Goal: Task Accomplishment & Management: Manage account settings

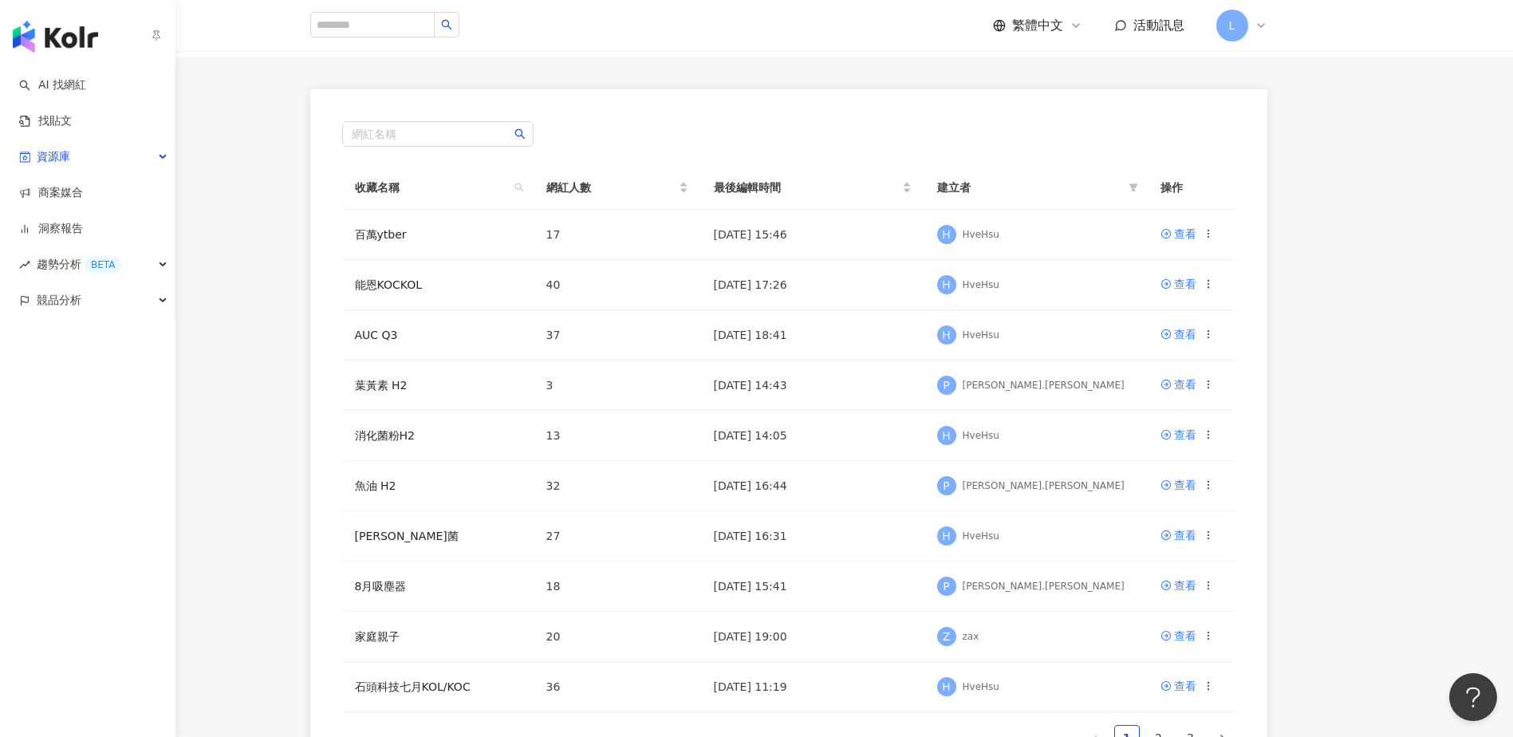
scroll to position [326, 0]
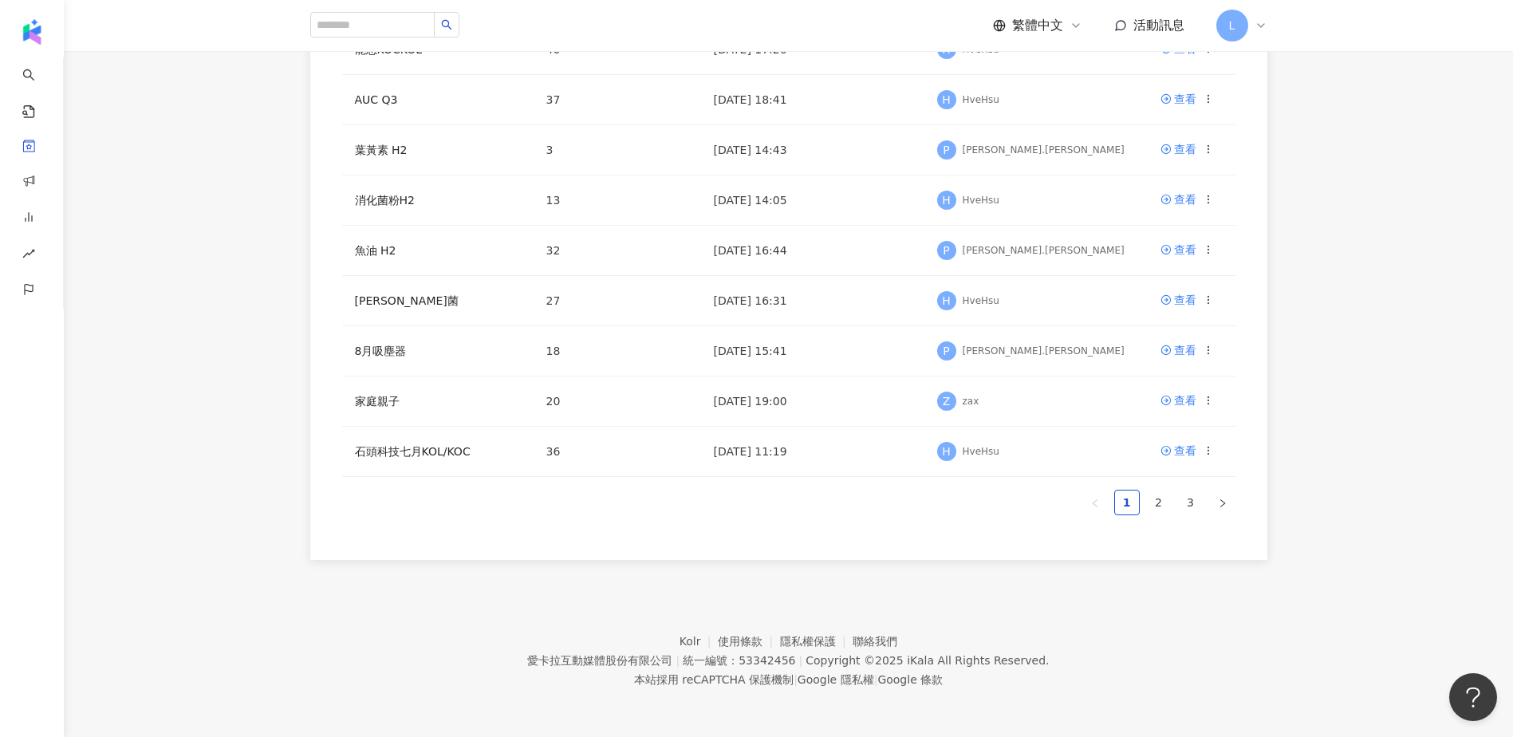
drag, startPoint x: 93, startPoint y: 113, endPoint x: 128, endPoint y: 100, distance: 36.9
click at [93, 113] on main "網紅收藏 建立收藏 網紅名稱 收藏名稱 網紅人數 最後編輯時間 建立者 操作 百萬ytber 17 2025/9/1 15:46 H HveHsu 查看 能恩…" at bounding box center [788, 142] width 1449 height 835
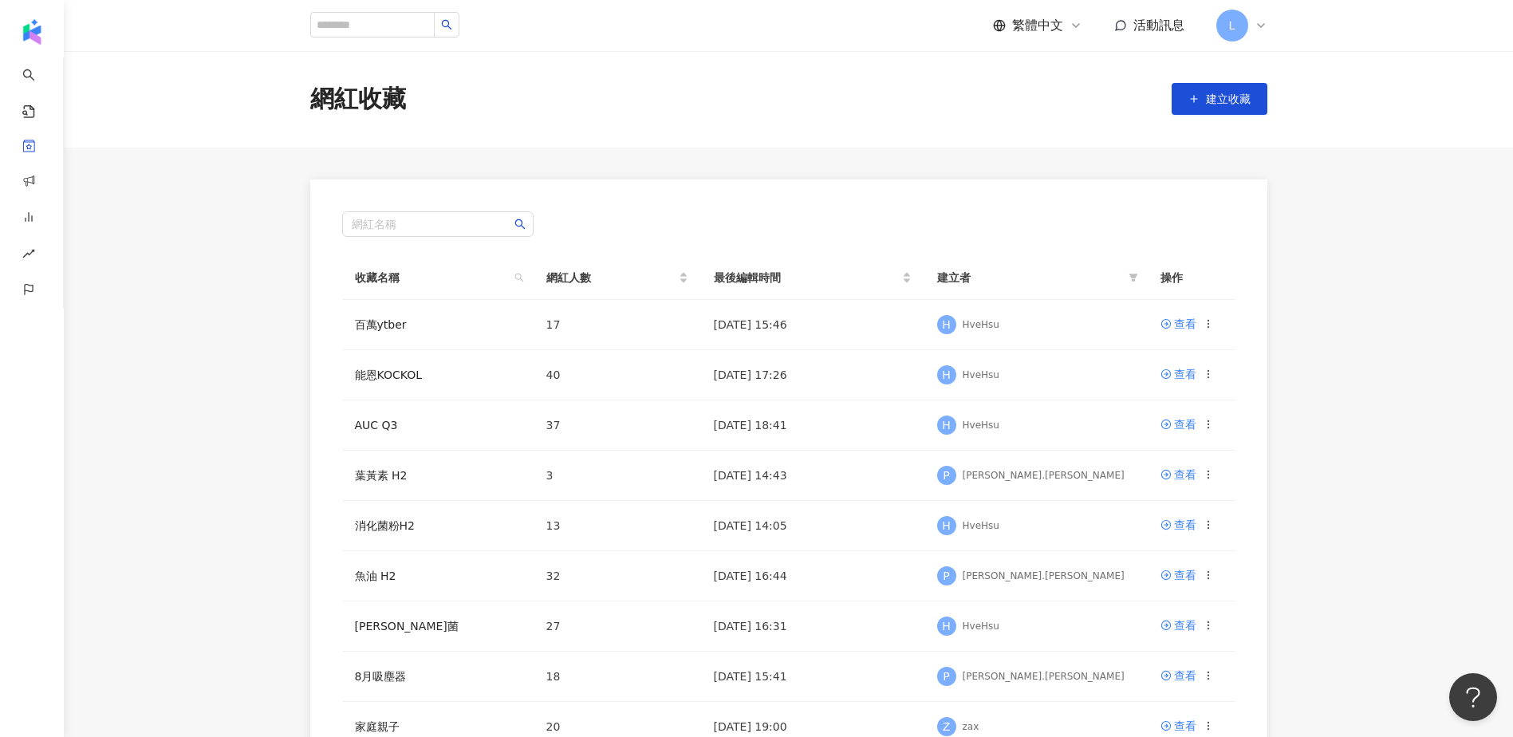
scroll to position [0, 0]
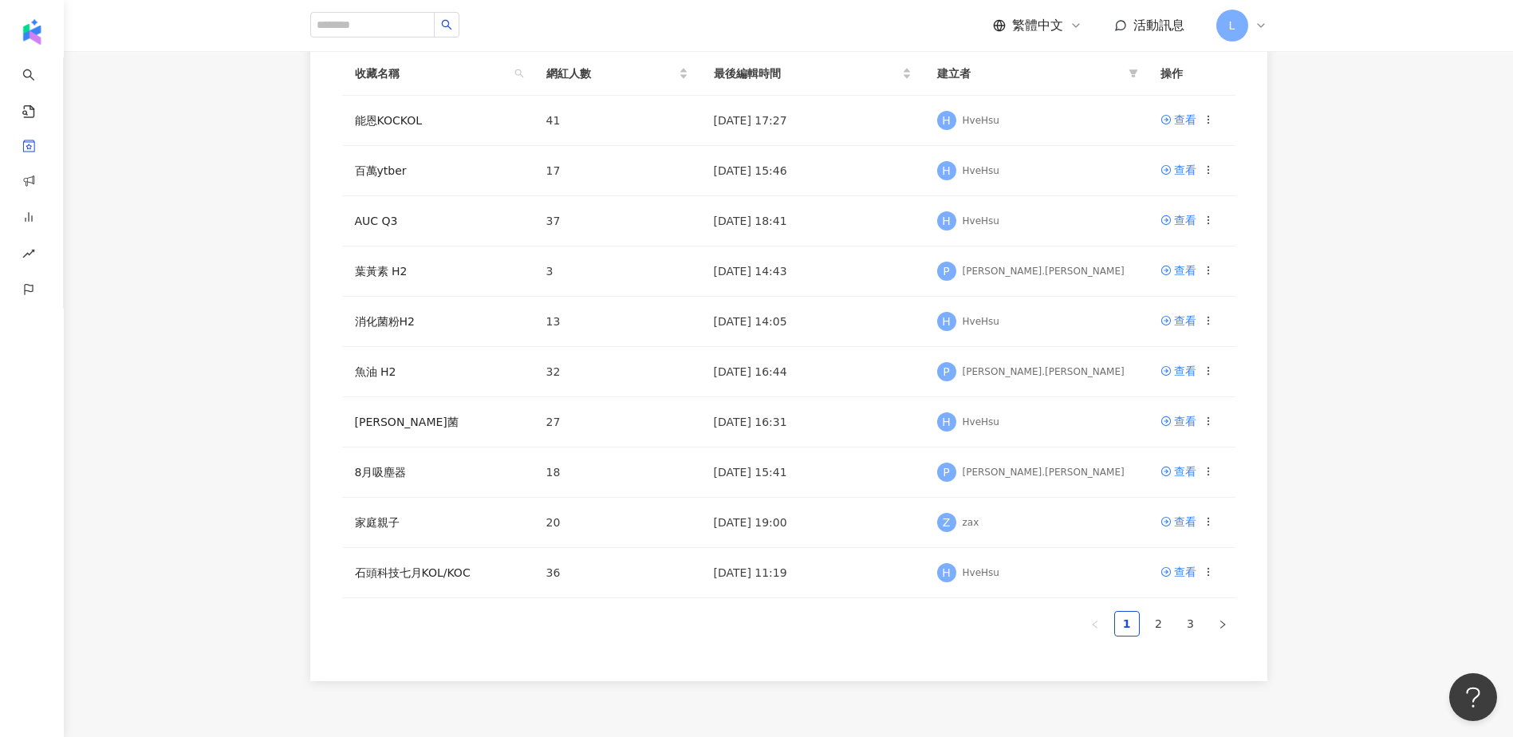
scroll to position [213, 0]
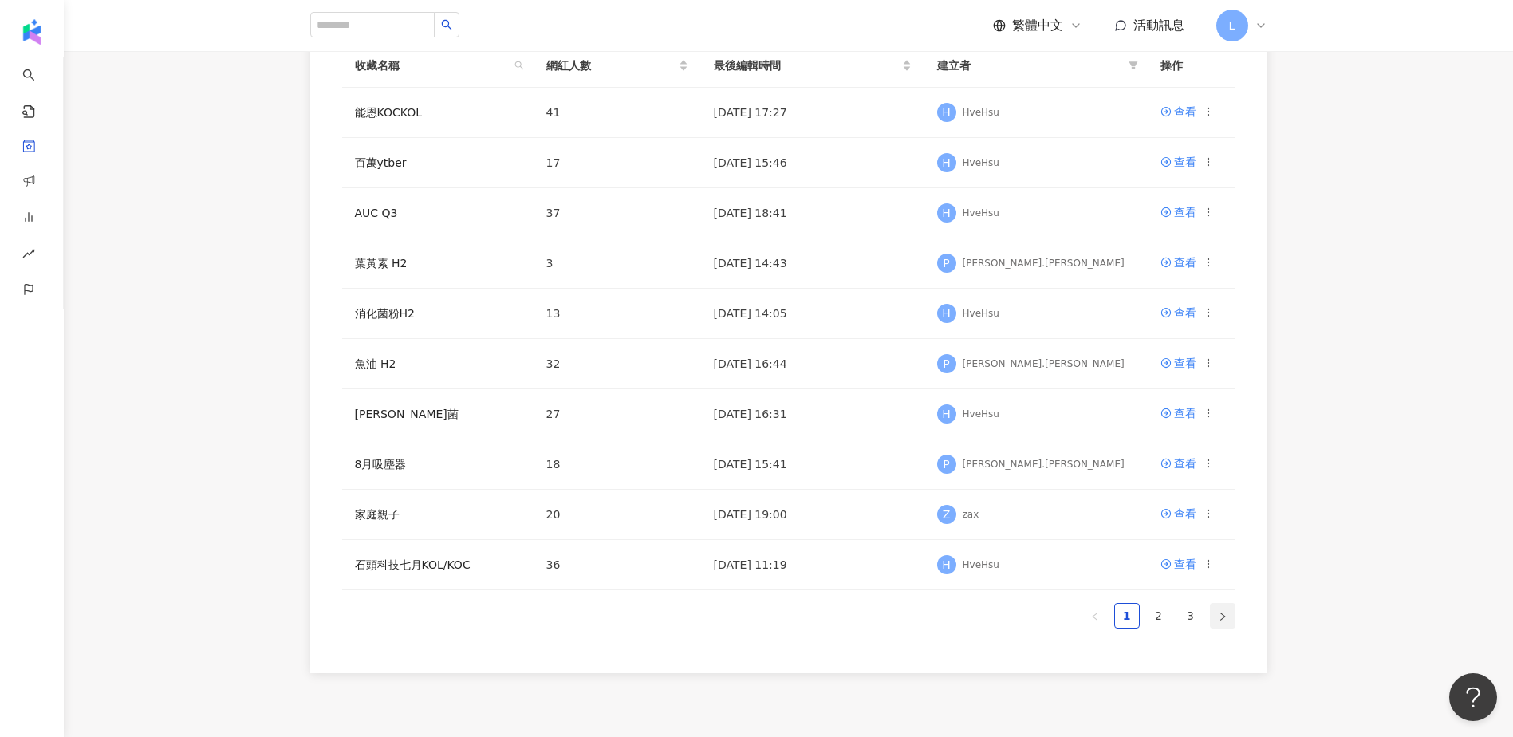
click at [1216, 616] on button "button" at bounding box center [1223, 616] width 26 height 26
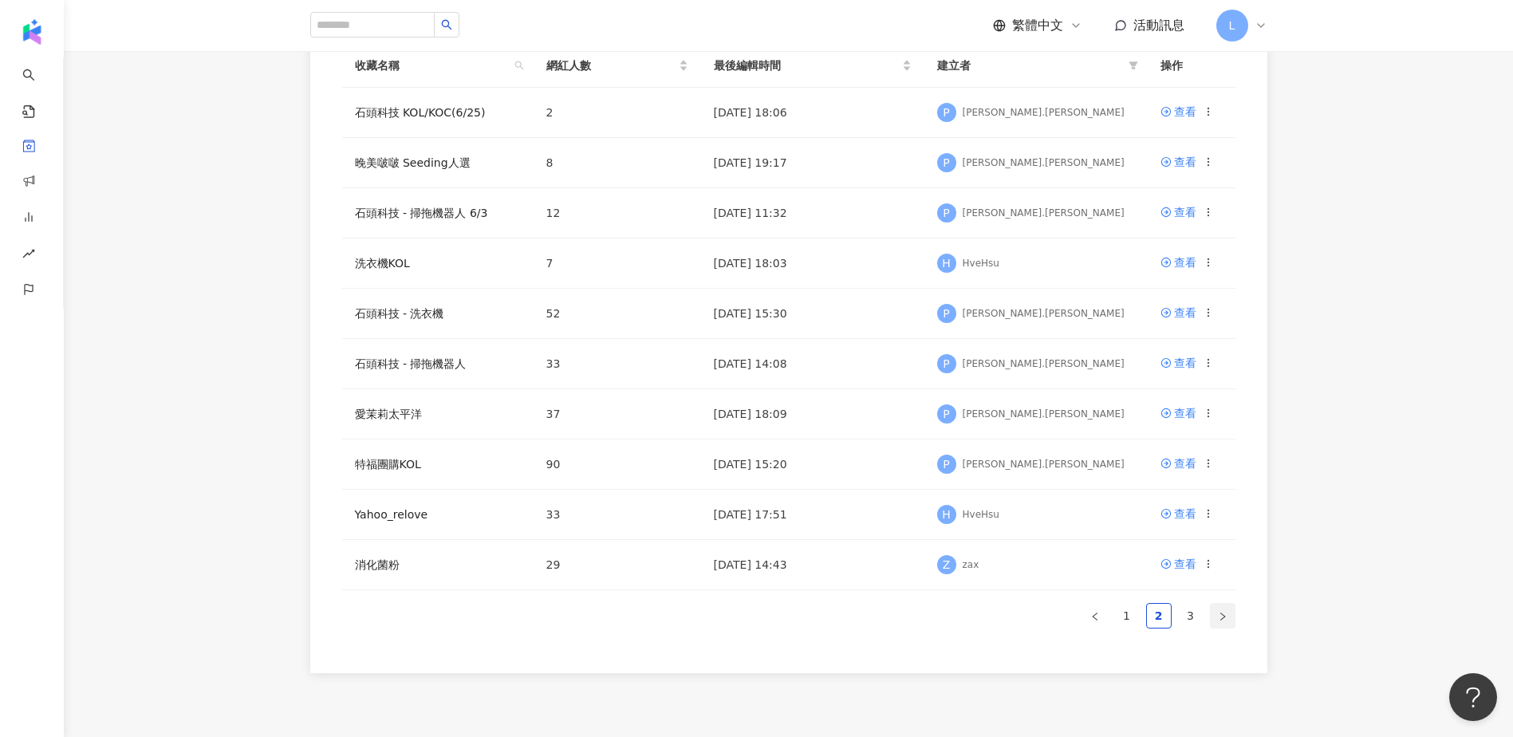
click at [1227, 622] on button "button" at bounding box center [1223, 616] width 26 height 26
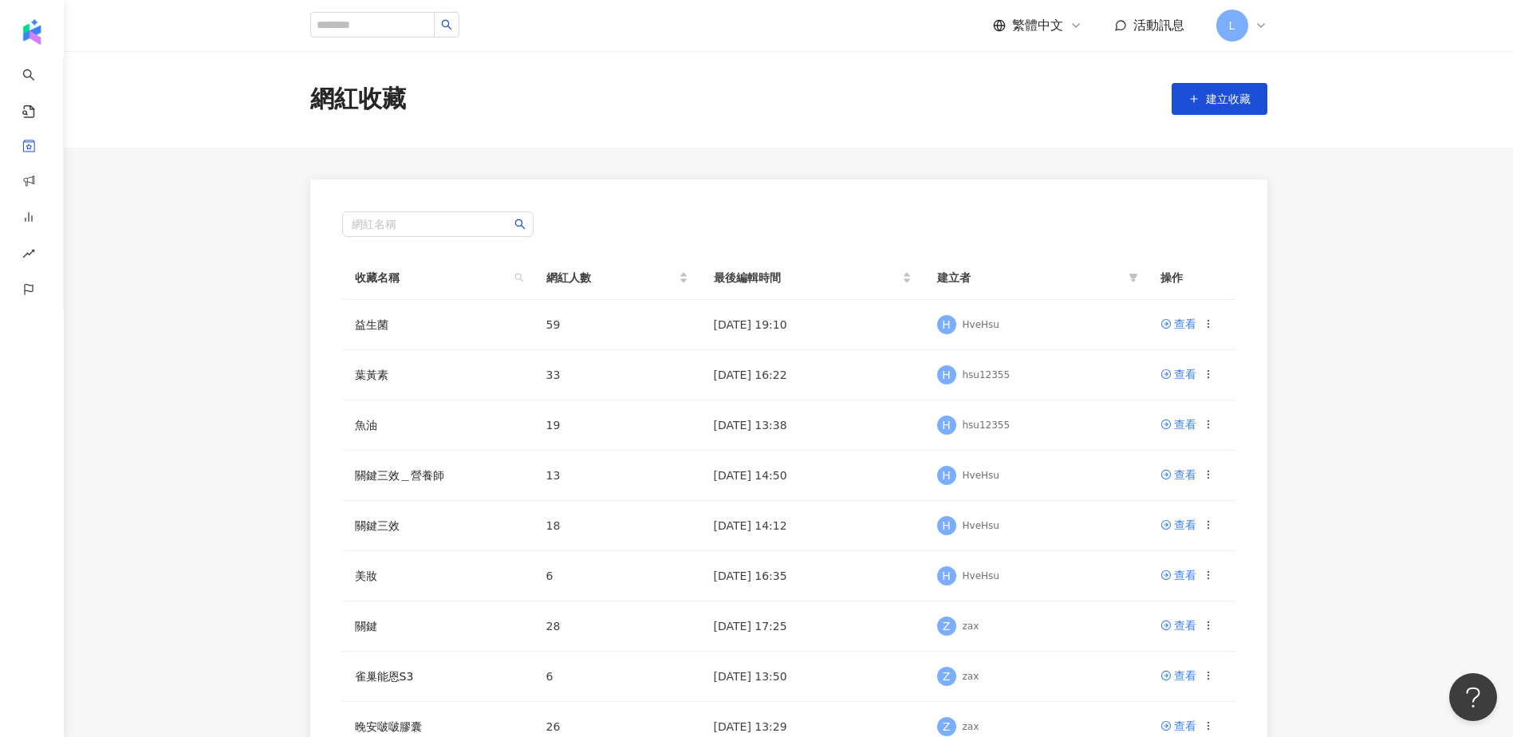
scroll to position [0, 0]
click at [1190, 109] on button "建立收藏" at bounding box center [1219, 100] width 96 height 32
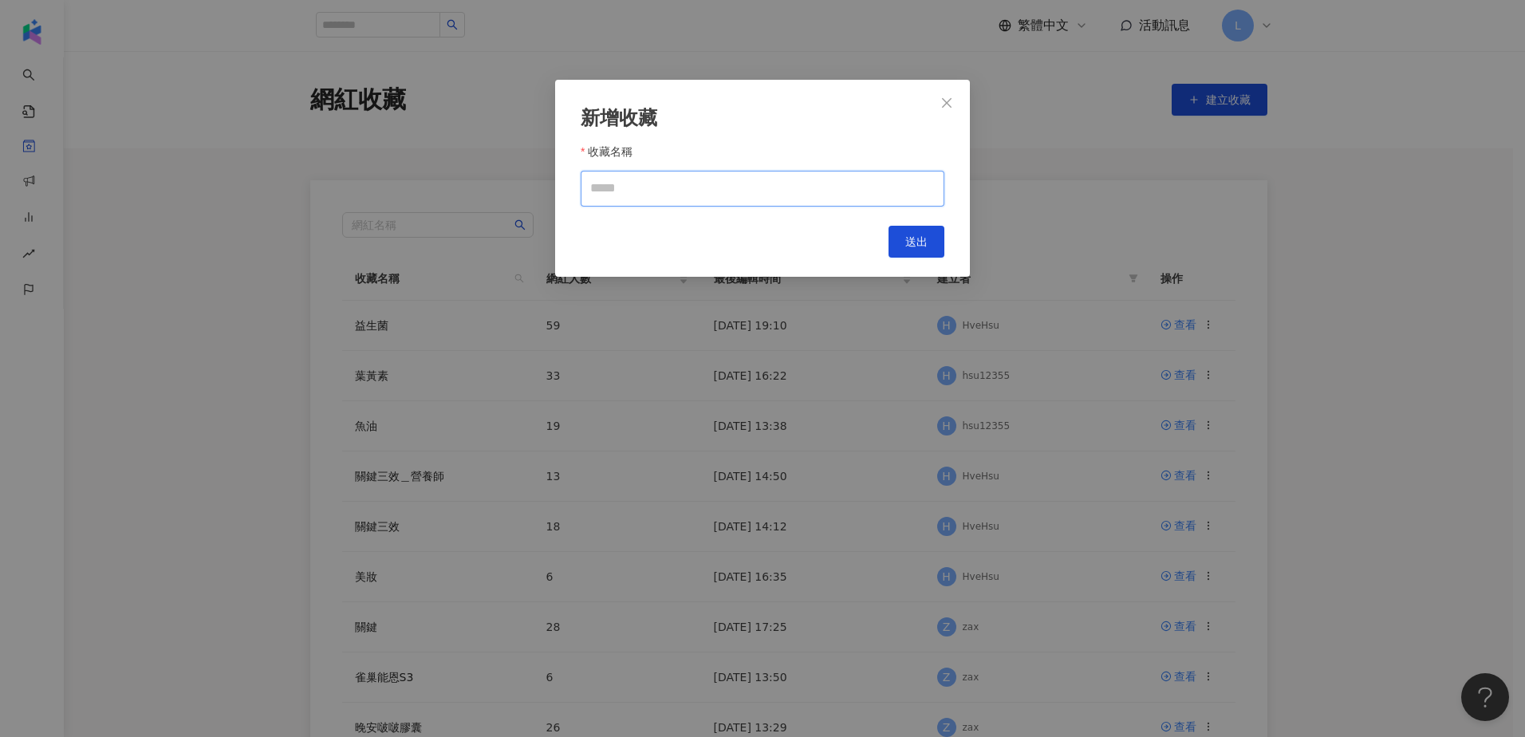
click at [640, 195] on input "收藏名稱" at bounding box center [763, 189] width 364 height 36
type input "**********"
click at [923, 239] on span "送出" at bounding box center [916, 241] width 22 height 13
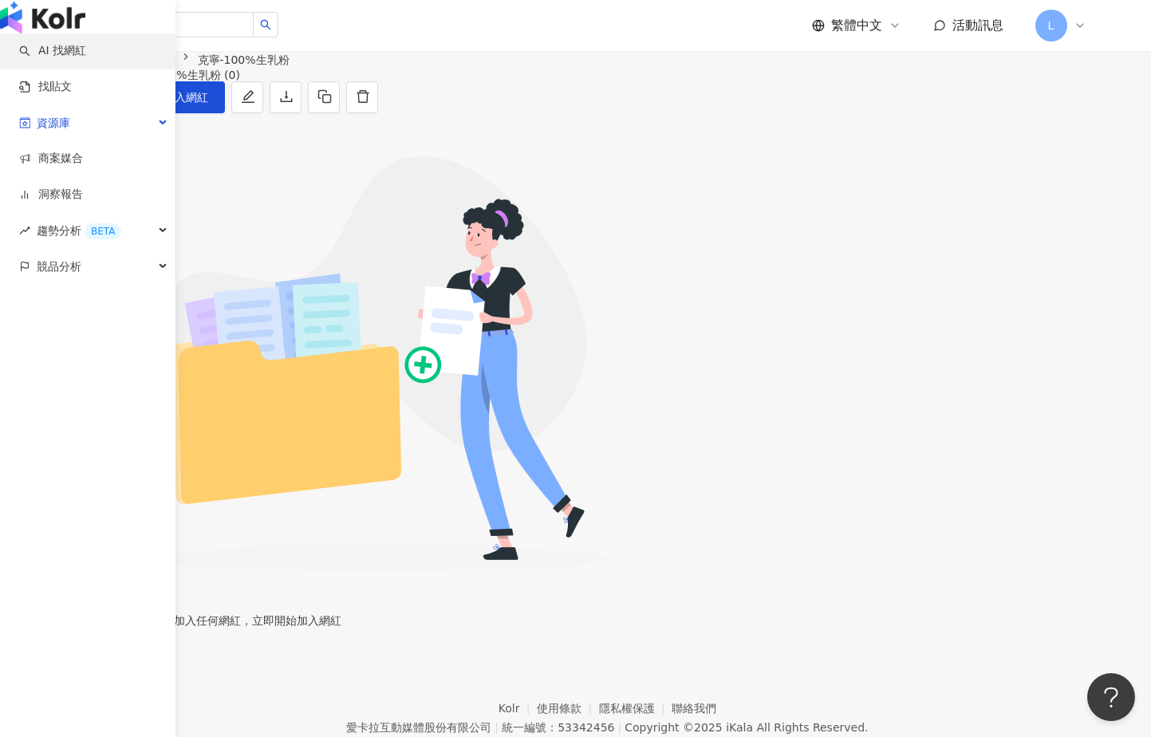
click at [43, 59] on link "AI 找網紅" at bounding box center [52, 51] width 67 height 16
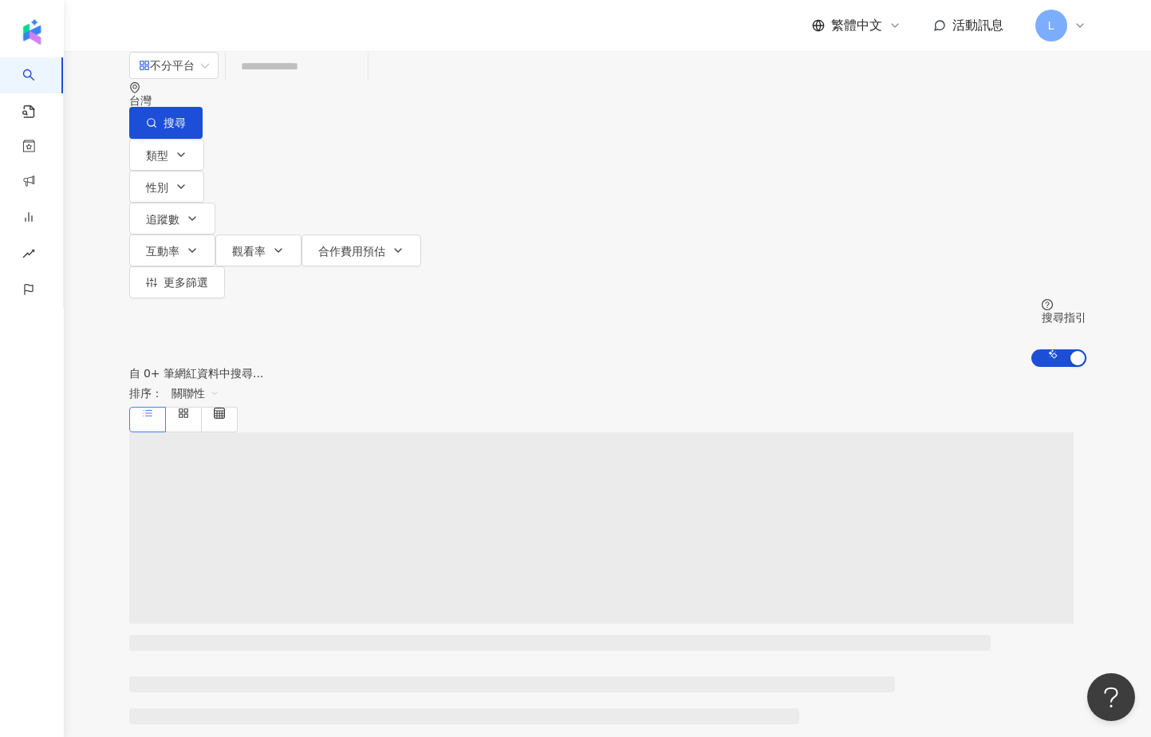
click at [302, 81] on input "search" at bounding box center [296, 66] width 129 height 30
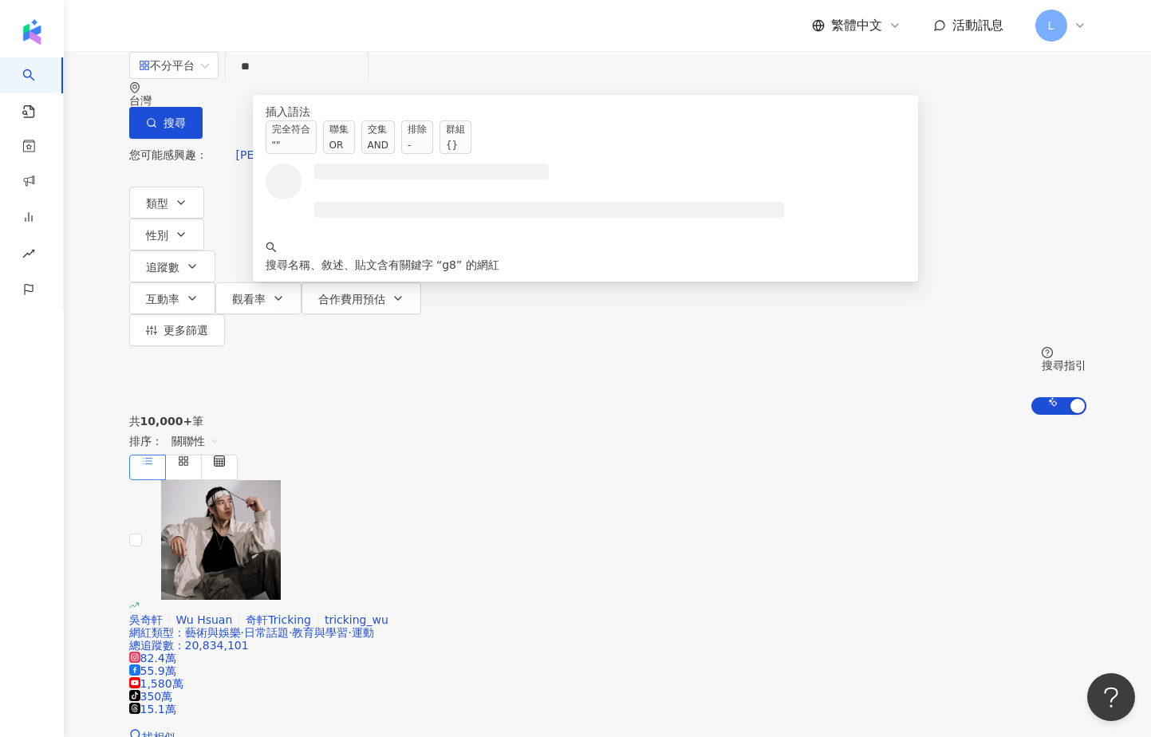
type input "*"
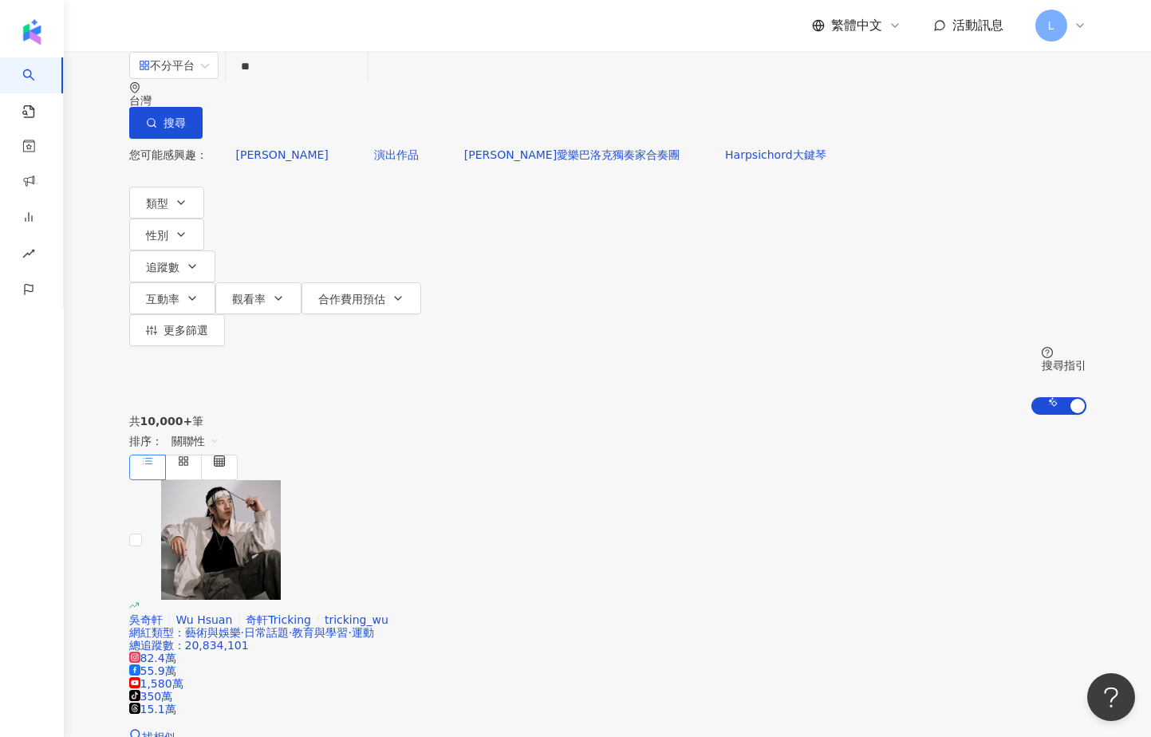
type input "*"
type input "**"
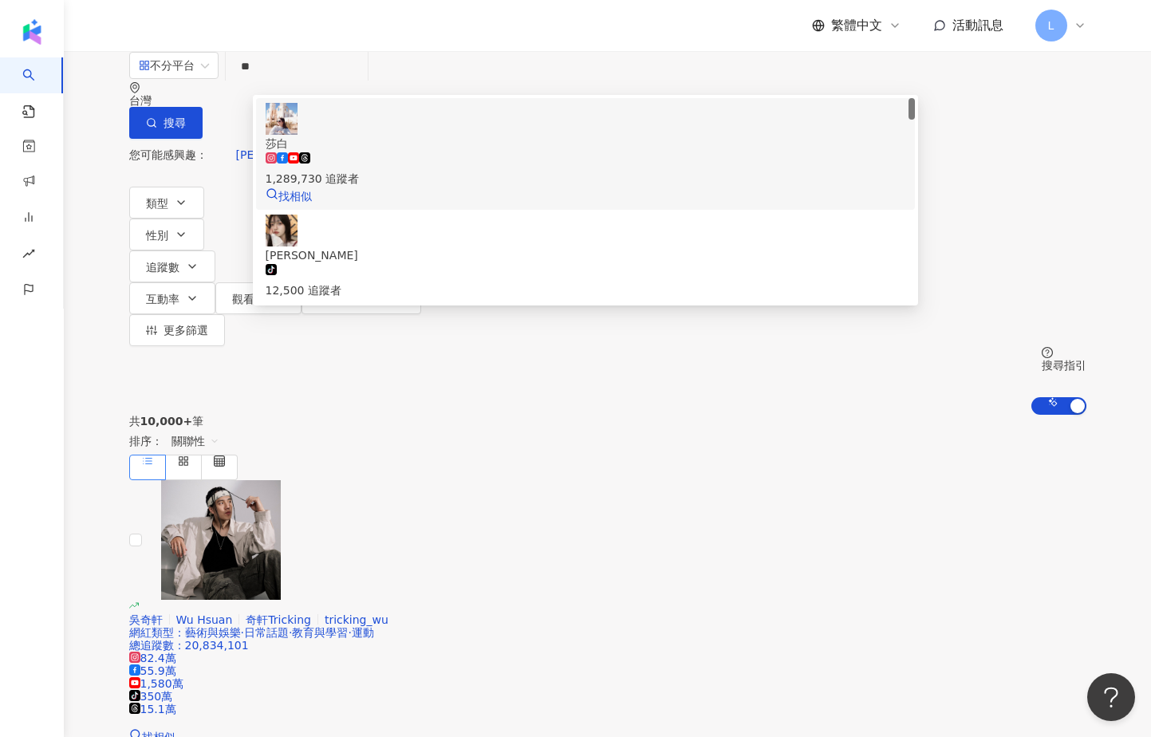
click at [428, 123] on div "莎白 1,289,730 追蹤者 找相似" at bounding box center [586, 154] width 640 height 102
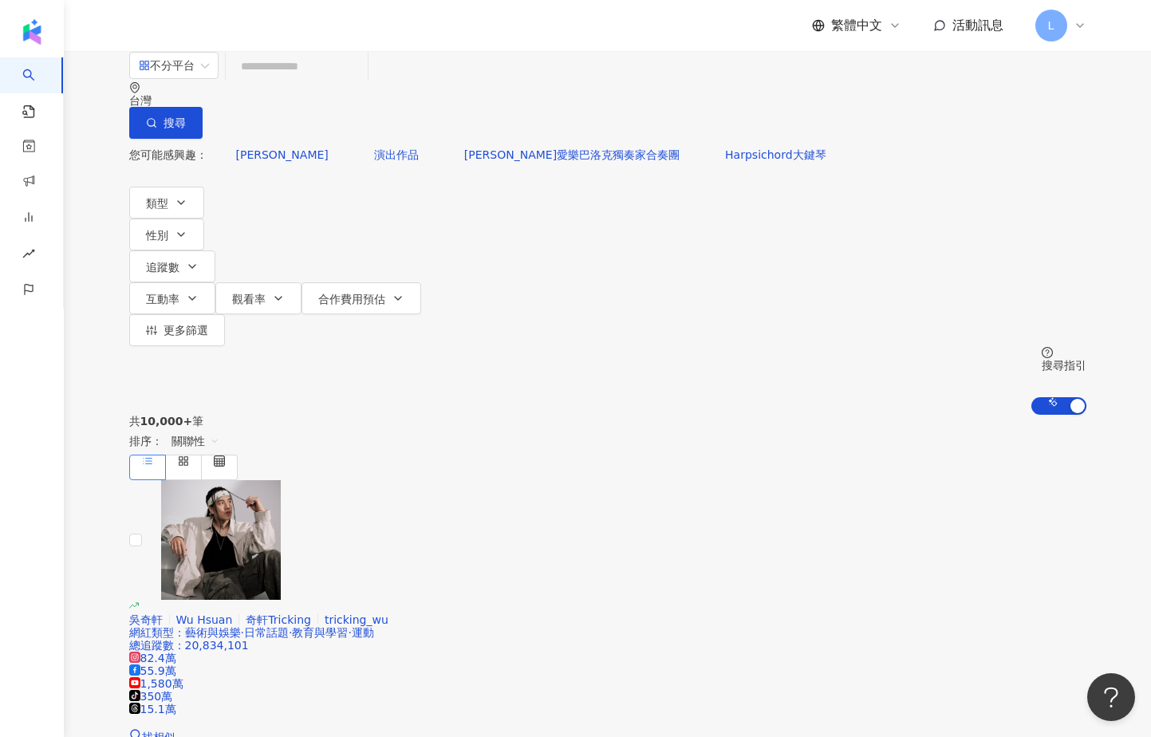
click at [438, 78] on div "不分平台 台灣 搜尋 072c514f-be67-467d-9c3b-0f1def0ef3c8 [PERSON_NAME] 1,289,730 追蹤者 [PE…" at bounding box center [607, 95] width 957 height 88
click at [361, 81] on input "search" at bounding box center [296, 66] width 129 height 30
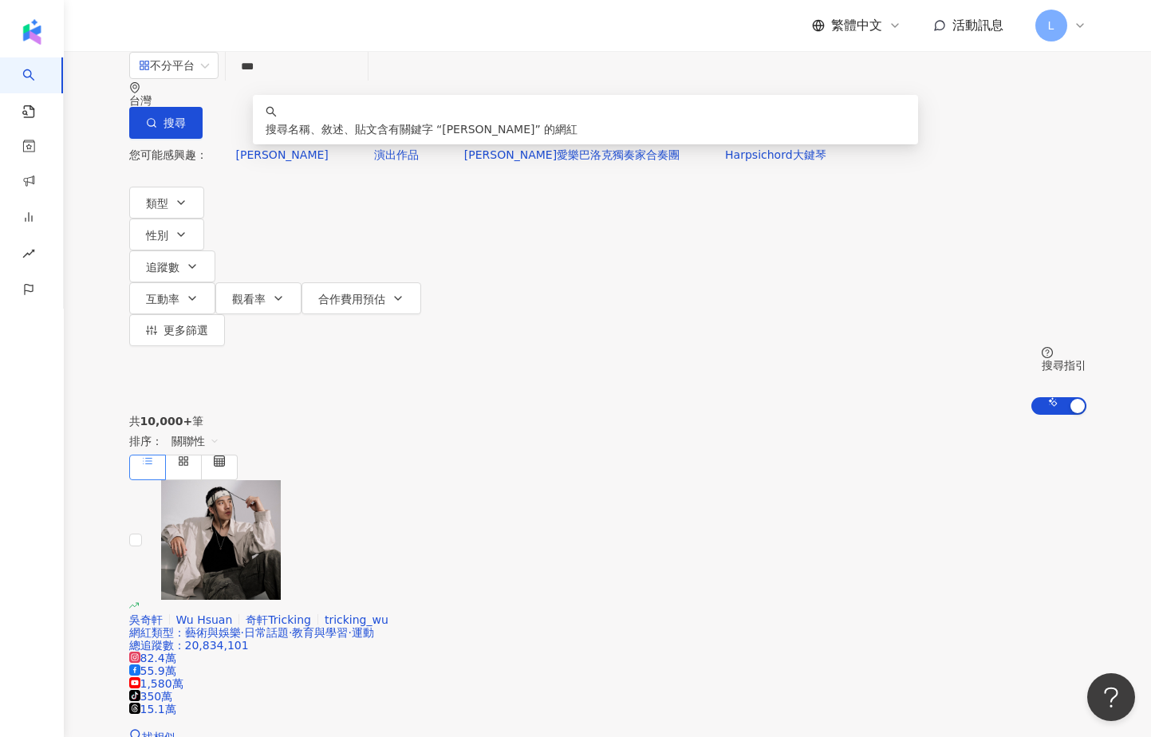
type input "***"
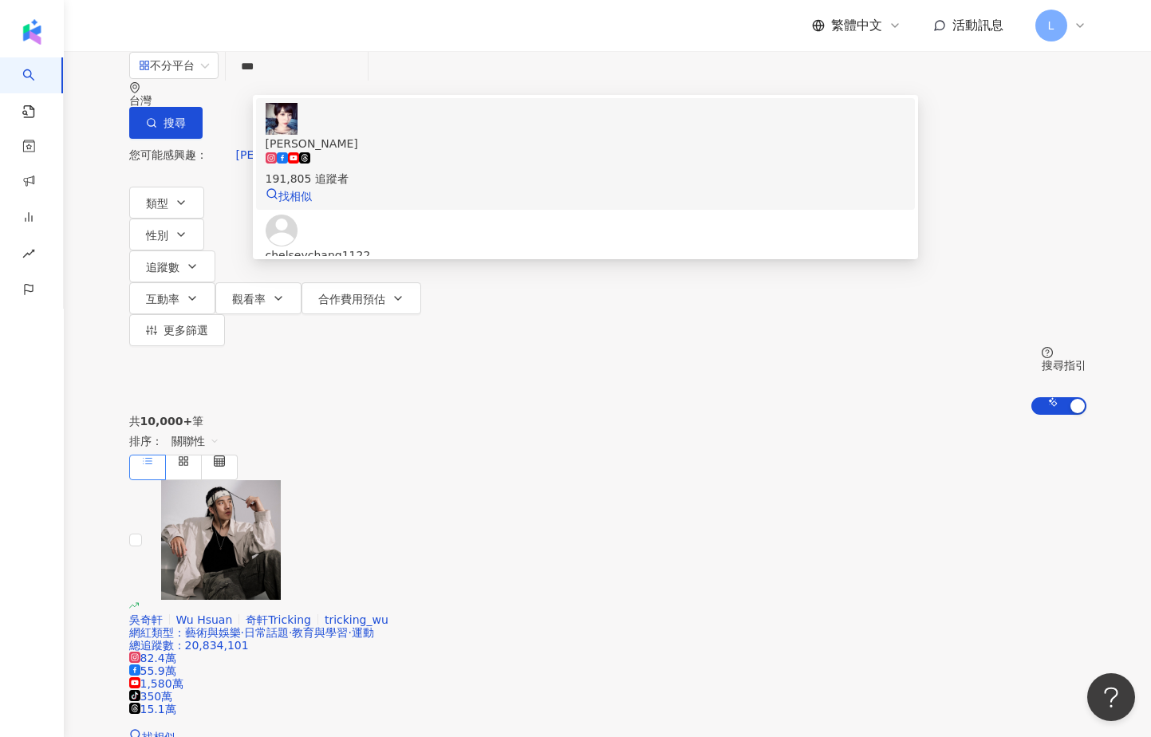
click at [448, 136] on span "[PERSON_NAME]" at bounding box center [586, 144] width 640 height 18
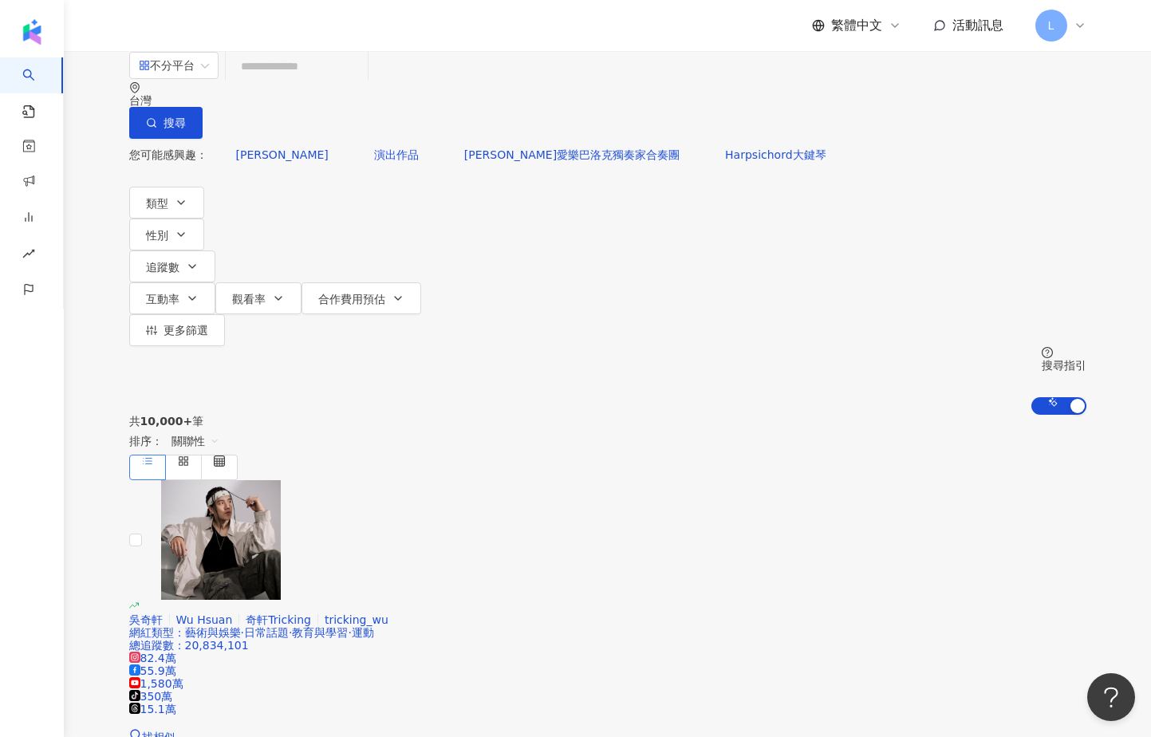
click at [361, 81] on input "search" at bounding box center [296, 66] width 129 height 30
paste input "**********"
type input "**********"
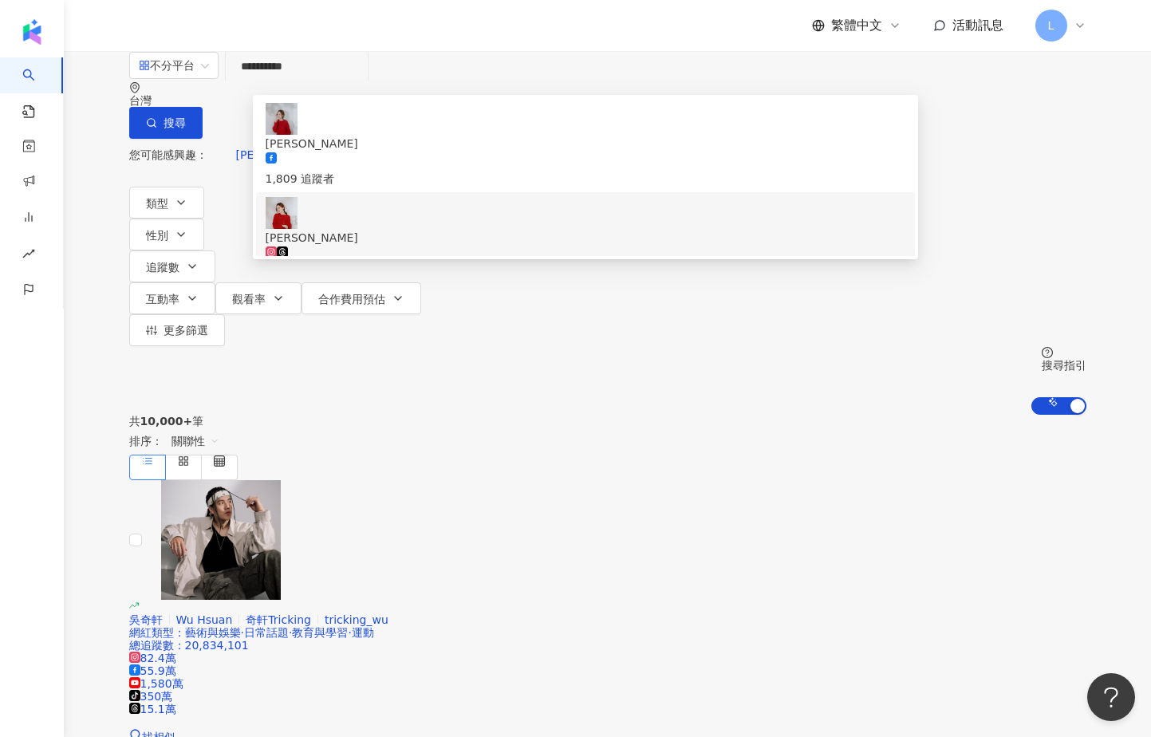
click at [427, 246] on div "101,134 追蹤者" at bounding box center [586, 263] width 640 height 35
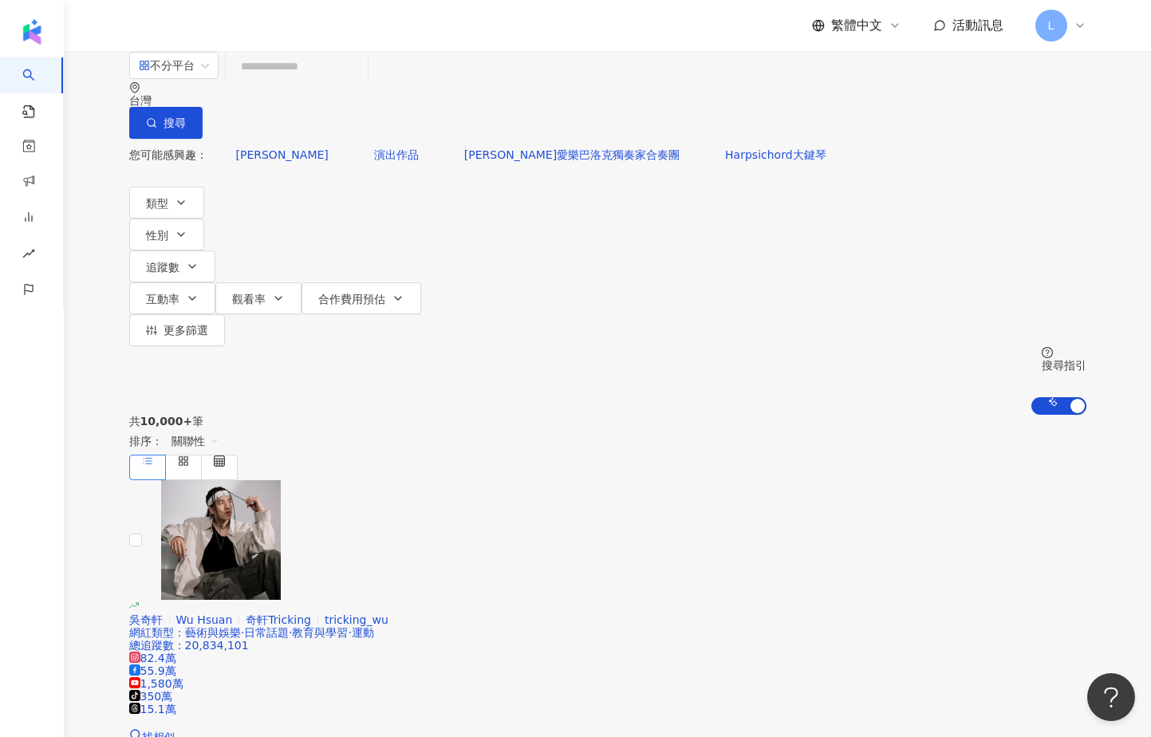
click at [332, 81] on input "search" at bounding box center [296, 66] width 129 height 30
paste input "*****"
type input "*****"
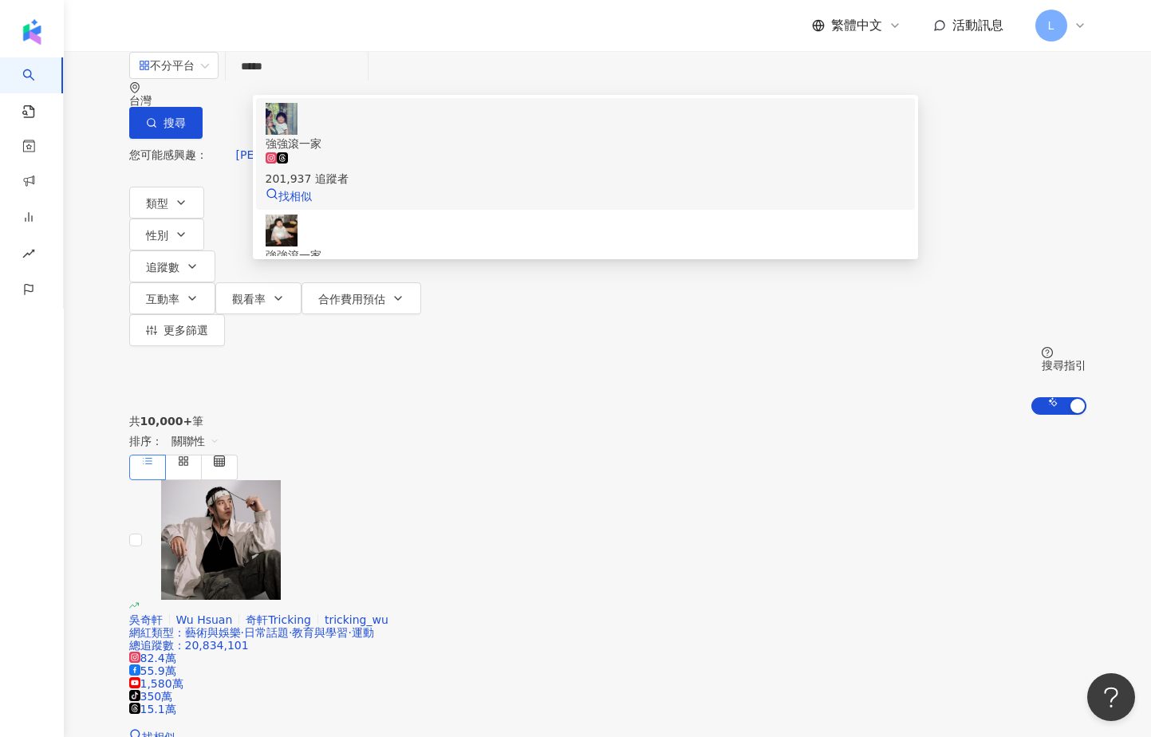
click at [425, 152] on div "201,937 追蹤者" at bounding box center [586, 169] width 640 height 35
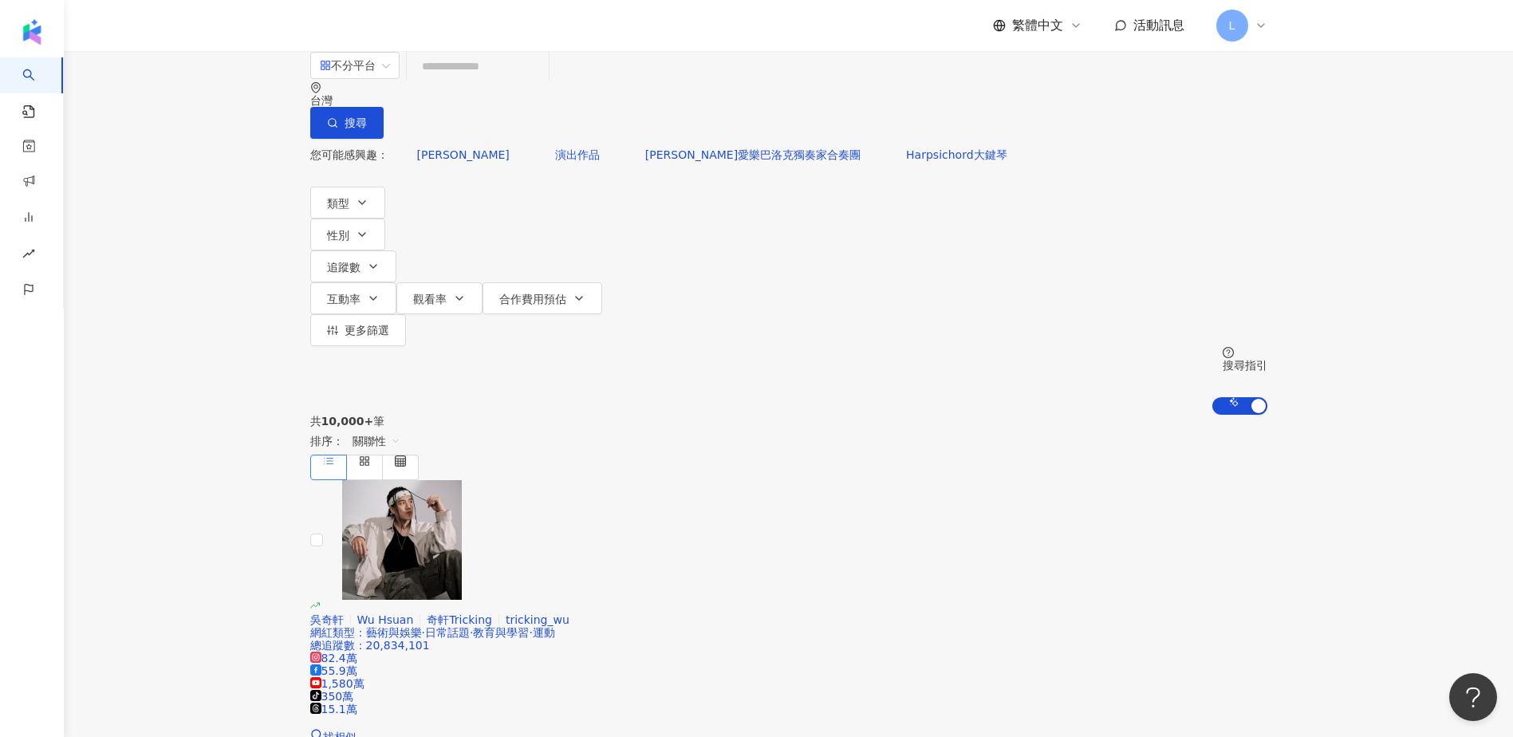
click at [530, 81] on input "search" at bounding box center [477, 66] width 129 height 30
click at [389, 78] on span at bounding box center [355, 66] width 70 height 26
click at [396, 250] on button "追蹤數" at bounding box center [353, 266] width 86 height 32
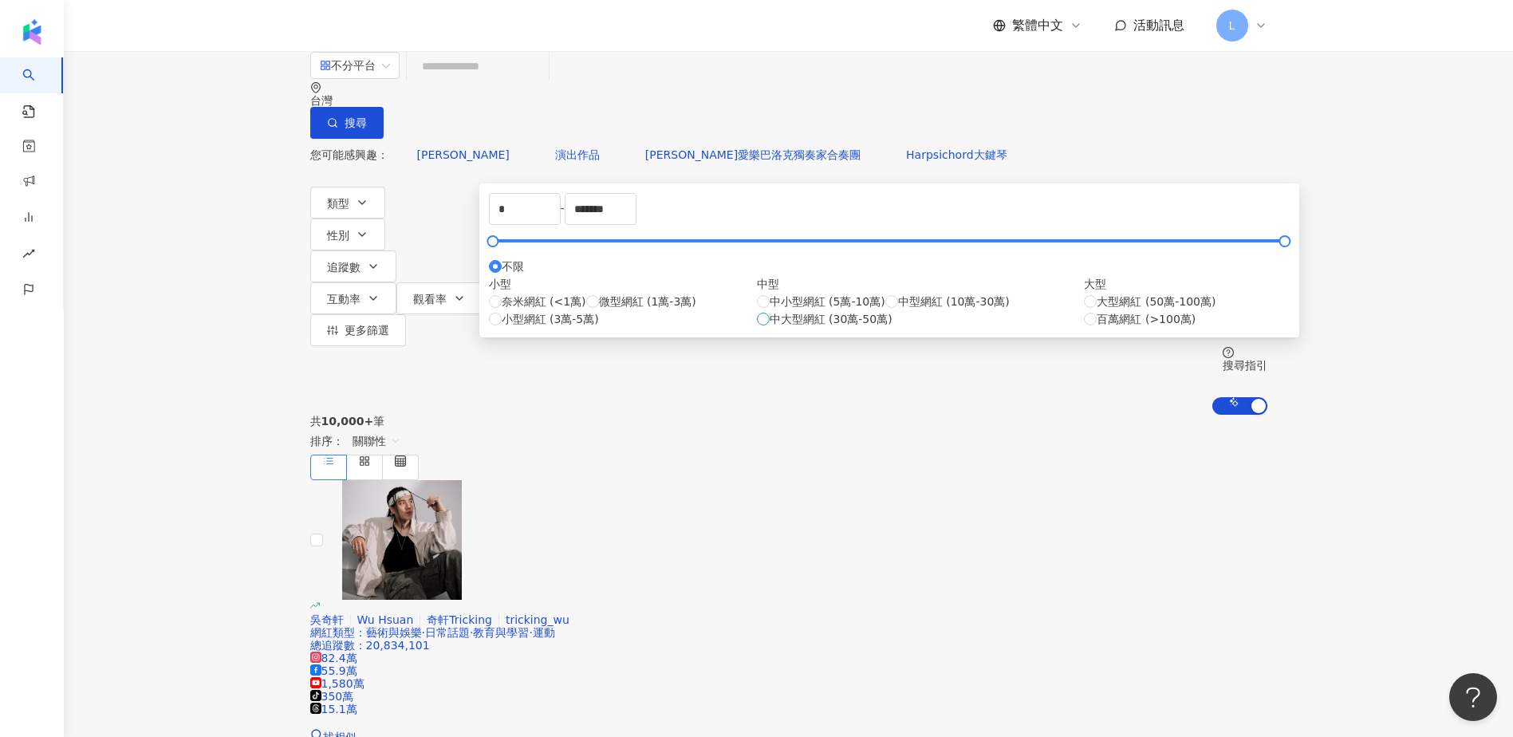
click at [770, 328] on span "中大型網紅 (30萬-50萬)" at bounding box center [831, 319] width 123 height 18
type input "******"
drag, startPoint x: 220, startPoint y: 282, endPoint x: 332, endPoint y: 195, distance: 141.5
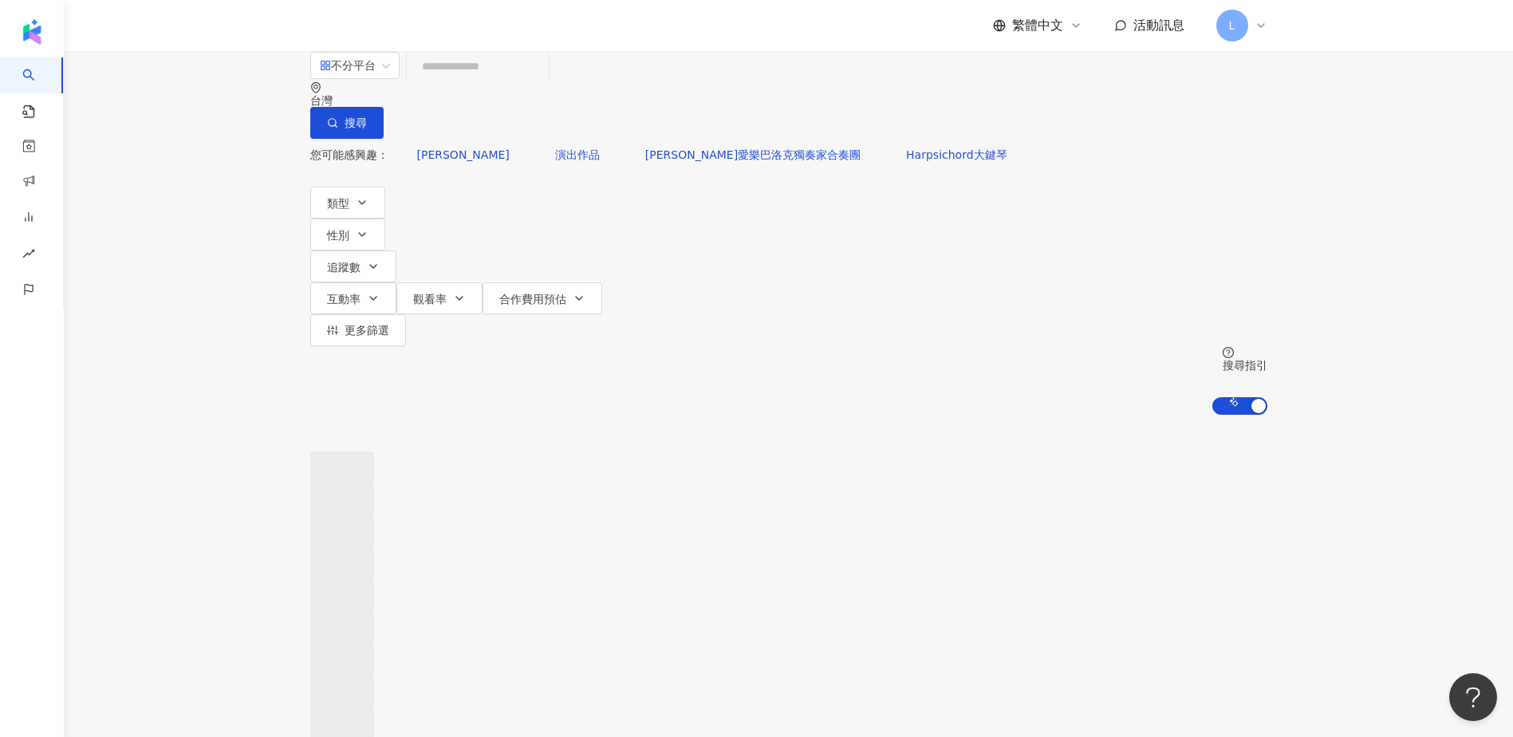
click at [459, 81] on input "search" at bounding box center [477, 66] width 129 height 30
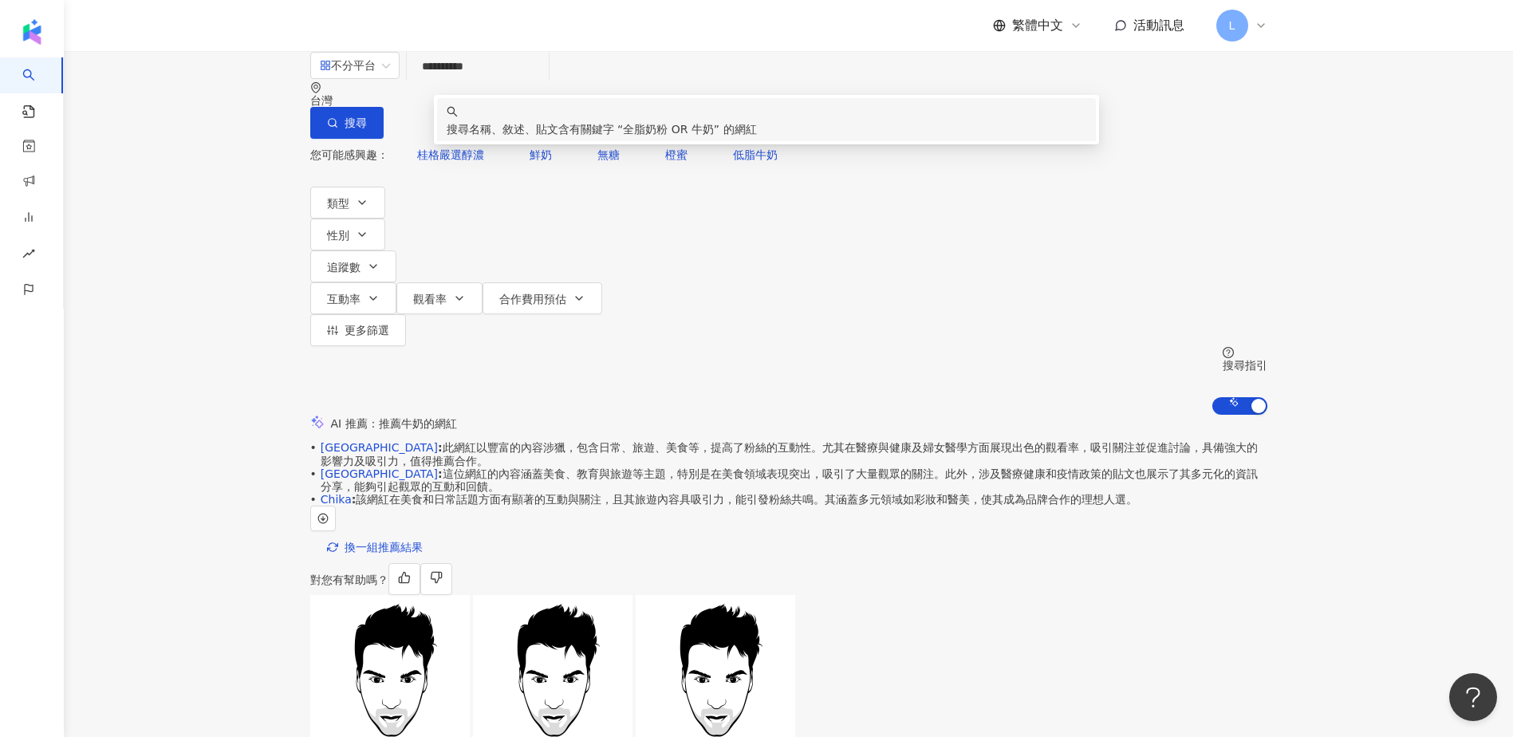
click at [494, 81] on input "**********" at bounding box center [477, 66] width 129 height 30
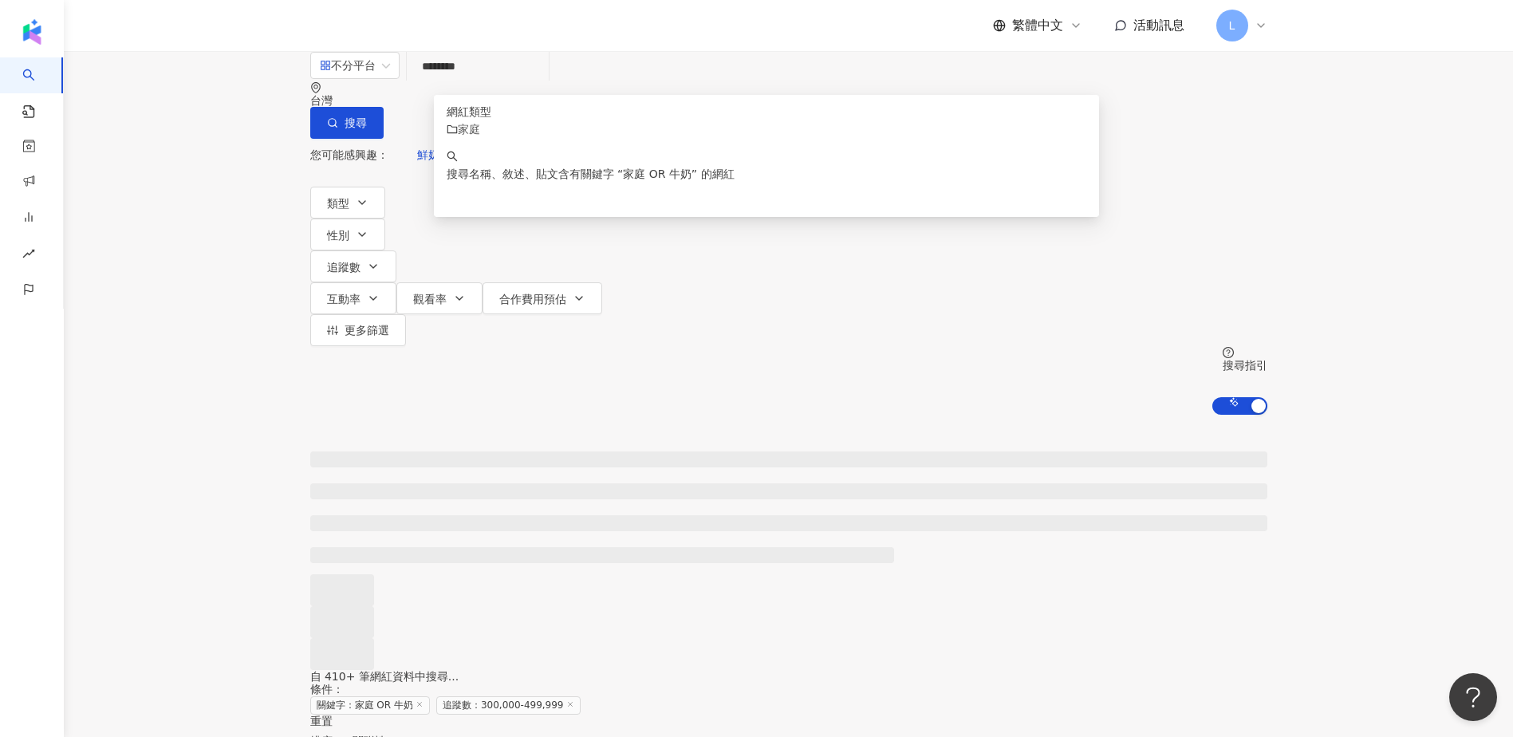
click at [249, 450] on div at bounding box center [788, 542] width 1449 height 255
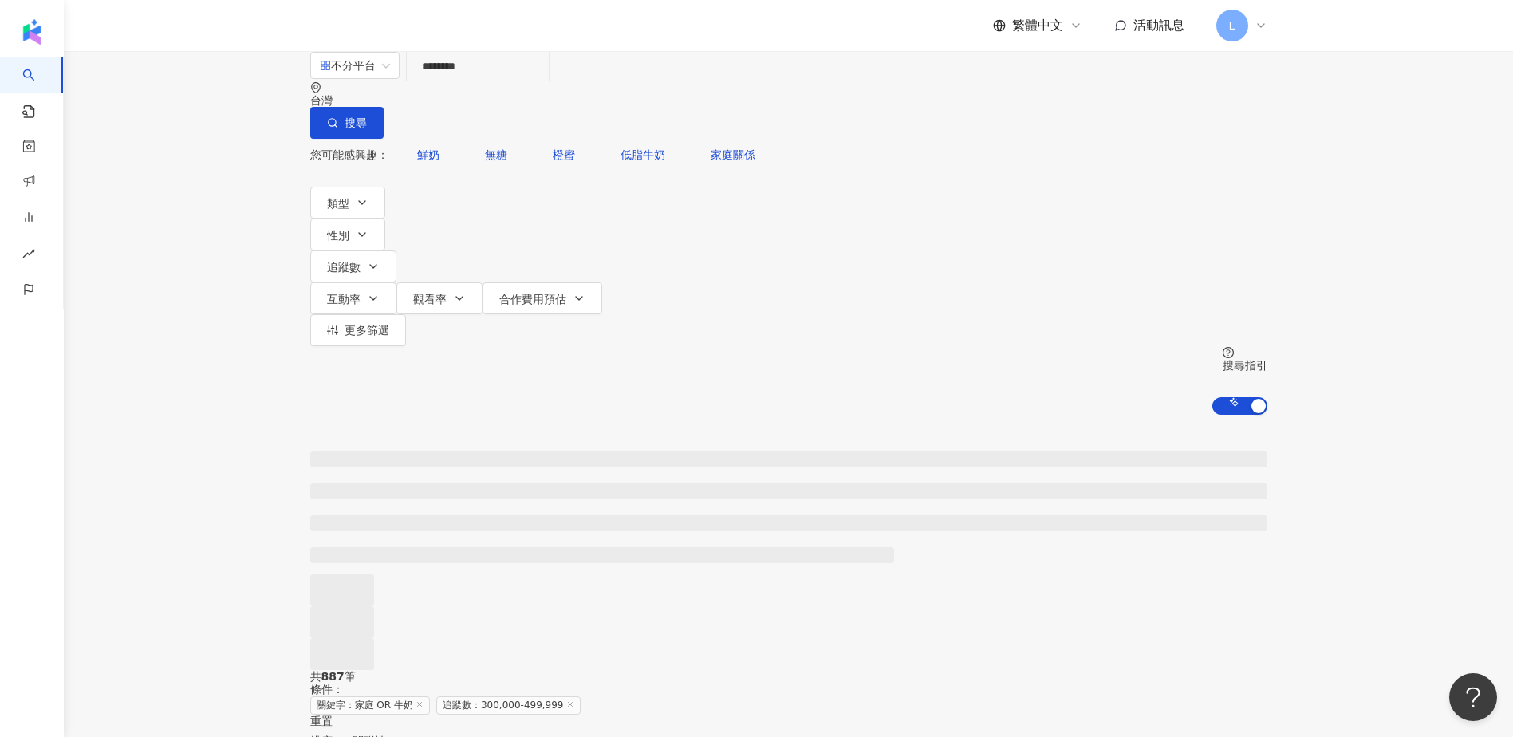
click at [486, 81] on input "********" at bounding box center [477, 66] width 129 height 30
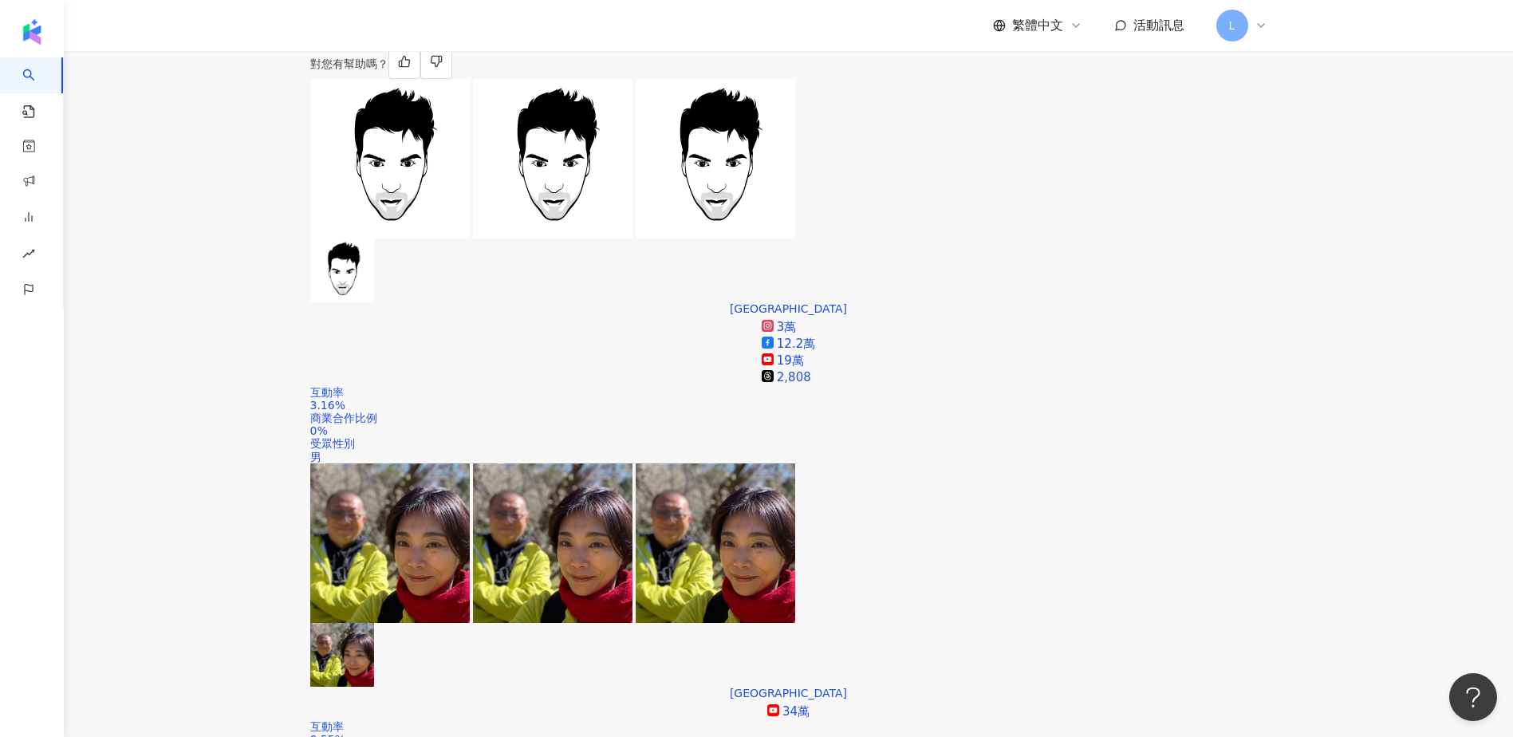
scroll to position [532, 0]
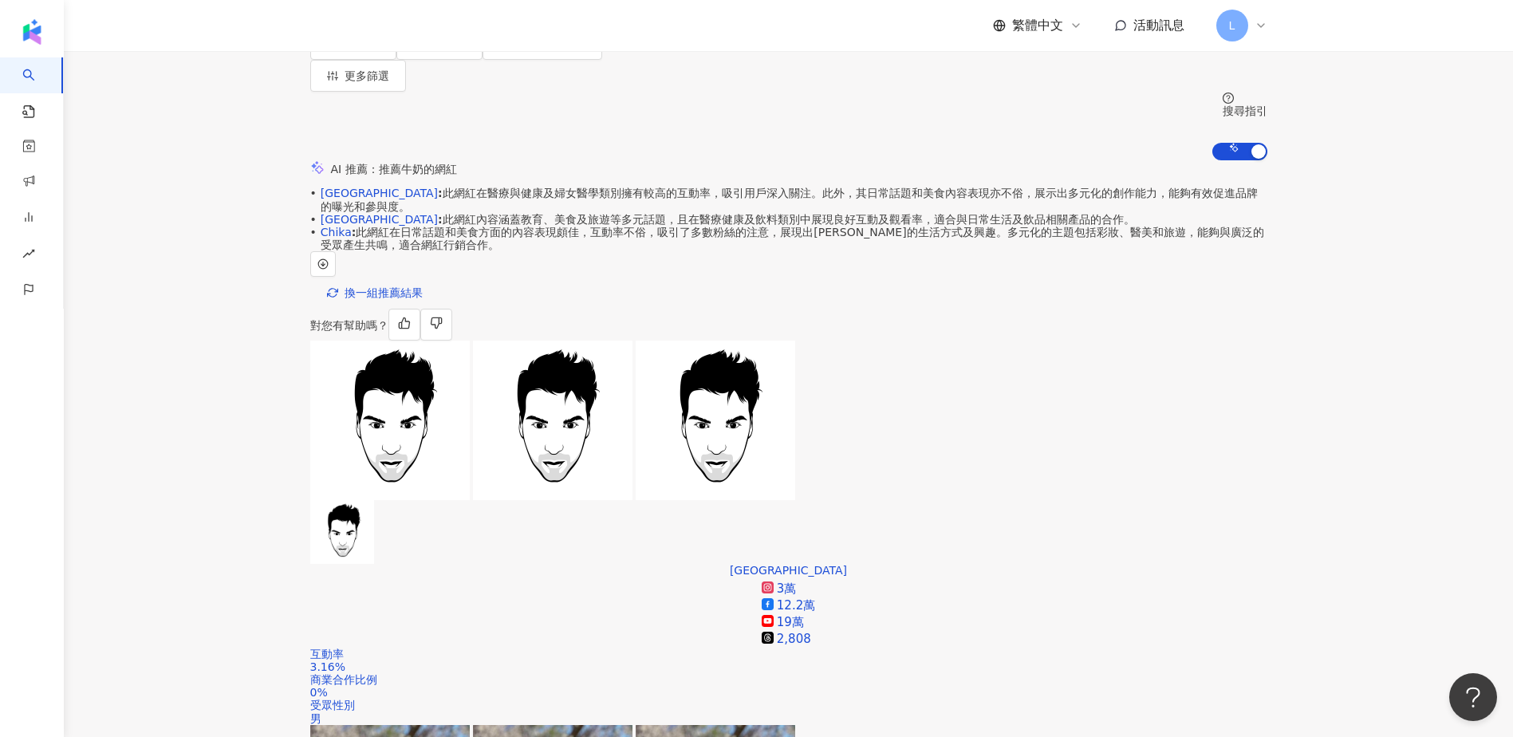
scroll to position [0, 0]
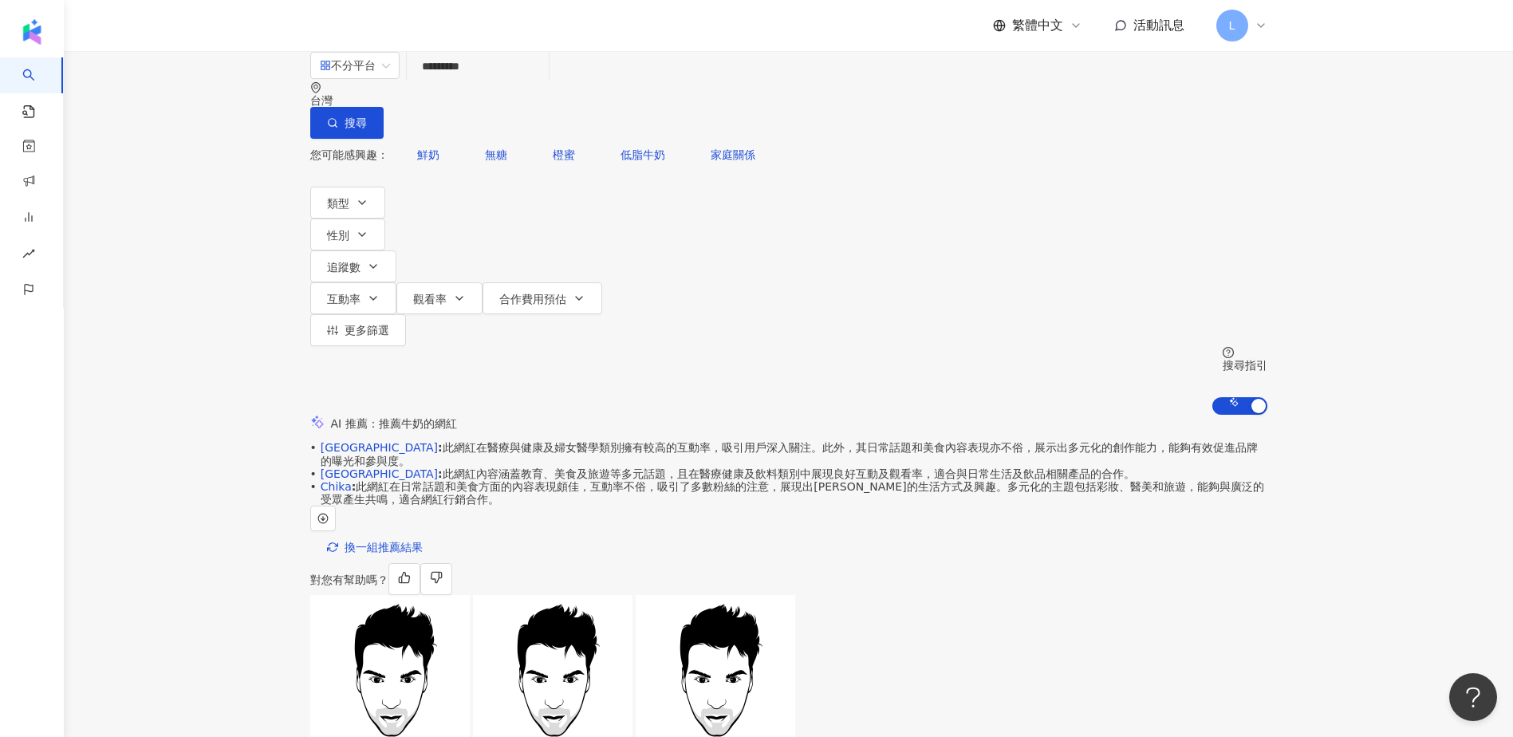
click at [503, 81] on input "*********" at bounding box center [477, 66] width 129 height 30
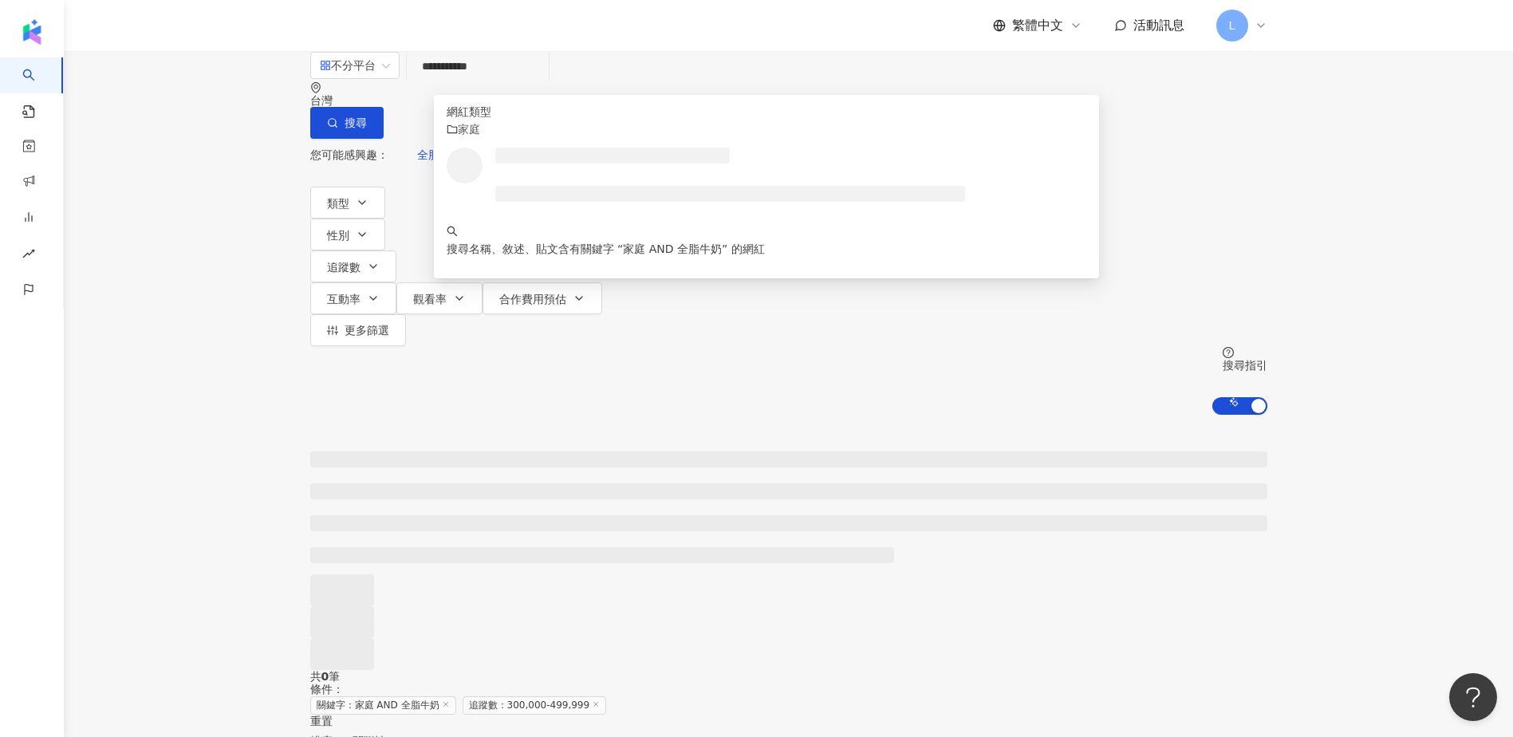
click at [246, 455] on div at bounding box center [788, 542] width 1449 height 255
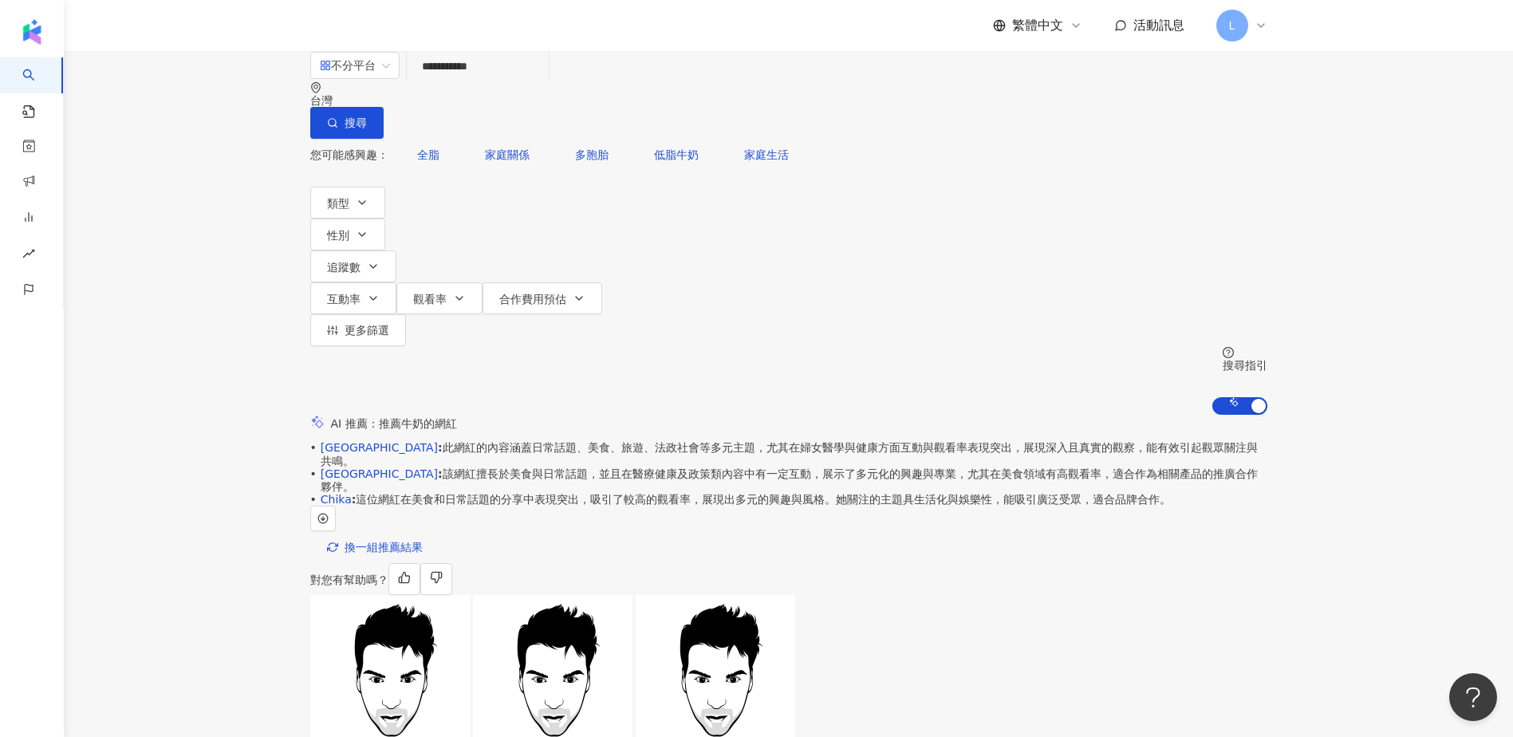
click at [497, 81] on input "**********" at bounding box center [477, 66] width 129 height 30
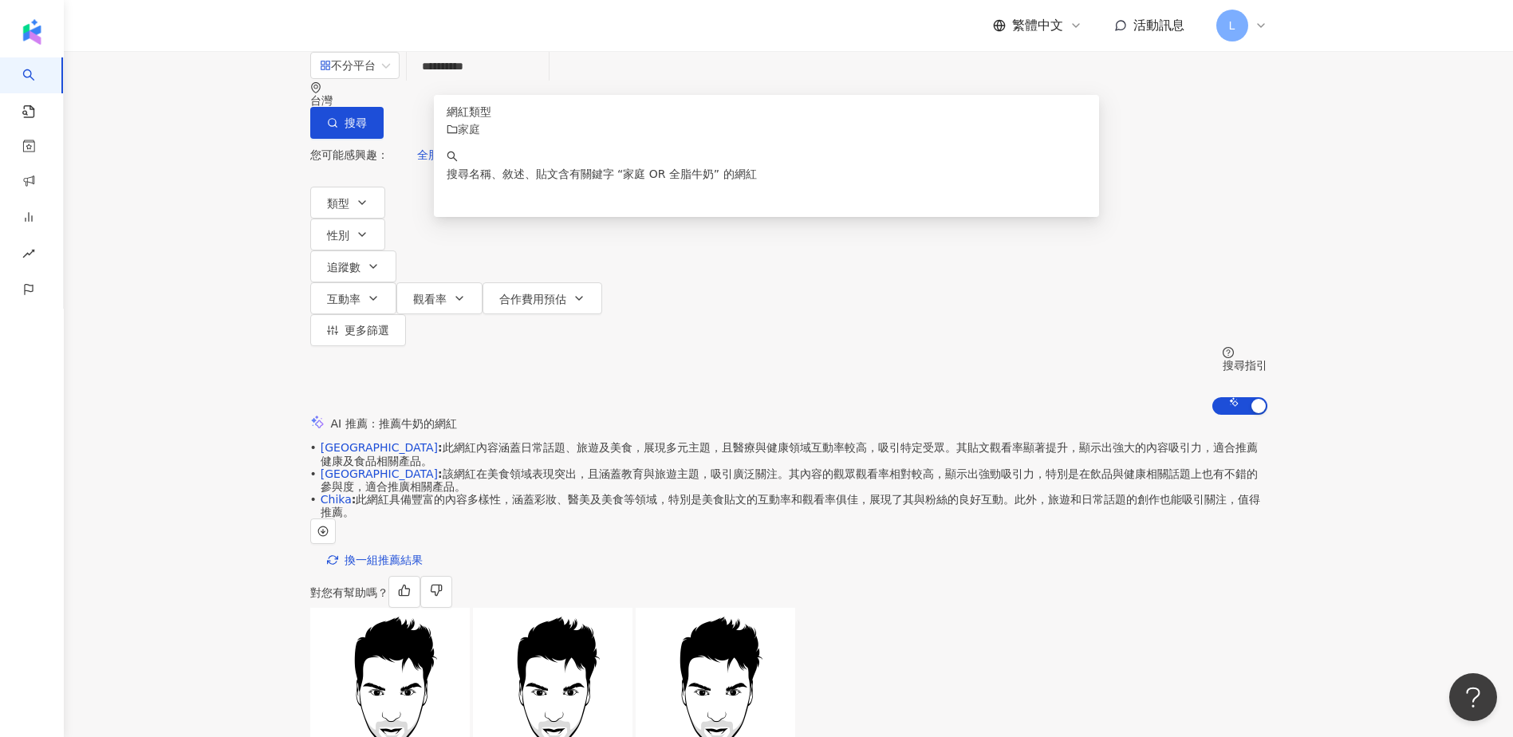
type input "**********"
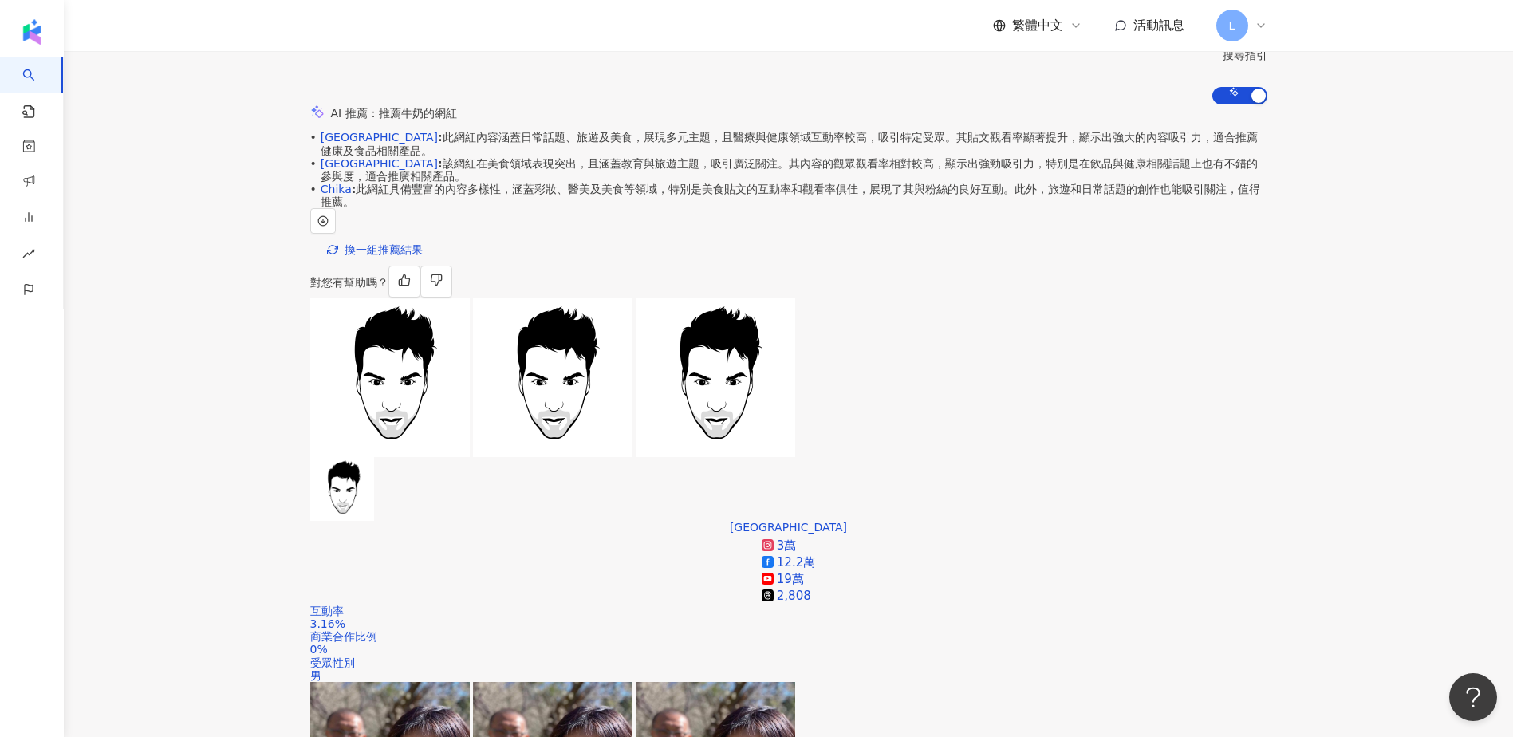
scroll to position [532, 0]
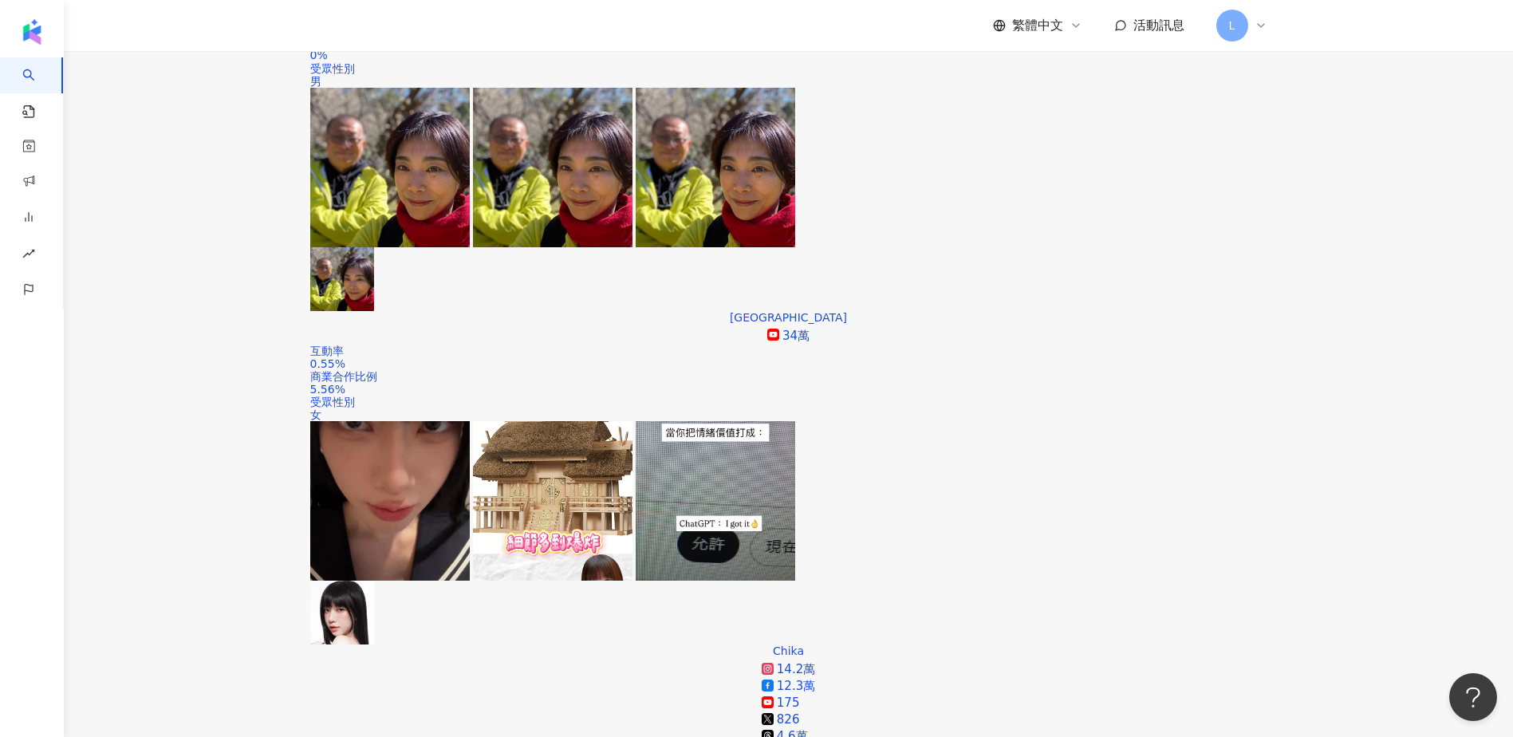
scroll to position [957, 0]
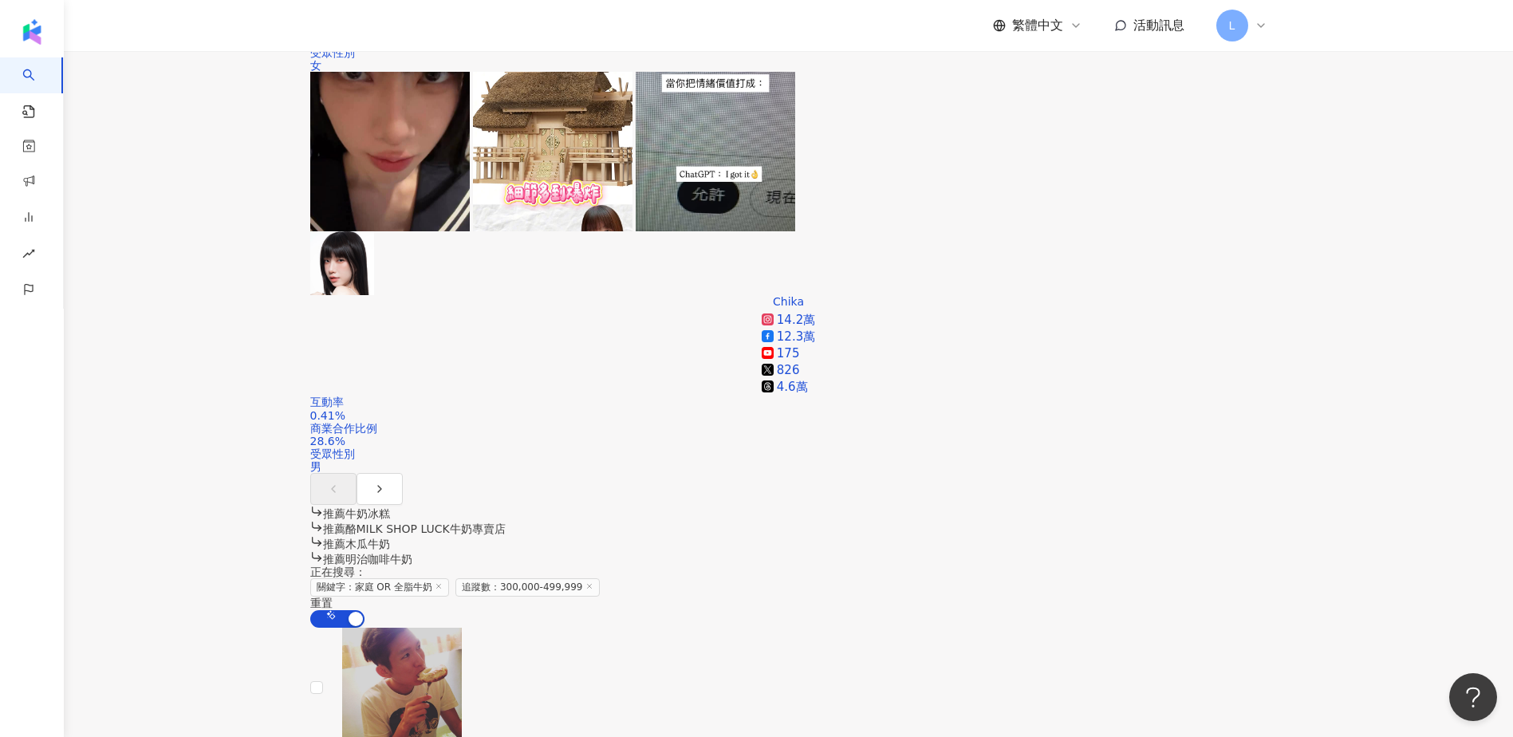
scroll to position [1276, 0]
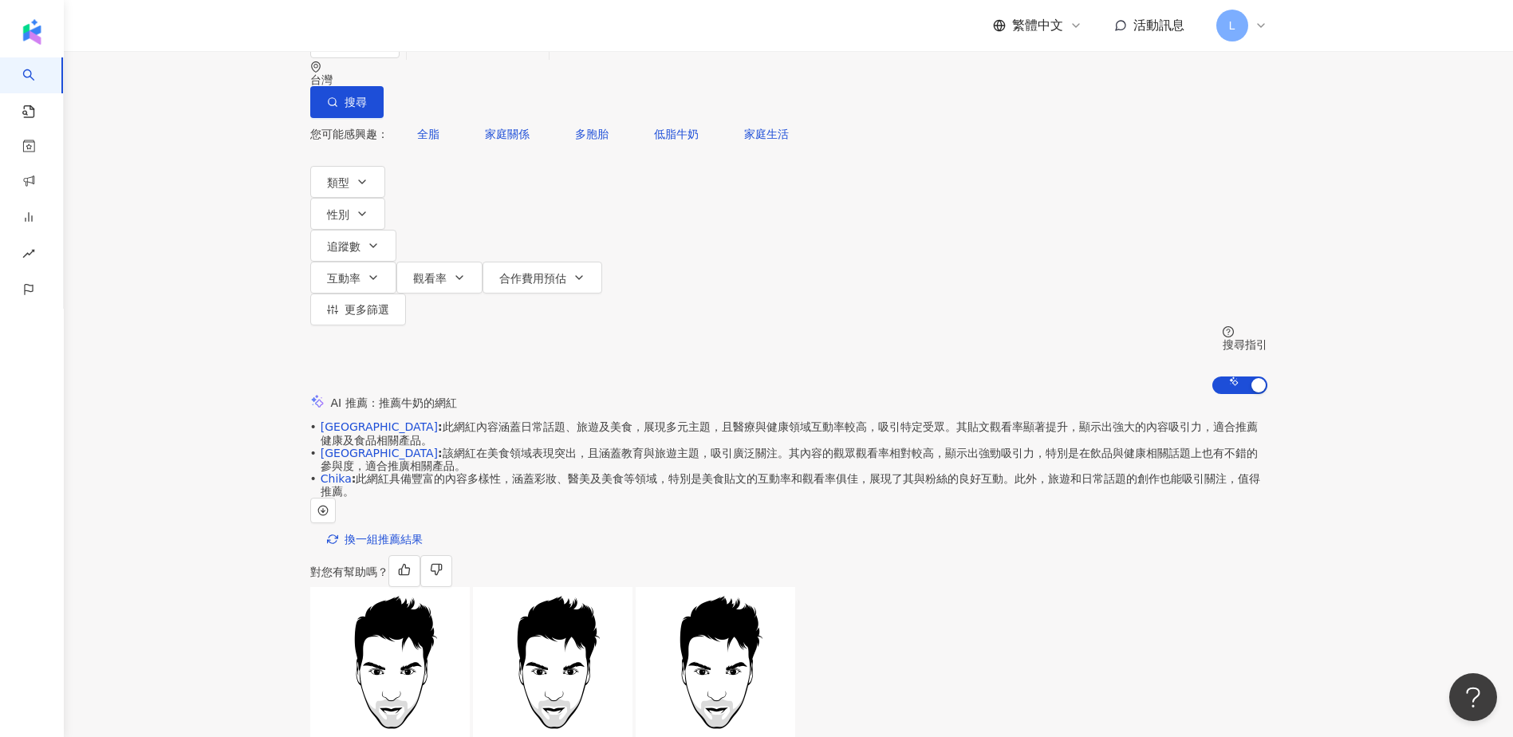
scroll to position [0, 0]
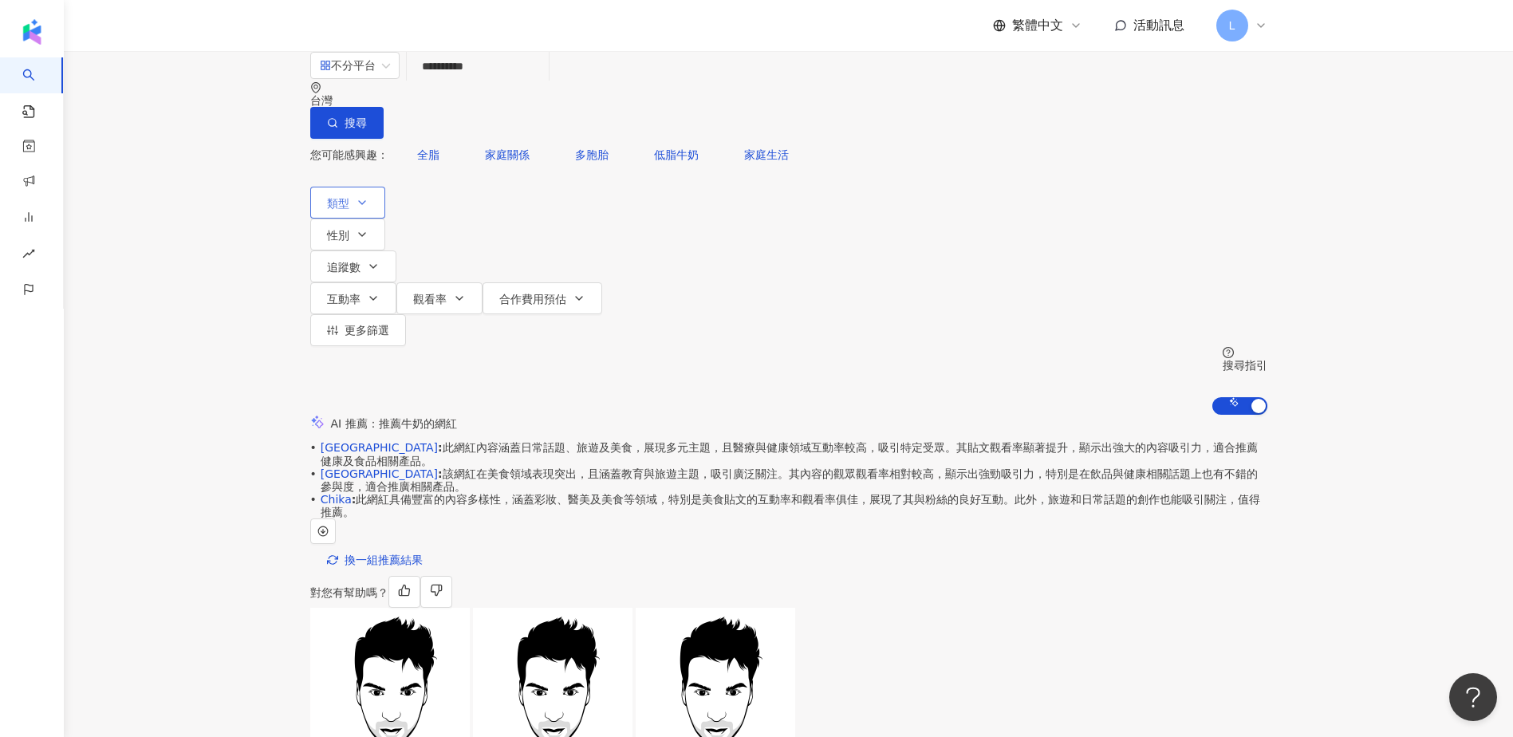
click at [352, 187] on button "類型" at bounding box center [347, 203] width 75 height 32
drag, startPoint x: 181, startPoint y: 238, endPoint x: 330, endPoint y: 130, distance: 184.4
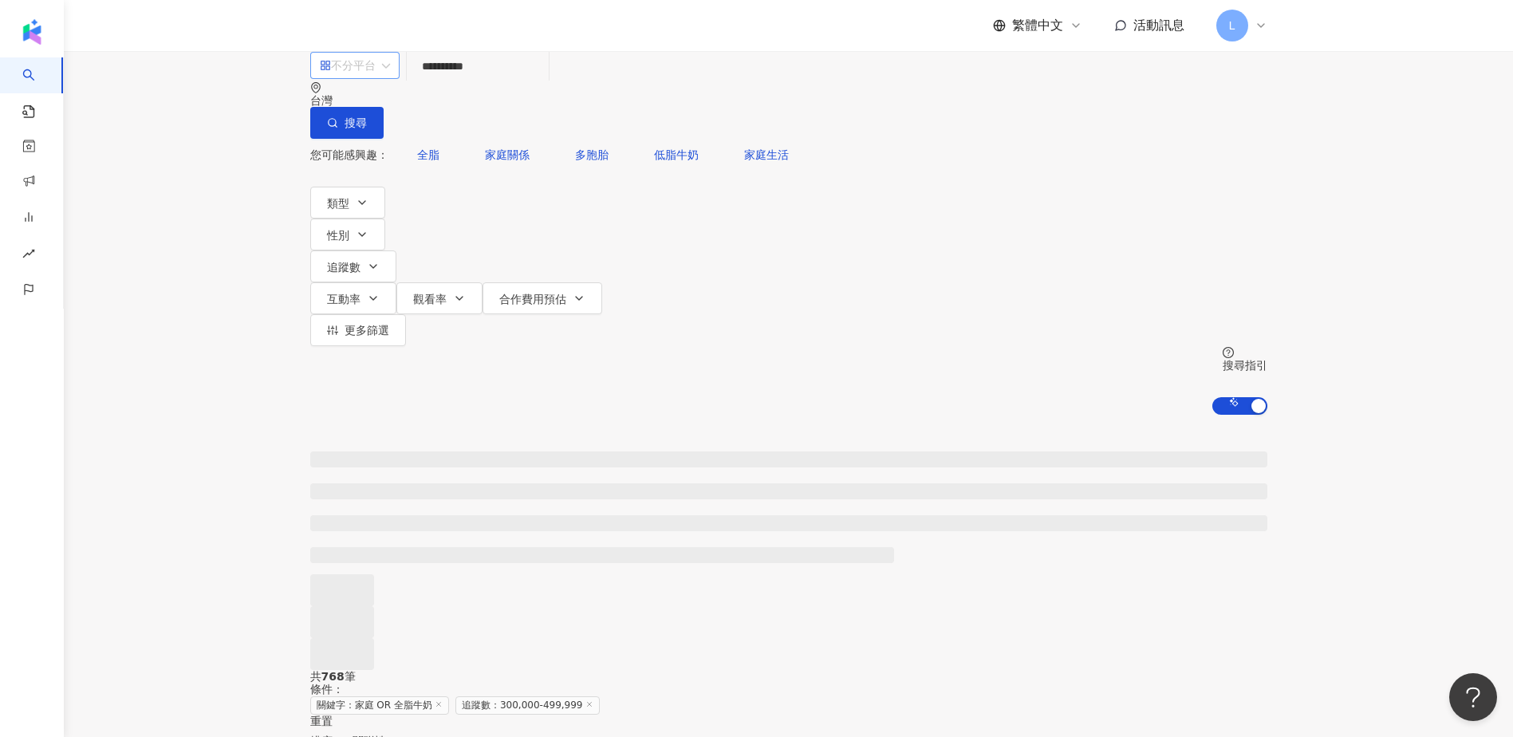
click at [348, 78] on span at bounding box center [355, 66] width 70 height 26
click at [376, 178] on div "Instagram" at bounding box center [367, 164] width 99 height 27
click at [380, 260] on icon "button" at bounding box center [373, 266] width 13 height 13
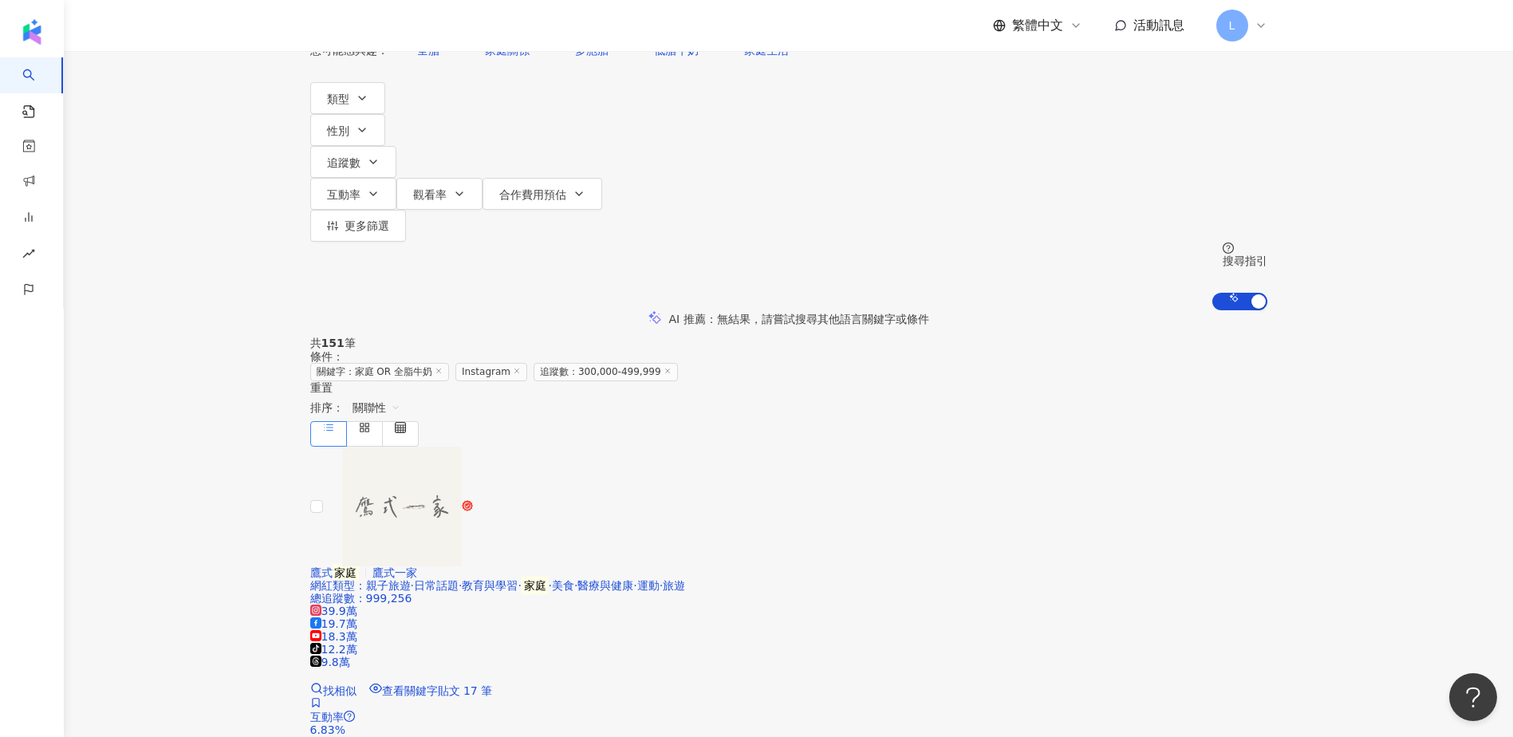
scroll to position [213, 0]
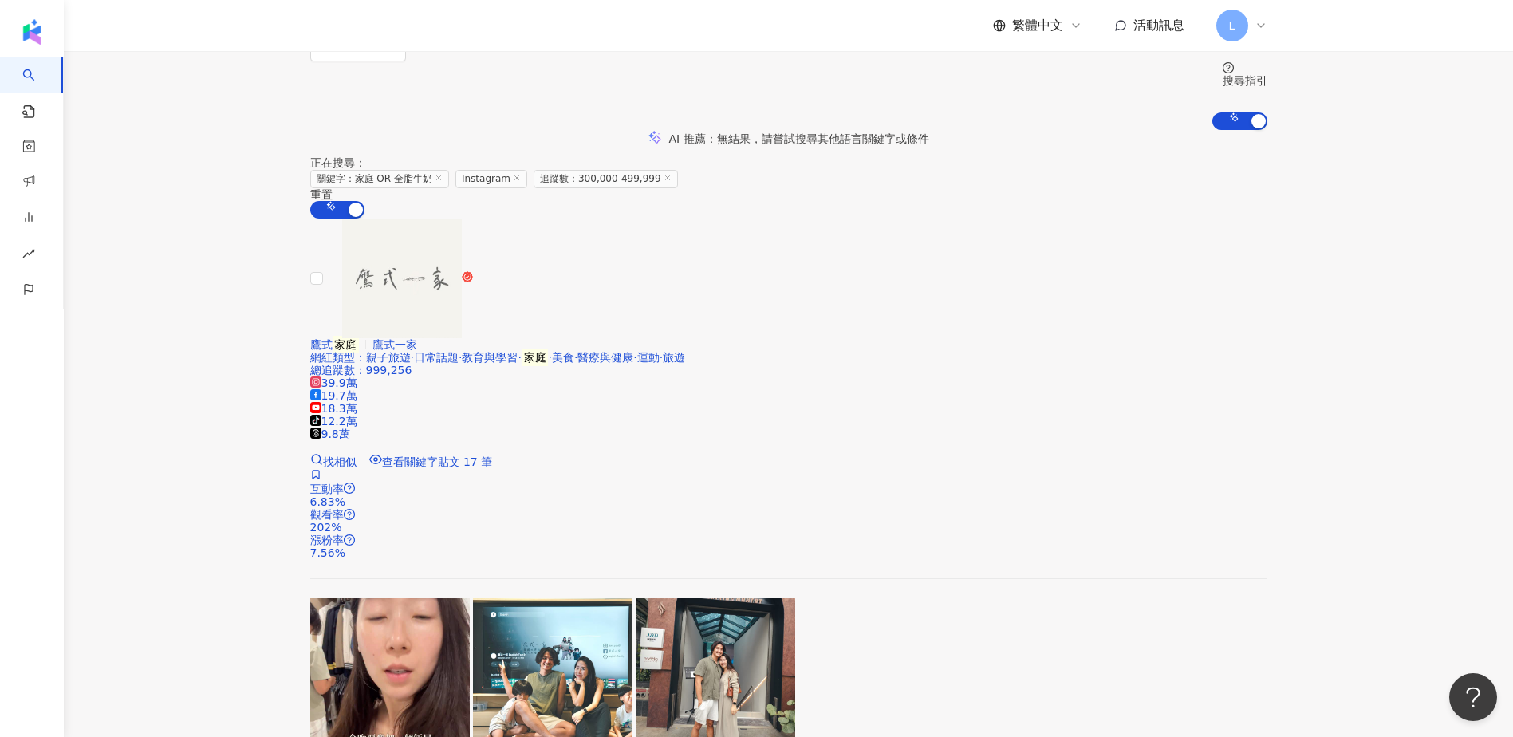
scroll to position [425, 0]
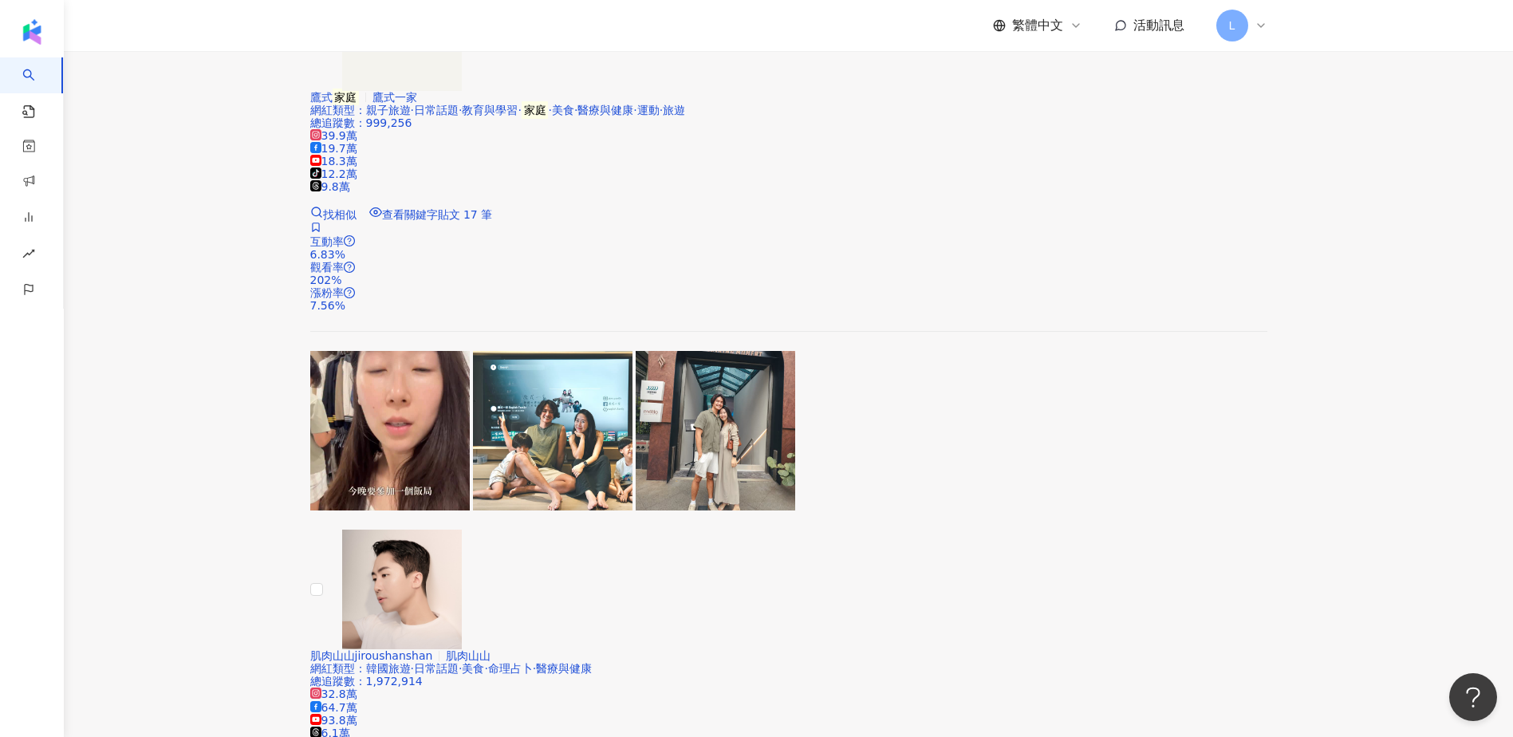
scroll to position [0, 0]
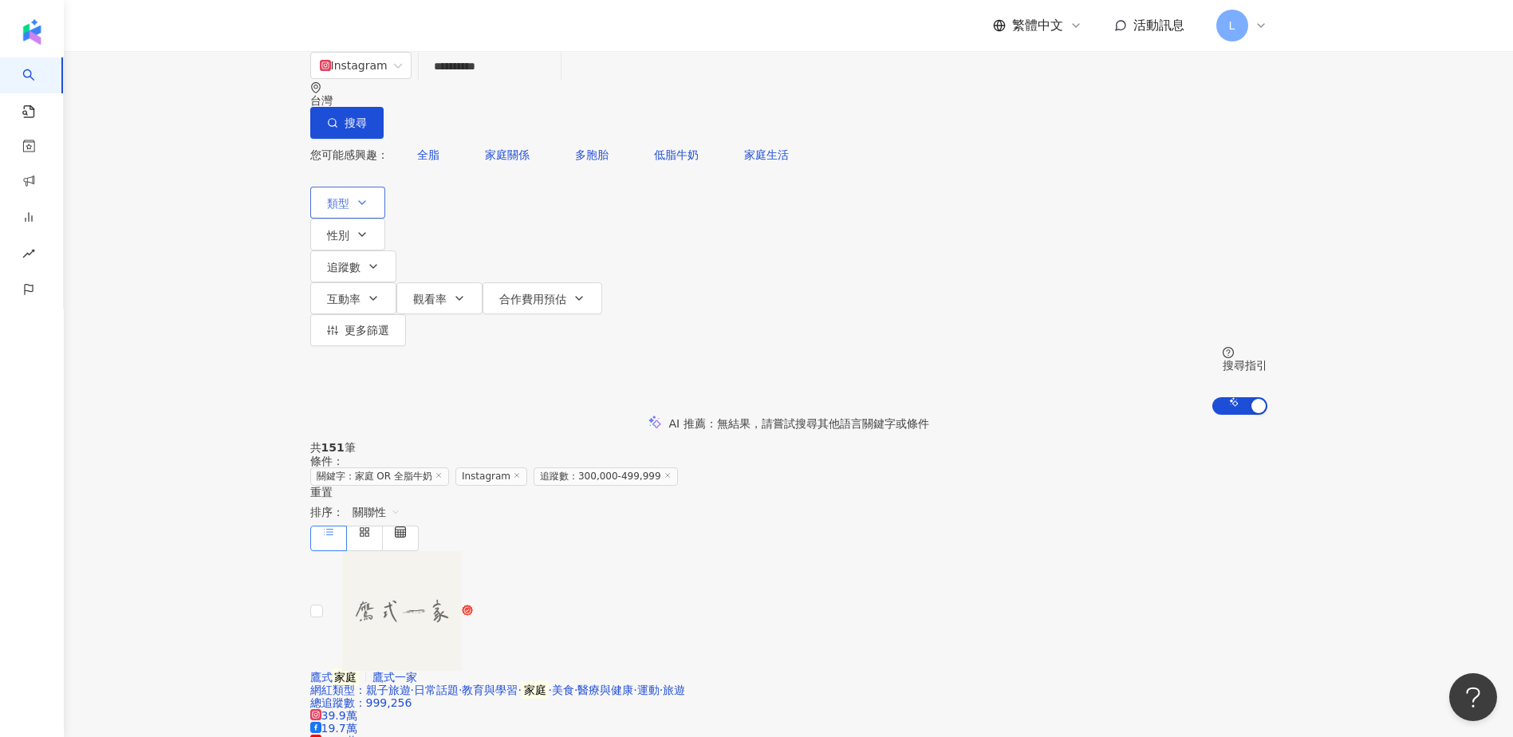
click at [363, 196] on icon "button" at bounding box center [362, 202] width 13 height 13
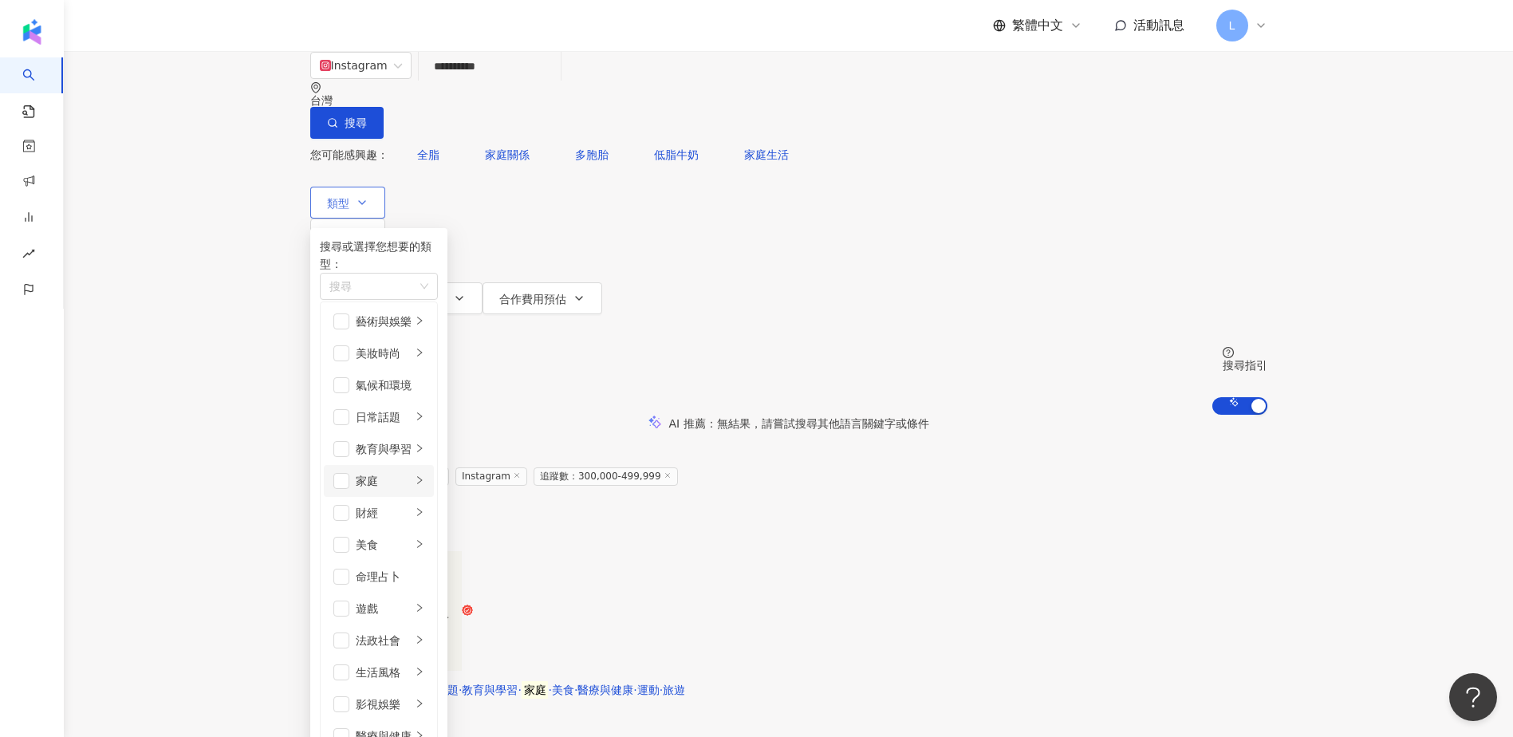
click at [424, 479] on icon "right" at bounding box center [420, 480] width 10 height 10
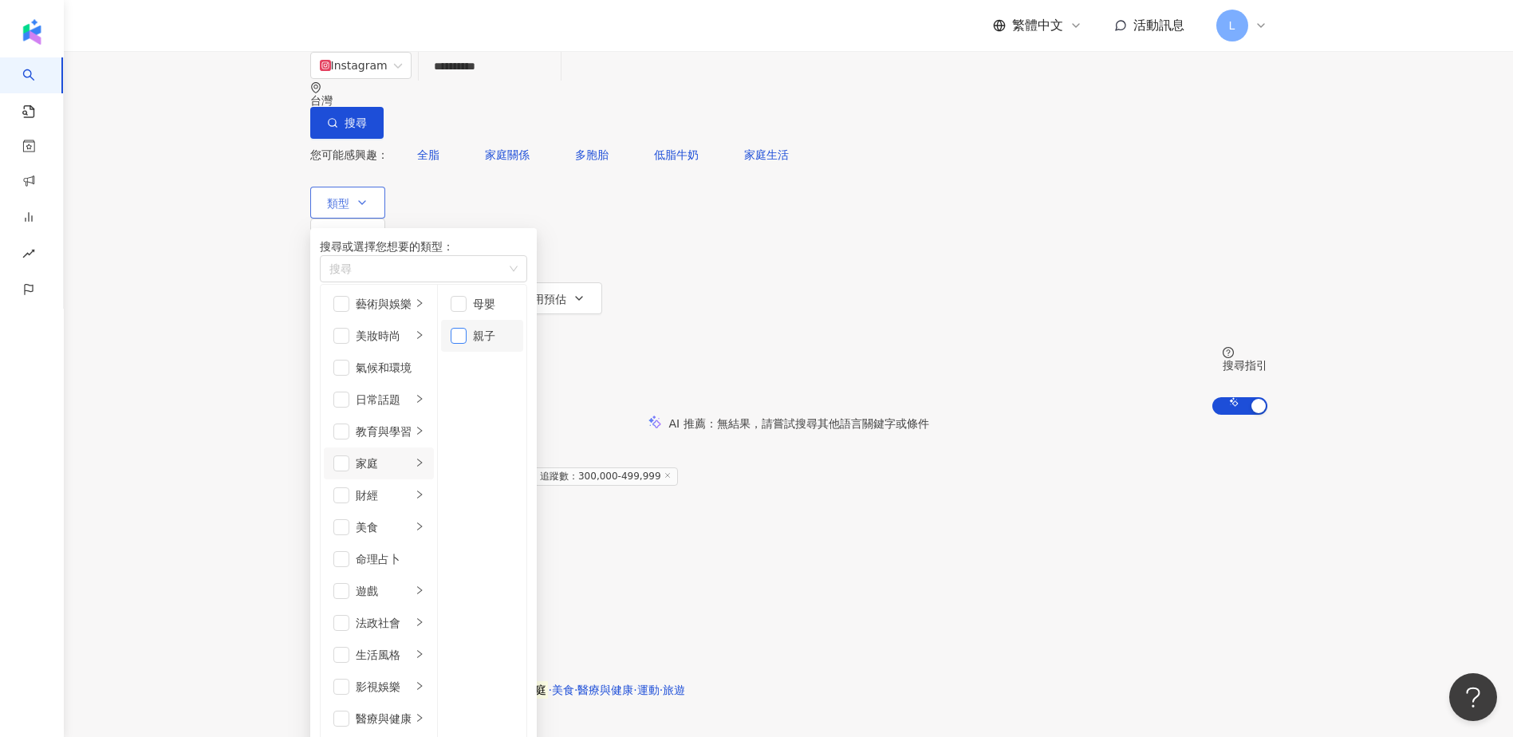
click at [467, 344] on span "button" at bounding box center [459, 336] width 16 height 16
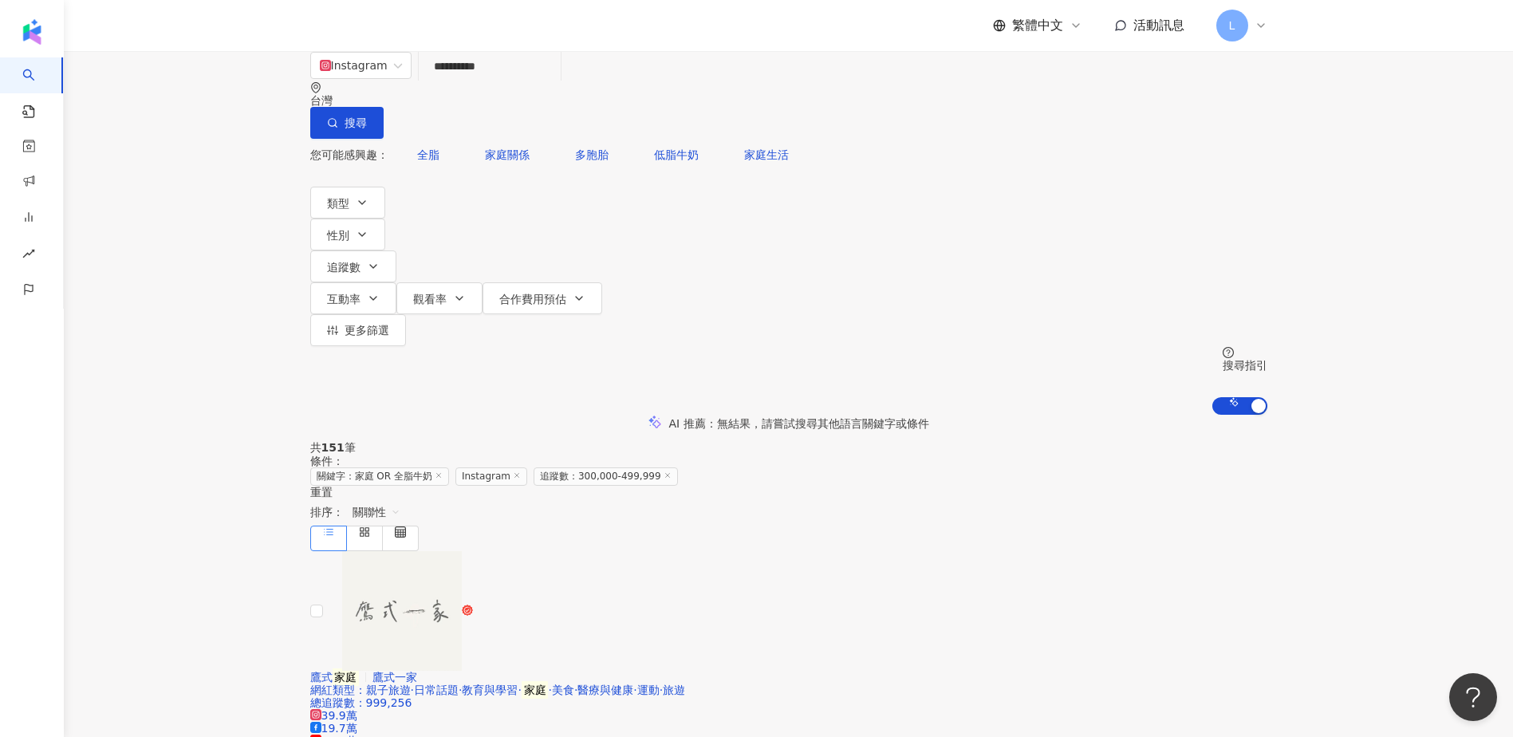
click at [246, 415] on div "AI 推薦 ： 無結果，請嘗試搜尋其他語言關鍵字或條件" at bounding box center [788, 423] width 1449 height 17
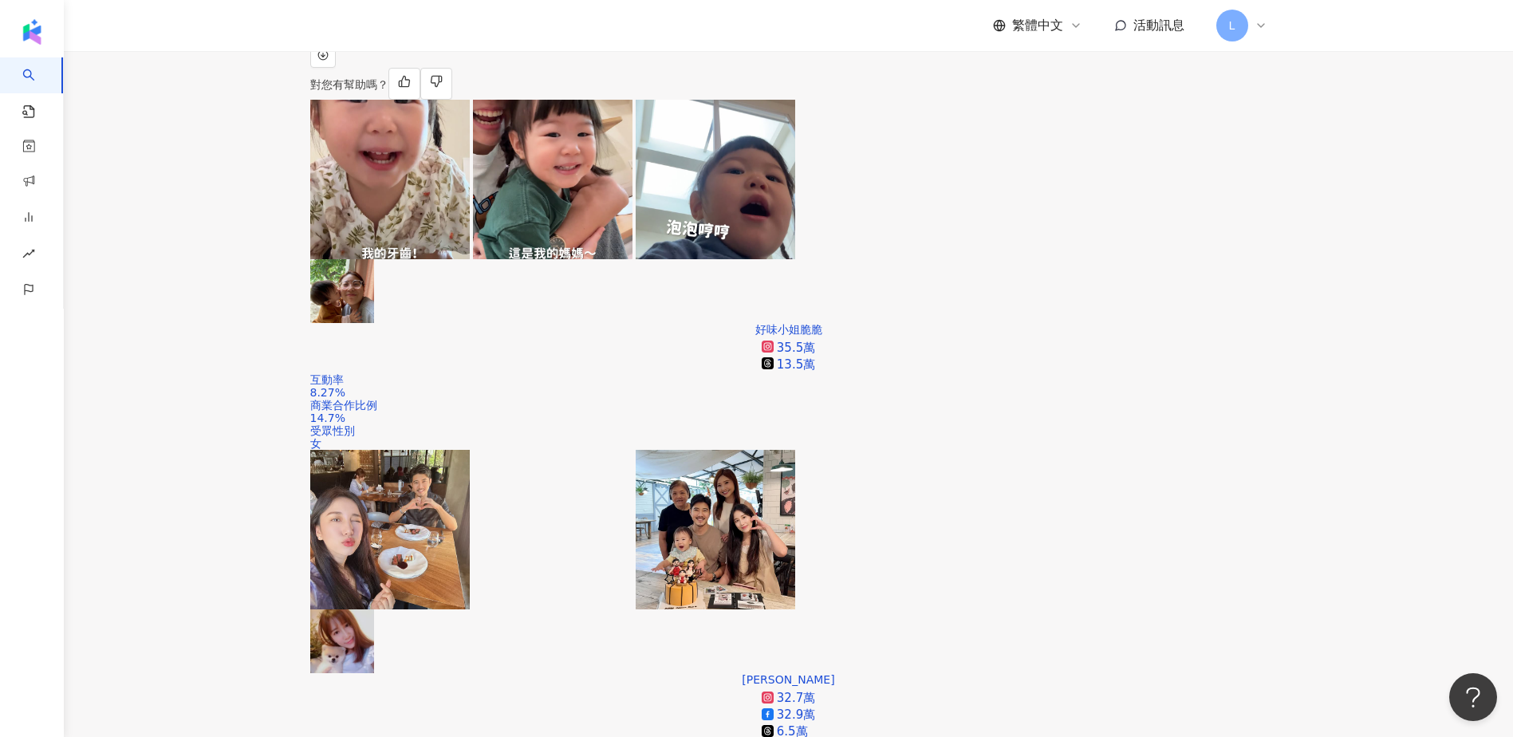
scroll to position [532, 0]
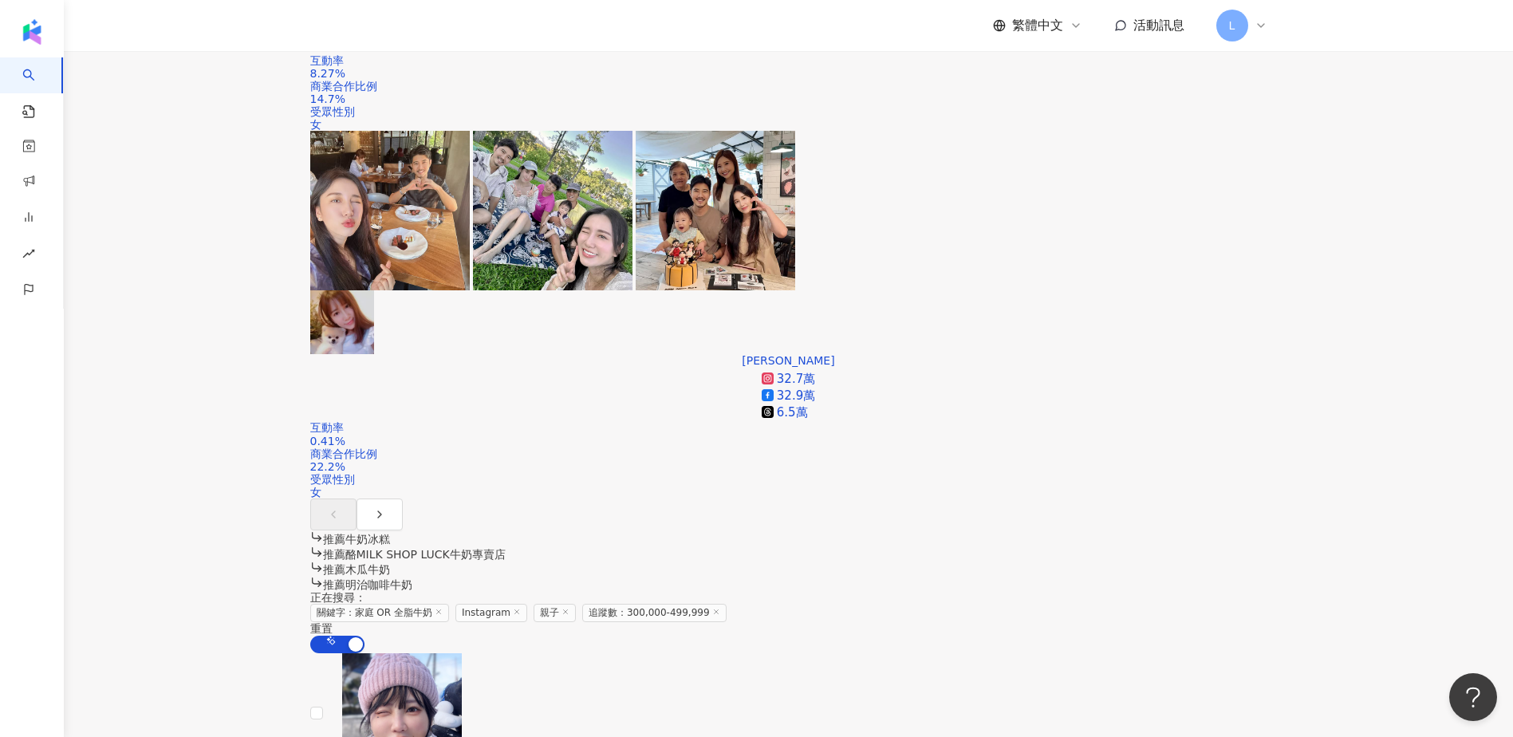
scroll to position [851, 0]
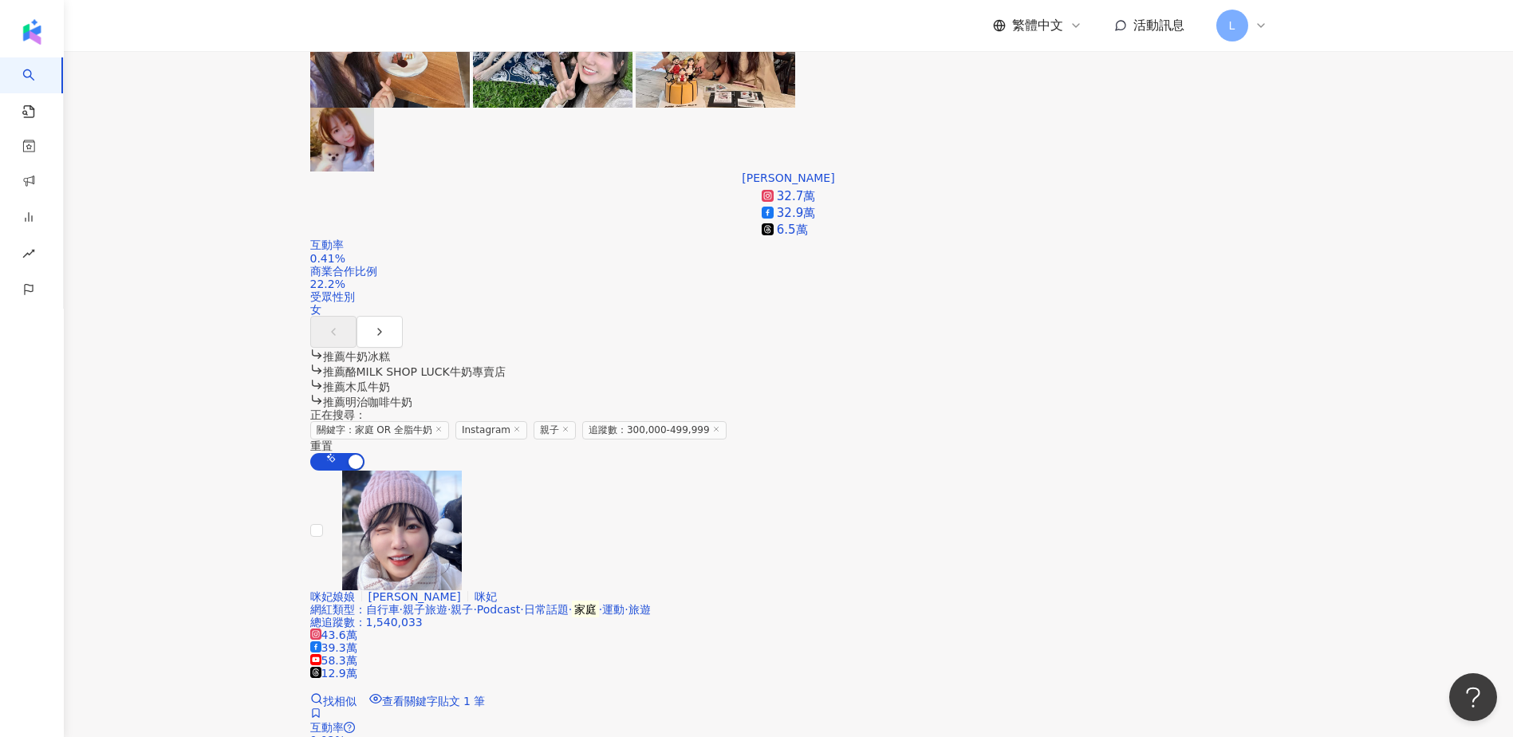
scroll to position [1063, 0]
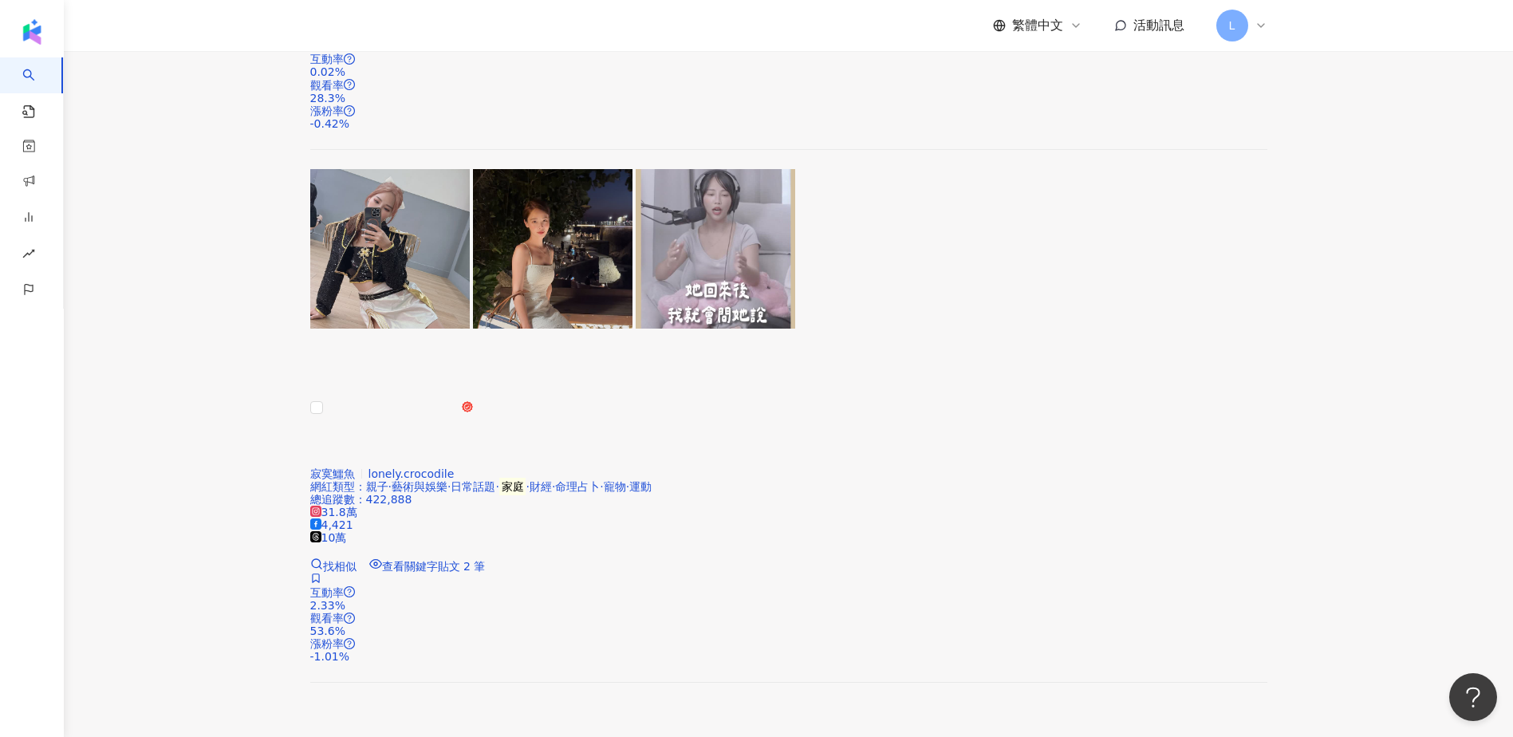
scroll to position [1701, 0]
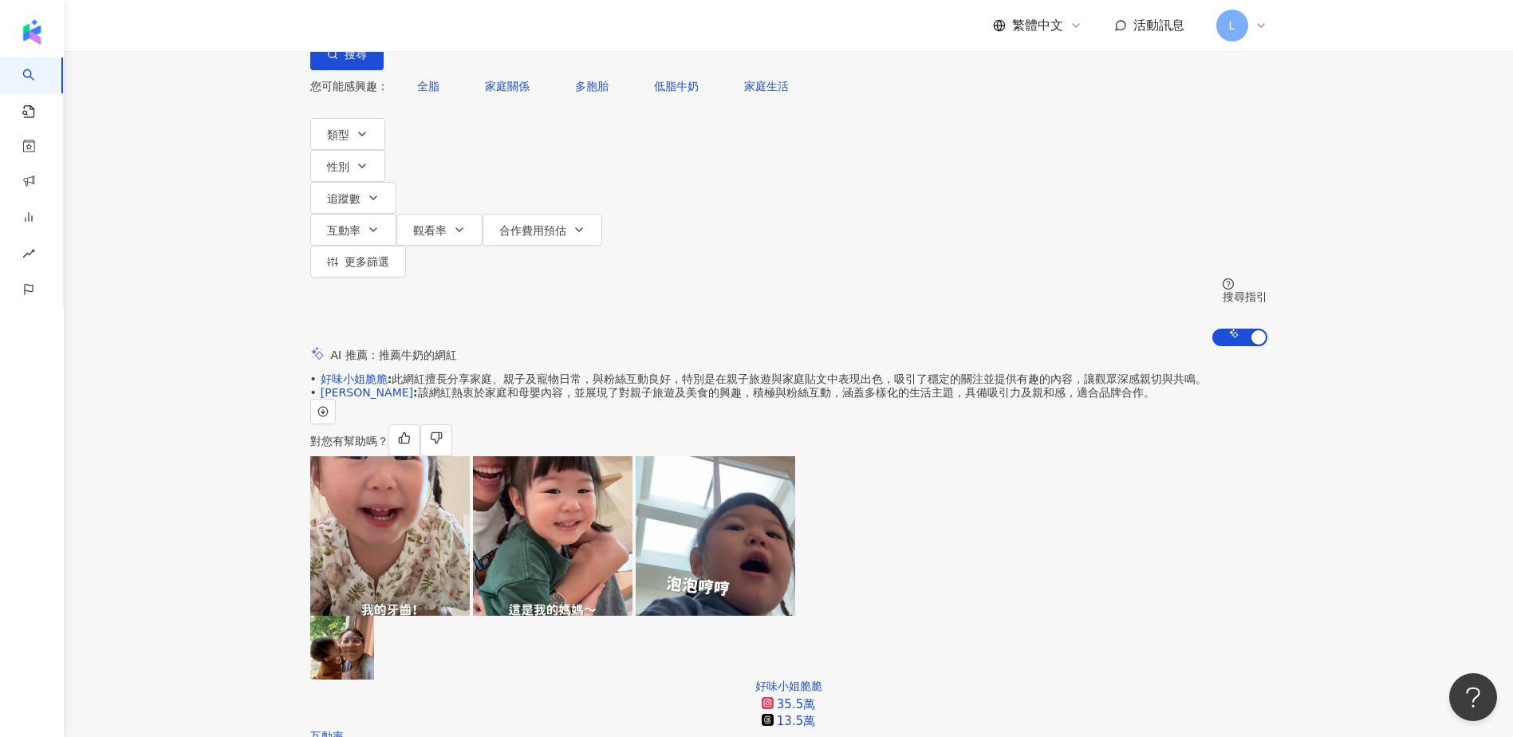
scroll to position [0, 0]
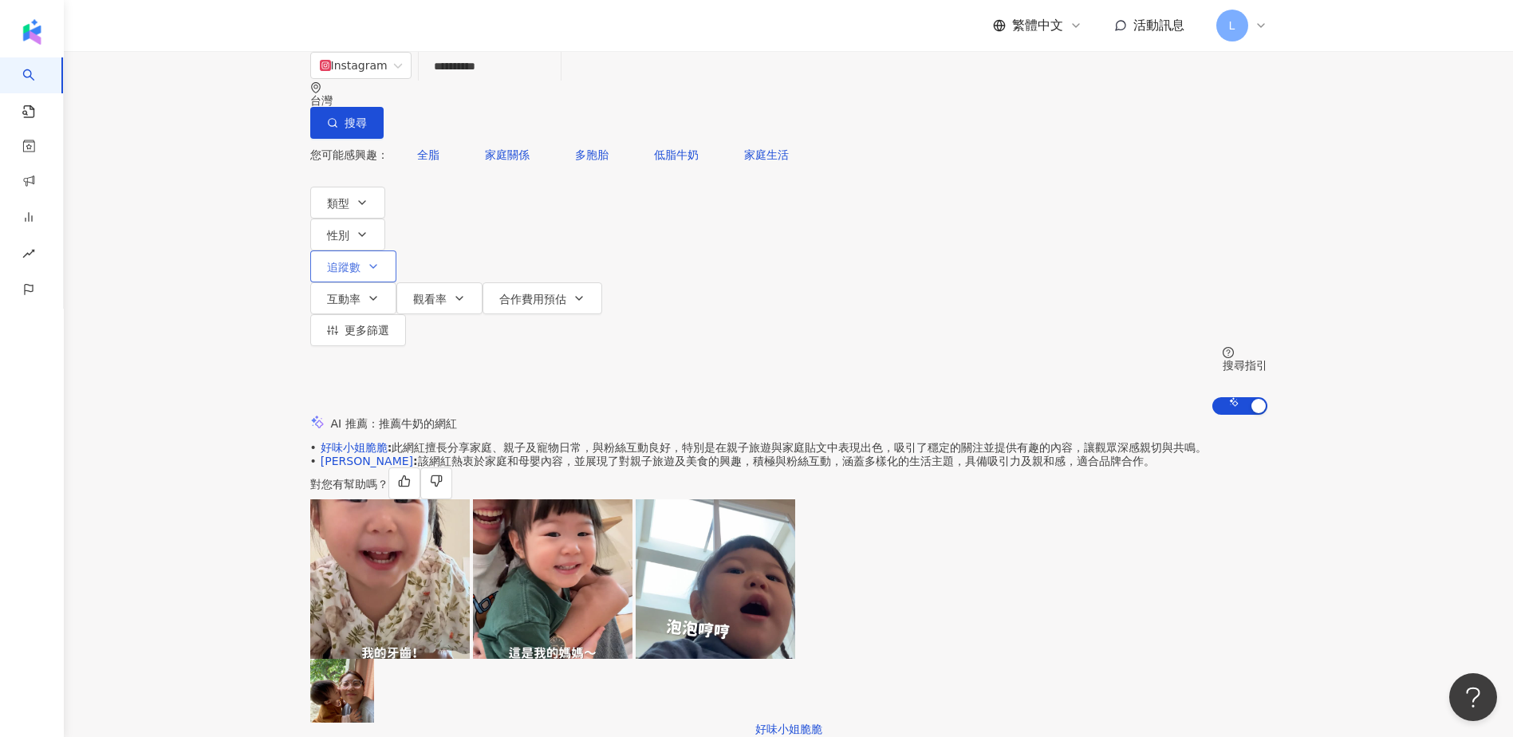
click at [380, 260] on icon "button" at bounding box center [373, 266] width 13 height 13
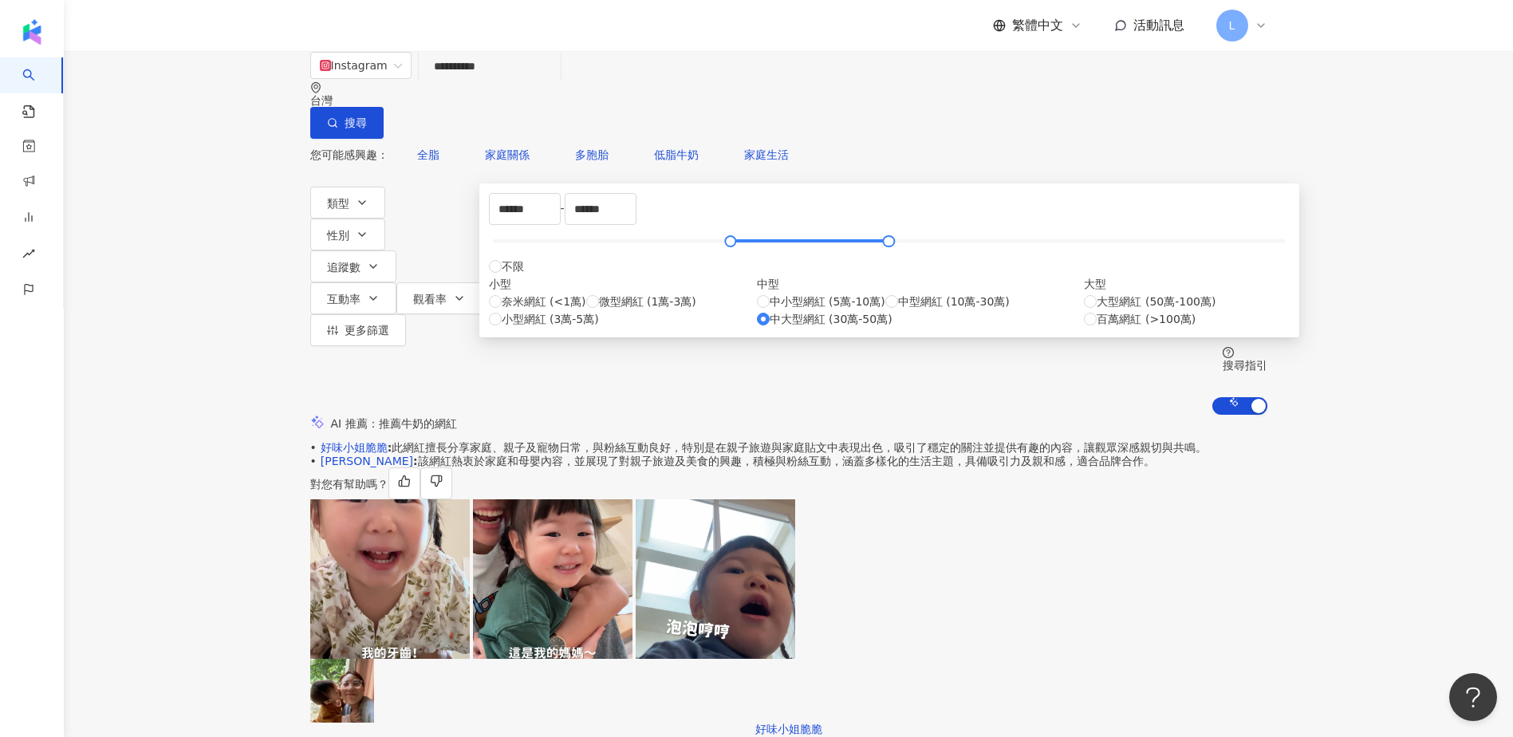
type input "******"
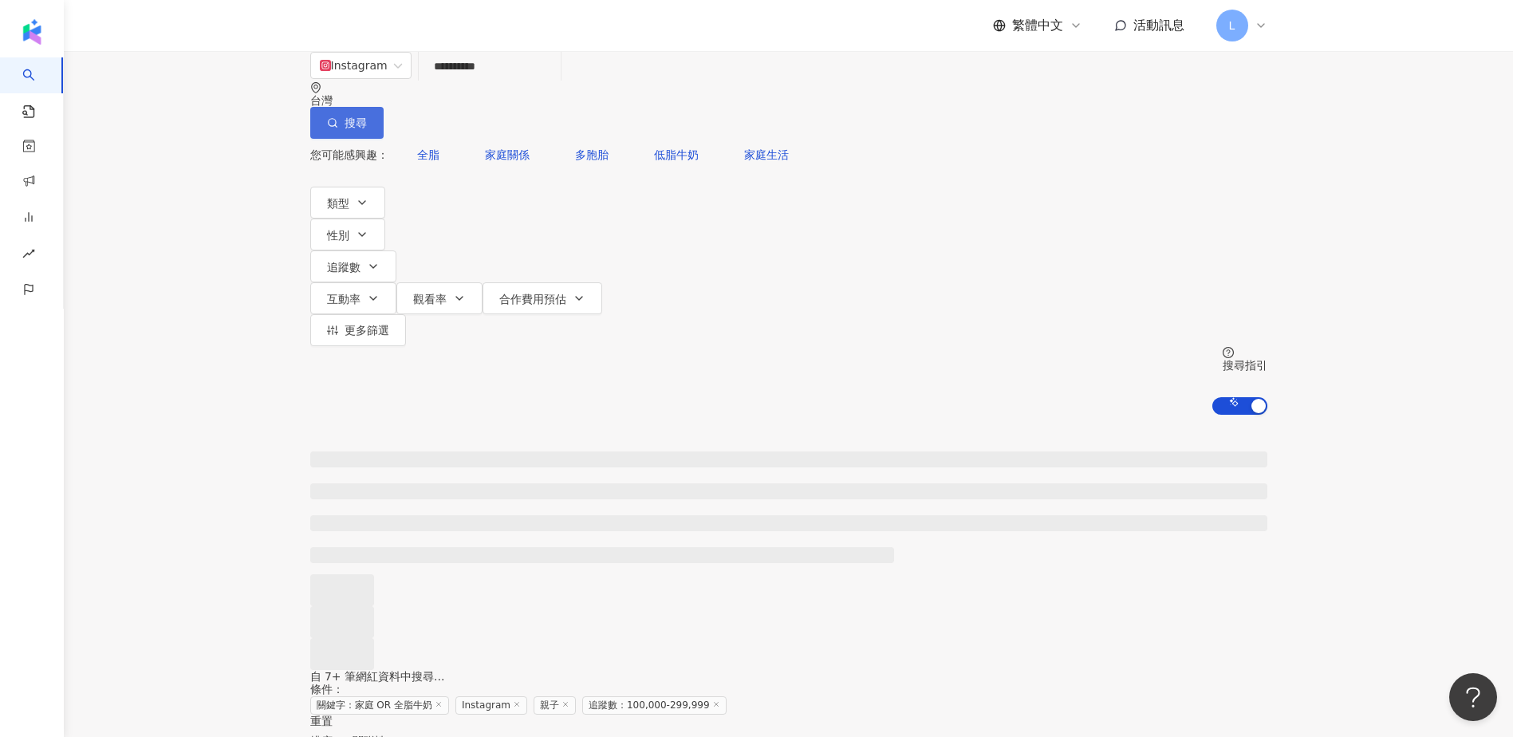
click at [367, 116] on span "搜尋" at bounding box center [356, 122] width 22 height 13
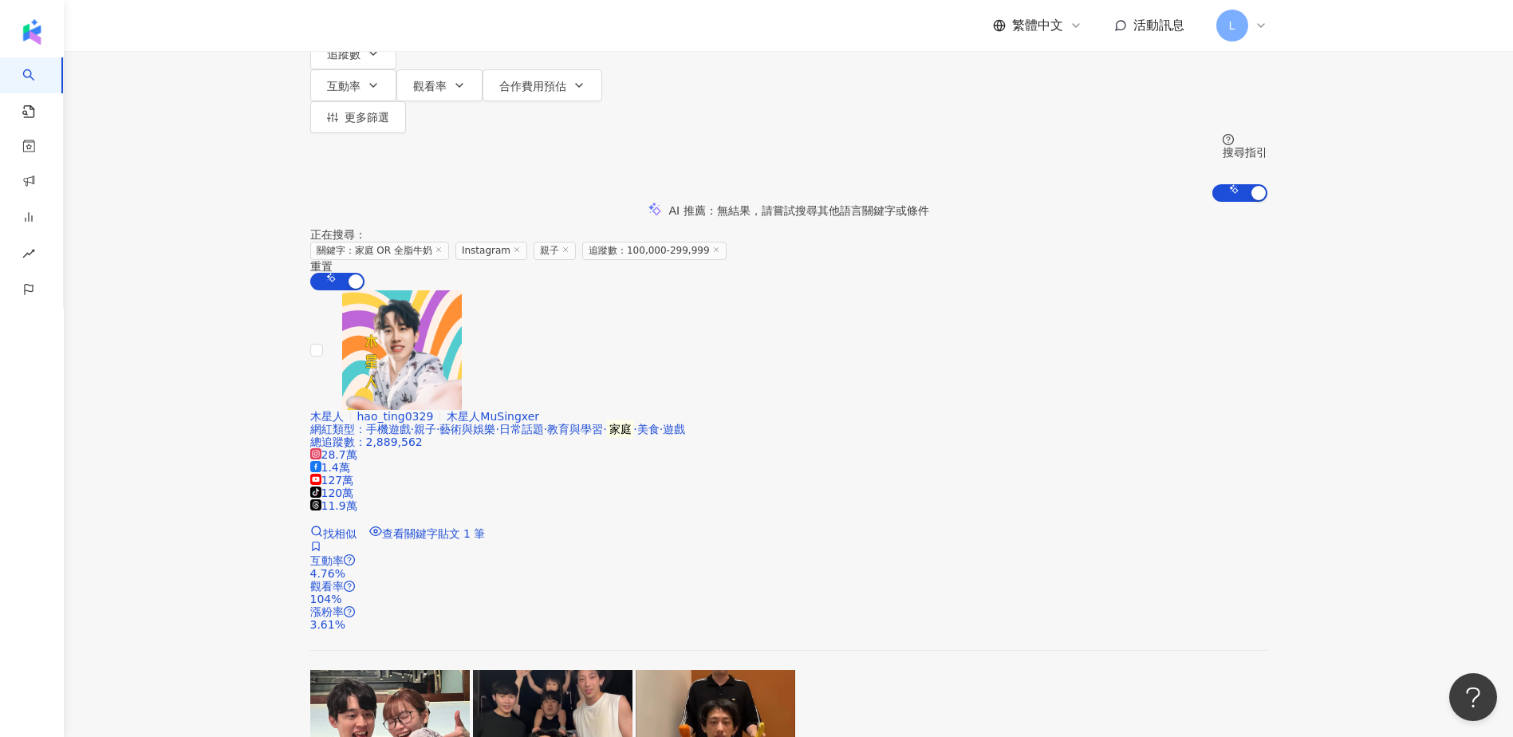
scroll to position [319, 0]
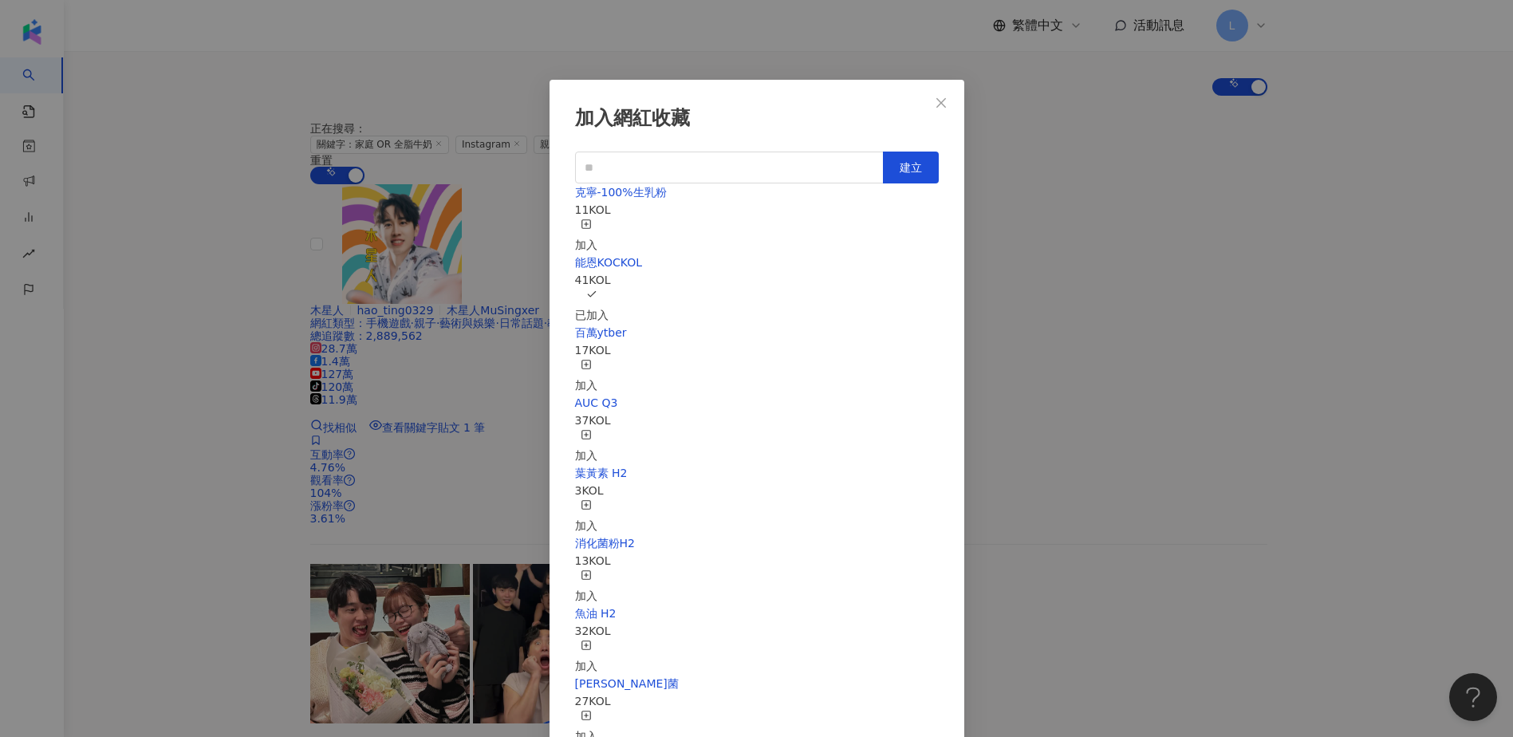
click at [237, 354] on div "加入網紅收藏 建立 克寧-100%生乳粉 11 KOL 加入 能恩KOCKOL 41 KOL 已加入 百萬ytber 17 KOL 加入 AUC Q3 37 …" at bounding box center [756, 368] width 1513 height 737
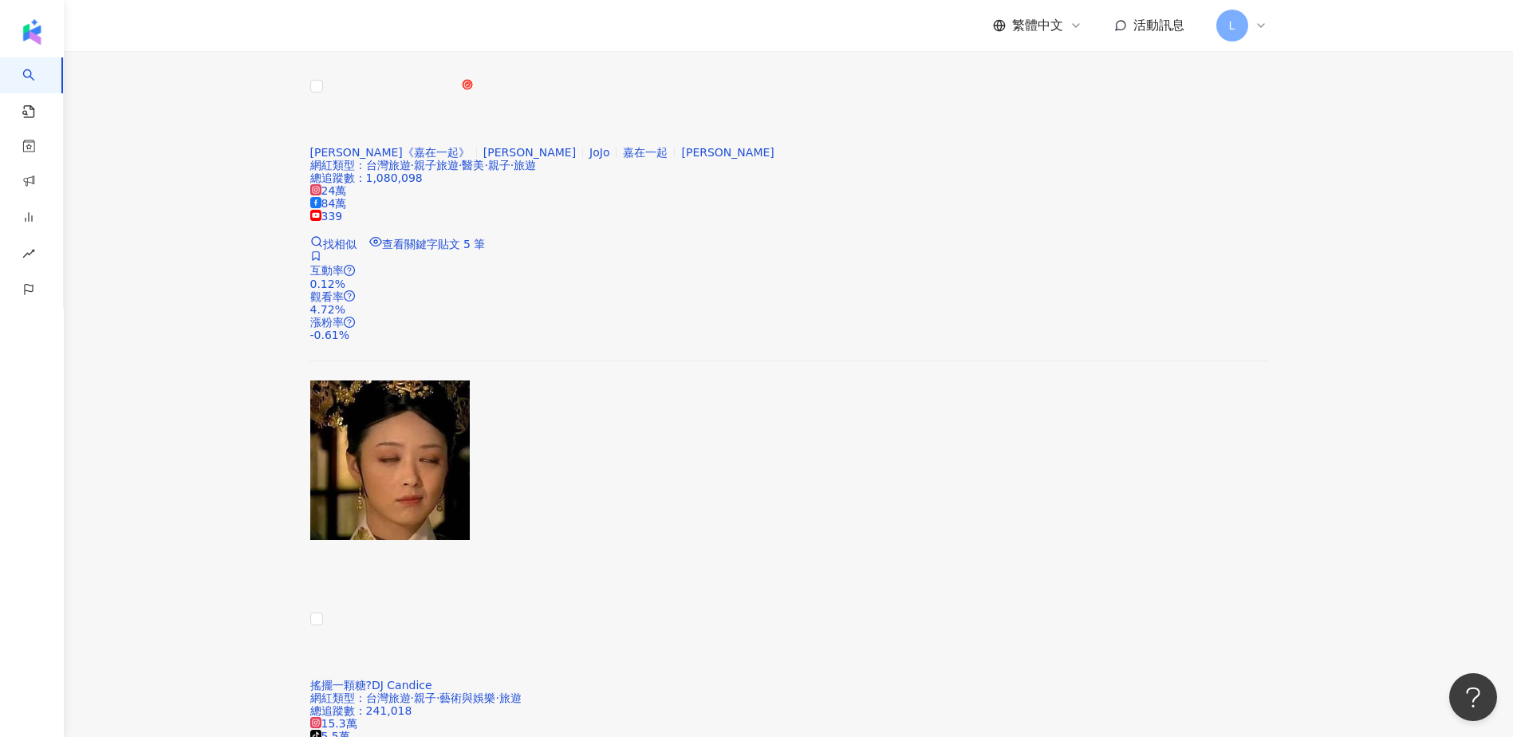
scroll to position [2233, 0]
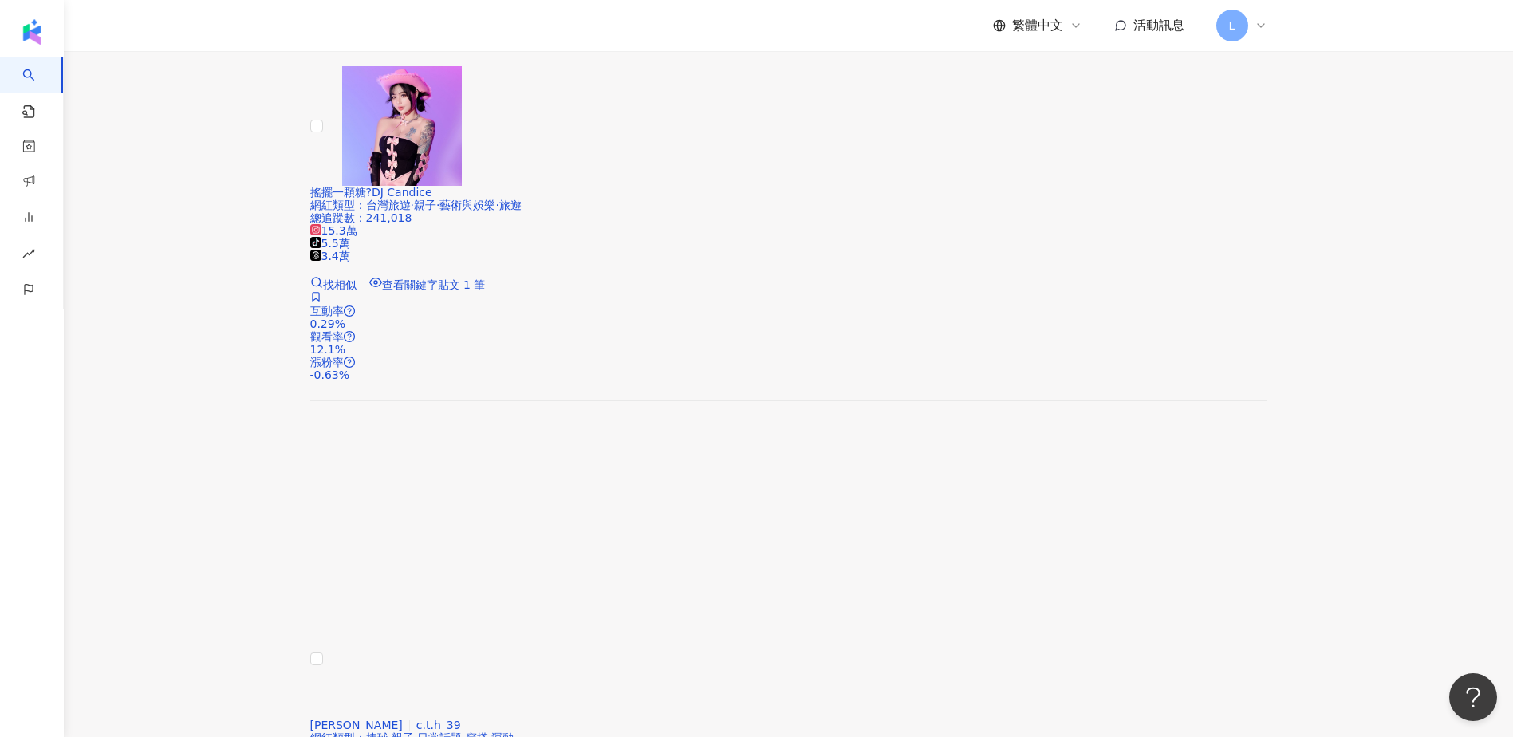
scroll to position [2552, 0]
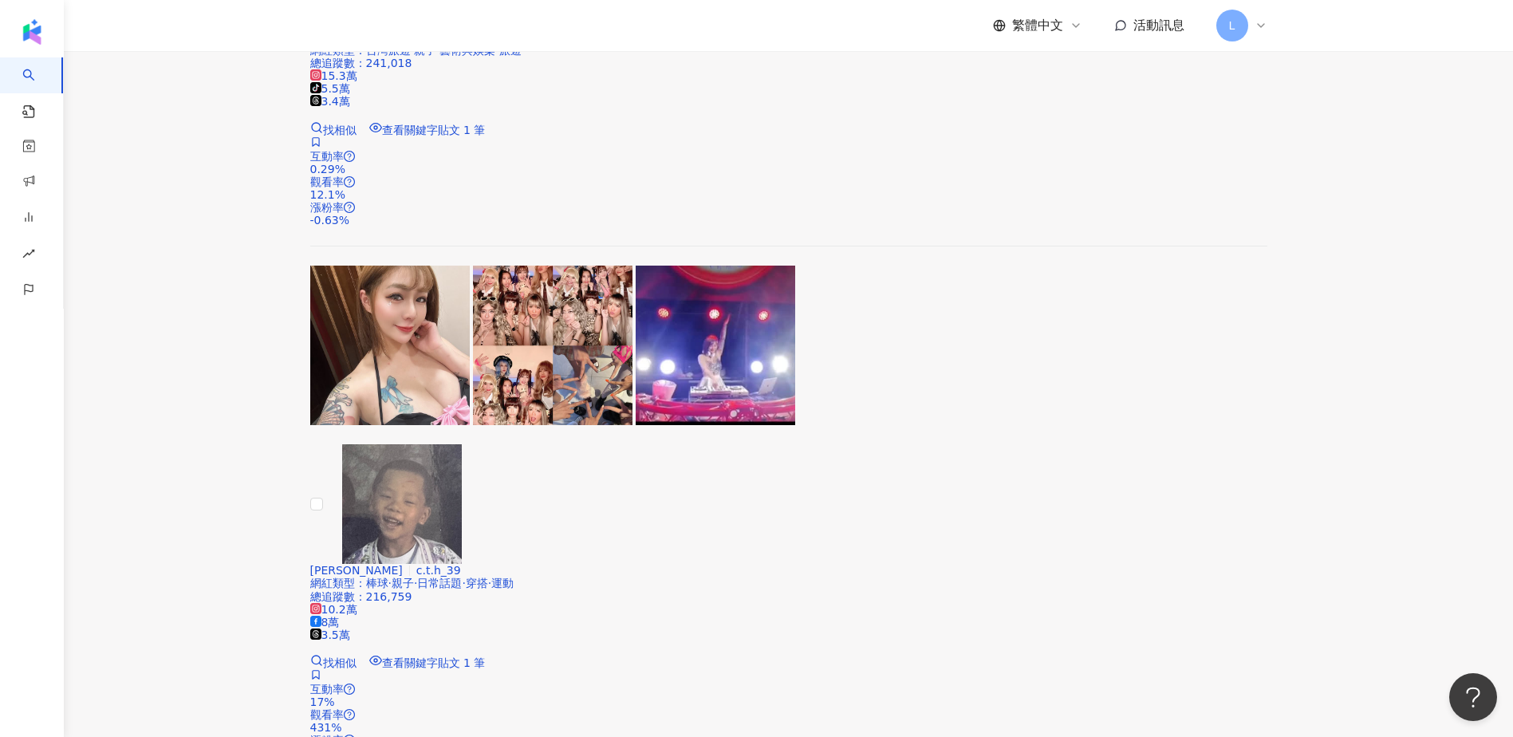
scroll to position [2977, 0]
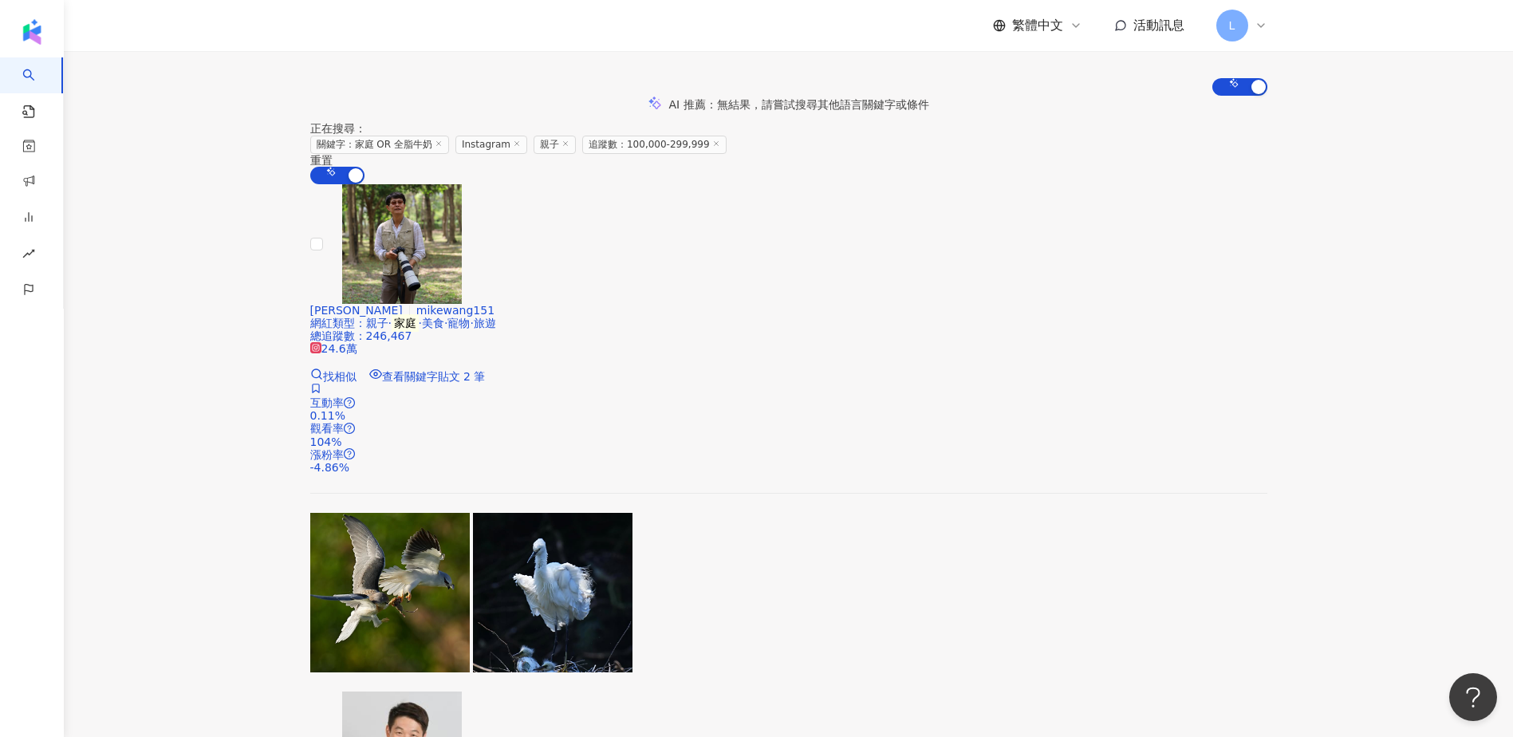
scroll to position [532, 0]
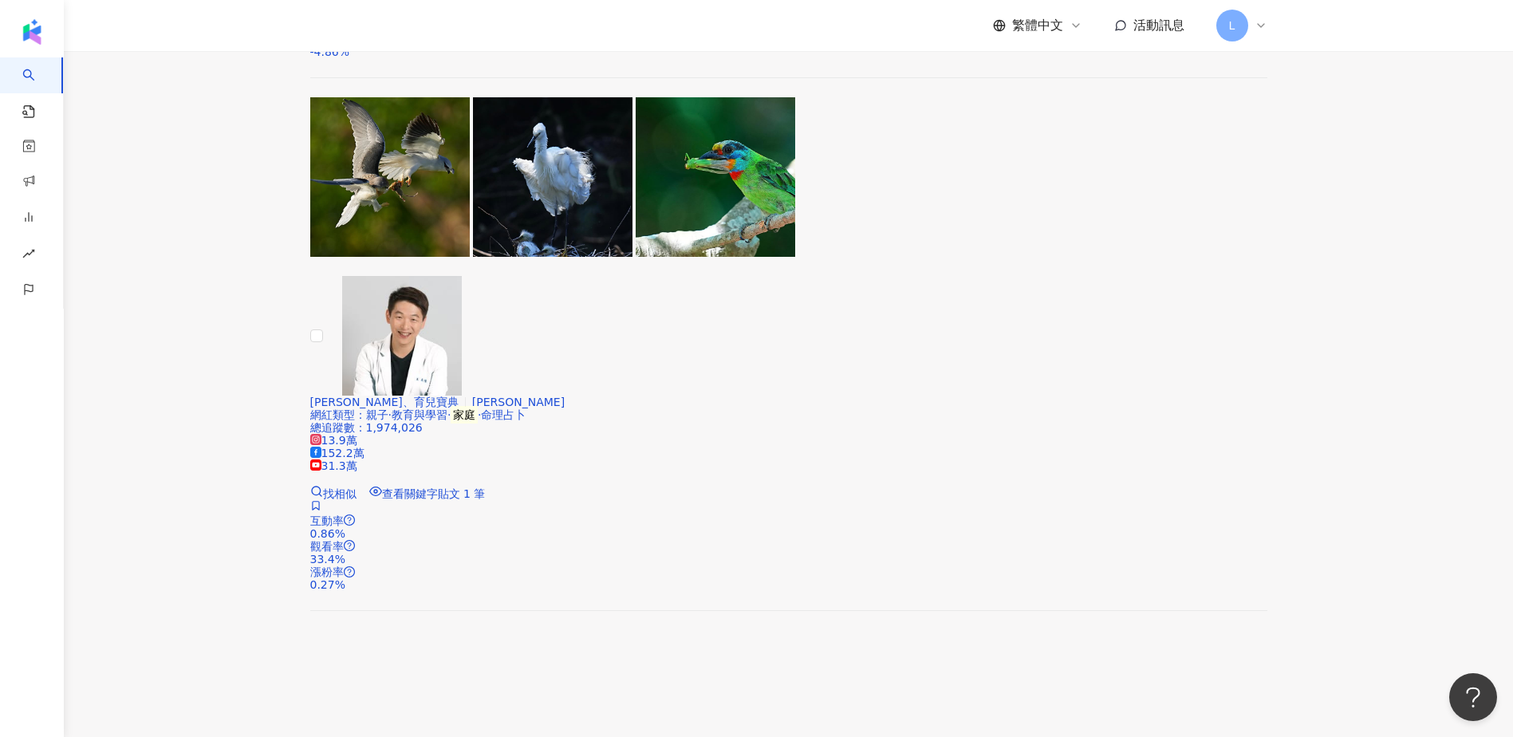
scroll to position [744, 0]
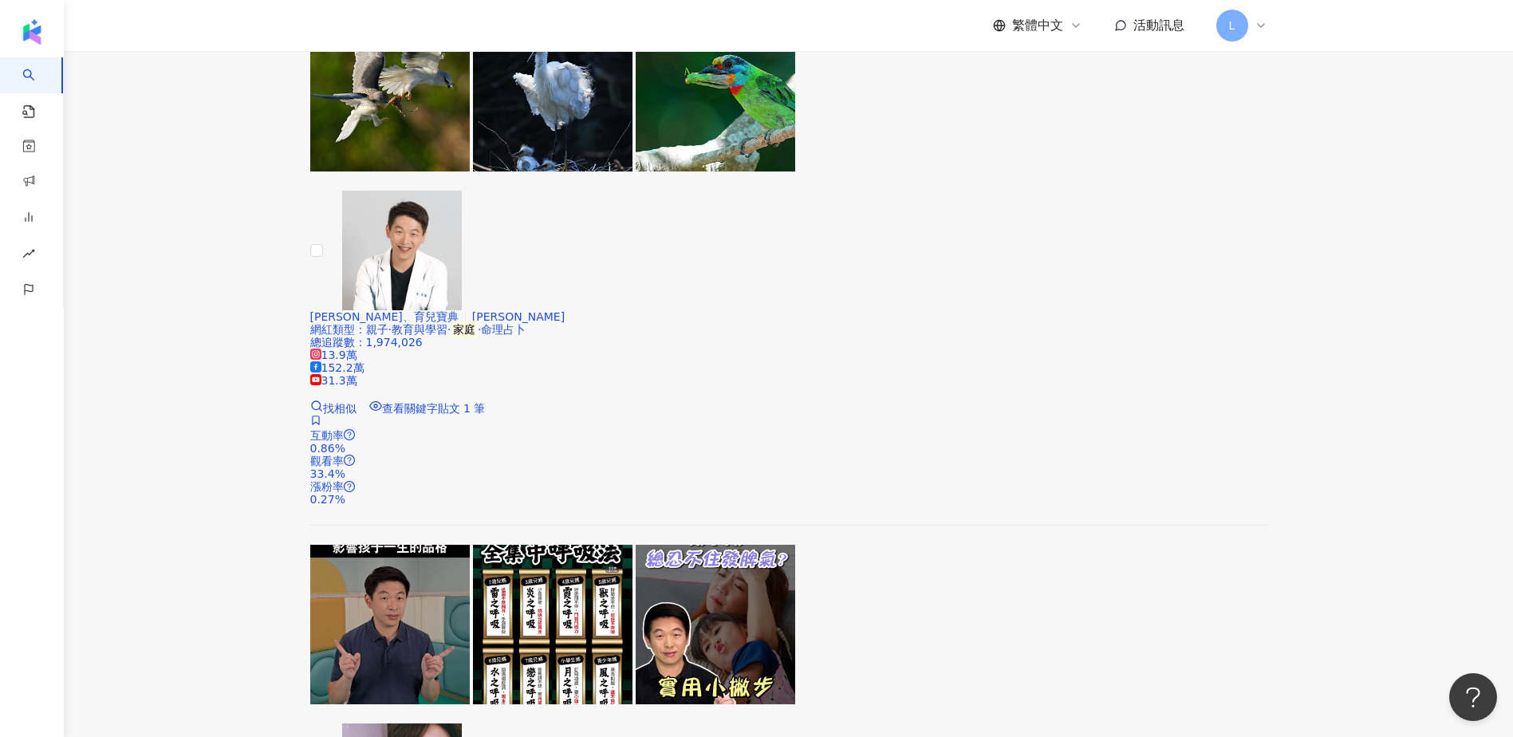
scroll to position [851, 0]
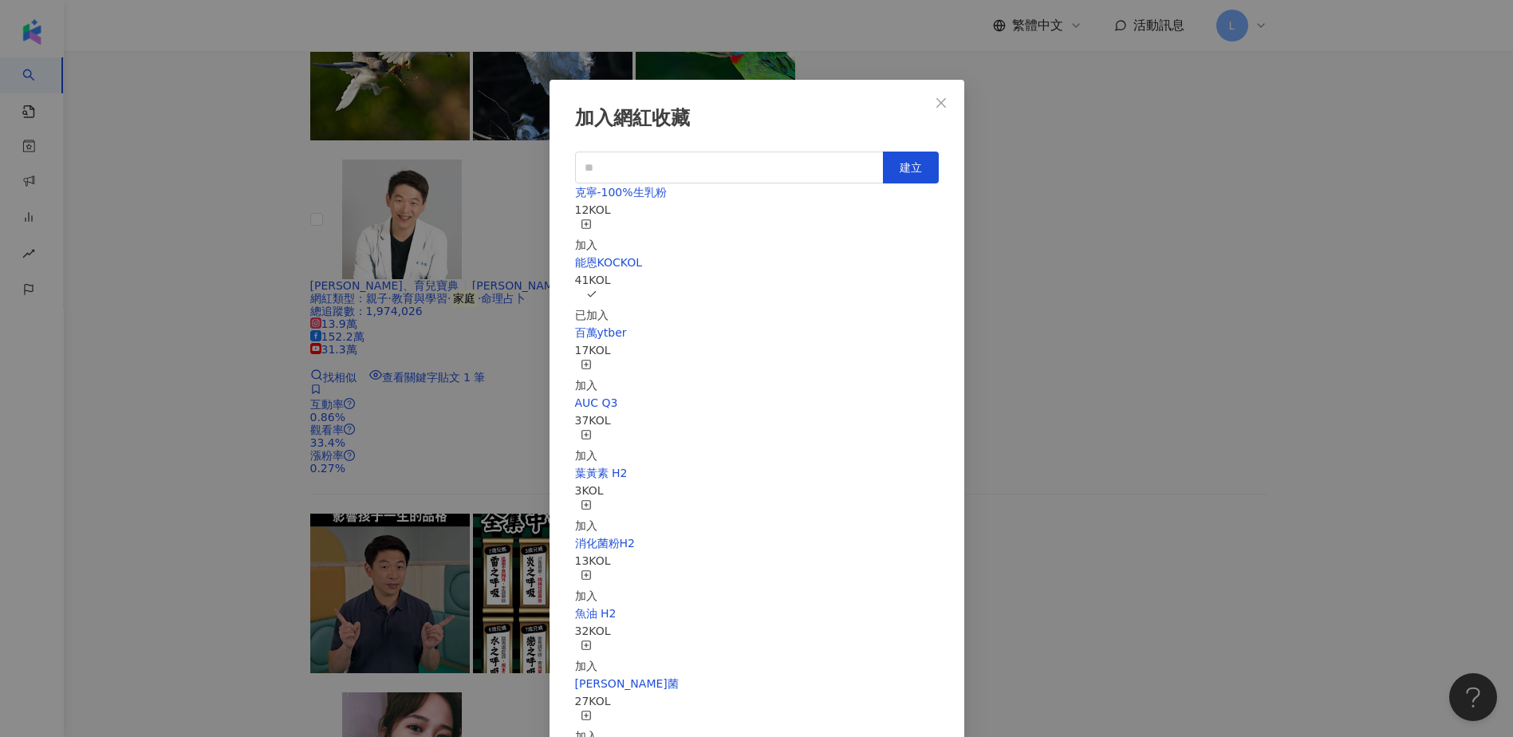
click at [127, 422] on div "加入網紅收藏 建立 克寧-100%生乳粉 12 KOL 加入 能恩KOCKOL 41 KOL 已加入 百萬ytber 17 KOL 加入 AUC Q3 37 …" at bounding box center [756, 368] width 1513 height 737
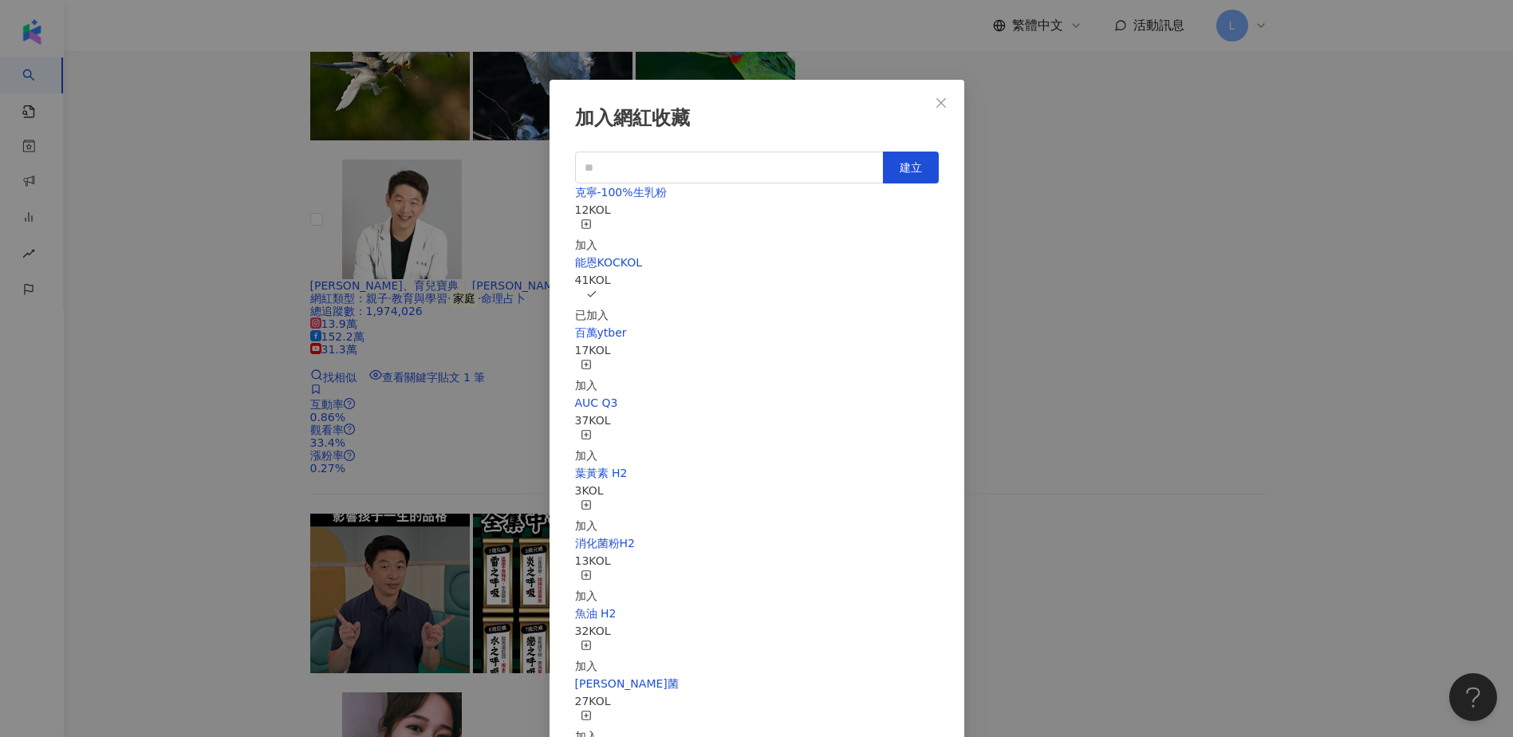
click at [251, 266] on div "加入網紅收藏 建立 克寧-100%生乳粉 12 KOL 加入 能恩KOCKOL 41 KOL 已加入 百萬ytber 17 KOL 加入 AUC Q3 37 …" at bounding box center [756, 368] width 1513 height 737
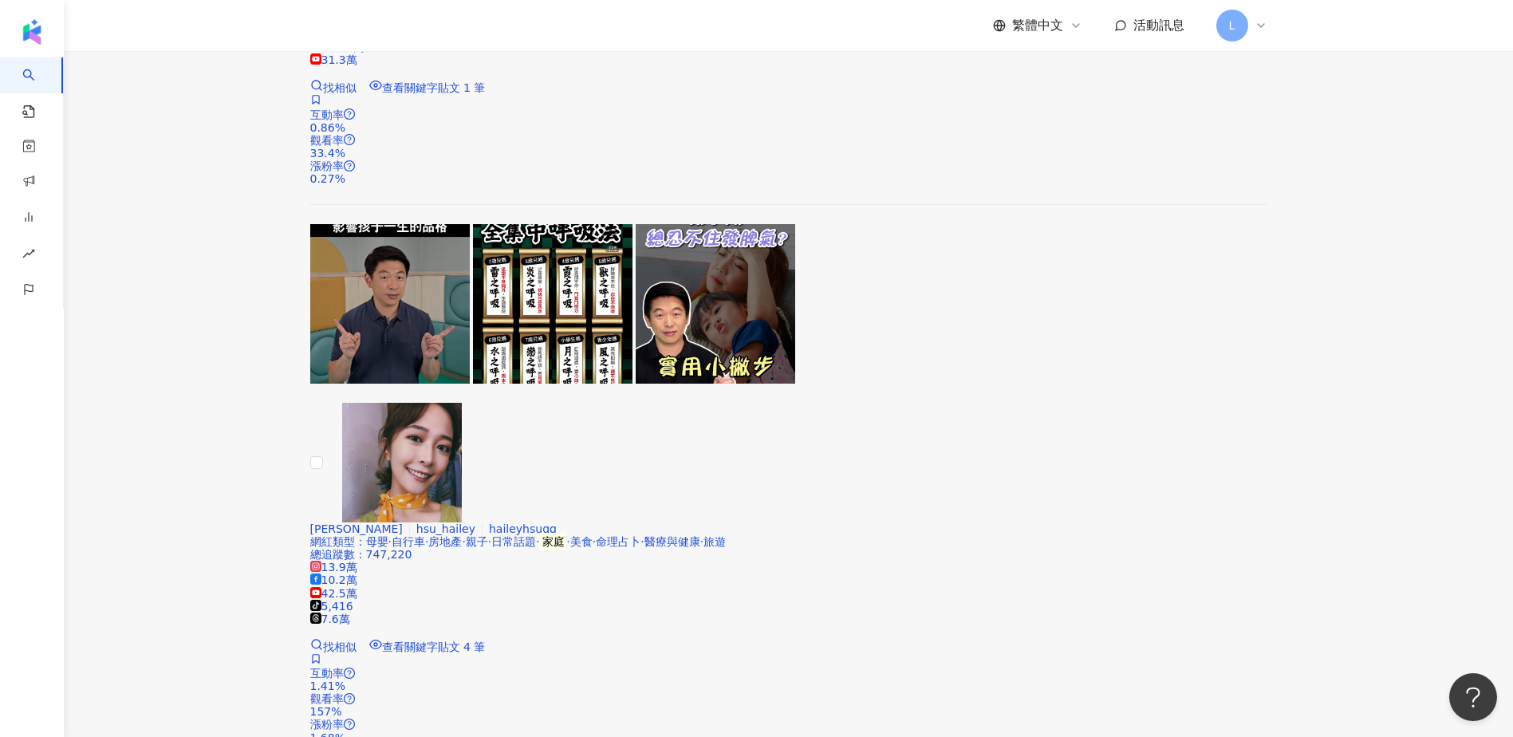
scroll to position [1170, 0]
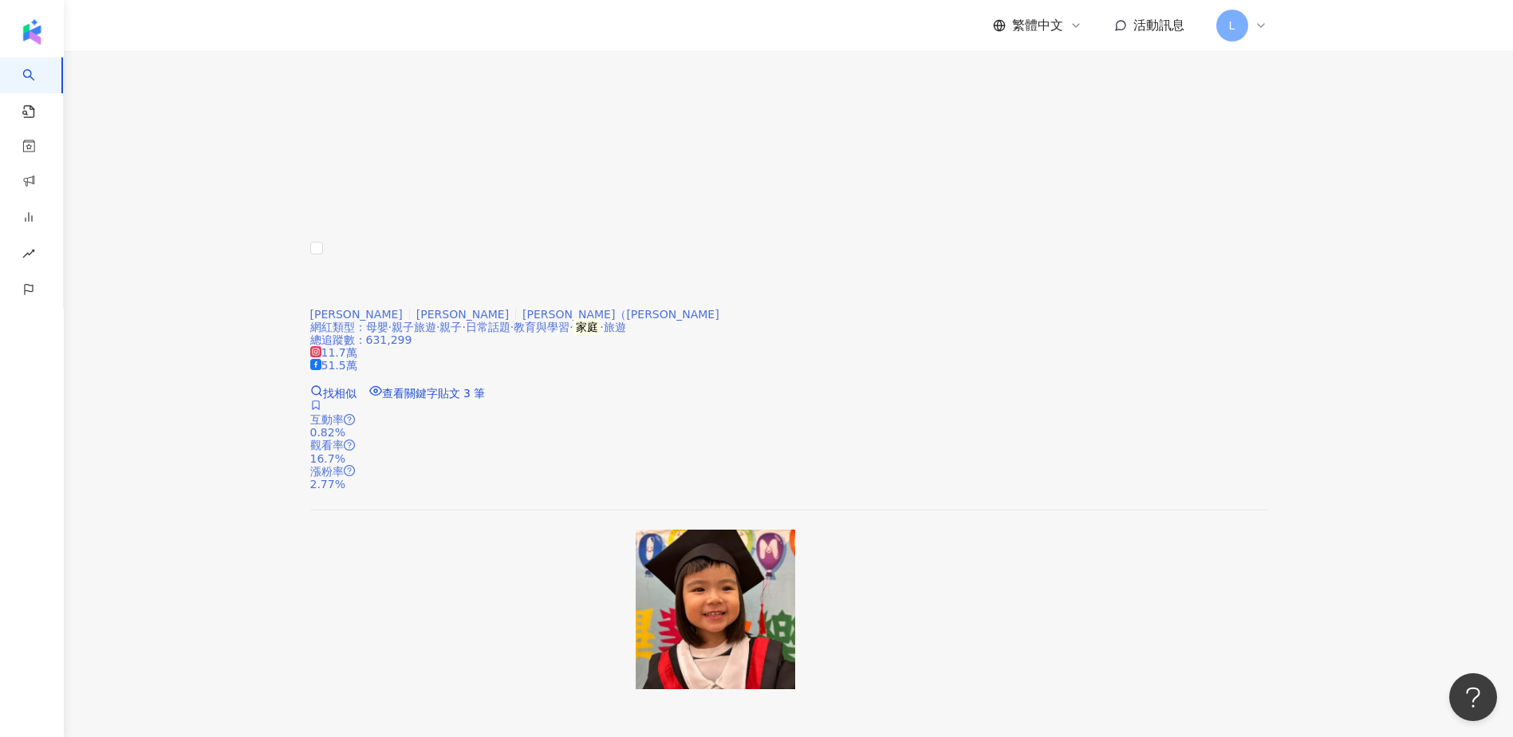
scroll to position [2233, 0]
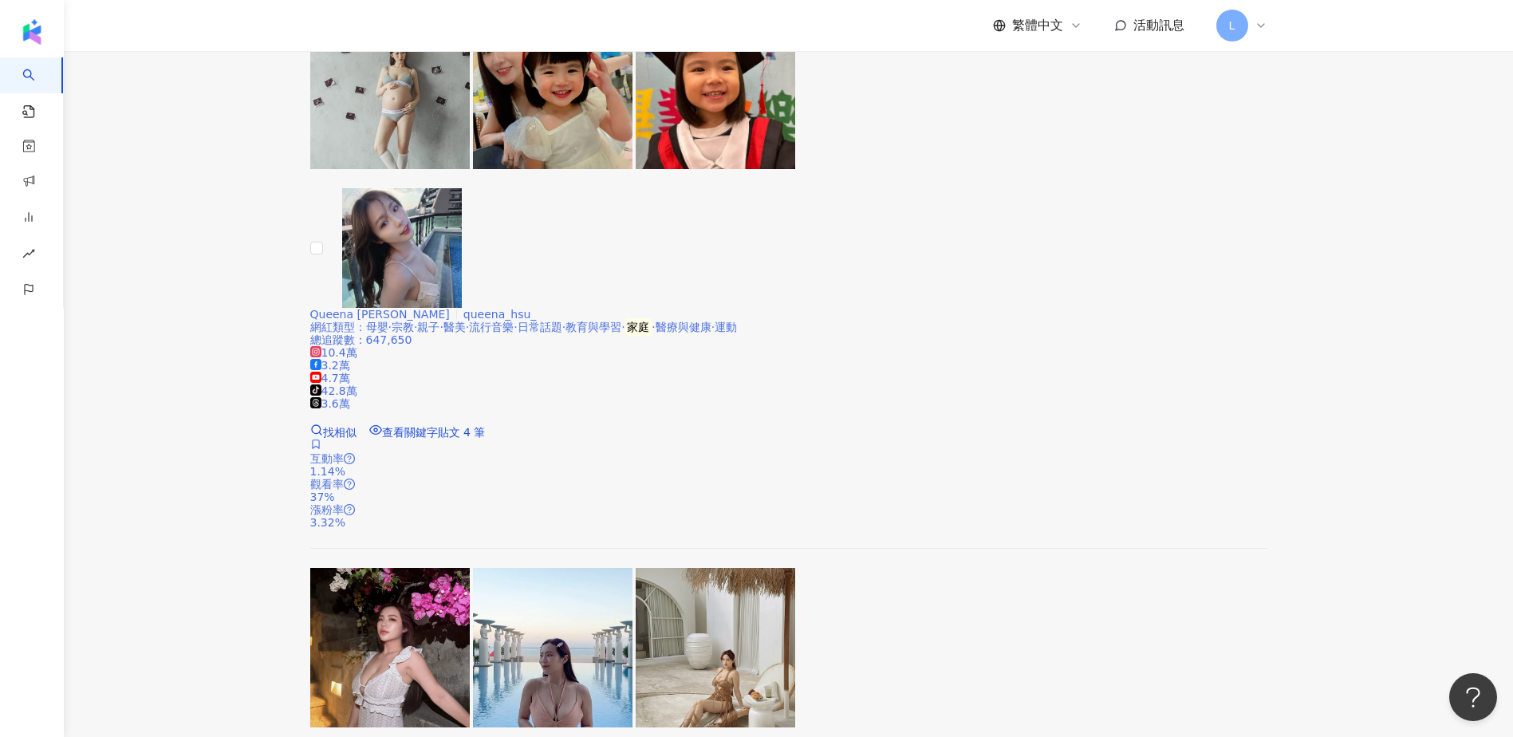
scroll to position [2446, 0]
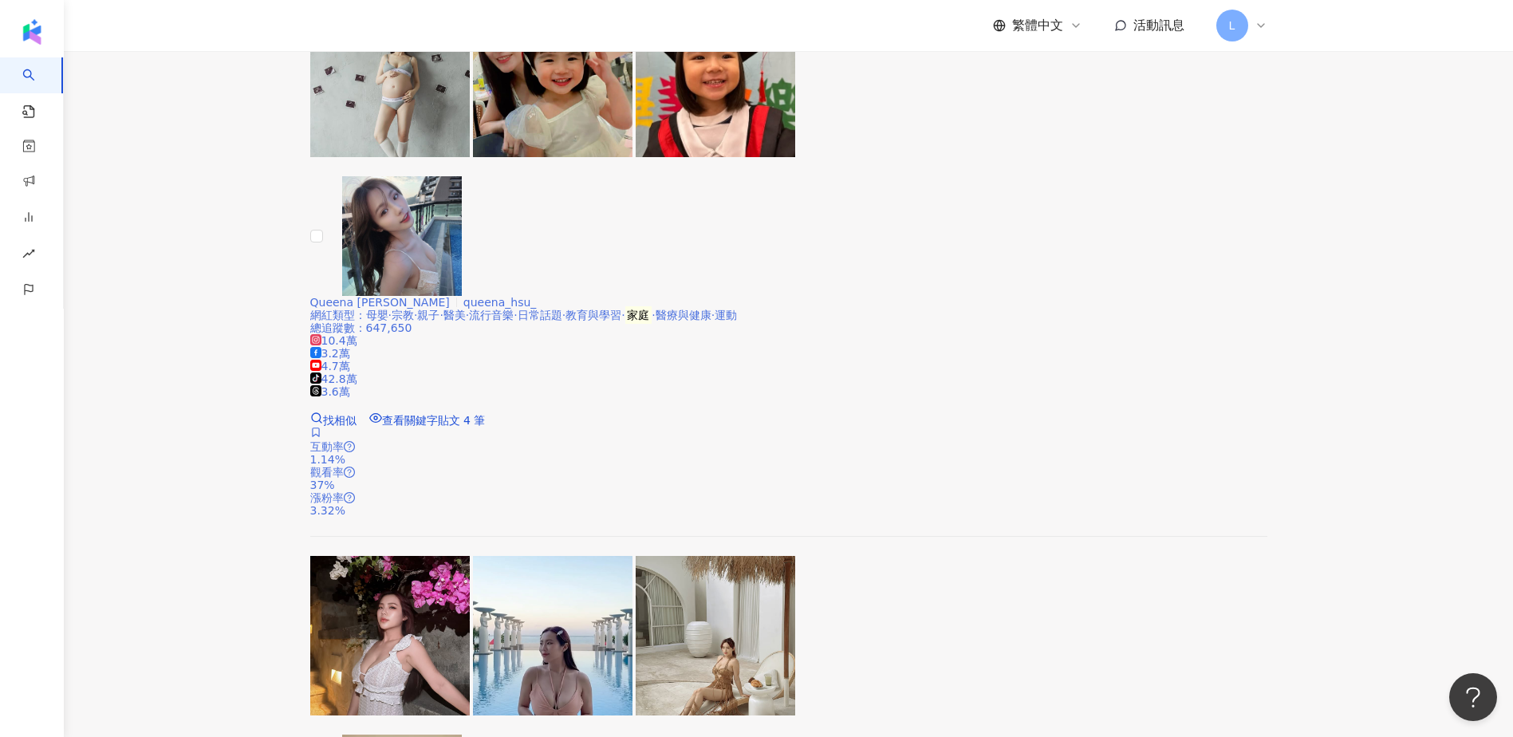
drag, startPoint x: 216, startPoint y: 443, endPoint x: 471, endPoint y: 436, distance: 254.5
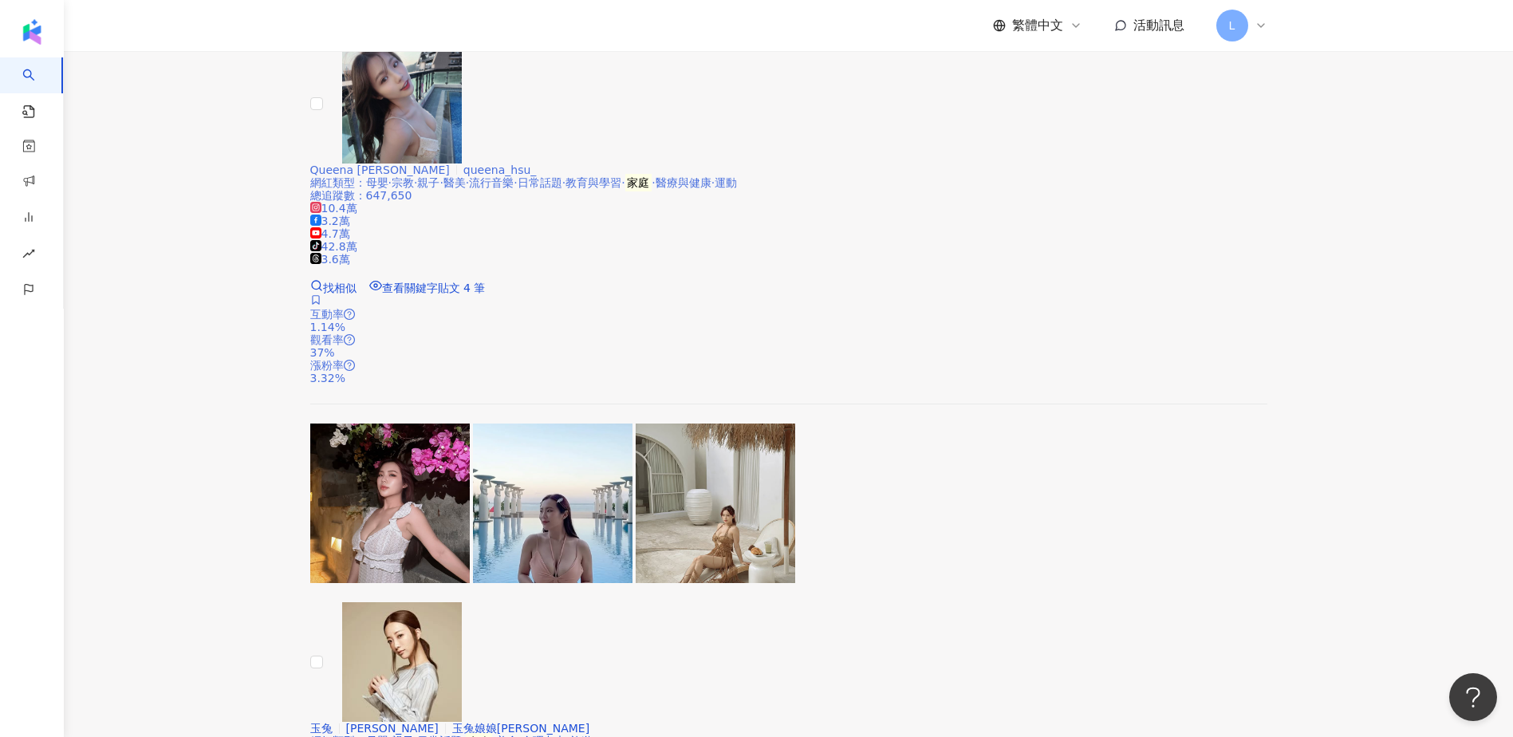
scroll to position [2871, 0]
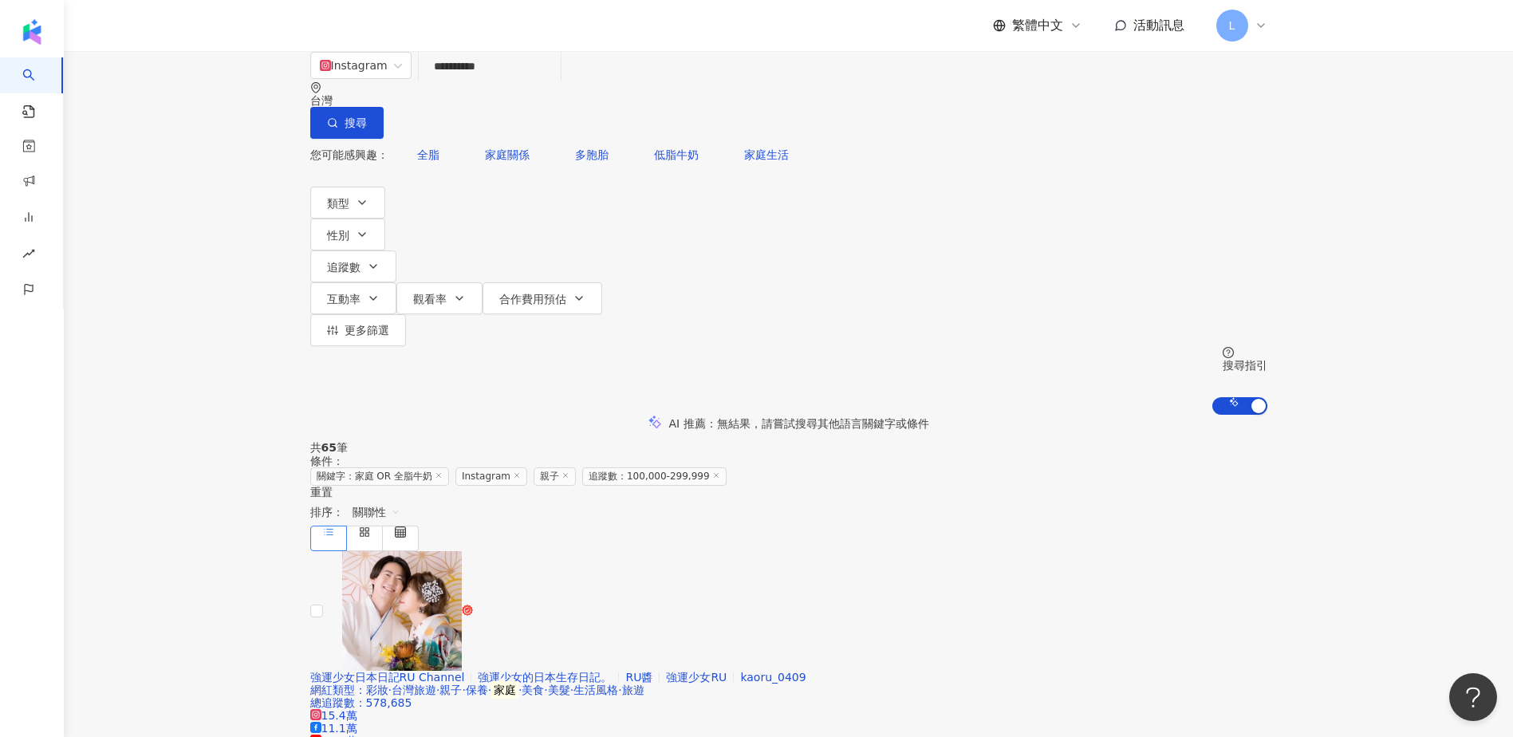
scroll to position [106, 0]
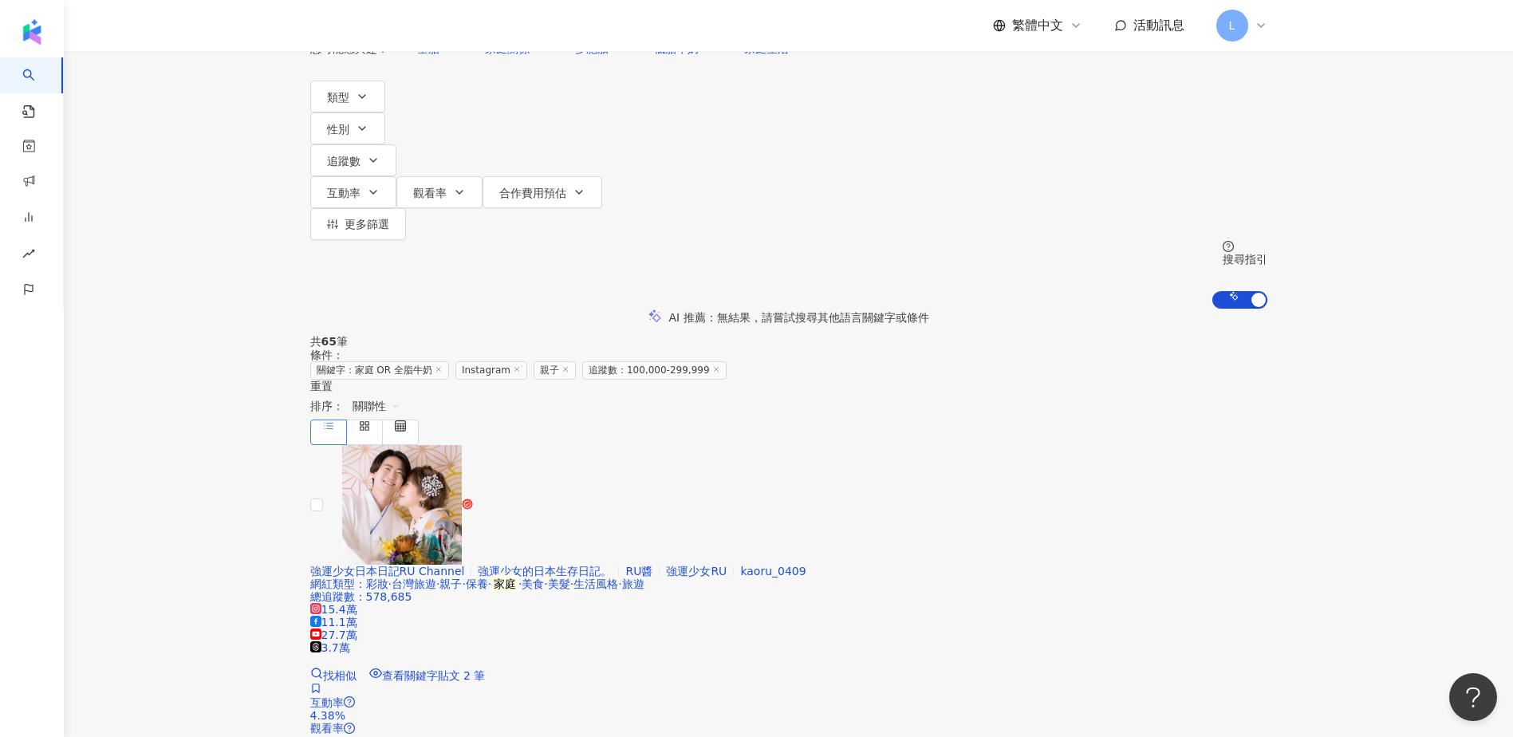
click at [400, 393] on span "關聯性" at bounding box center [376, 406] width 48 height 26
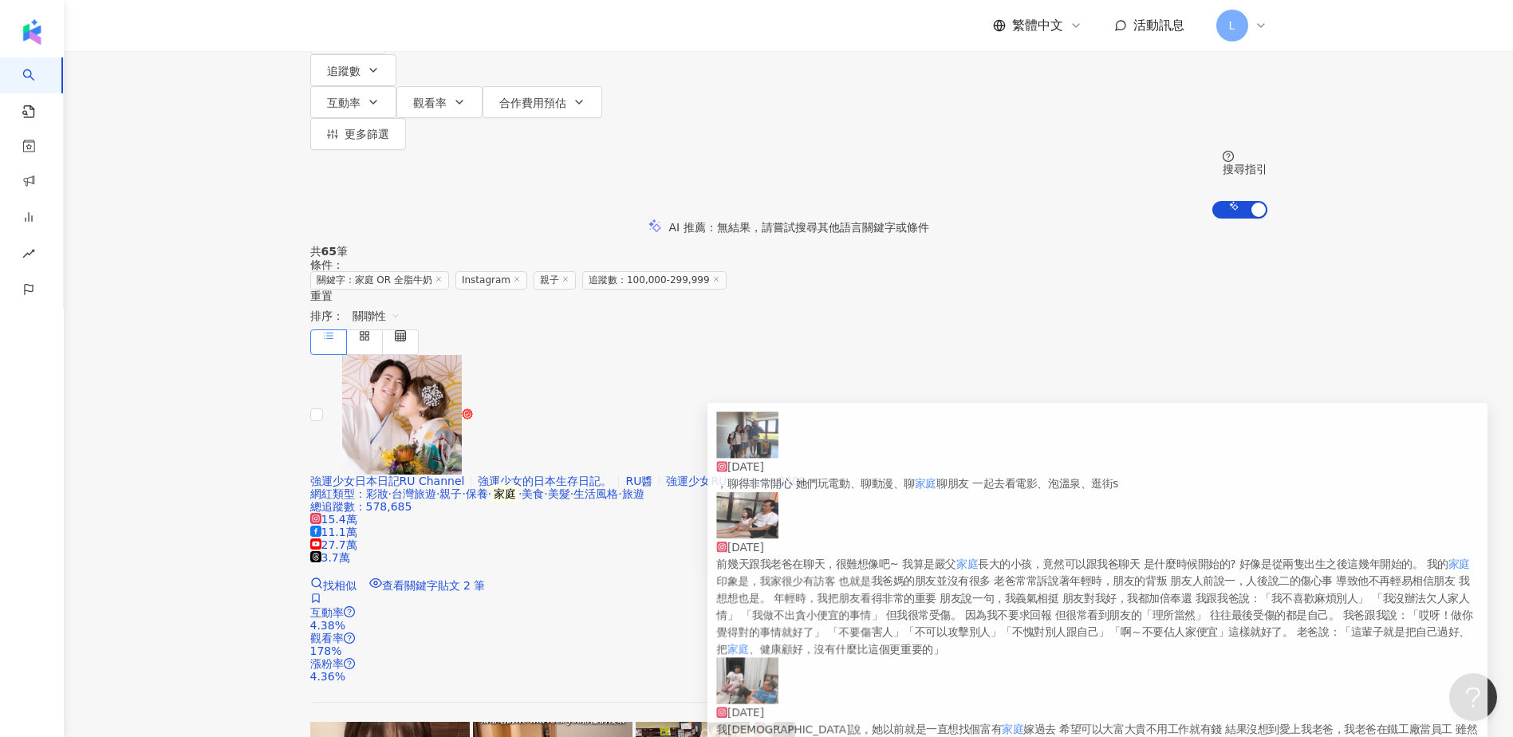
scroll to position [0, 0]
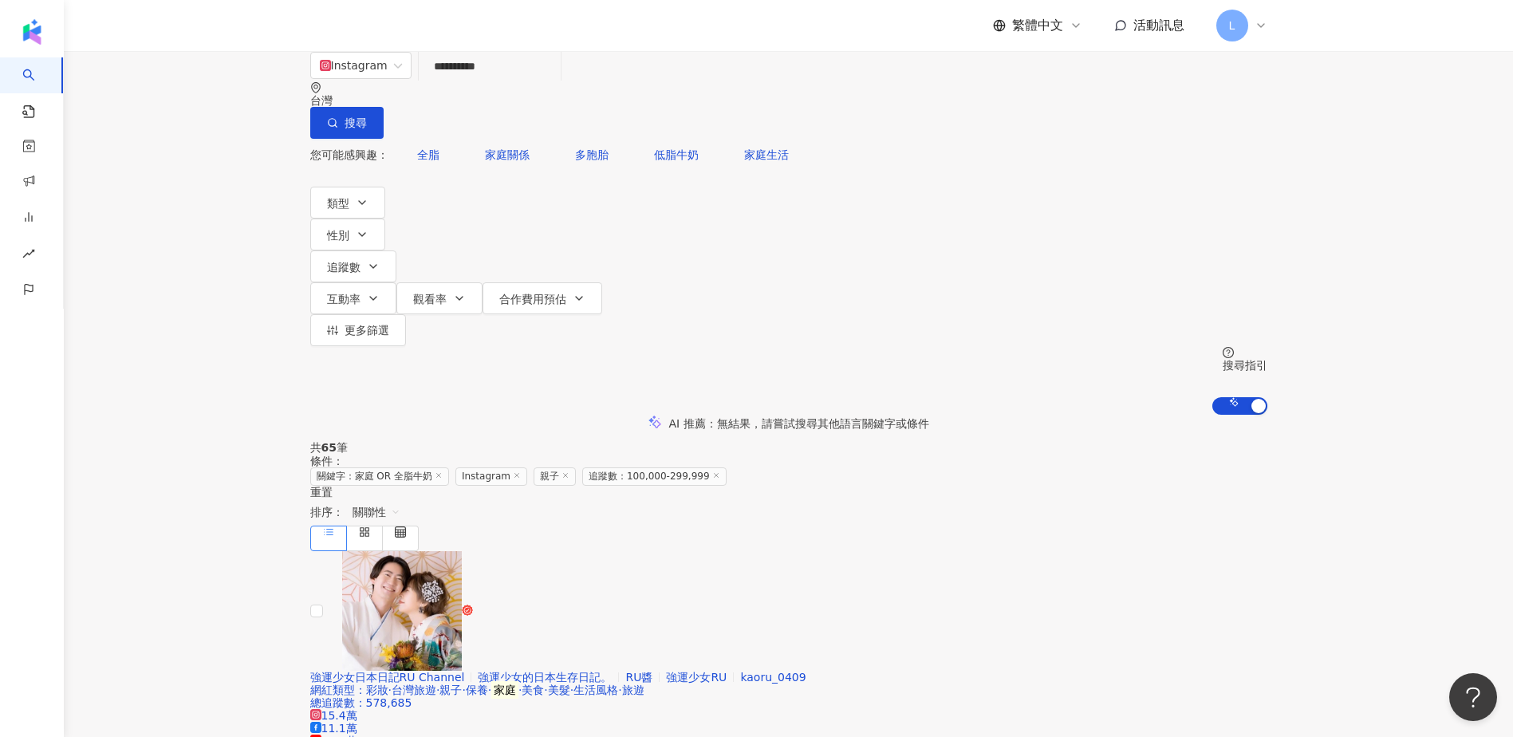
click at [475, 81] on input "**********" at bounding box center [489, 66] width 129 height 30
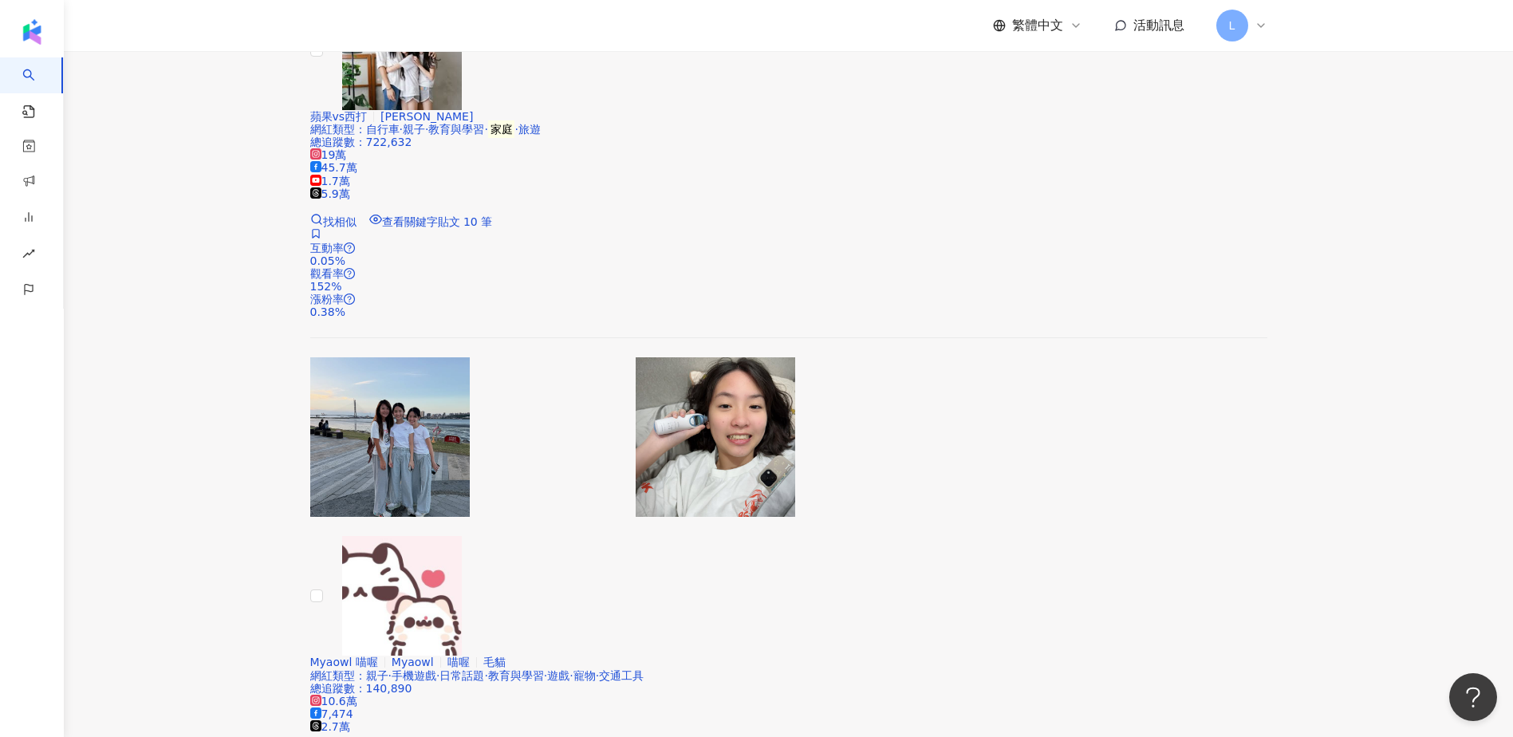
scroll to position [1170, 0]
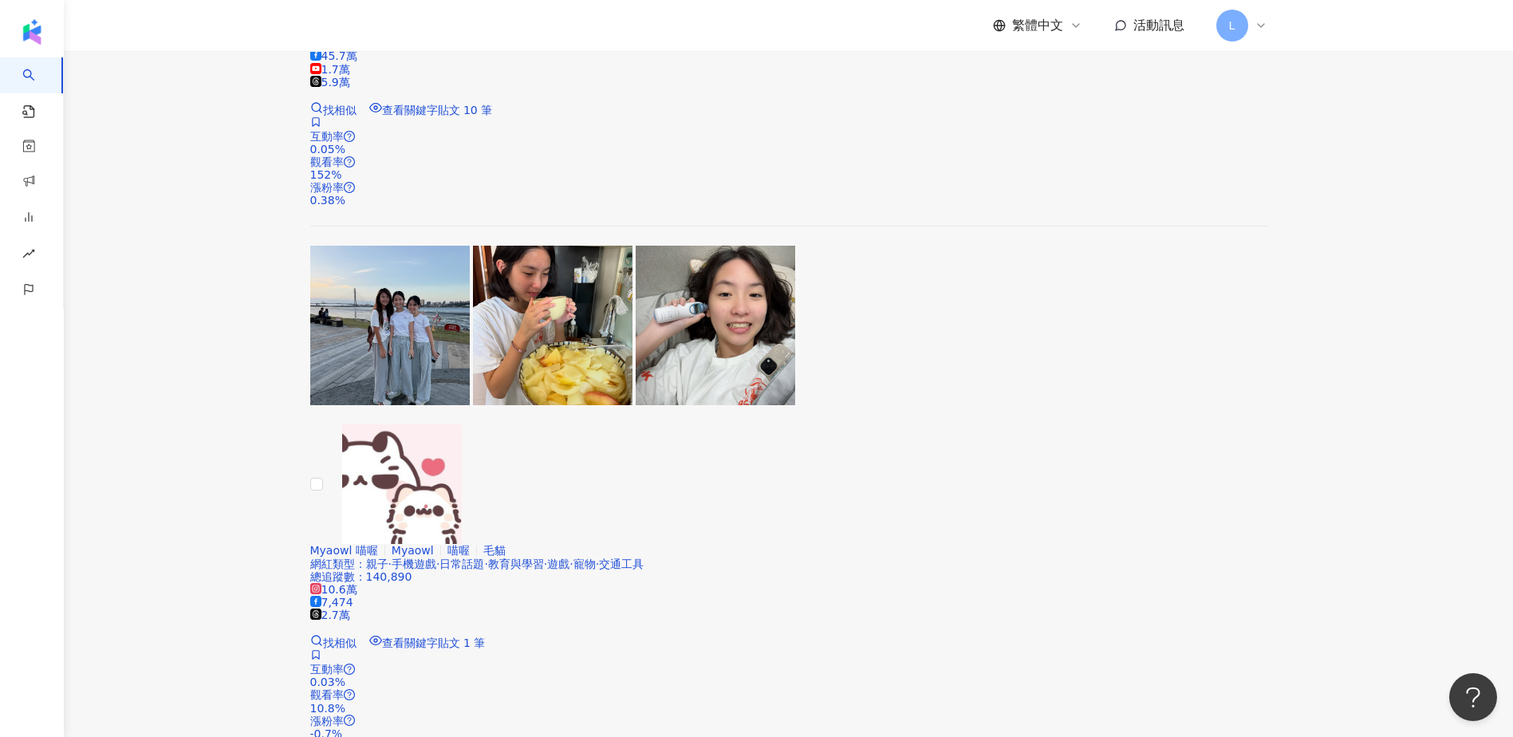
type input "**********"
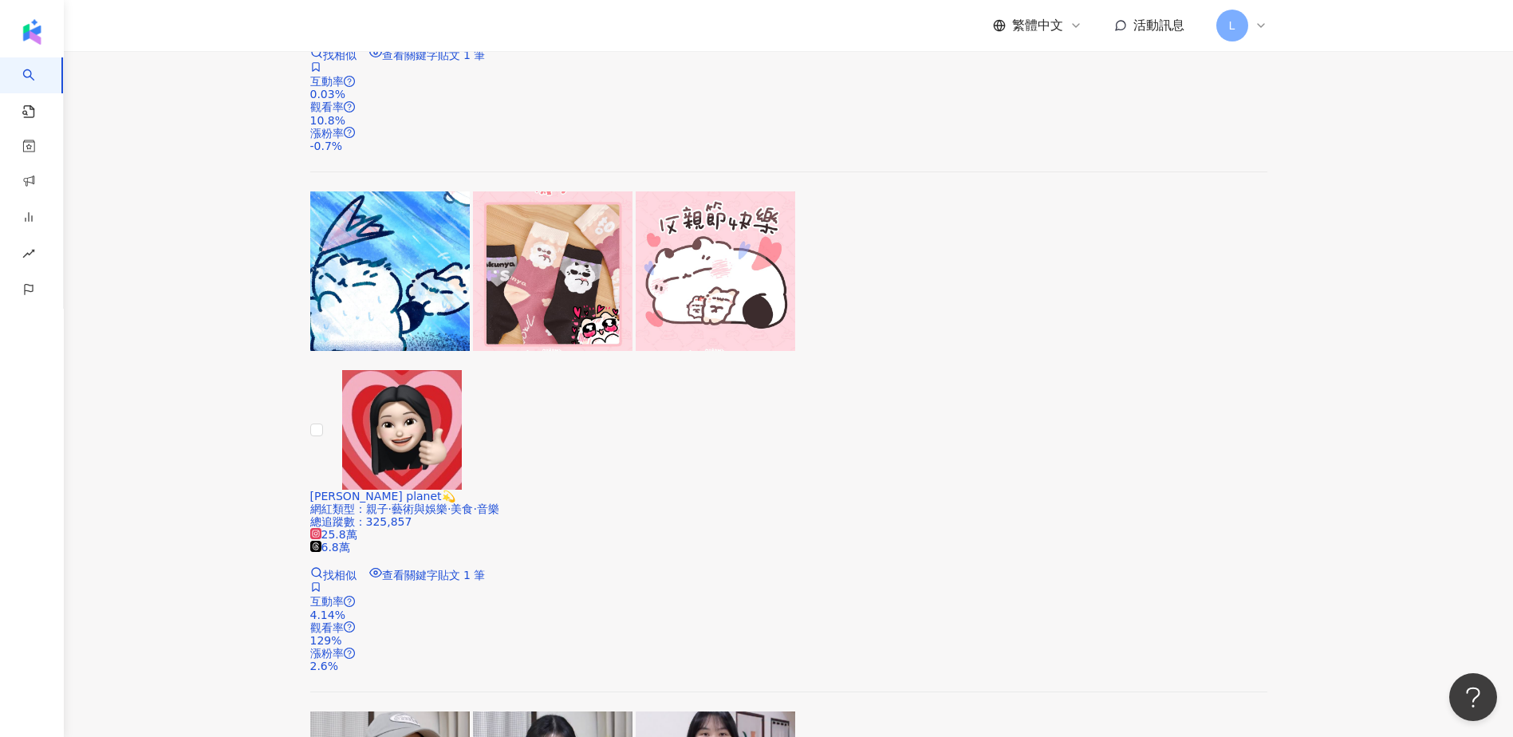
scroll to position [1808, 0]
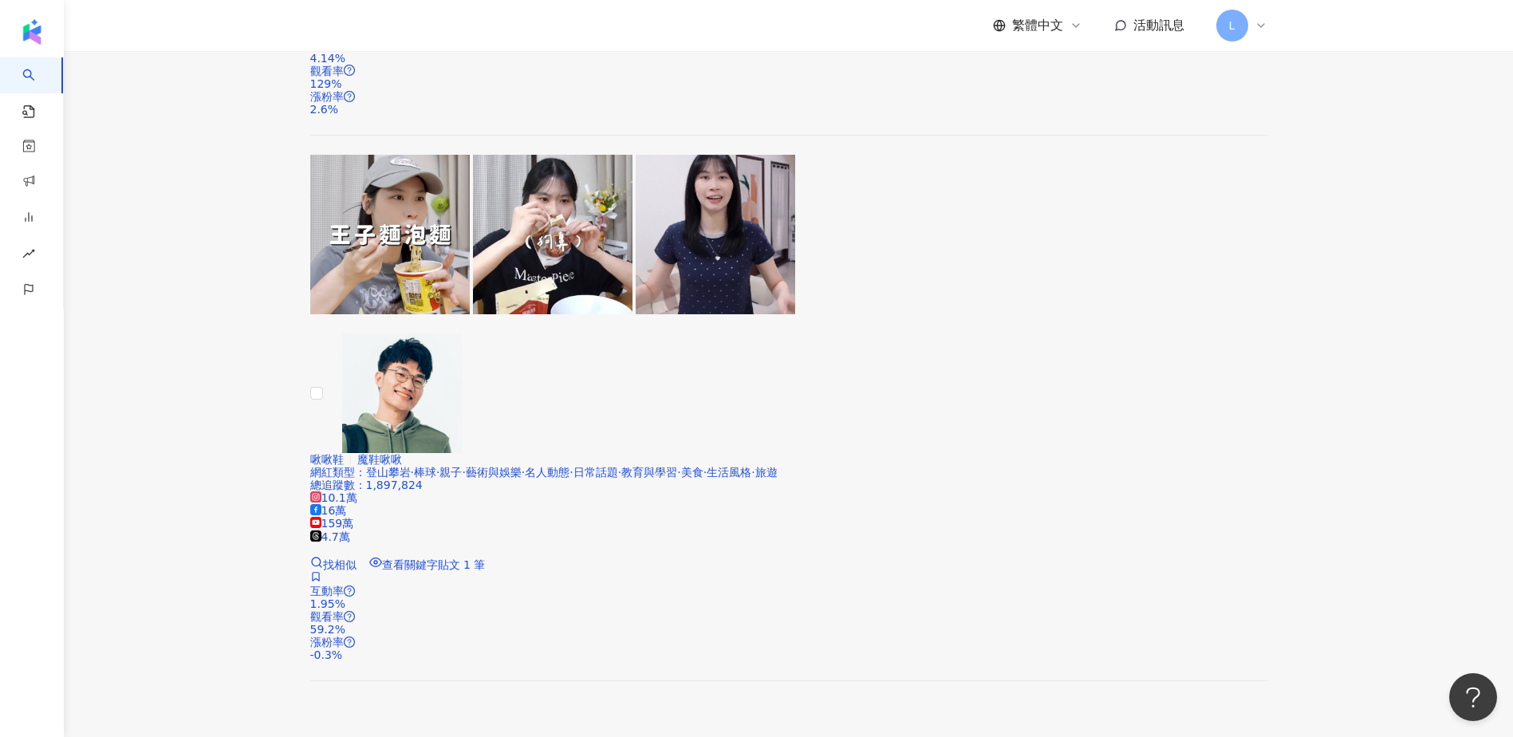
scroll to position [2339, 0]
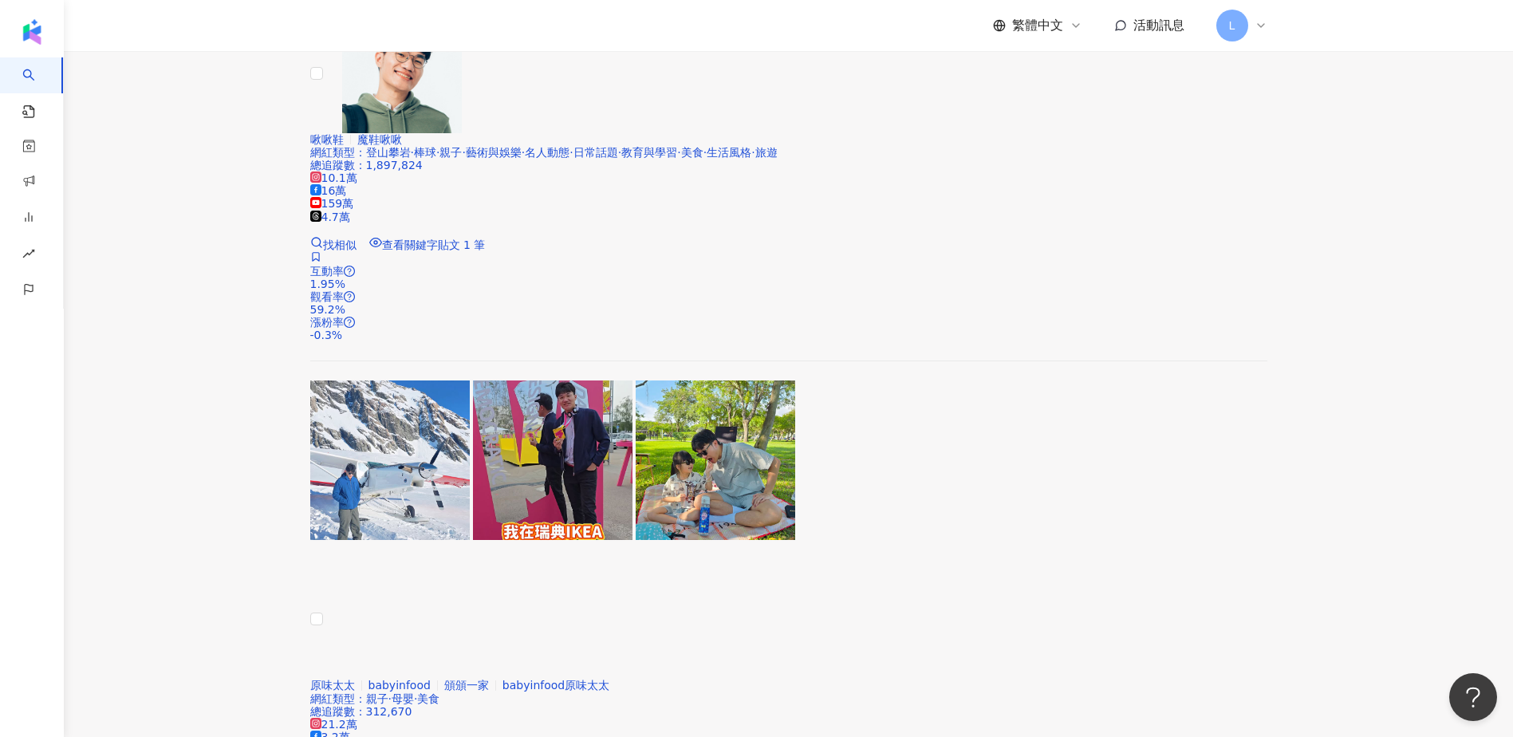
scroll to position [2658, 0]
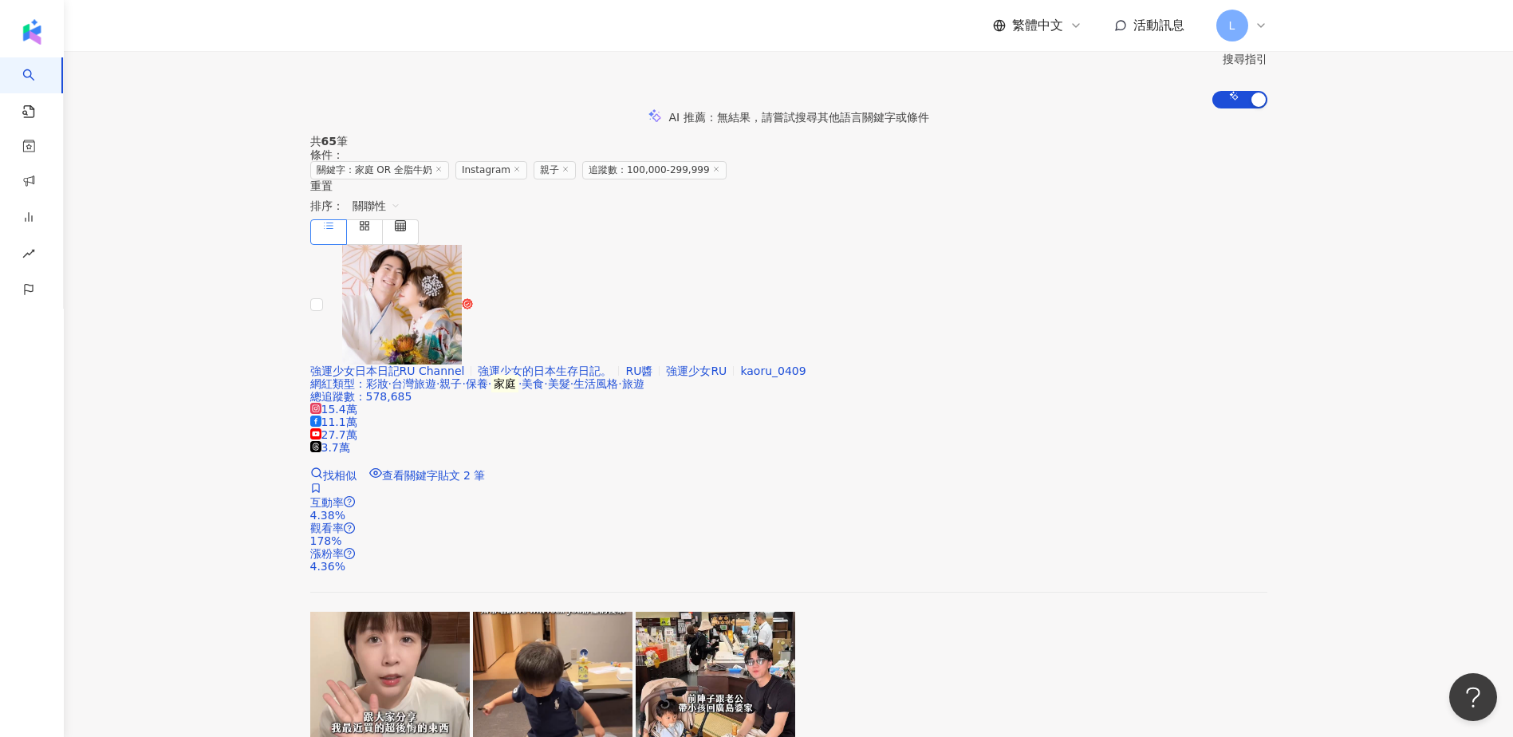
scroll to position [0, 0]
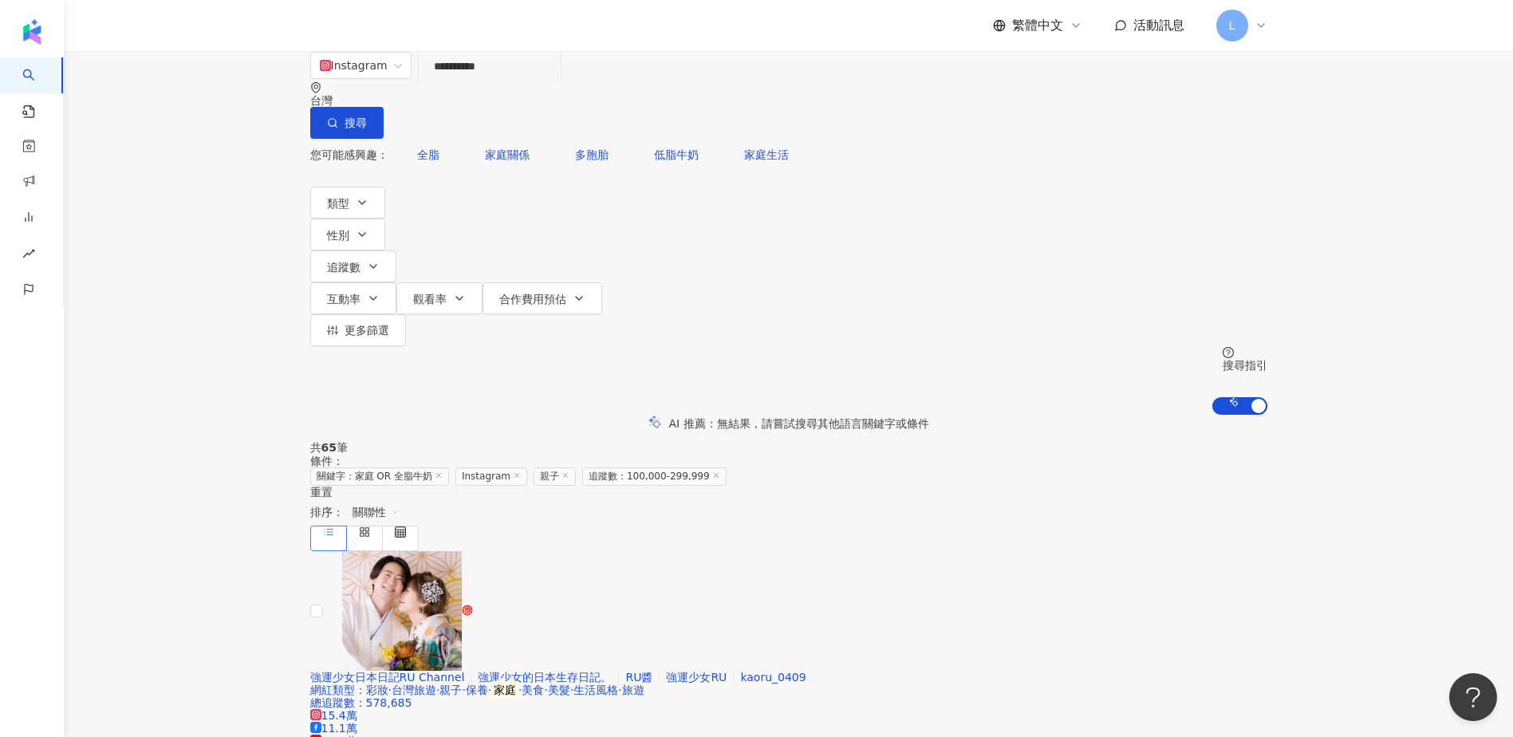
click at [400, 499] on span "關聯性" at bounding box center [376, 512] width 48 height 26
click at [1182, 427] on div "互動率" at bounding box center [1169, 430] width 40 height 18
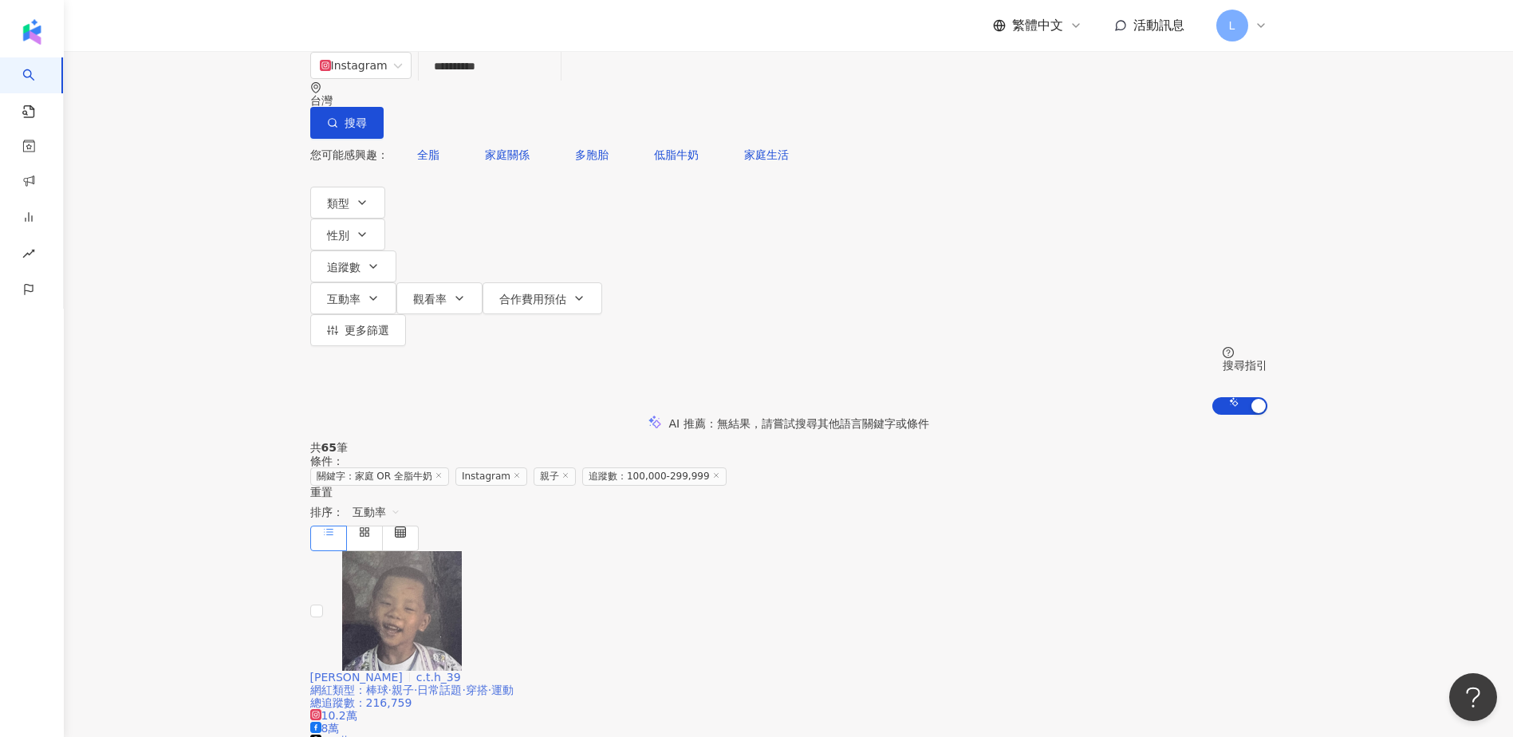
click at [461, 671] on span "c.t.h_39" at bounding box center [438, 677] width 45 height 13
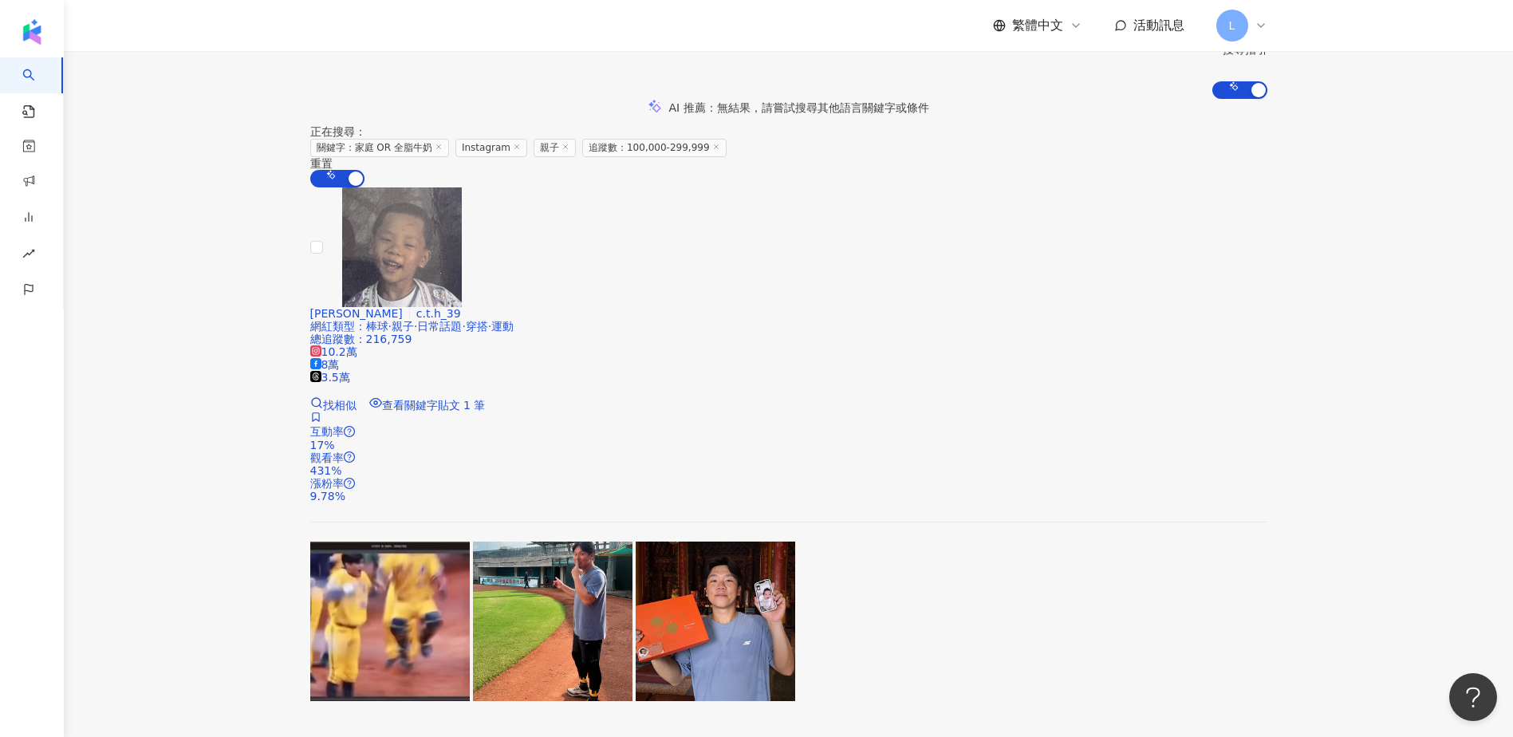
scroll to position [425, 0]
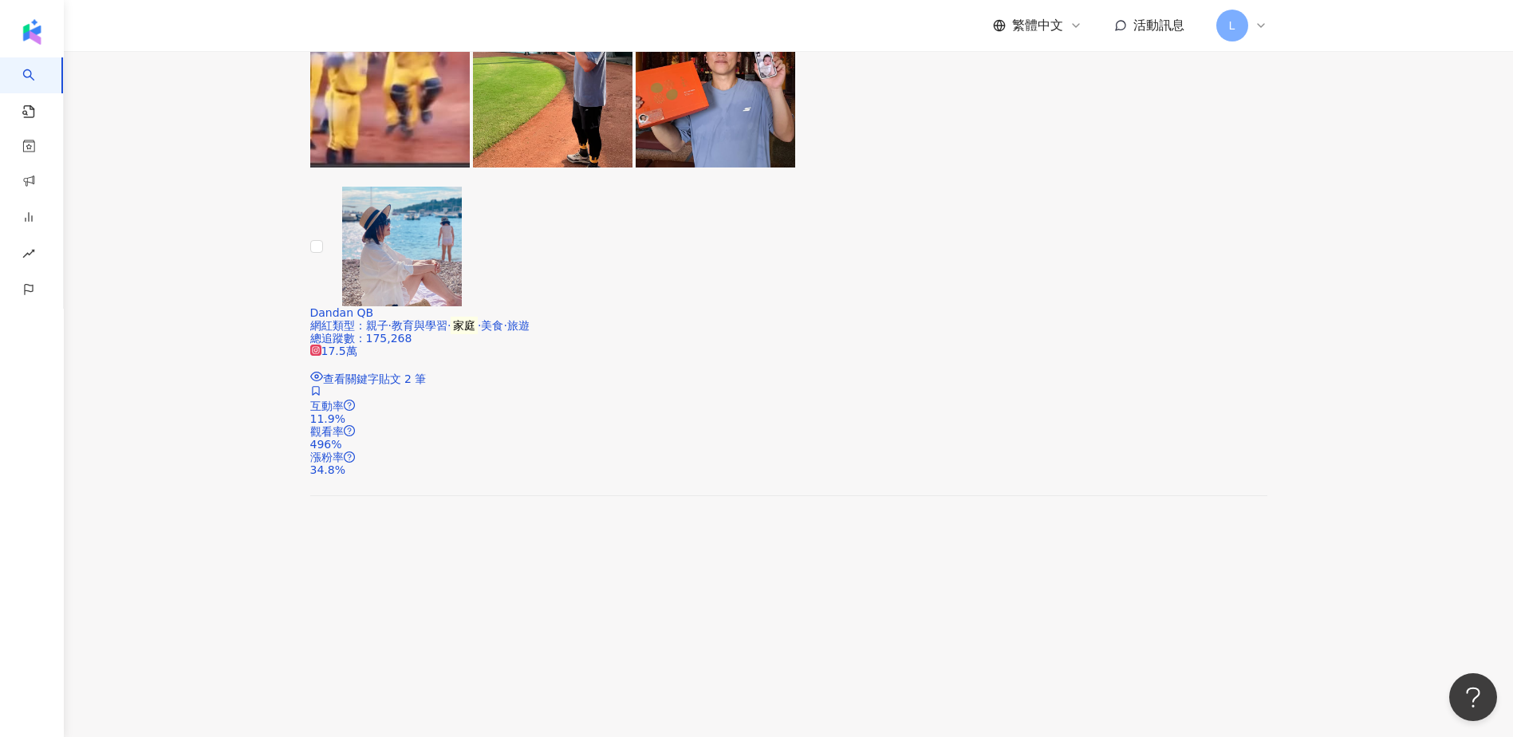
scroll to position [851, 0]
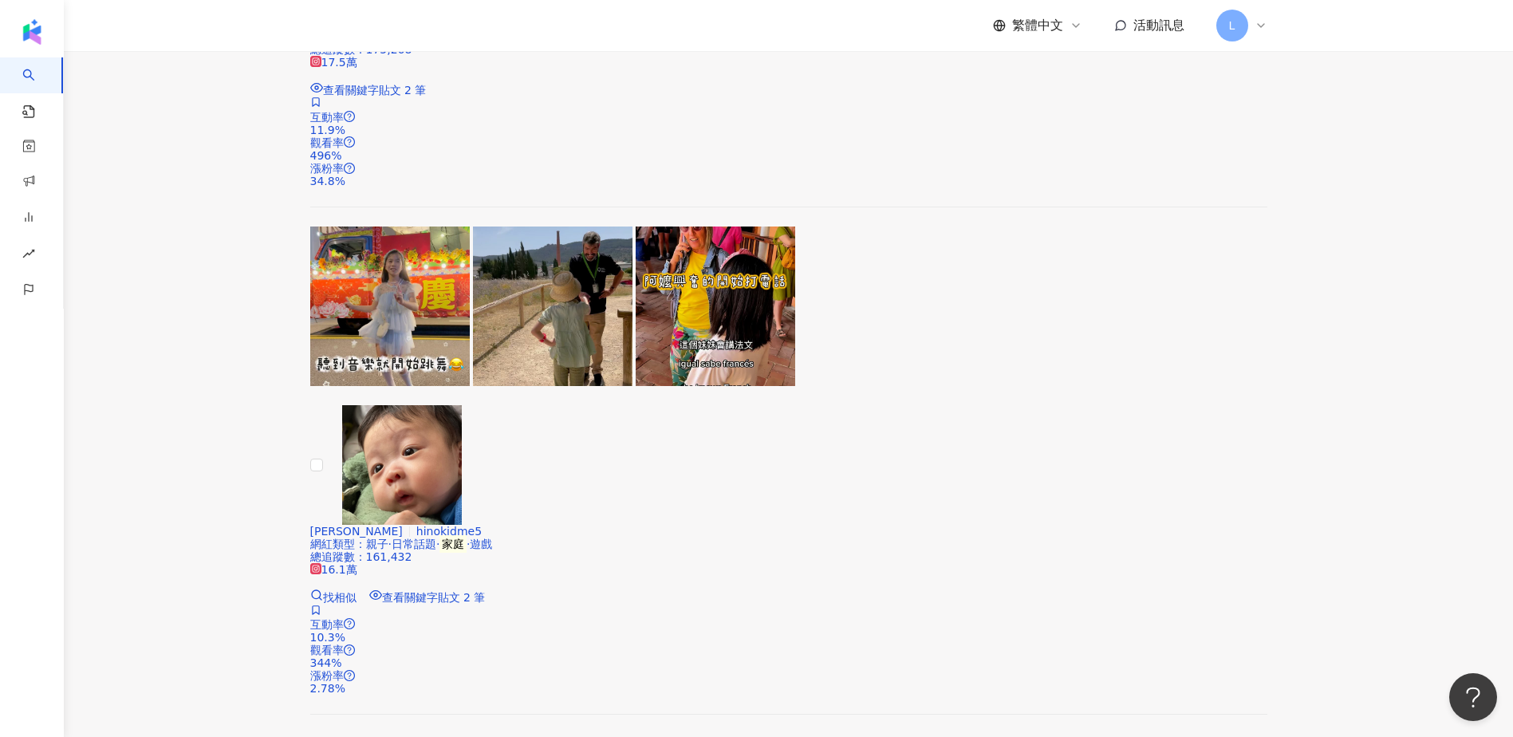
scroll to position [1170, 0]
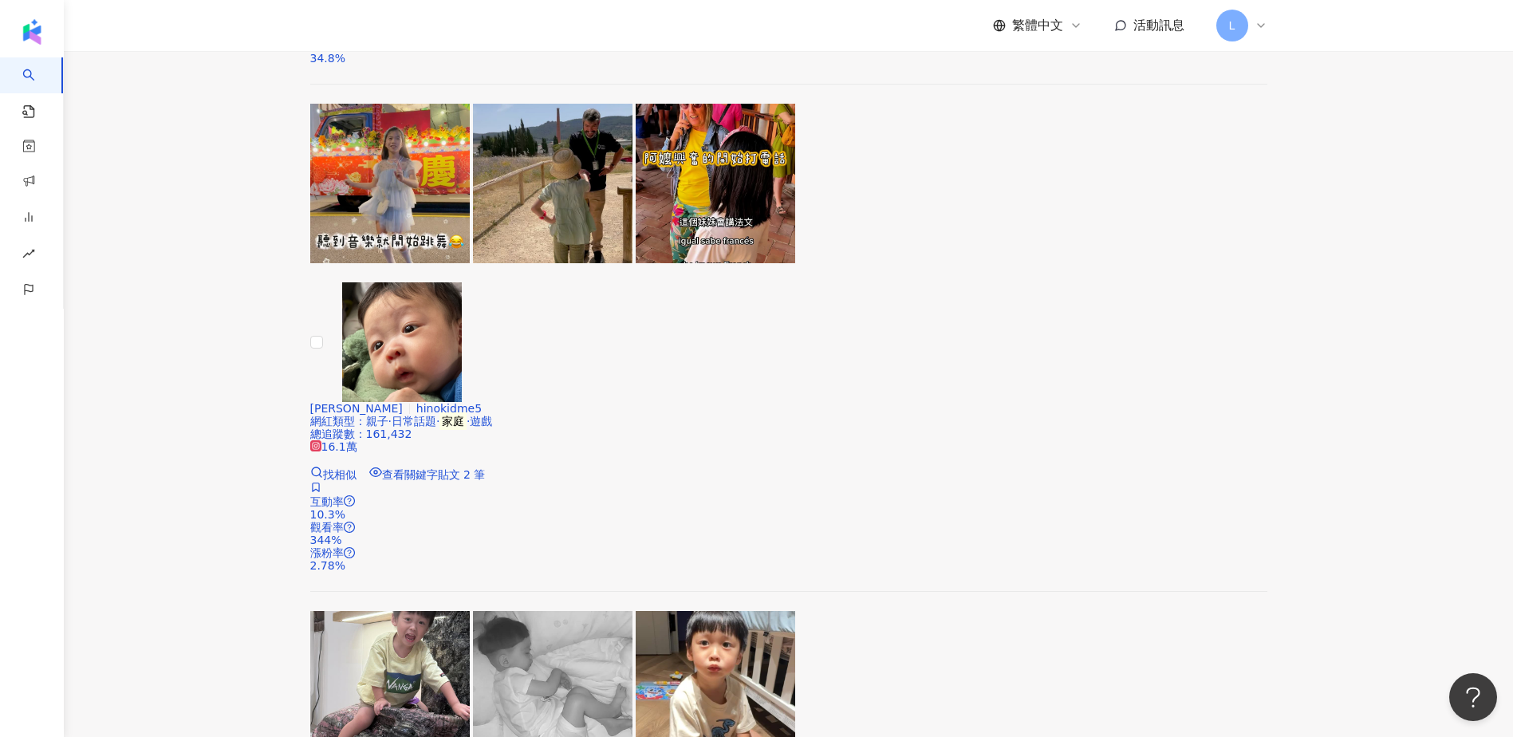
scroll to position [1489, 0]
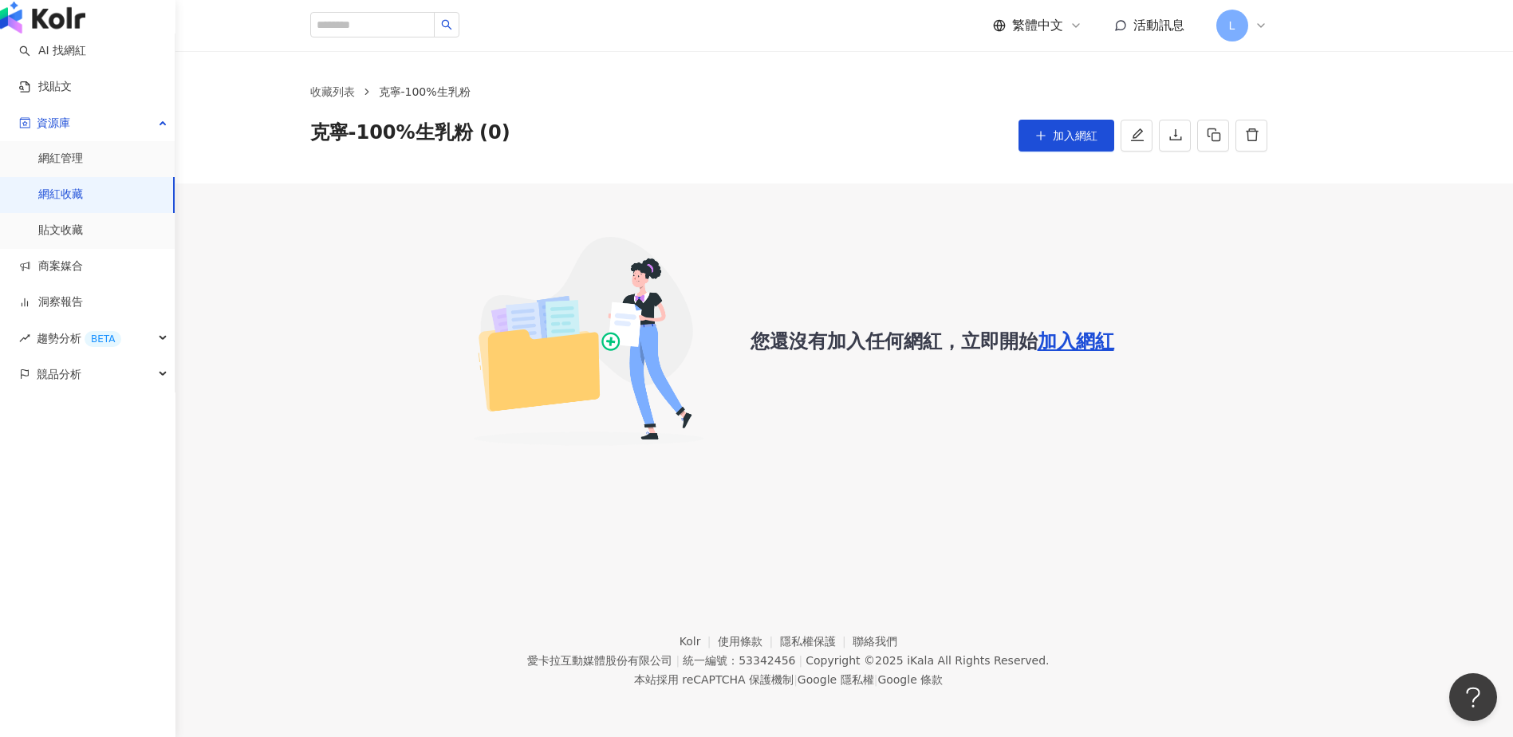
click at [83, 203] on link "網紅收藏" at bounding box center [60, 195] width 45 height 16
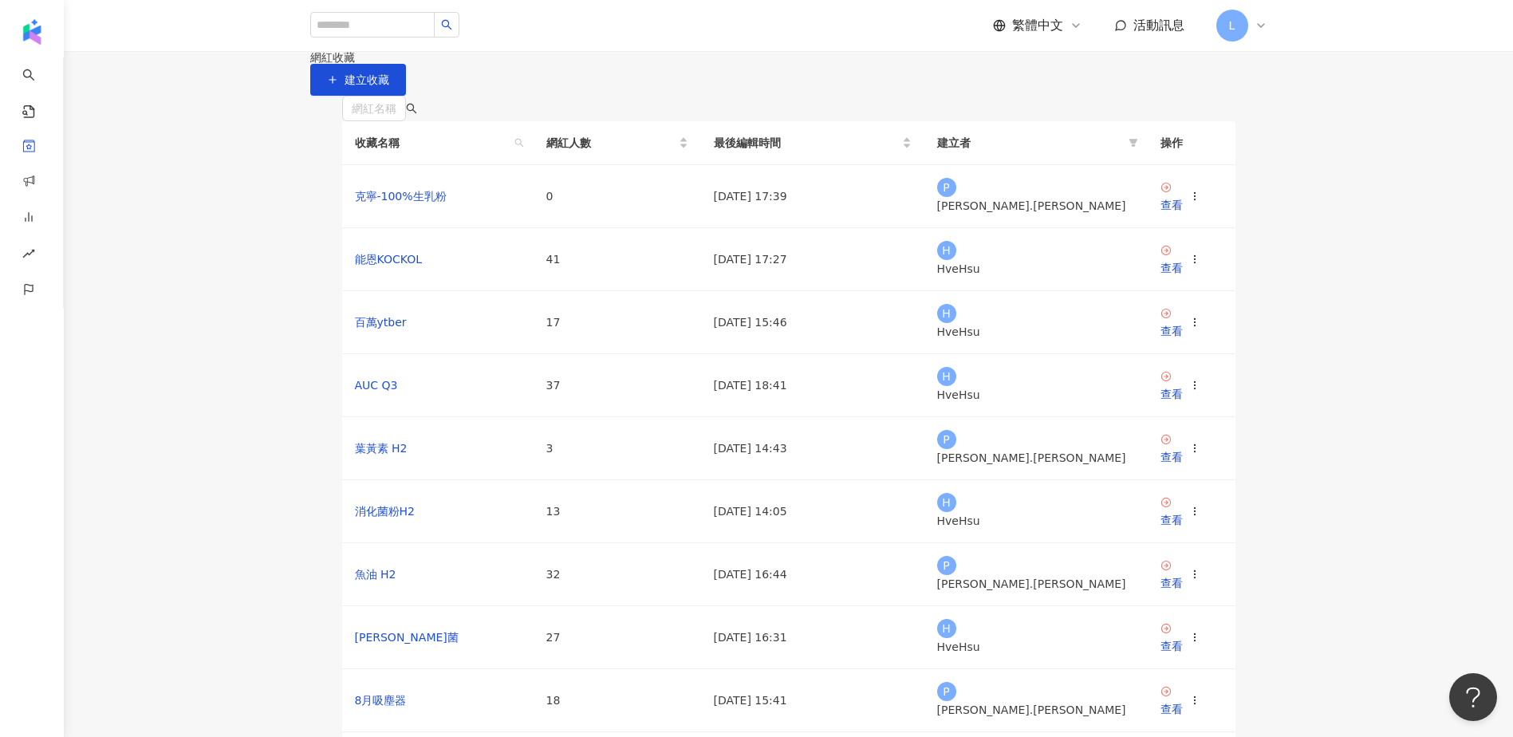
click at [263, 360] on main "網紅收藏 建立收藏 網紅名稱 收藏名稱 網紅人數 最後編輯時間 建立者 操作 克寧-100%生乳粉 0 2025/9/12 17:39 P Peter.Che…" at bounding box center [788, 448] width 1449 height 795
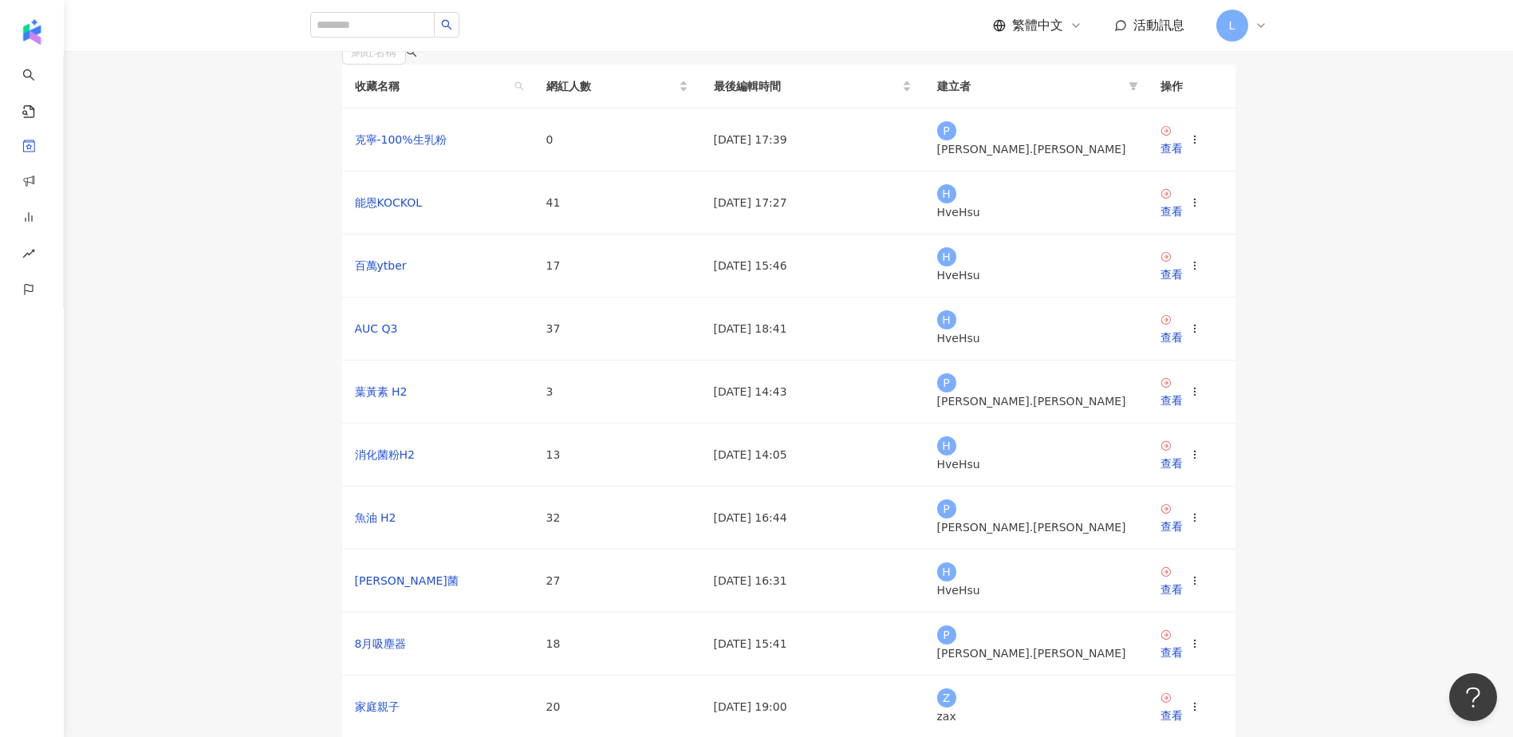
scroll to position [106, 0]
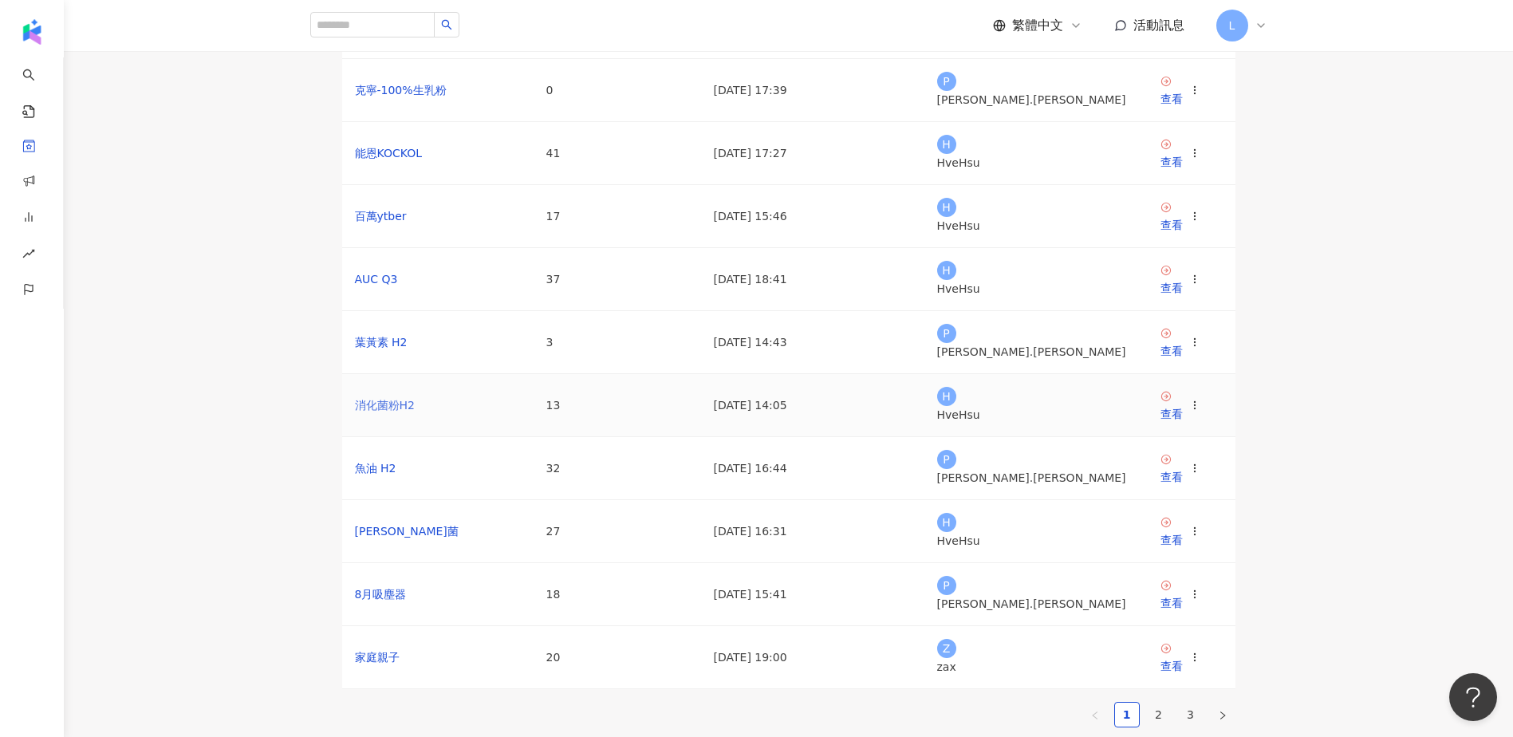
click at [396, 411] on link "消化菌粉H2" at bounding box center [385, 405] width 60 height 13
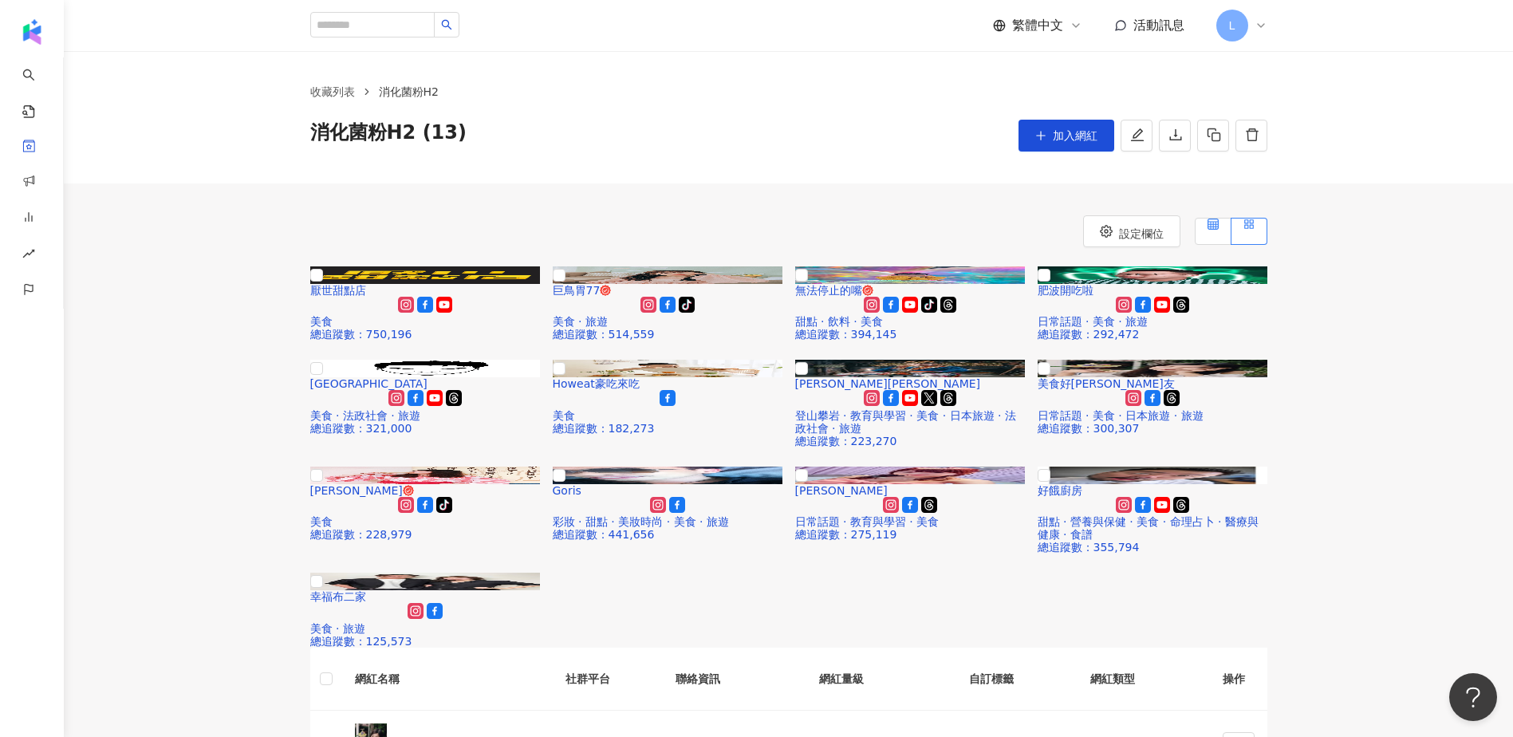
click at [1195, 225] on label at bounding box center [1213, 231] width 37 height 27
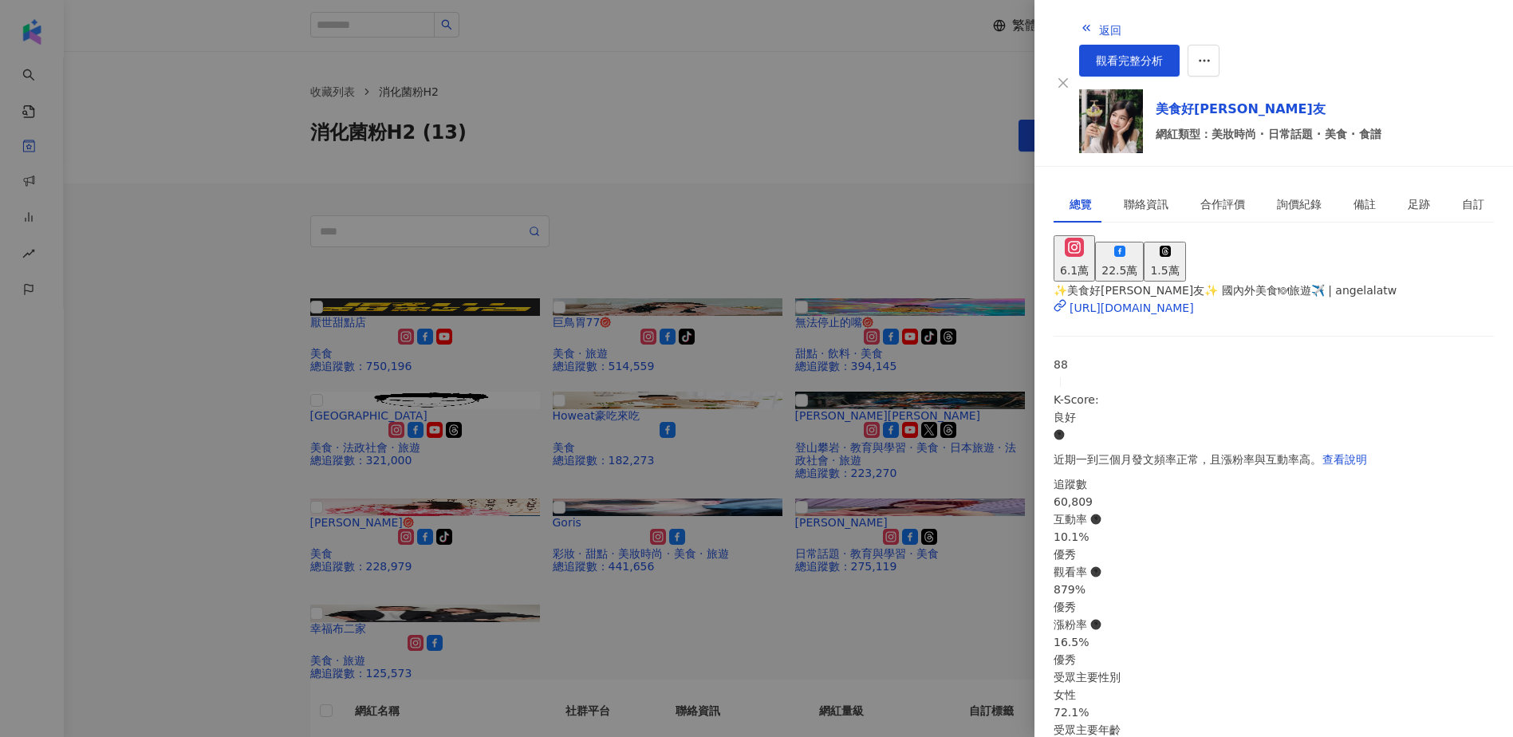
click at [1144, 297] on div "✨美食好芃友✨ 國內外美食🍽旅遊✈️ | angelalatw https://www.instagram.com/angelalatw/" at bounding box center [1273, 309] width 440 height 55
click at [1145, 299] on div "https://www.instagram.com/angelalatw/" at bounding box center [1131, 308] width 124 height 18
click at [278, 303] on div at bounding box center [756, 368] width 1513 height 737
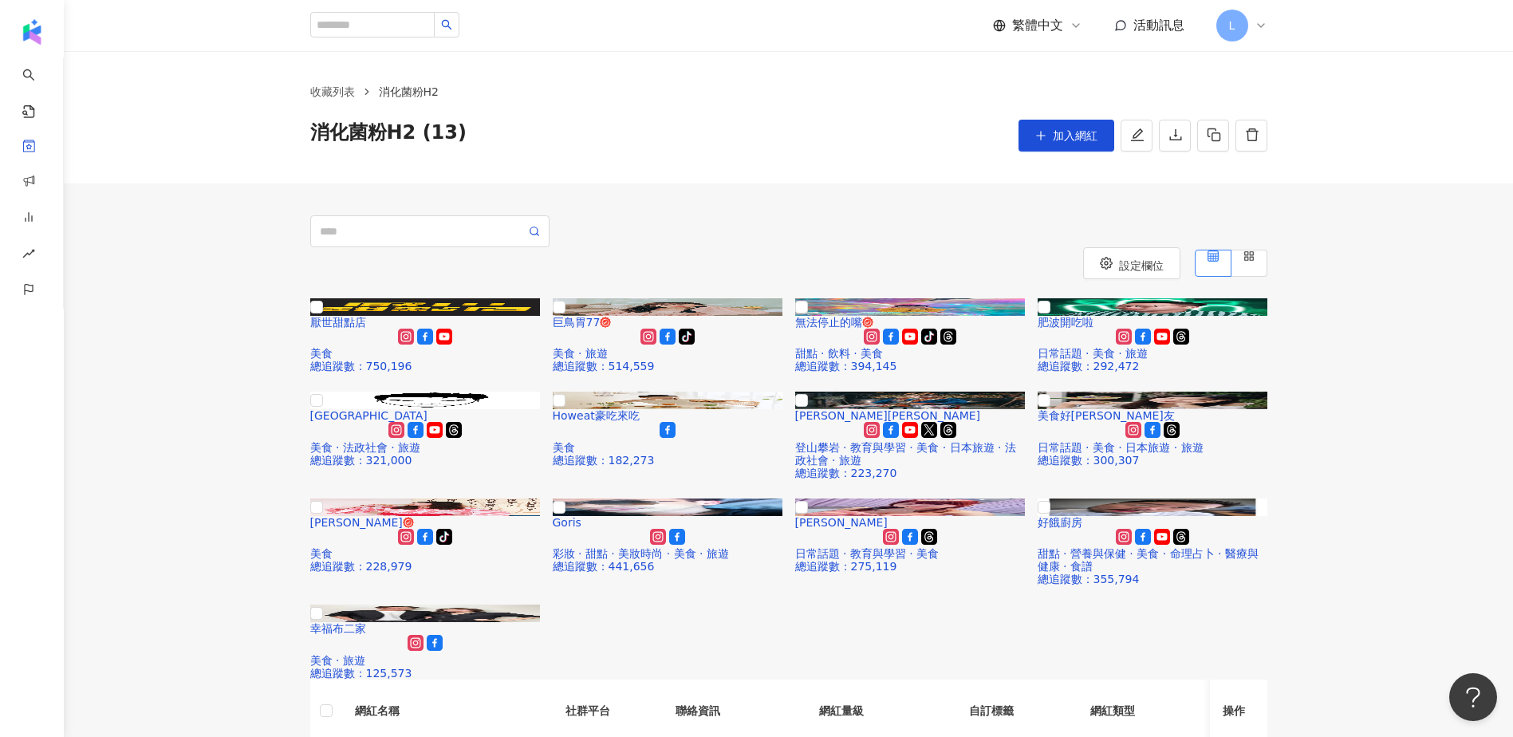
drag, startPoint x: 437, startPoint y: 435, endPoint x: 289, endPoint y: 431, distance: 147.6
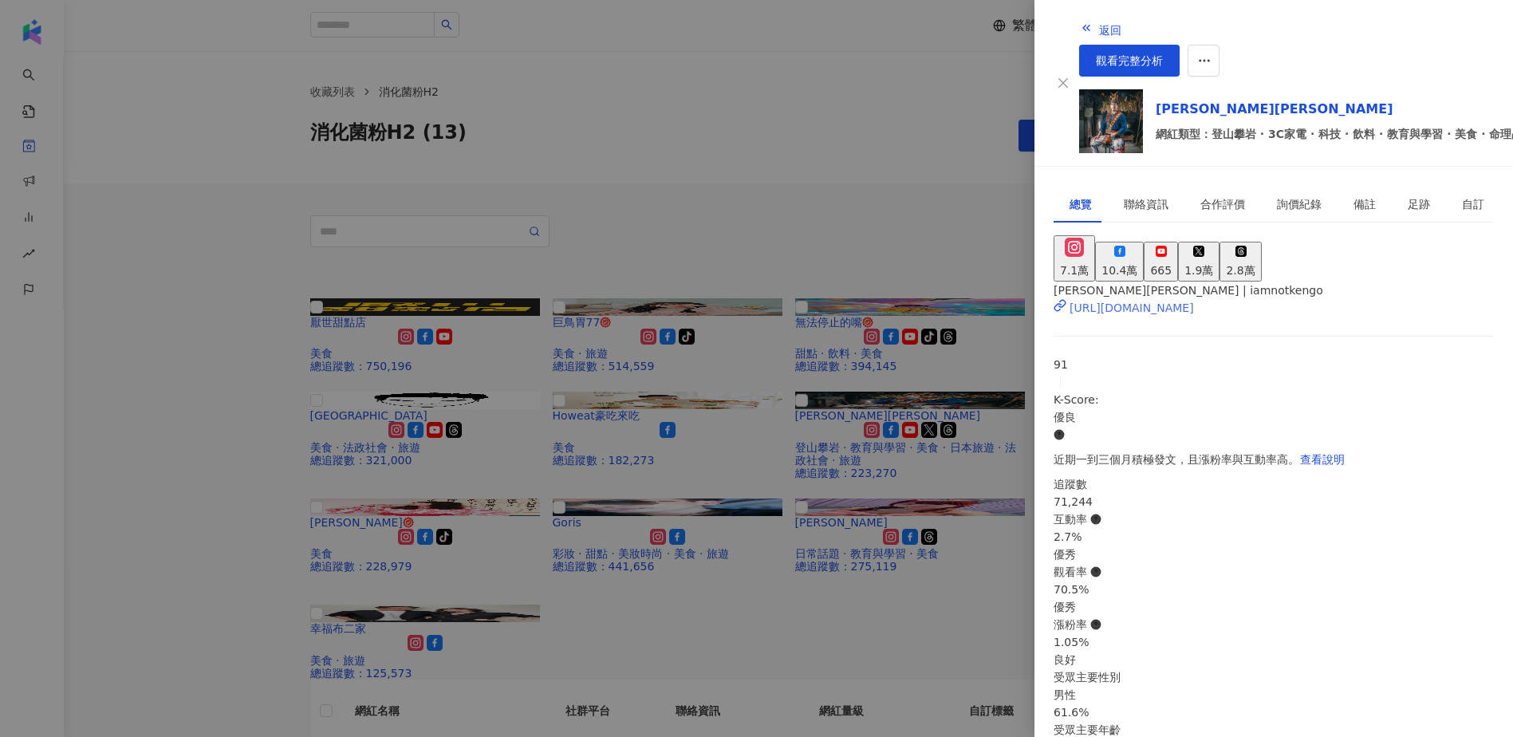
click at [1157, 299] on div "https://www.instagram.com/iamnotkengo/" at bounding box center [1131, 308] width 124 height 18
click at [238, 539] on div at bounding box center [756, 368] width 1513 height 737
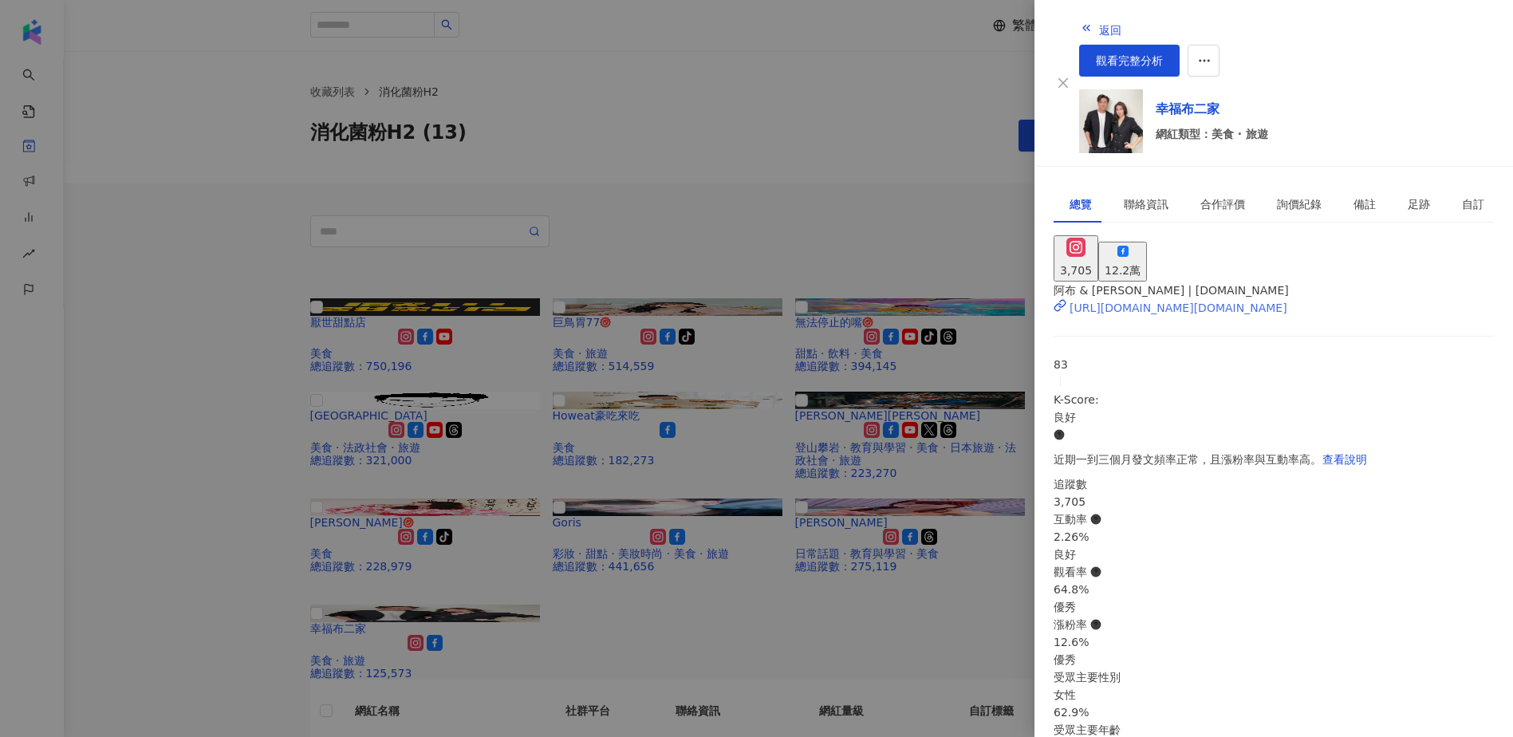
click at [1156, 299] on div "https://www.instagram.com/abuhappyfamily.tw/" at bounding box center [1178, 308] width 218 height 18
click at [1147, 242] on button "12.2萬" at bounding box center [1122, 262] width 49 height 40
click at [1152, 299] on div "https://www.facebook.com/346182802129384" at bounding box center [1131, 308] width 124 height 18
click at [766, 215] on div at bounding box center [756, 368] width 1513 height 737
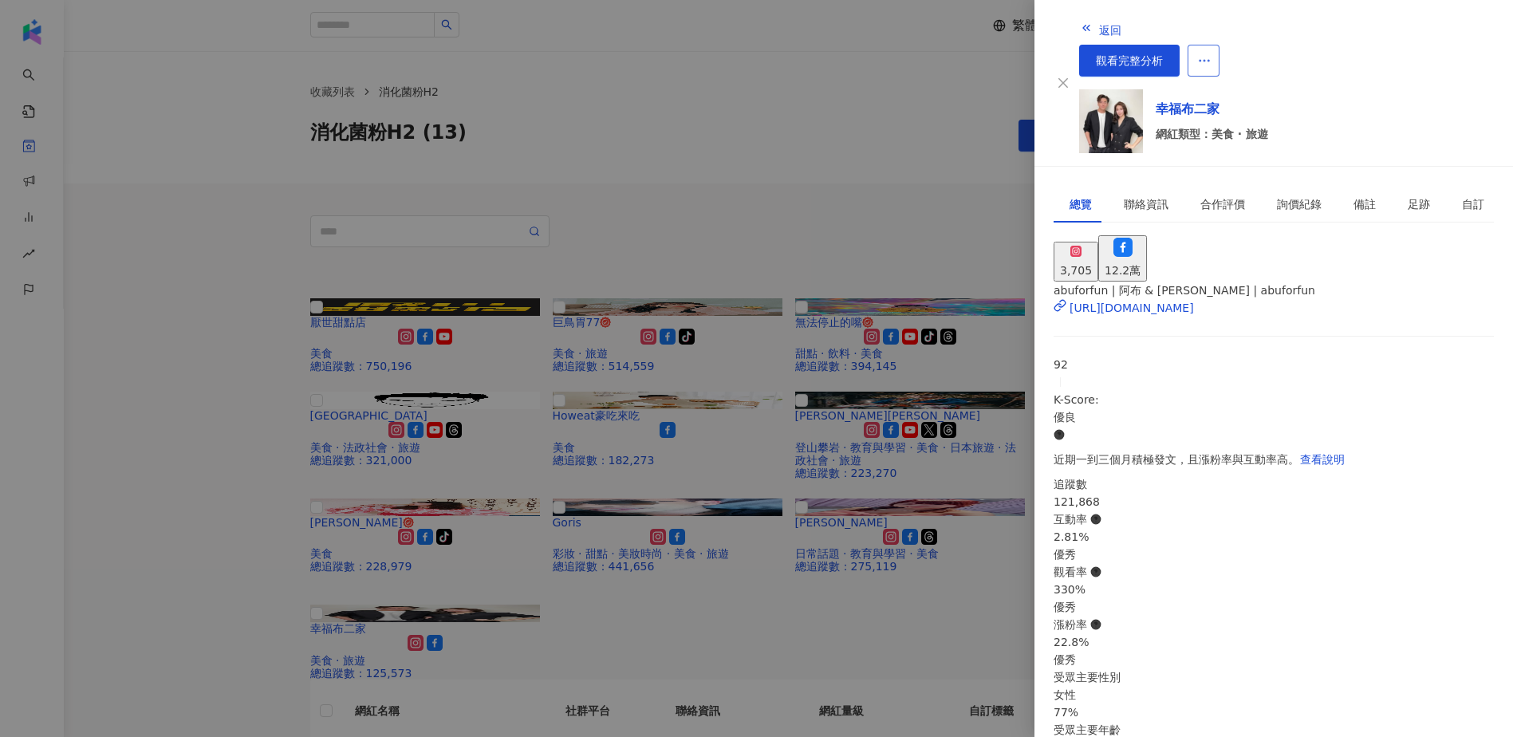
click at [1211, 52] on span "button" at bounding box center [1204, 60] width 14 height 17
click at [1449, 73] on li "加入網紅收藏" at bounding box center [1454, 64] width 86 height 32
click at [1211, 53] on icon "button" at bounding box center [1204, 60] width 14 height 14
click at [1453, 57] on div "加入網紅收藏" at bounding box center [1453, 64] width 67 height 18
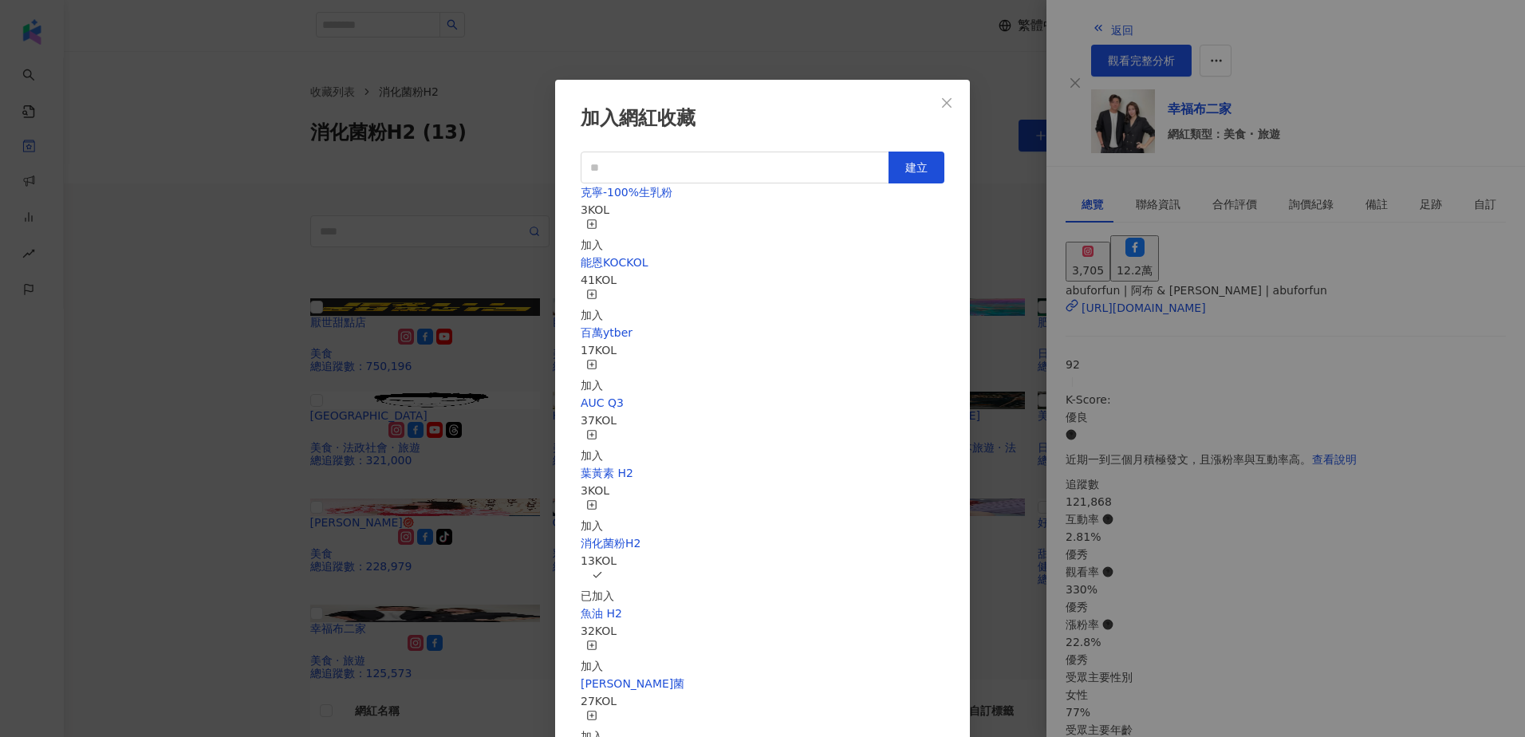
click at [603, 220] on div "加入" at bounding box center [592, 236] width 22 height 35
click at [952, 100] on icon "close" at bounding box center [946, 102] width 13 height 13
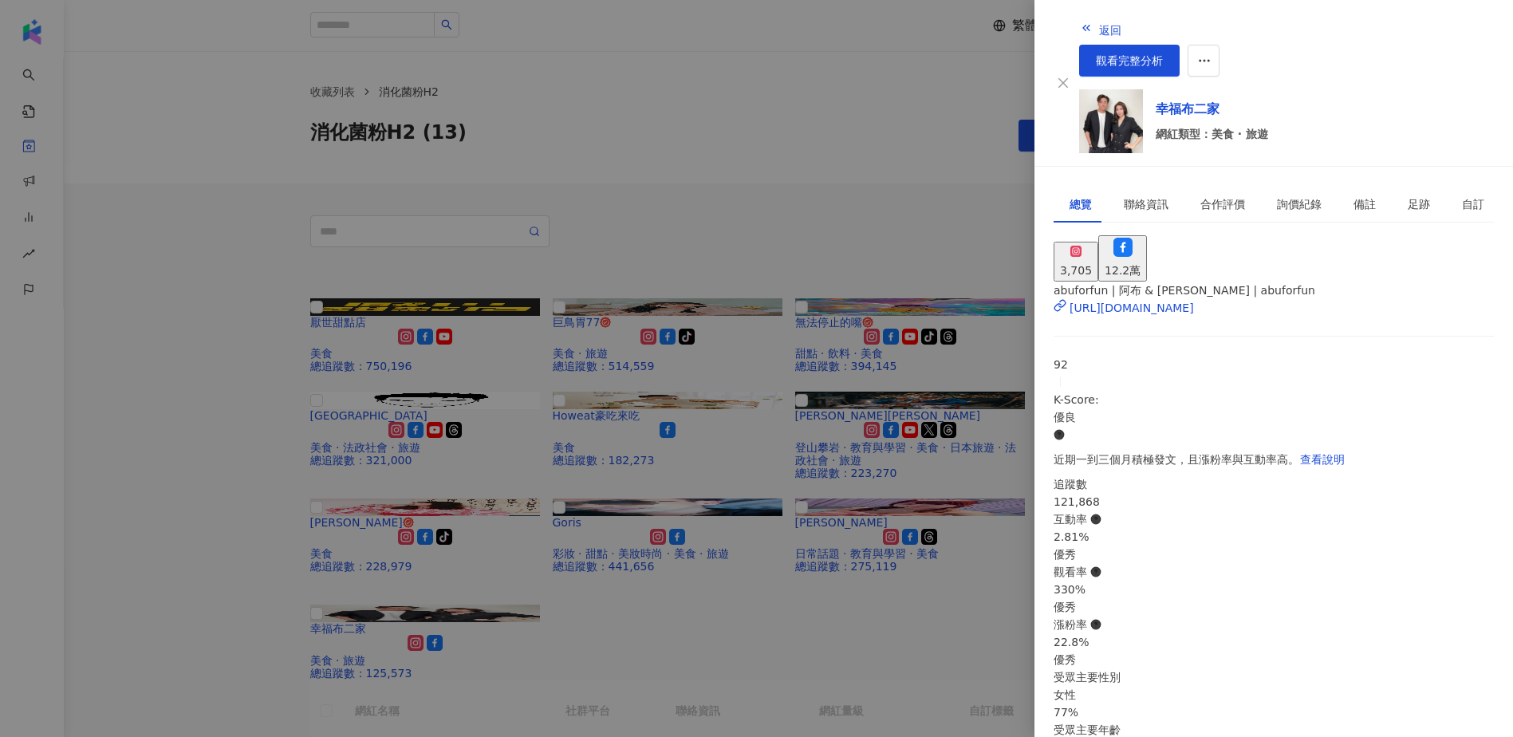
click at [207, 417] on div at bounding box center [756, 368] width 1513 height 737
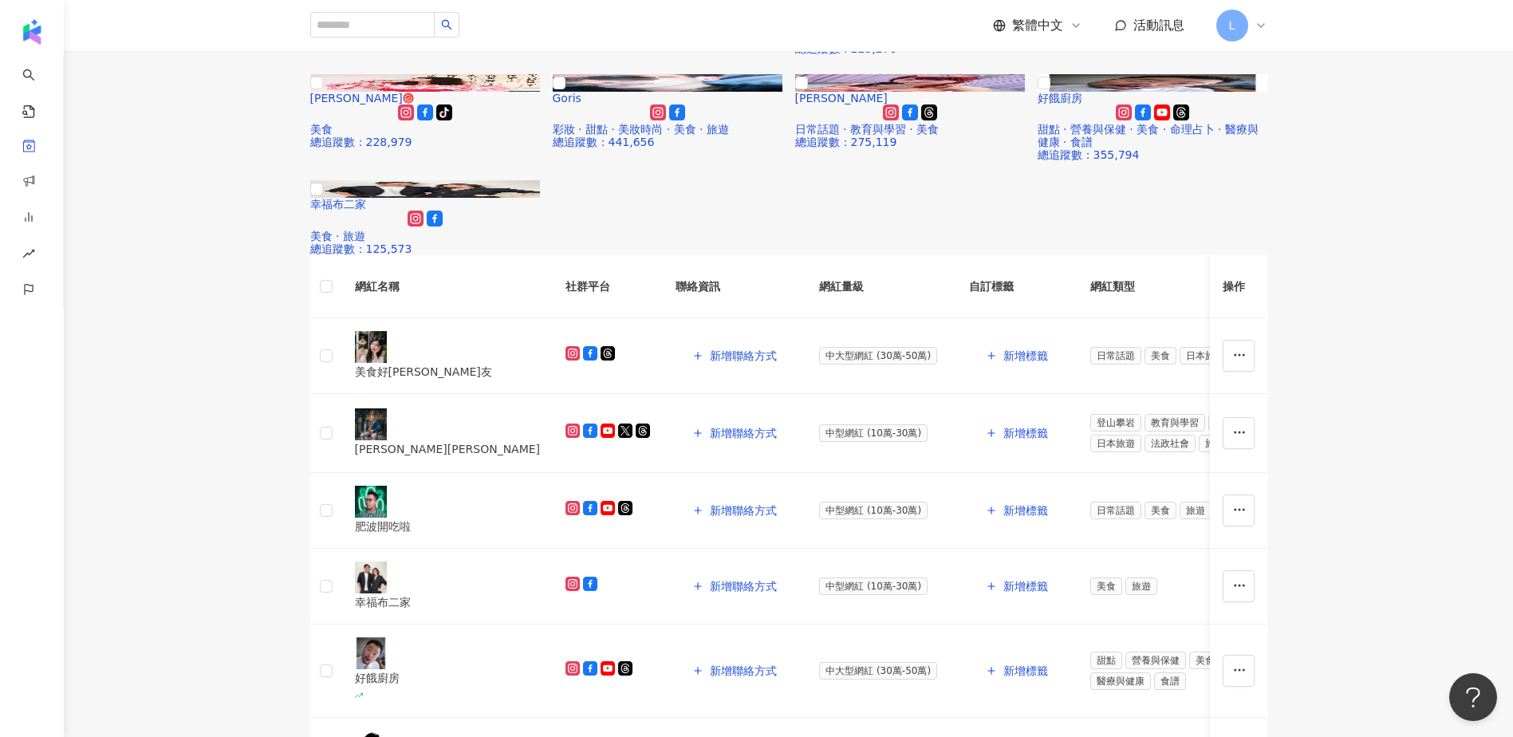
scroll to position [425, 0]
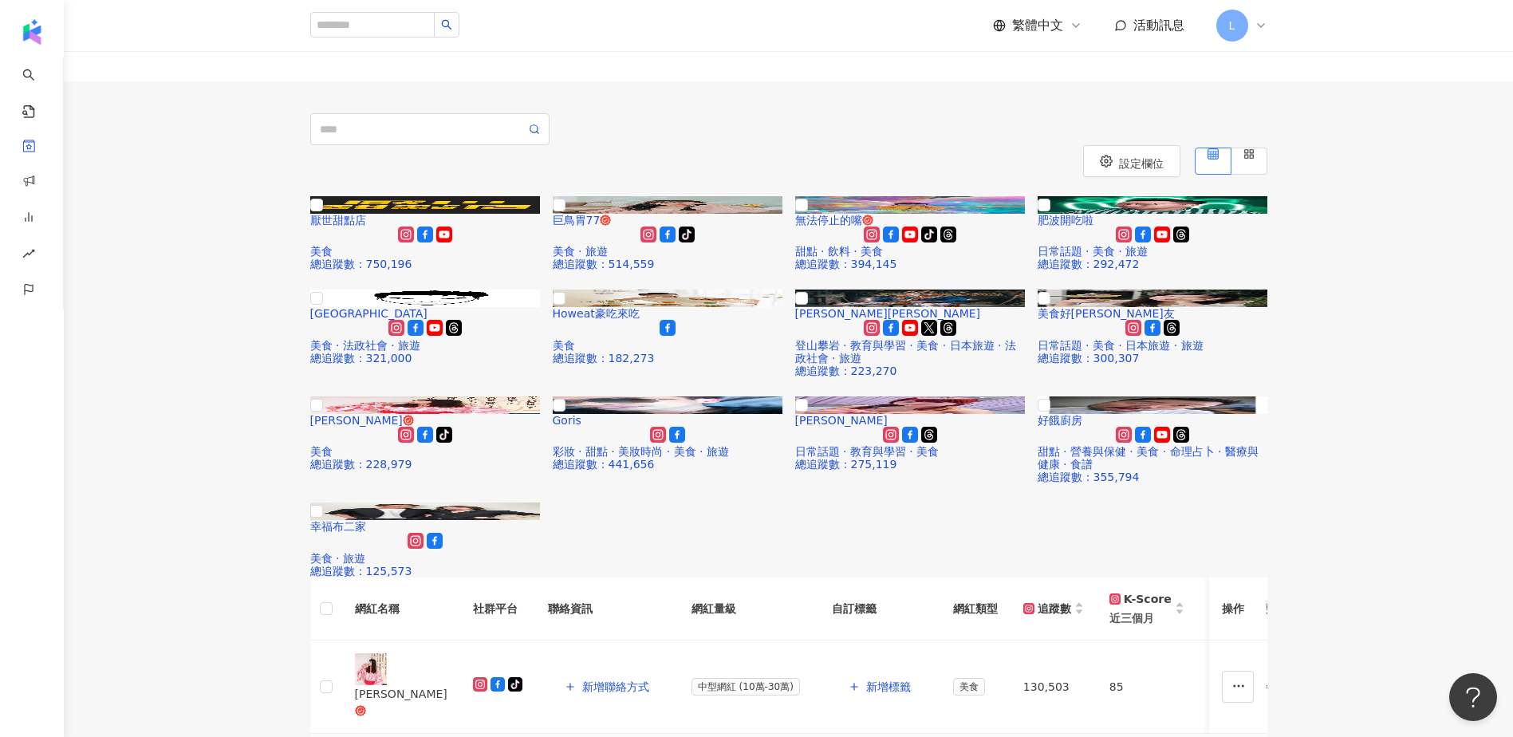
scroll to position [96, 0]
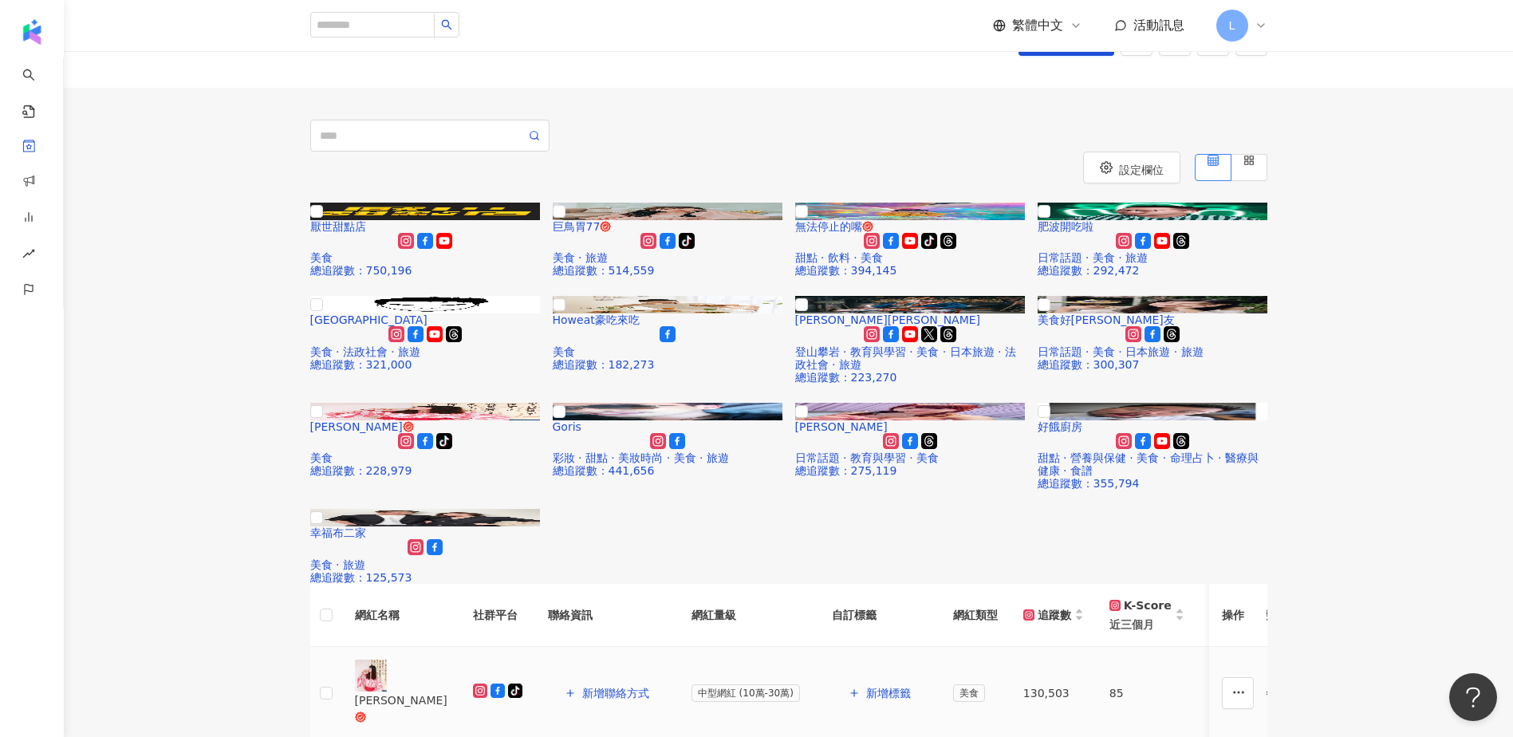
click at [431, 691] on div "黛咪" at bounding box center [401, 700] width 93 height 18
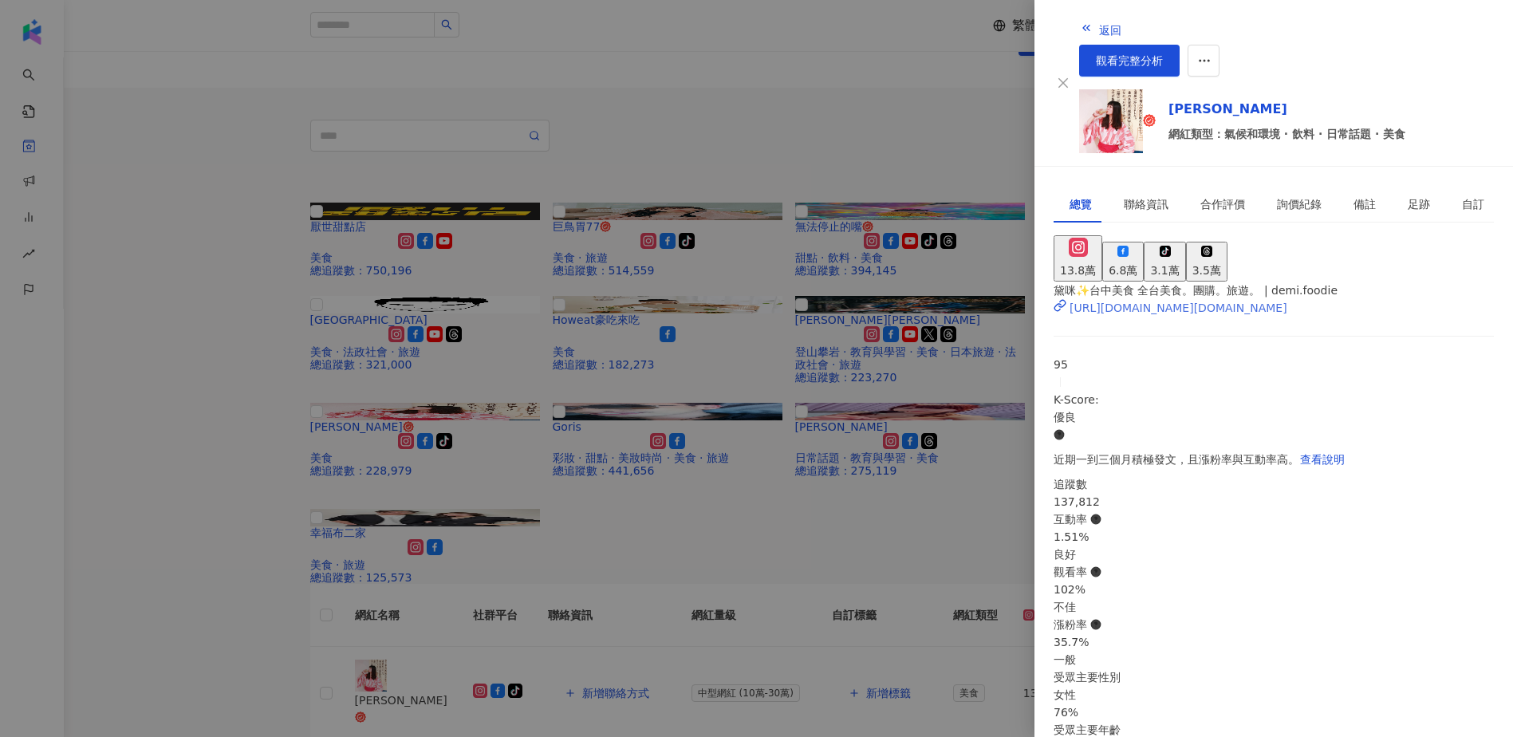
click at [1153, 299] on div "https://www.instagram.com/demi.foodie/" at bounding box center [1178, 308] width 218 height 18
click at [231, 384] on div at bounding box center [756, 368] width 1513 height 737
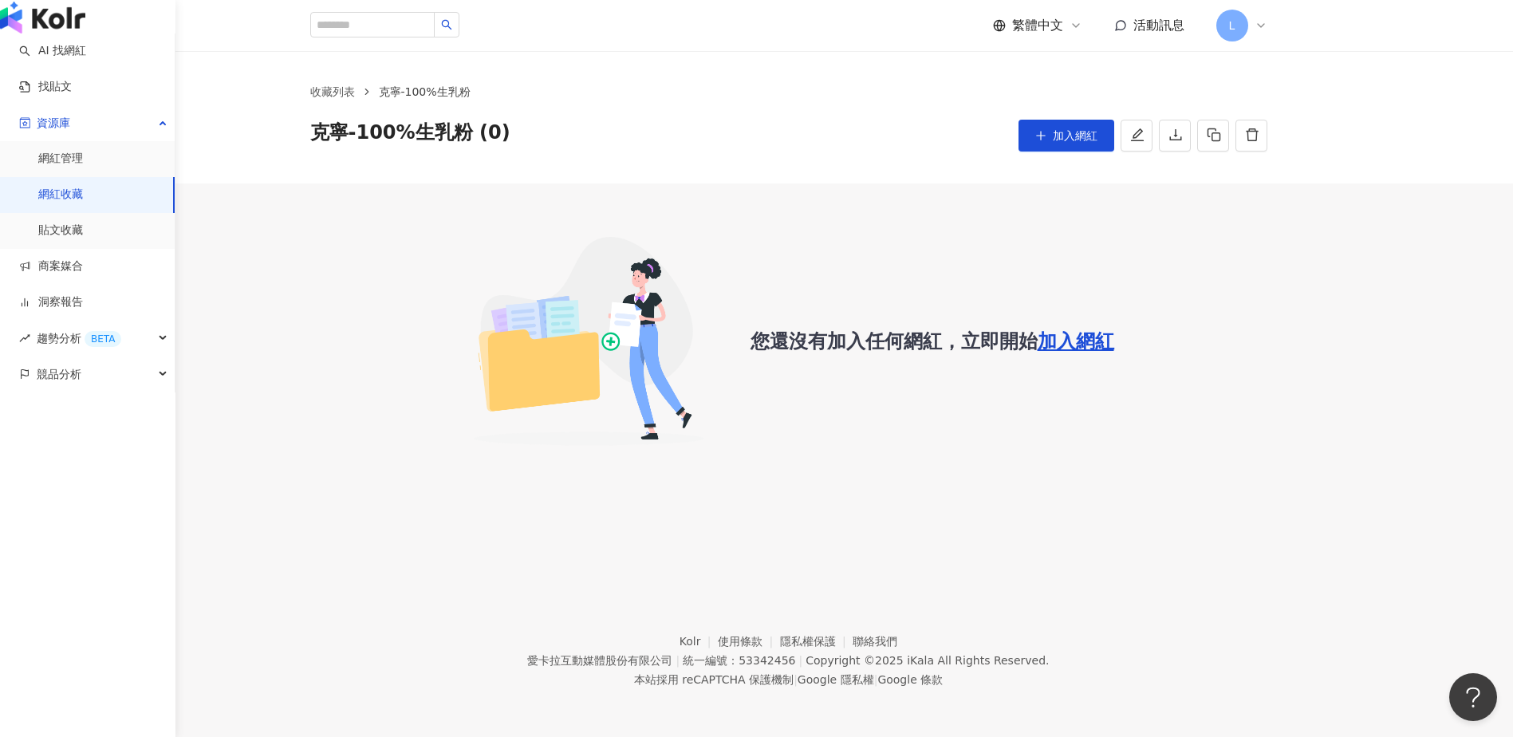
click at [83, 203] on link "網紅收藏" at bounding box center [60, 195] width 45 height 16
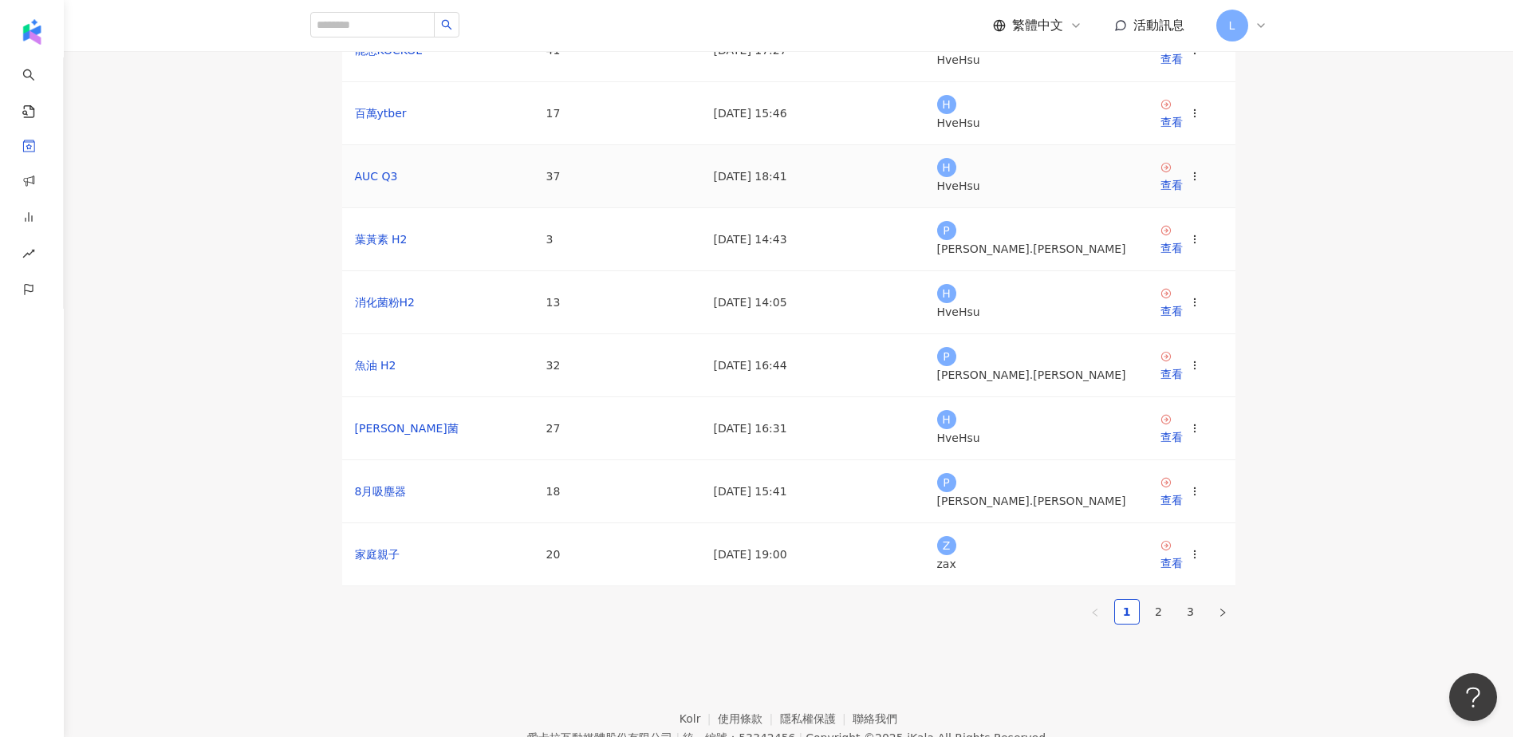
scroll to position [213, 0]
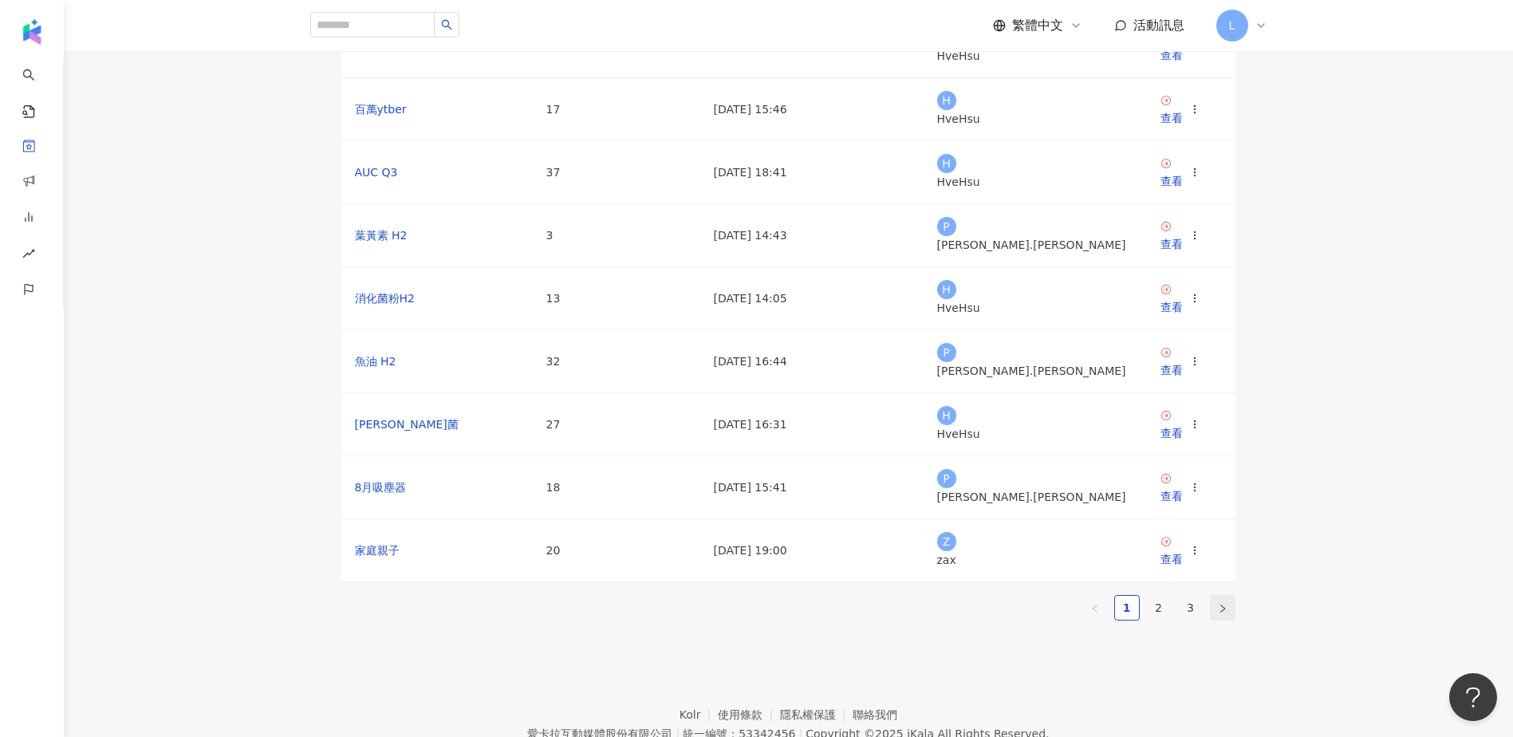
click at [1218, 611] on icon "right" at bounding box center [1223, 609] width 10 height 10
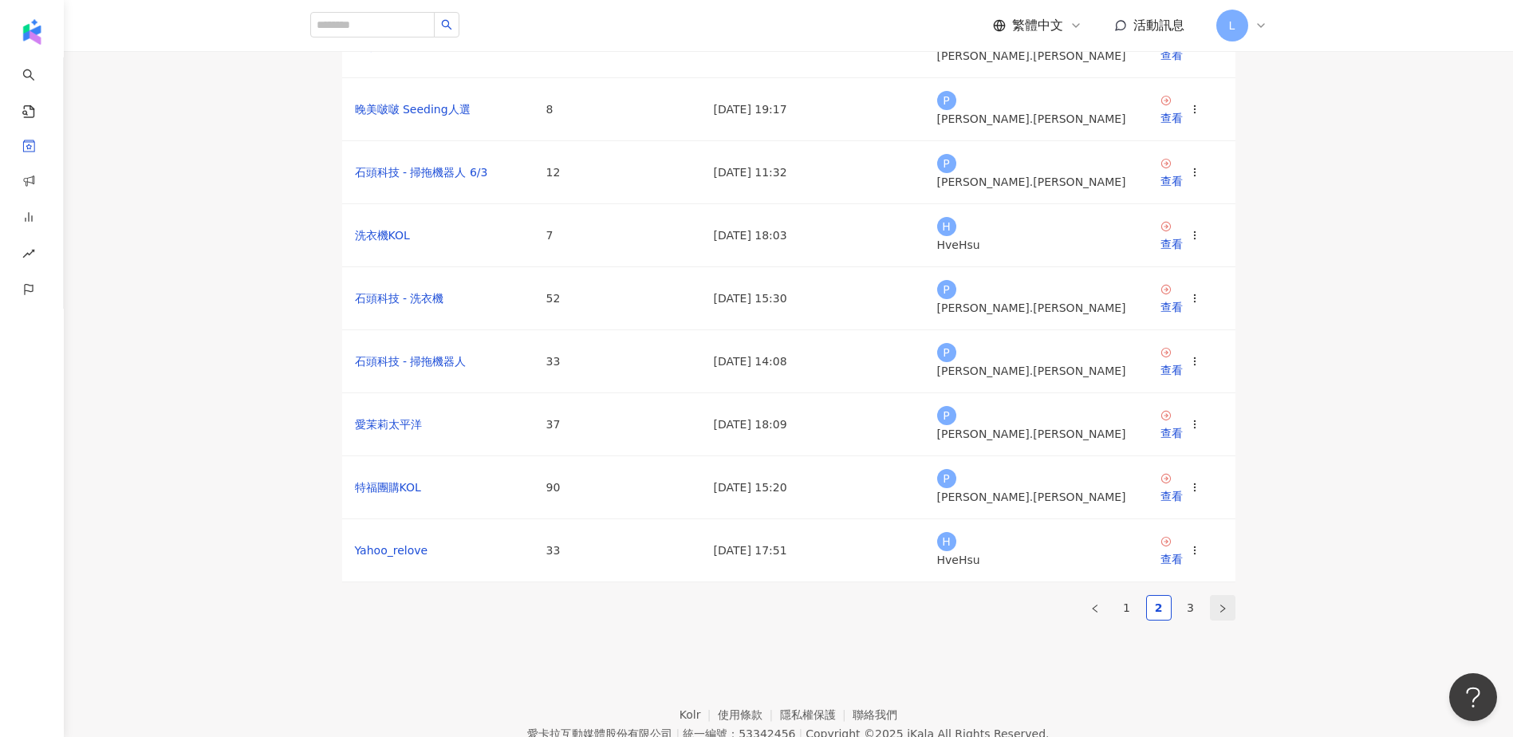
click at [1234, 620] on button "button" at bounding box center [1223, 608] width 26 height 26
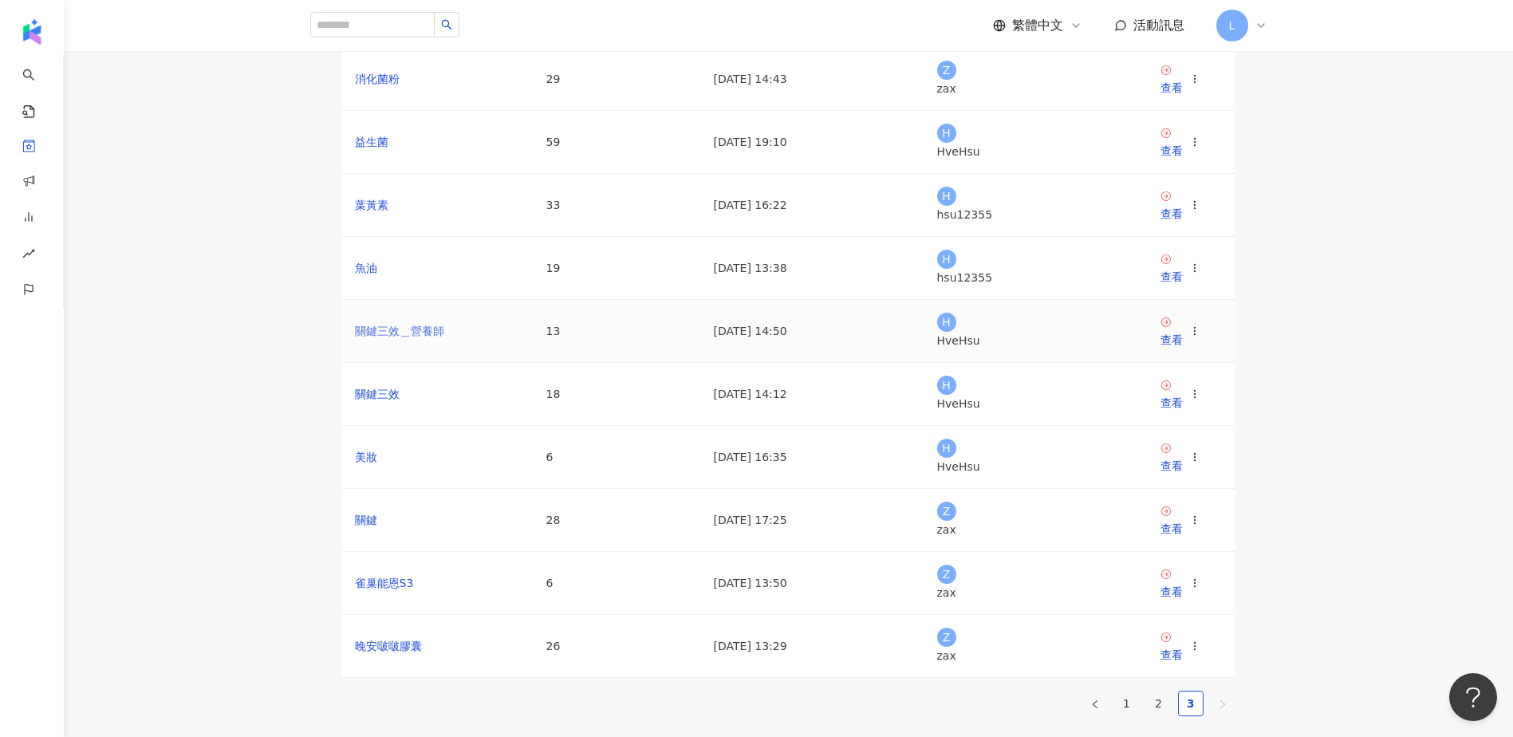
scroll to position [106, 0]
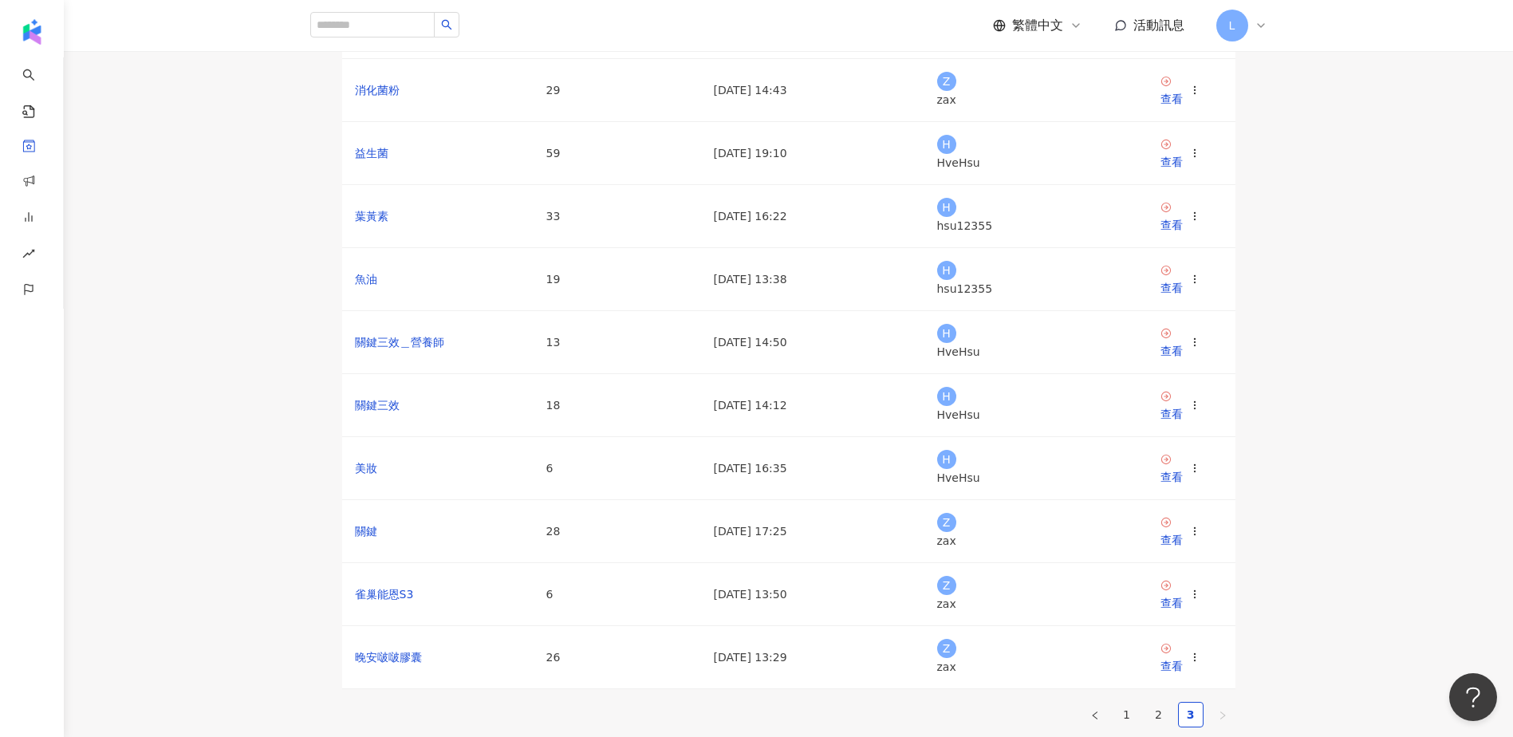
click at [265, 379] on main "網紅收藏 建立收藏 網紅名稱 收藏名稱 網紅人數 最後編輯時間 建立者 操作 消化菌粉 29 2025/4/11 14:43 Z zax 查看 益生菌 59 …" at bounding box center [788, 342] width 1449 height 795
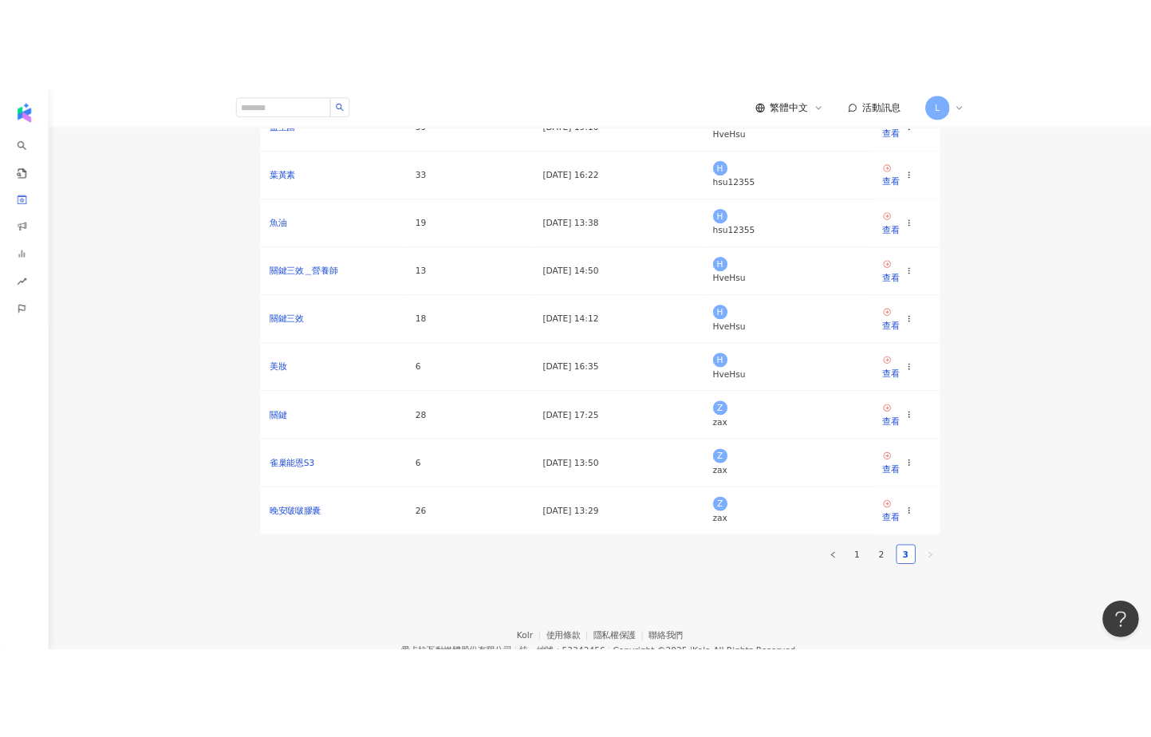
scroll to position [213, 0]
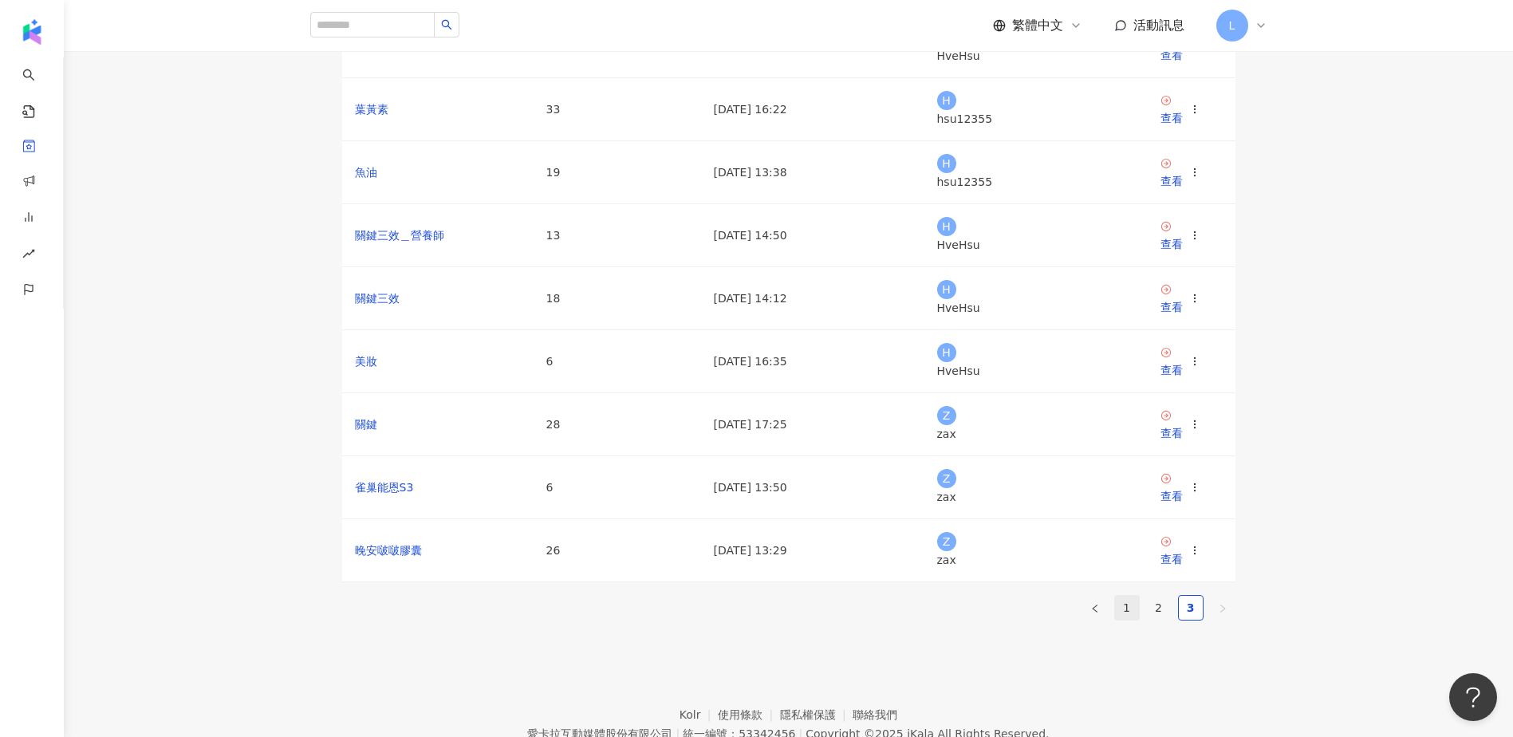
click at [1121, 620] on link "1" at bounding box center [1127, 608] width 24 height 24
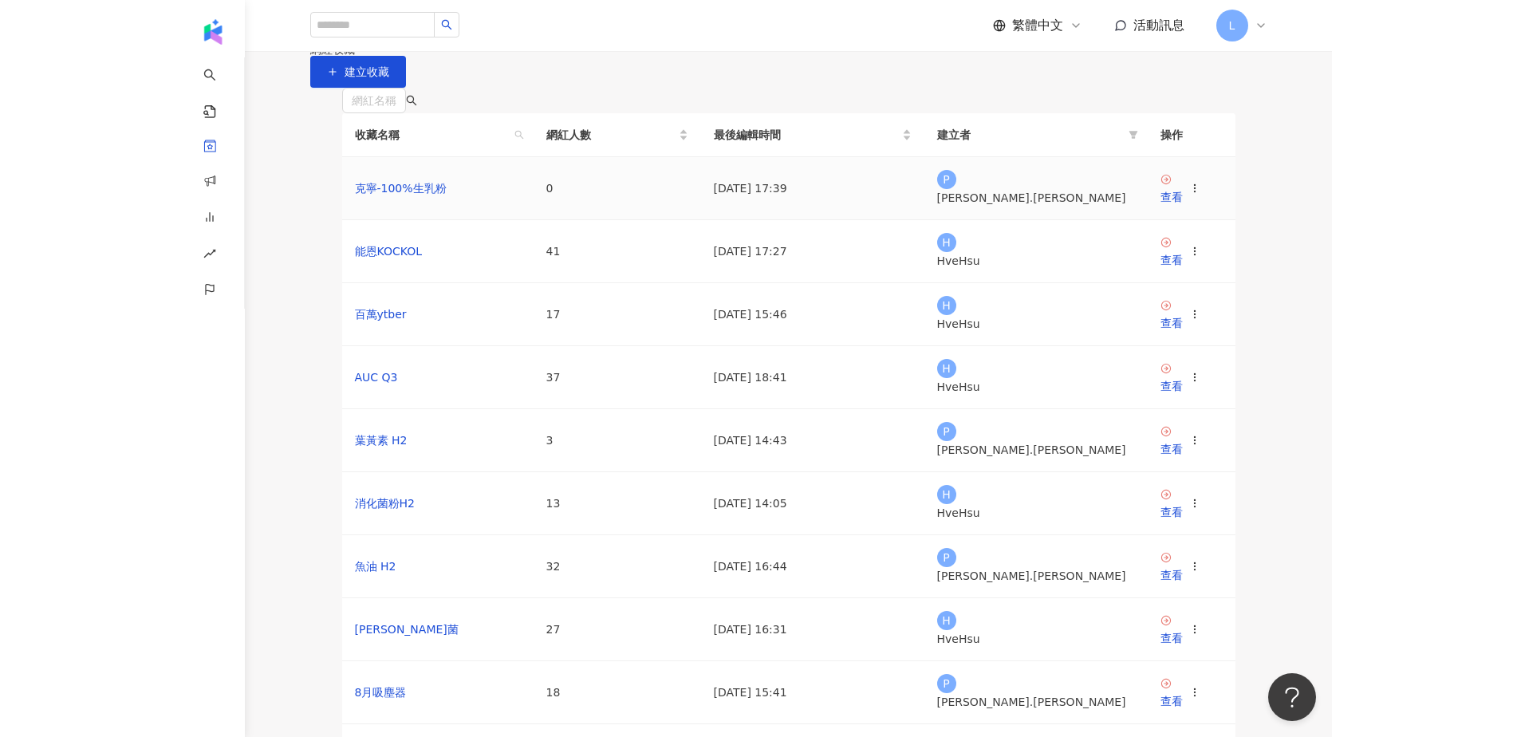
scroll to position [0, 0]
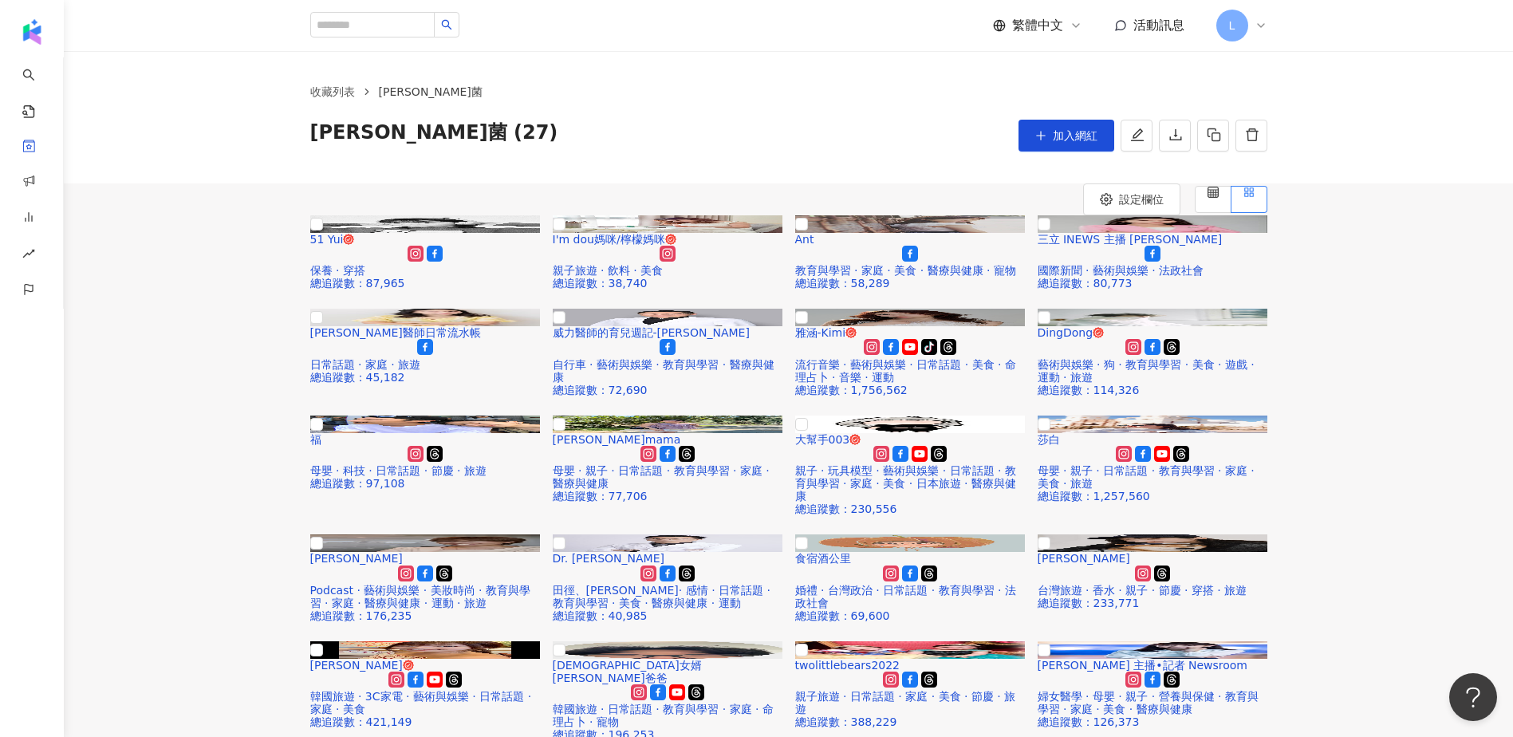
click at [256, 348] on div "51 Yui 保養 · 穿搭 總追蹤數 ： 87,965 I'm dou媽咪/檸檬媽咪 親子旅遊 · 飲料 · 美食 總追蹤數 ： 38,740 Ant 教育…" at bounding box center [788, 584] width 1449 height 738
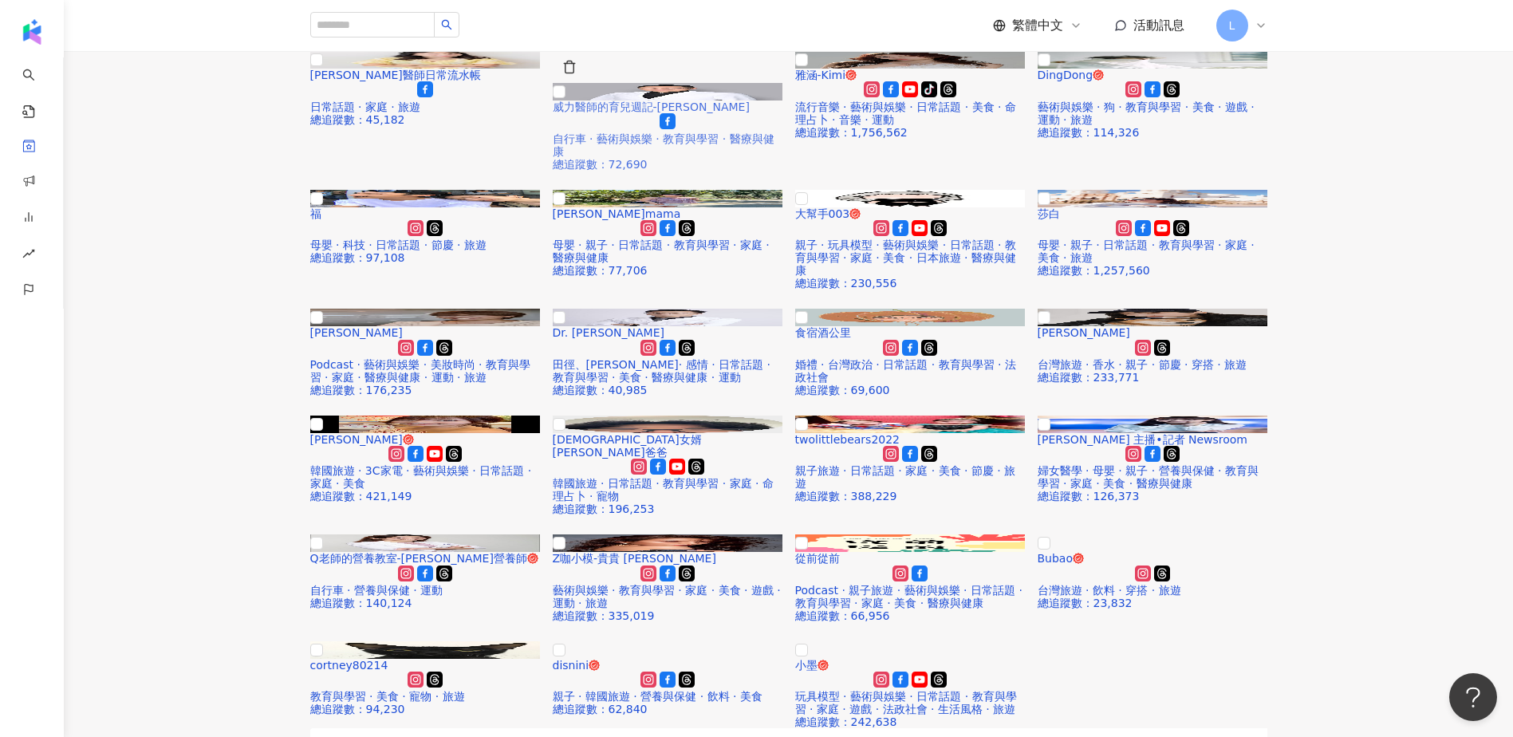
scroll to position [319, 0]
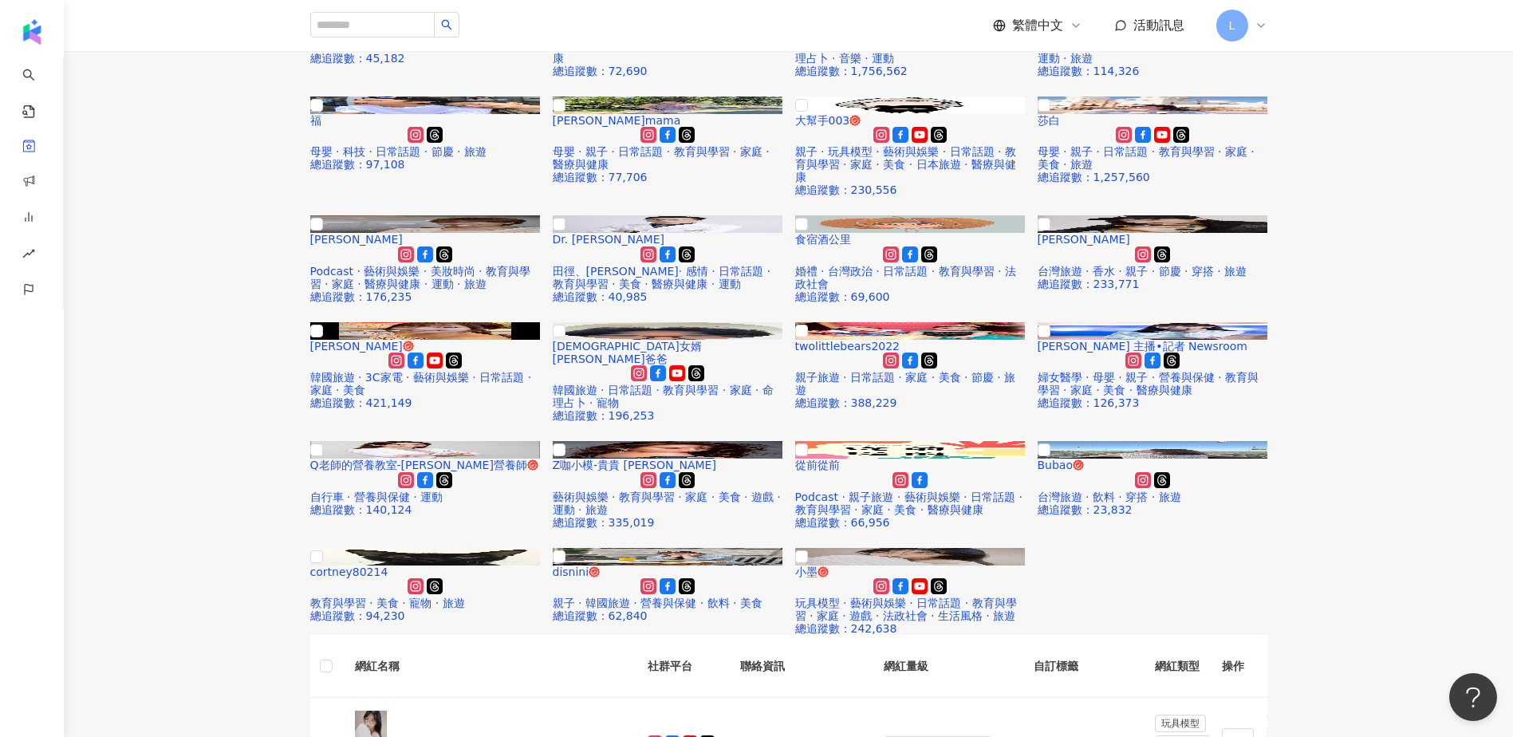
click at [270, 372] on div "51 Yui 保養 · 穿搭 總追蹤數 ： 87,965 I'm dou媽咪/檸檬媽咪 親子旅遊 · 飲料 · 美食 總追蹤數 ： 38,740 Ant 教育…" at bounding box center [788, 265] width 1449 height 738
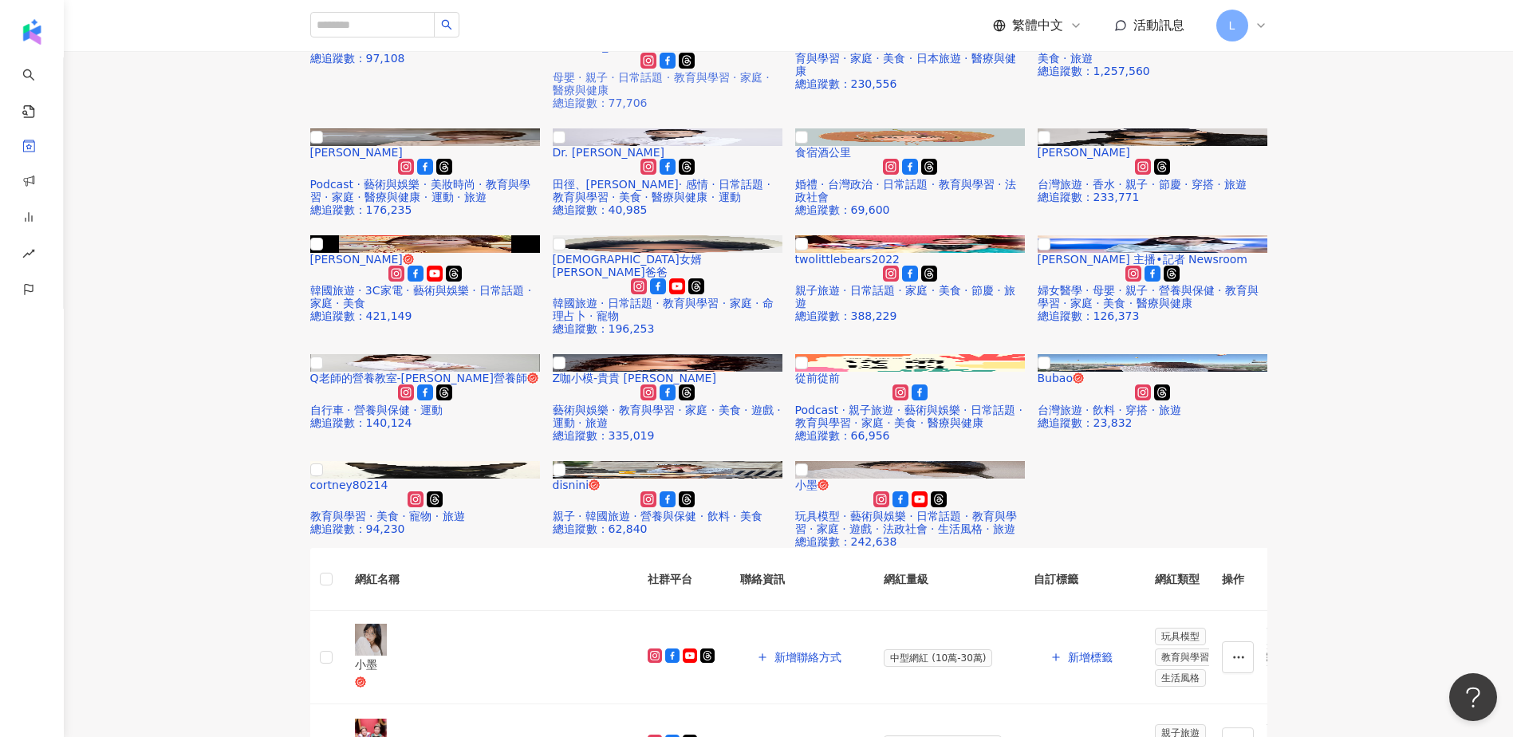
click at [681, 53] on span "喬瑟琳mama" at bounding box center [617, 46] width 128 height 13
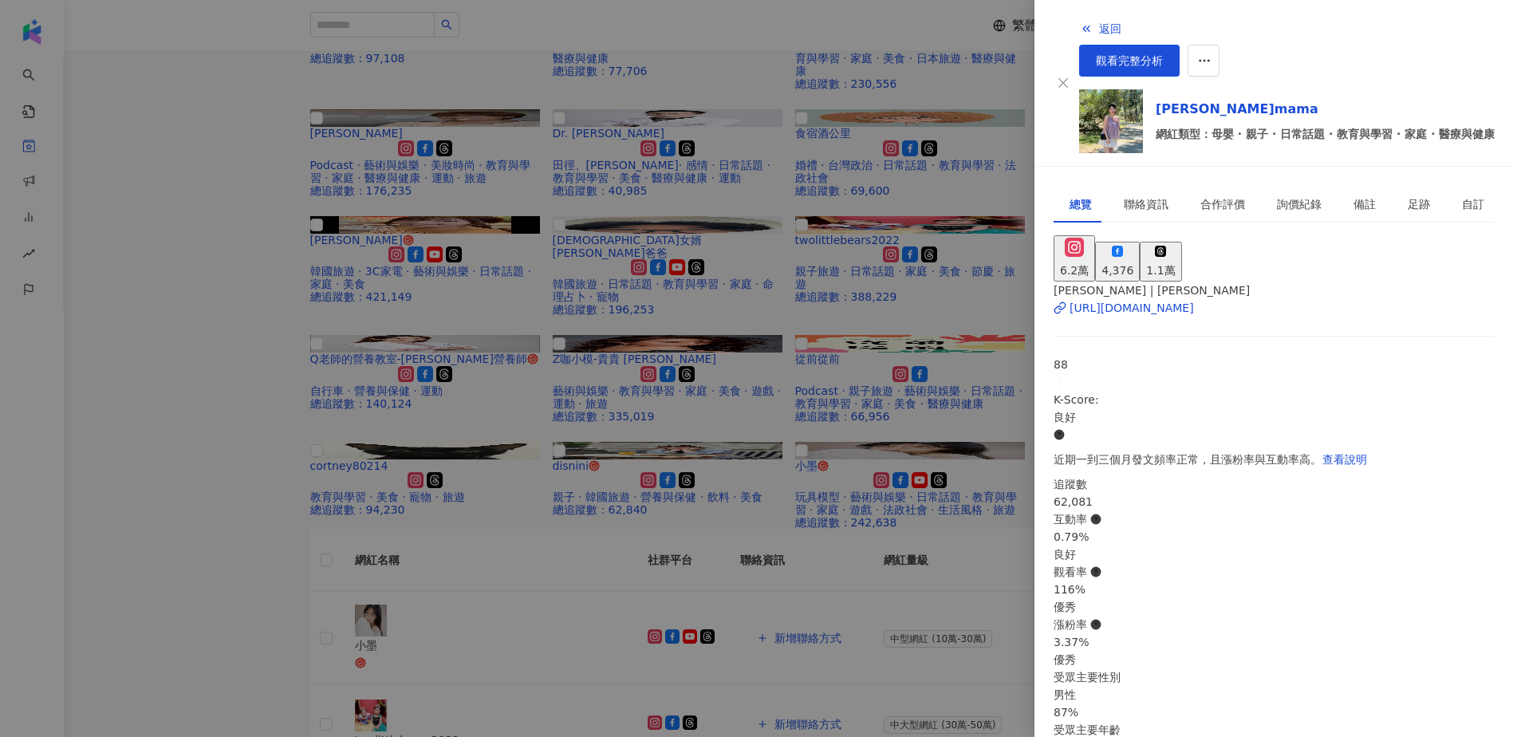
click at [1149, 301] on div "Jocelyn | jocelynnno https://www.instagram.com/jocelynnno/" at bounding box center [1273, 309] width 440 height 55
click at [1149, 297] on div "Jocelyn | jocelynnno https://www.instagram.com/jocelynnno/" at bounding box center [1273, 309] width 440 height 55
click at [1150, 299] on div "https://www.instagram.com/jocelynnno/" at bounding box center [1131, 308] width 124 height 18
click at [179, 327] on div at bounding box center [756, 368] width 1513 height 737
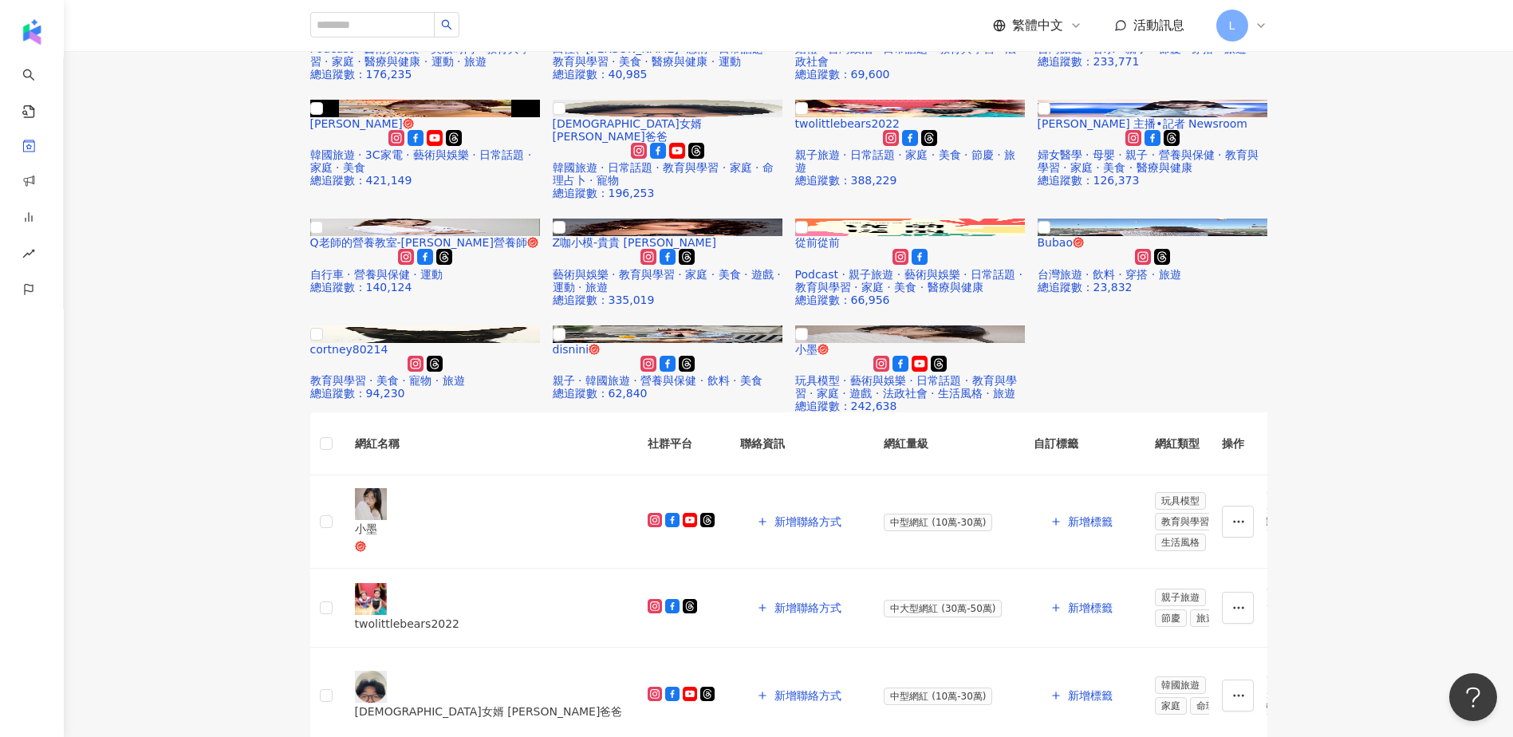
scroll to position [638, 0]
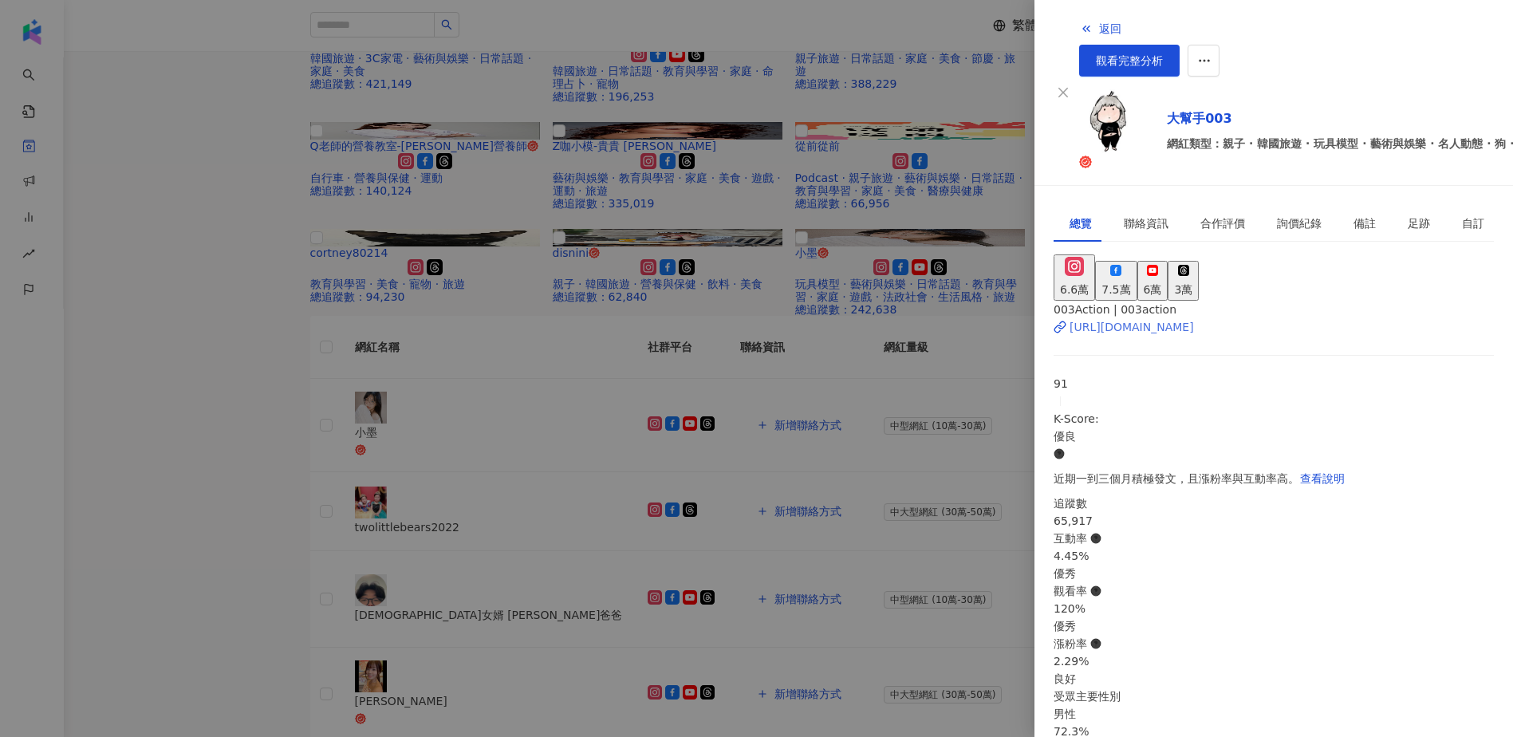
click at [1132, 318] on div "https://www.instagram.com/003action/" at bounding box center [1131, 327] width 124 height 18
click at [245, 404] on div at bounding box center [756, 368] width 1513 height 737
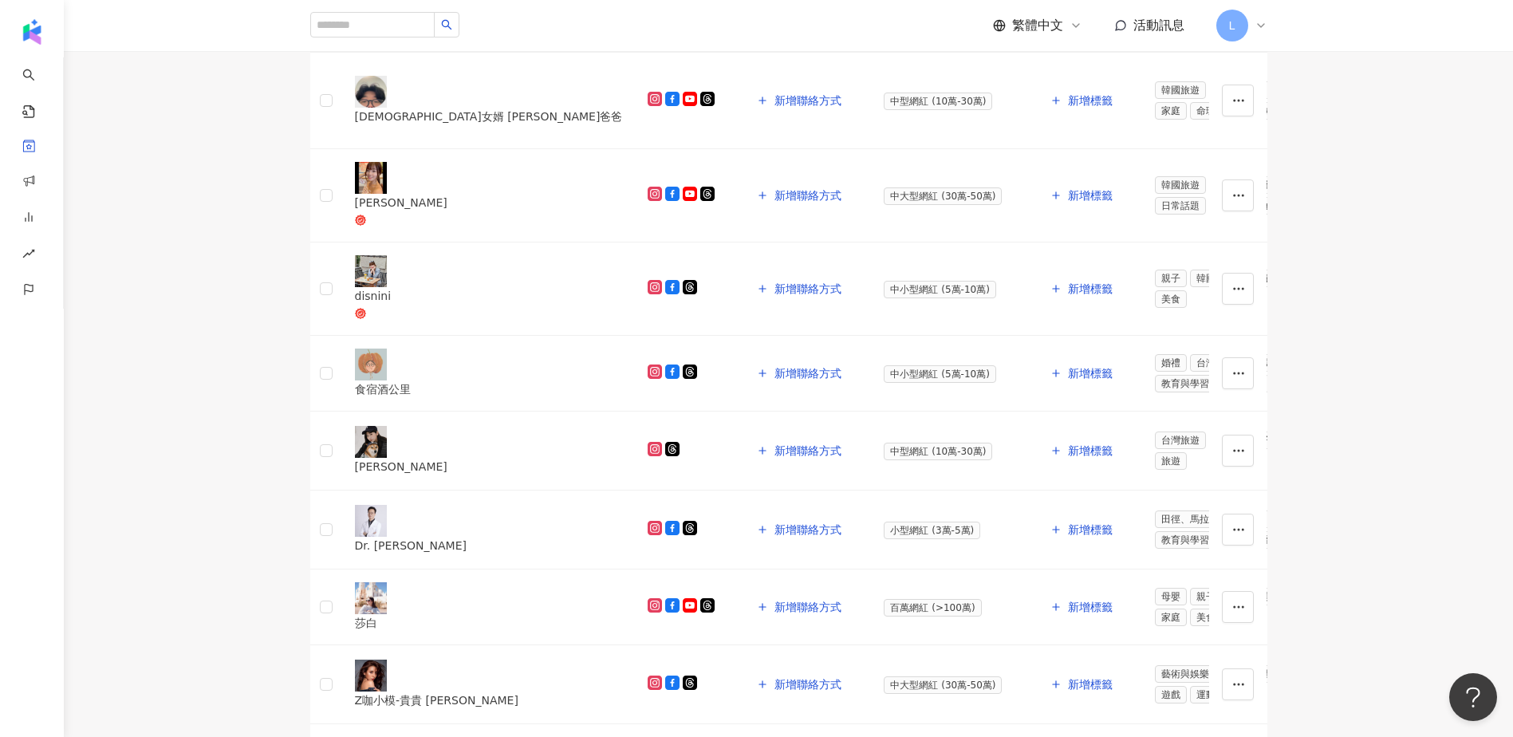
scroll to position [1170, 0]
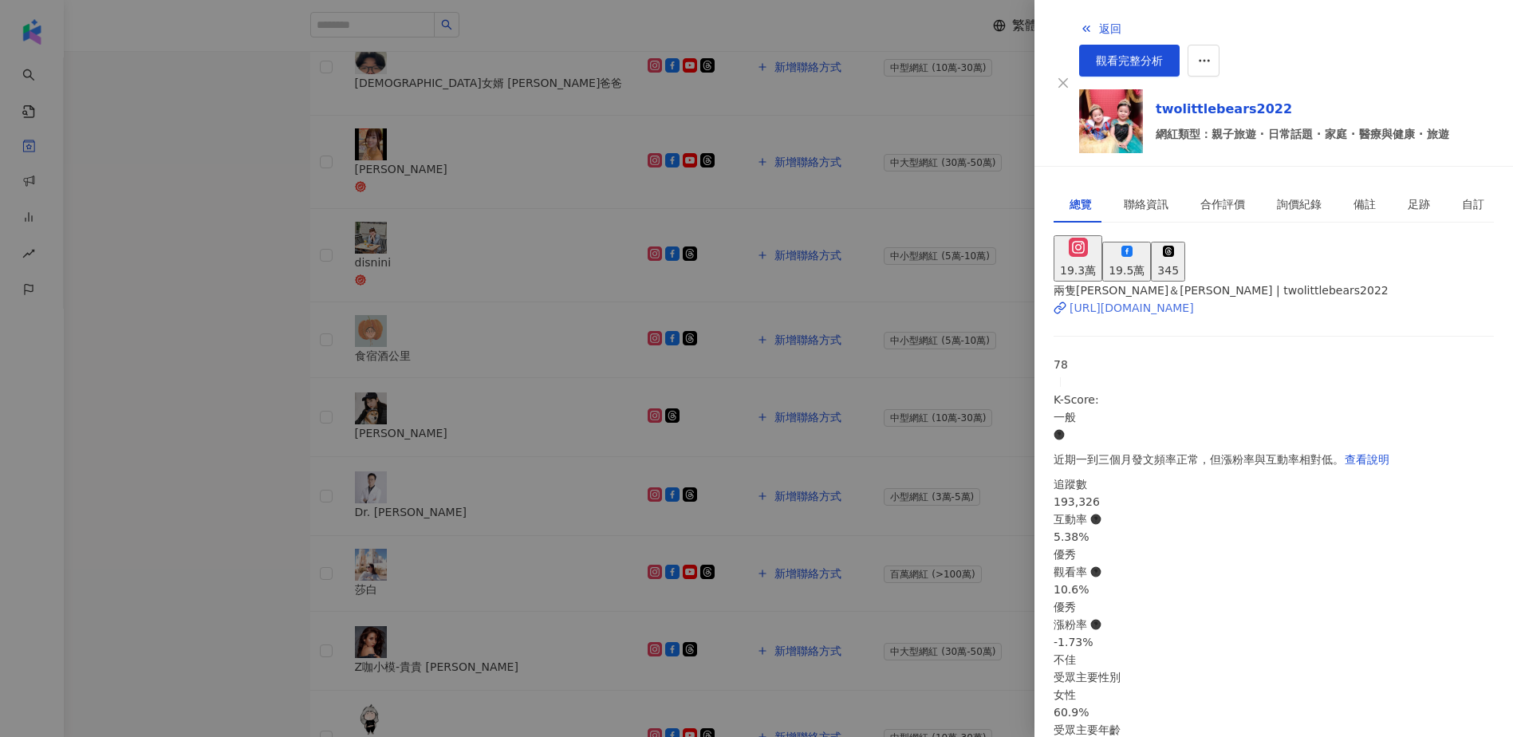
click at [1156, 299] on div "https://www.instagram.com/twolittlebears2022/" at bounding box center [1131, 308] width 124 height 18
click at [249, 355] on div at bounding box center [756, 368] width 1513 height 737
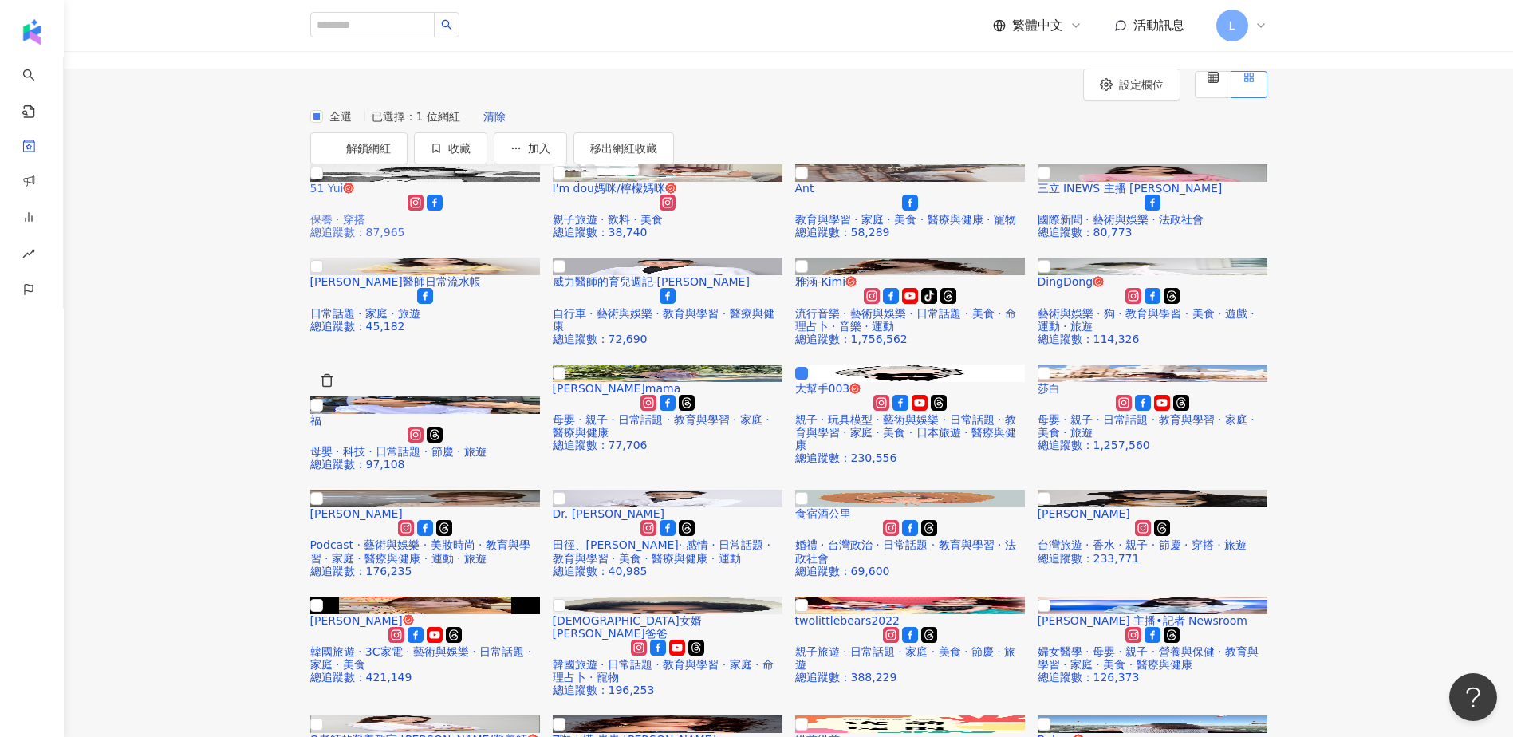
scroll to position [72, 0]
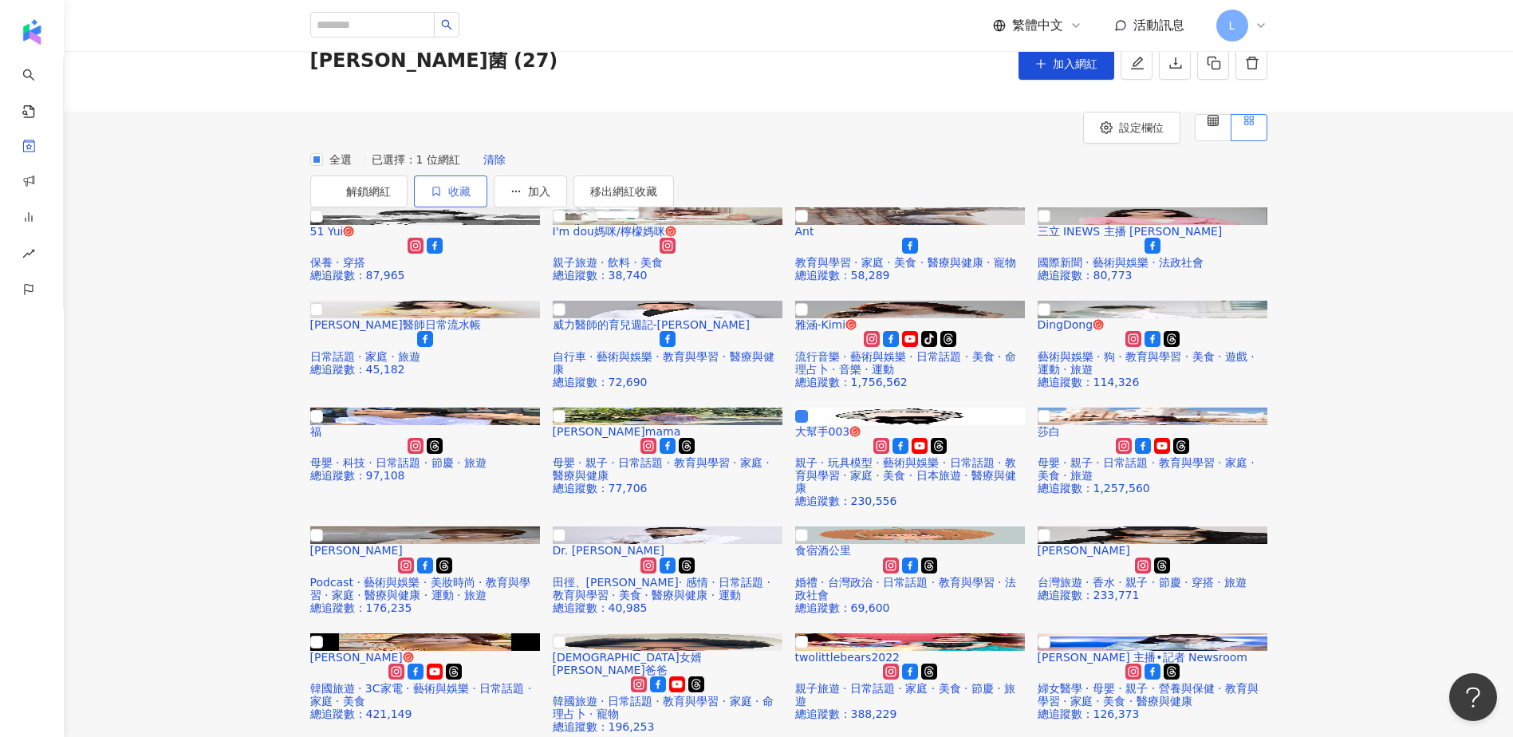
click at [442, 198] on span "button" at bounding box center [436, 191] width 11 height 13
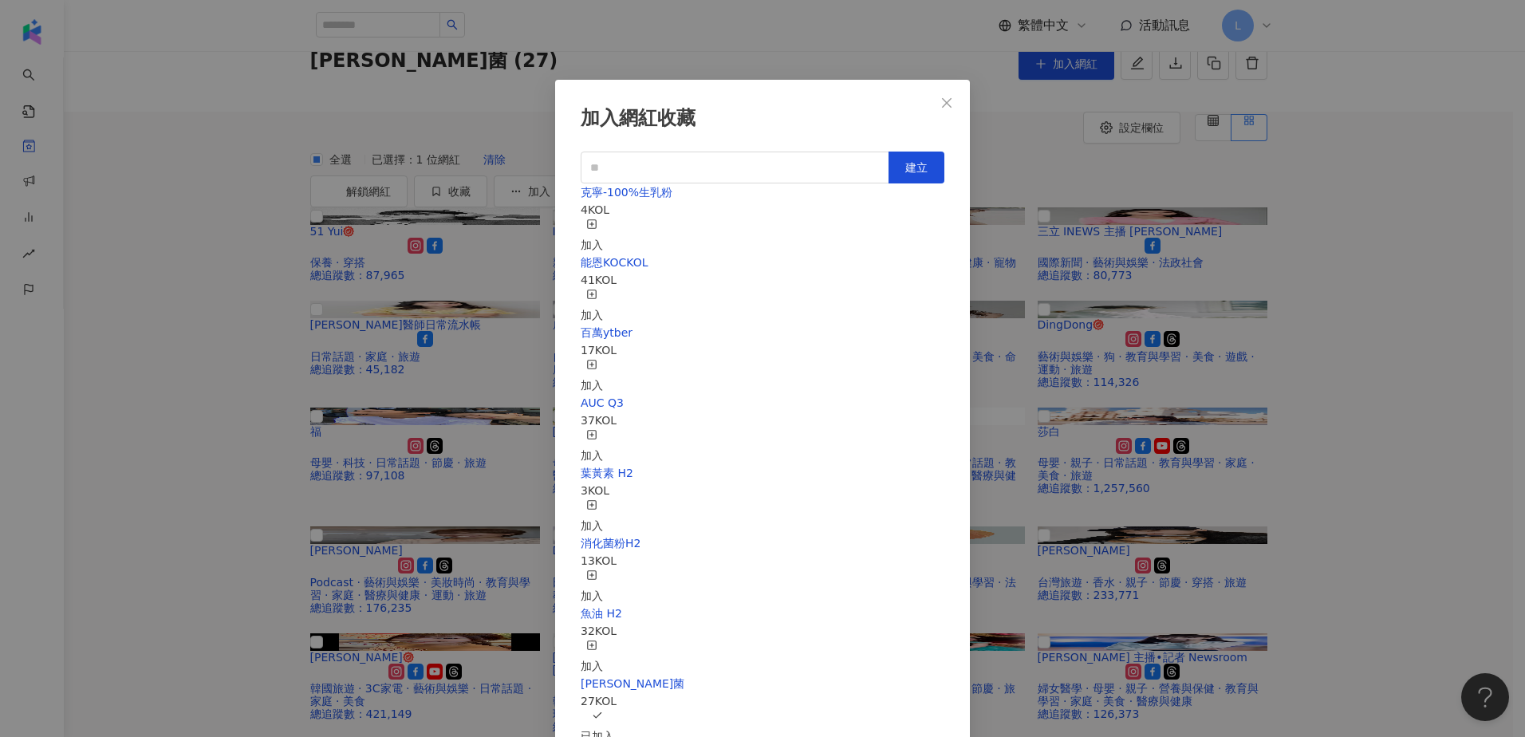
click at [603, 219] on div "加入" at bounding box center [592, 236] width 22 height 35
click at [207, 435] on div "加入網紅收藏 建立 克寧-100%生乳粉 5 KOL 已加入 能恩KOCKOL 41 KOL 加入 百萬ytber 17 KOL 加入 AUC Q3 37 K…" at bounding box center [762, 368] width 1525 height 737
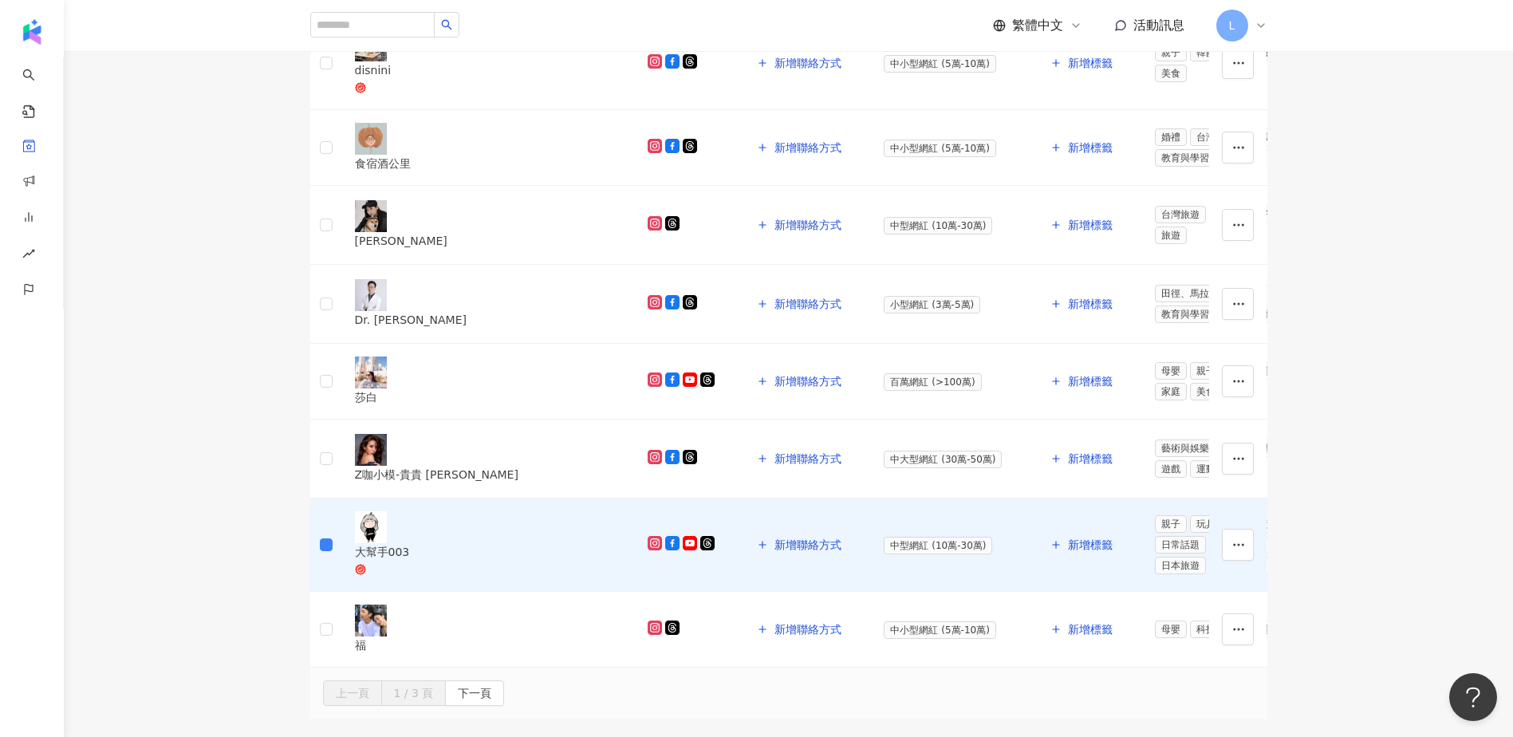
scroll to position [1561, 0]
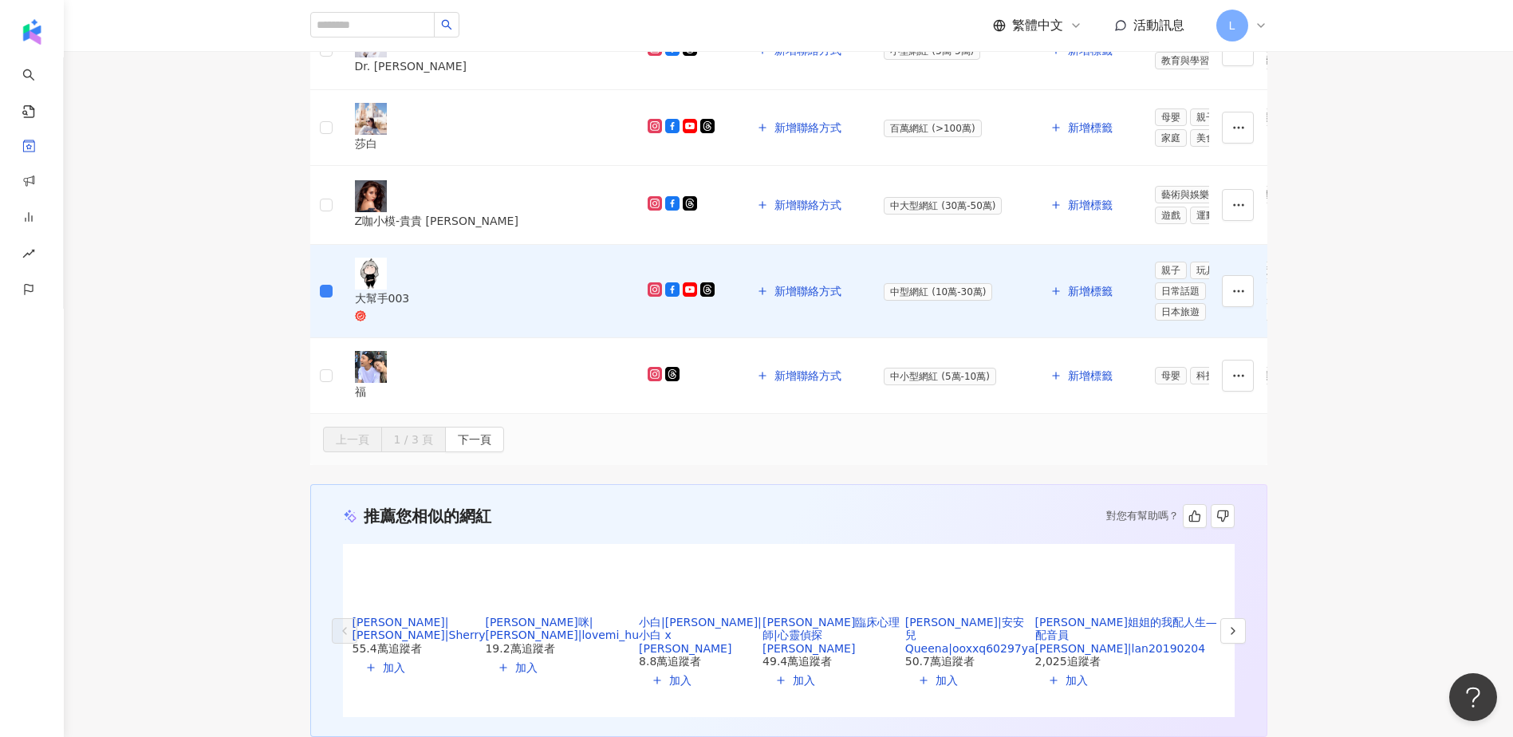
scroll to position [1773, 0]
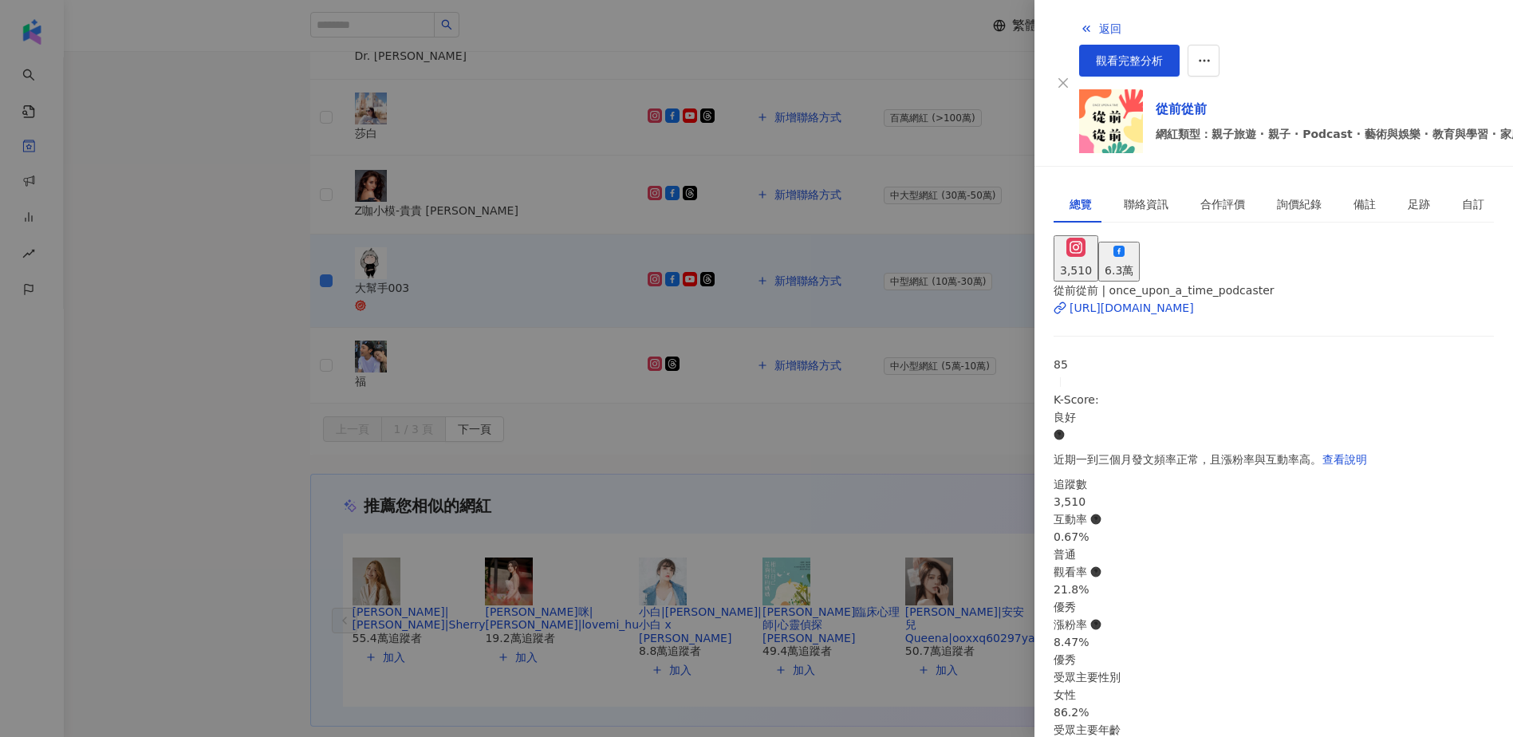
click at [1133, 262] on div "6.3萬" at bounding box center [1119, 271] width 29 height 18
click at [1160, 299] on div "https://www.facebook.com/114218830454195" at bounding box center [1131, 308] width 124 height 18
click at [226, 378] on div at bounding box center [756, 368] width 1513 height 737
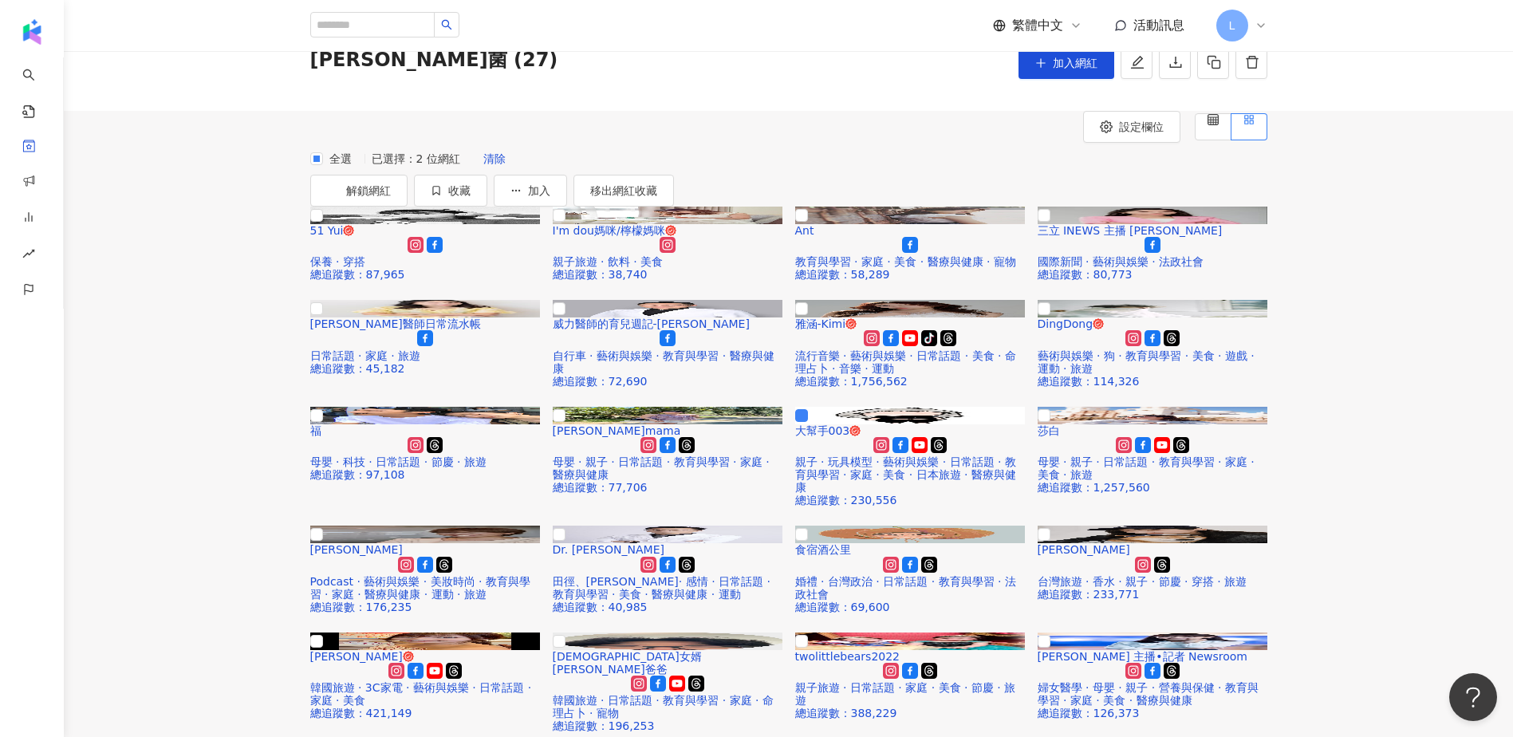
scroll to position [72, 0]
click at [1007, 207] on div "全選 已選擇：2 位網紅 清除 解鎖網紅 收藏 加入 移出網紅收藏" at bounding box center [788, 176] width 957 height 64
click at [487, 207] on button "收藏" at bounding box center [450, 191] width 73 height 32
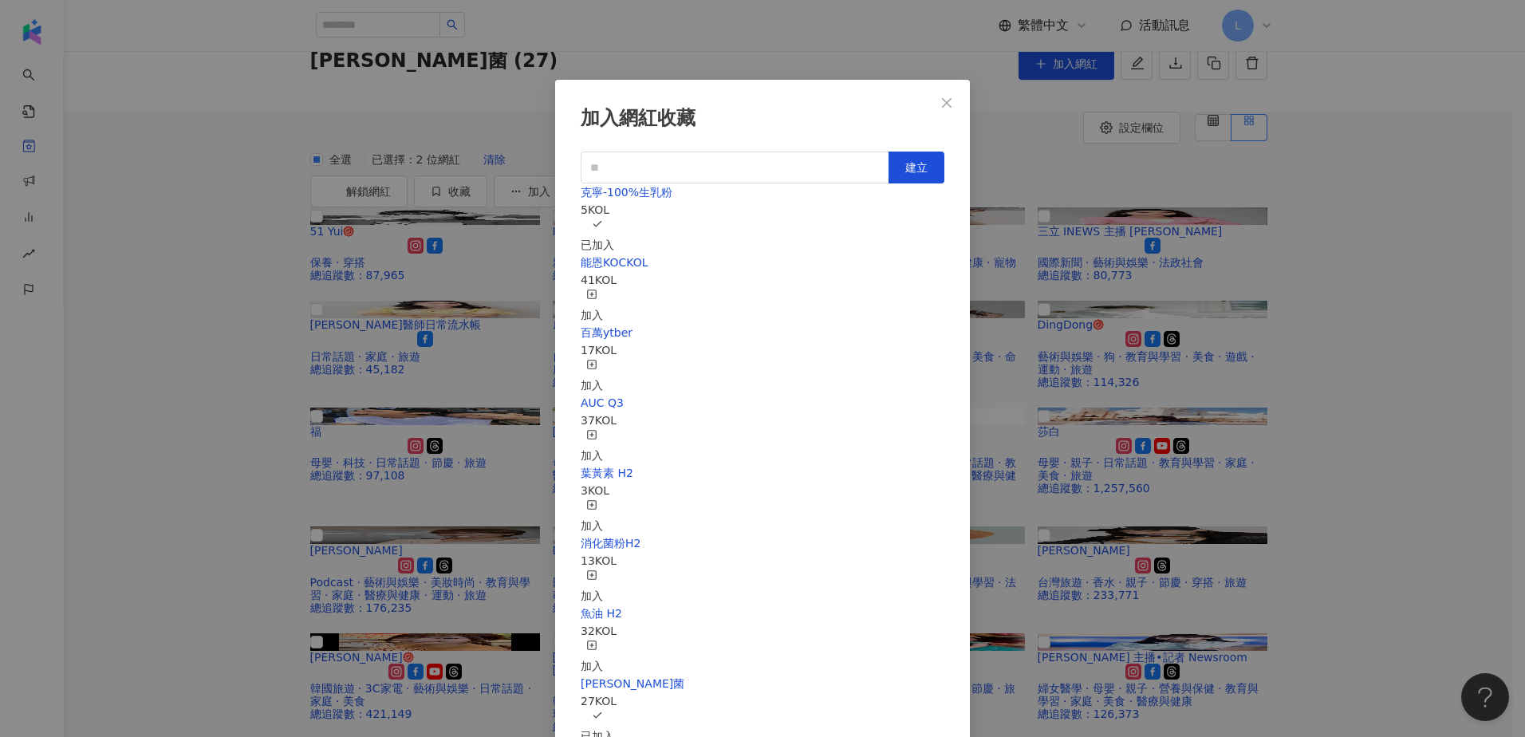
click at [1348, 410] on div "加入網紅收藏 建立 克寧-100%生乳粉 5 KOL 已加入 能恩KOCKOL 41 KOL 加入 百萬ytber 17 KOL 加入 AUC Q3 37 K…" at bounding box center [762, 368] width 1525 height 737
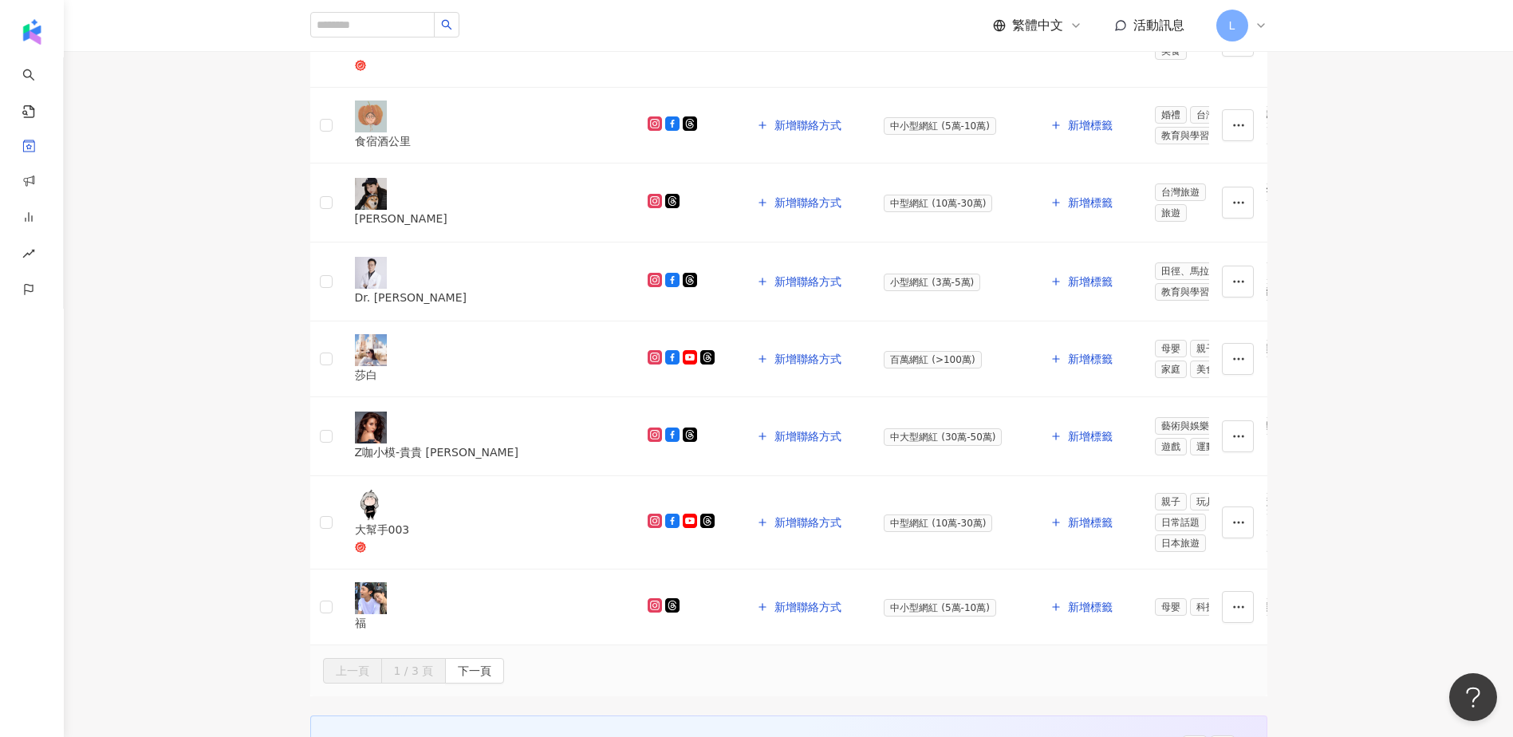
scroll to position [1667, 0]
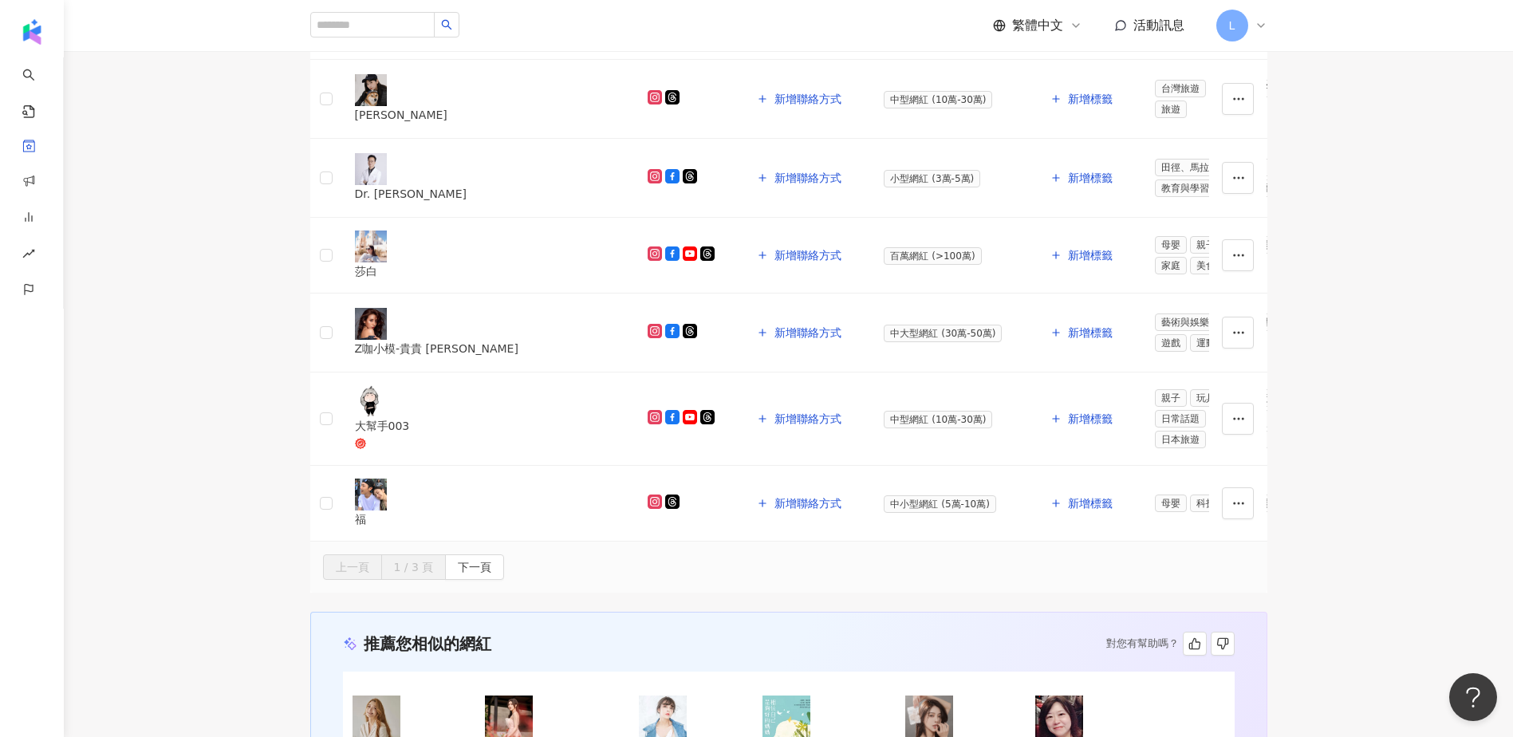
drag, startPoint x: 923, startPoint y: 285, endPoint x: 936, endPoint y: 250, distance: 38.4
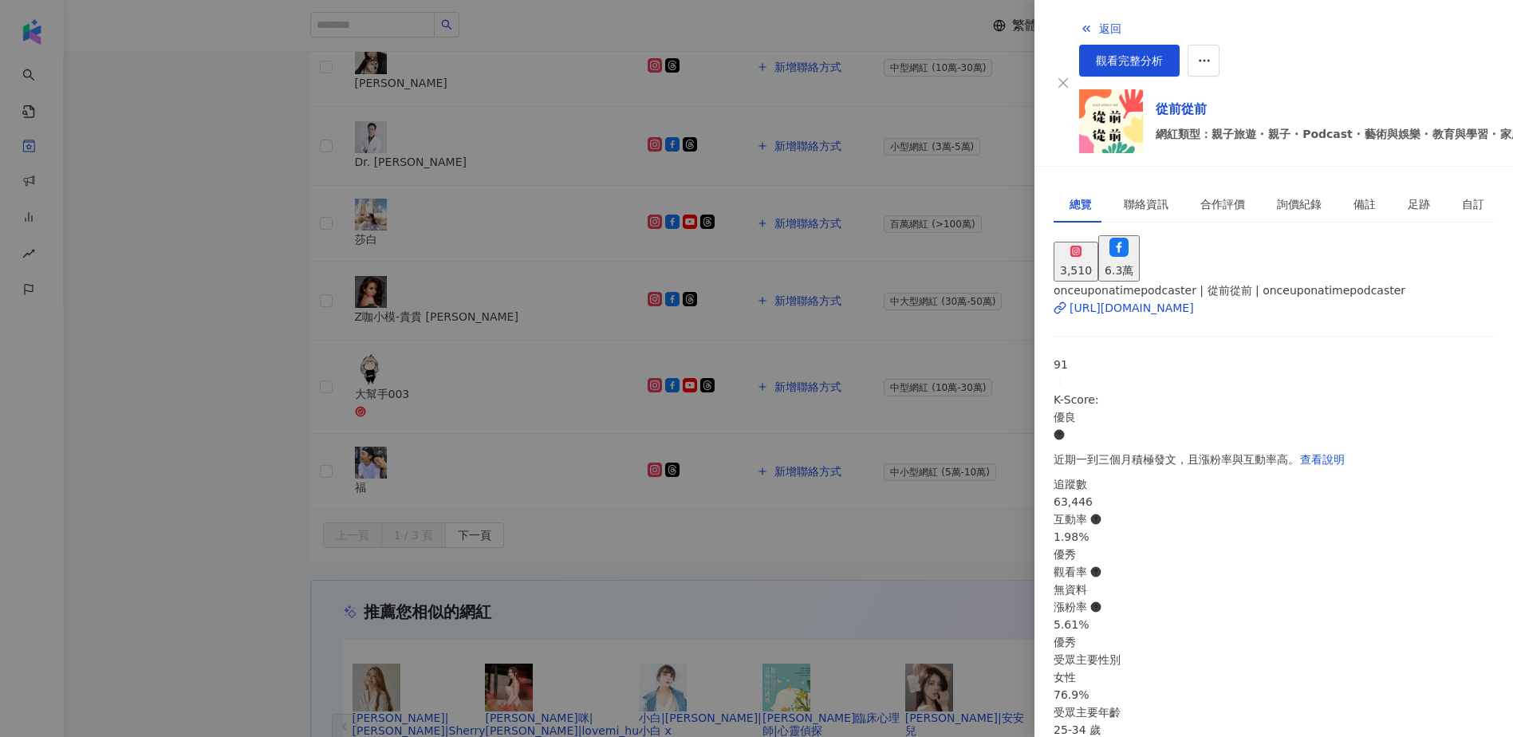
click at [872, 286] on div at bounding box center [756, 368] width 1513 height 737
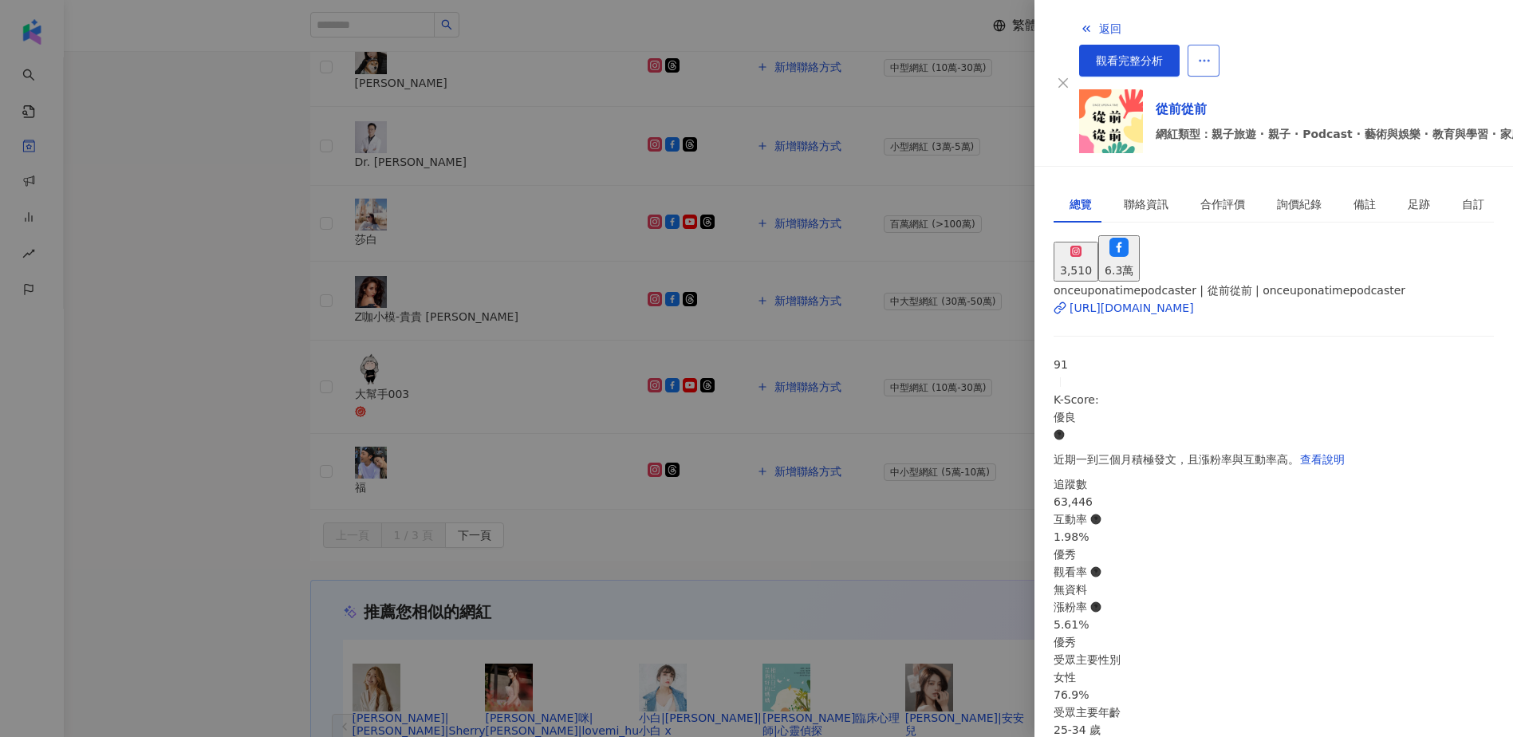
click at [1219, 45] on button "button" at bounding box center [1203, 61] width 32 height 32
click at [1457, 63] on div "加入網紅收藏" at bounding box center [1453, 64] width 67 height 18
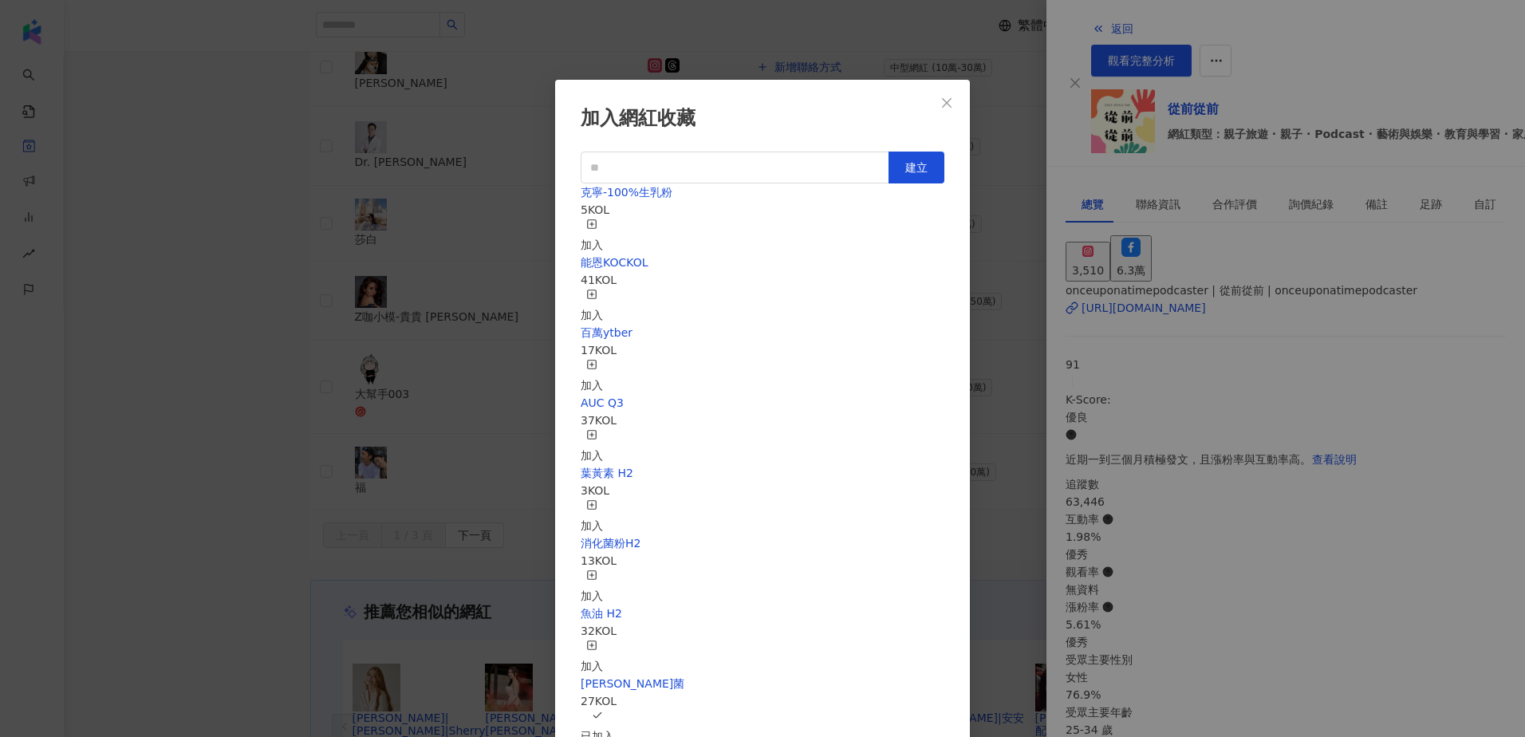
click at [603, 219] on div "加入" at bounding box center [592, 236] width 22 height 35
click at [207, 392] on div "加入網紅收藏 建立 克寧-100%生乳粉 6 KOL 已加入 能恩KOCKOL 41 KOL 加入 百萬ytber 17 KOL 加入 AUC Q3 37 K…" at bounding box center [762, 368] width 1525 height 737
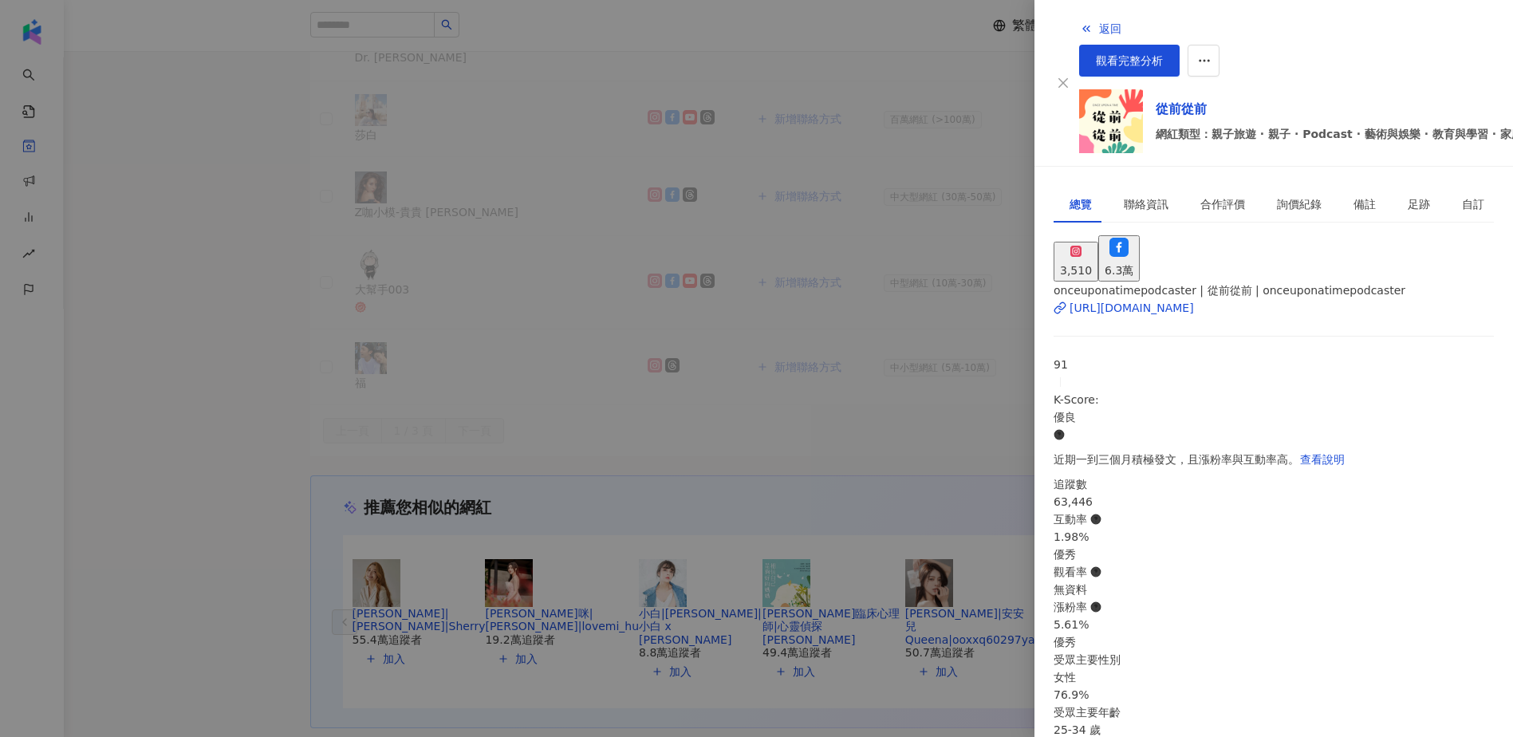
scroll to position [1773, 0]
click at [209, 392] on div at bounding box center [756, 368] width 1513 height 737
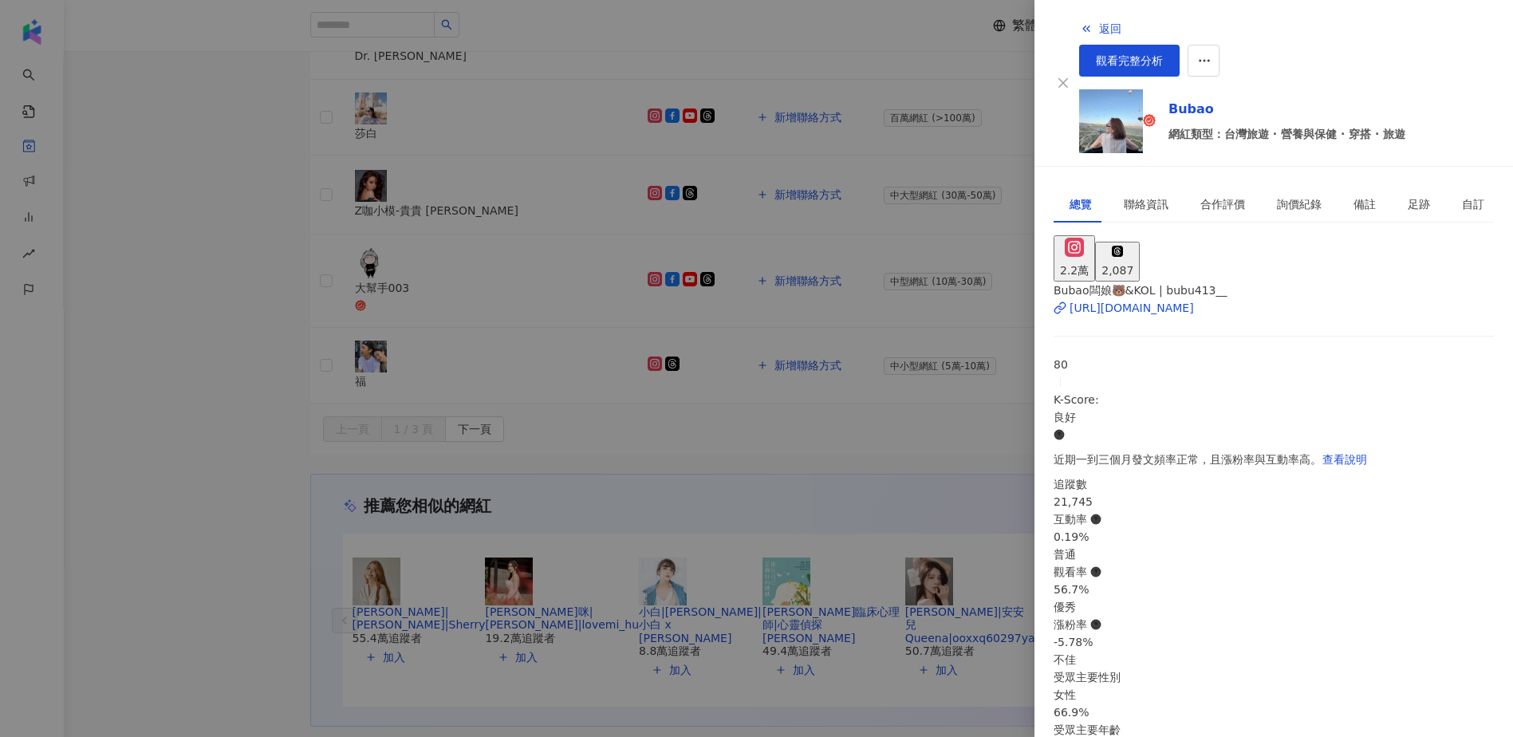
click at [105, 329] on div at bounding box center [756, 368] width 1513 height 737
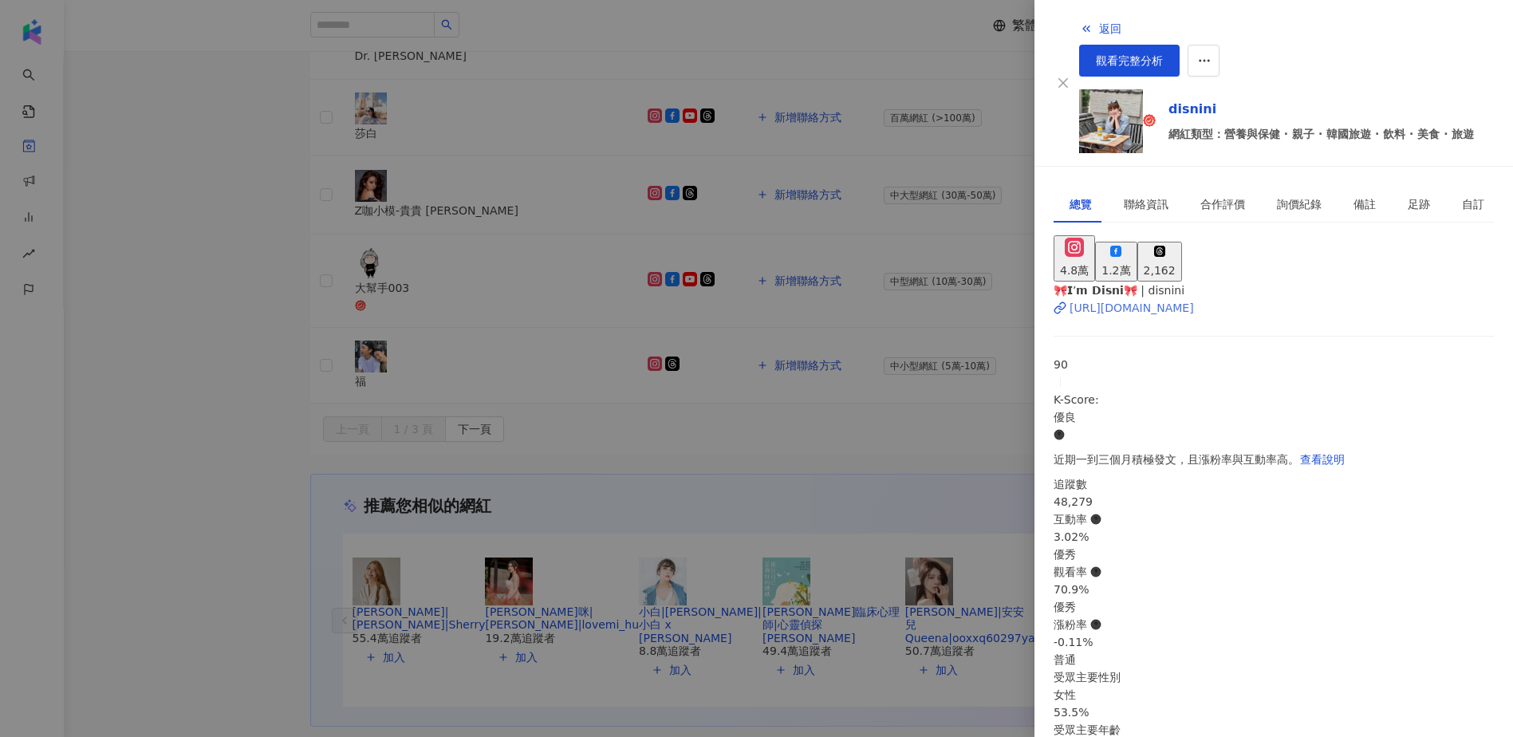
click at [1121, 299] on div "https://www.instagram.com/disnini/" at bounding box center [1131, 308] width 124 height 18
click at [1211, 53] on icon "button" at bounding box center [1204, 60] width 14 height 14
click at [1469, 62] on div "加入網紅收藏" at bounding box center [1453, 64] width 67 height 18
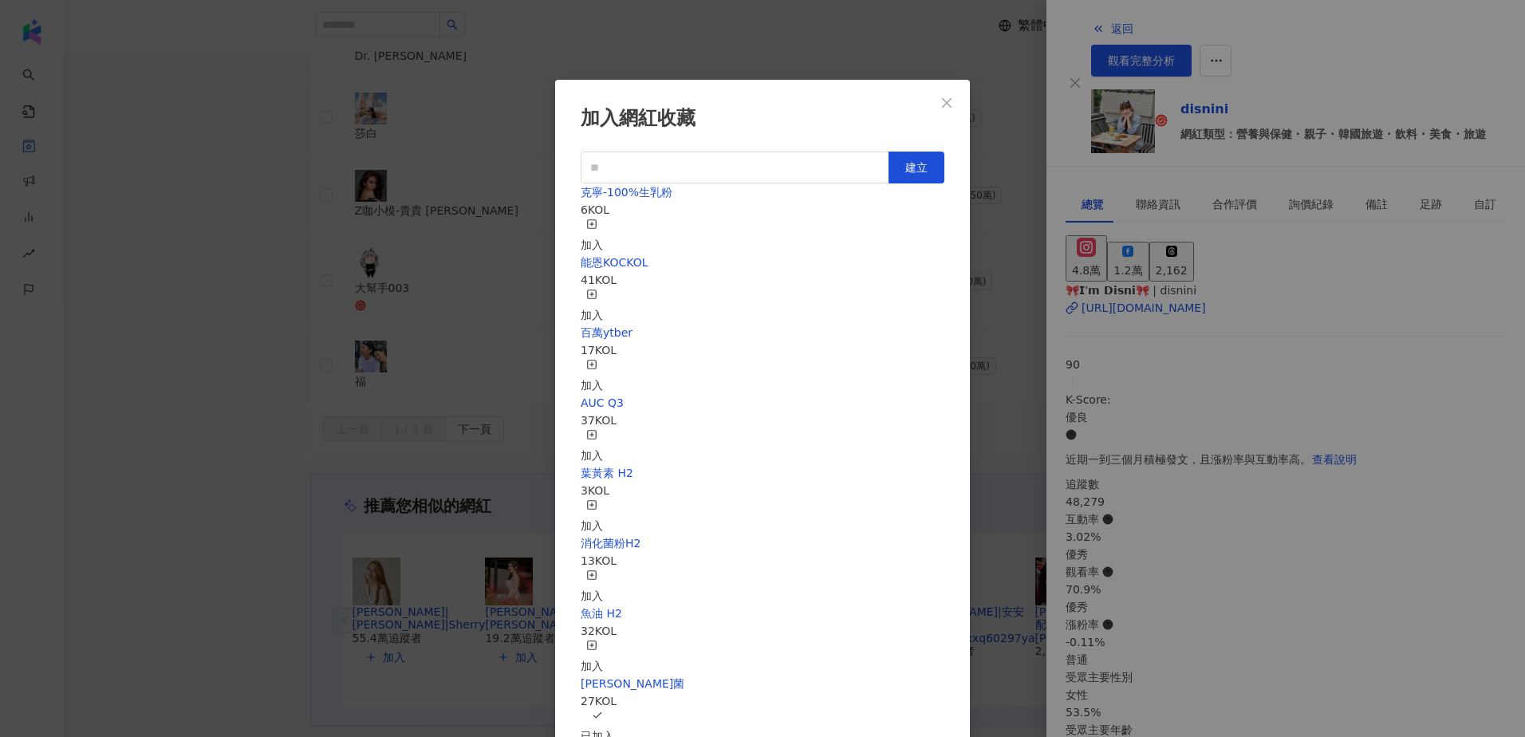
click at [603, 219] on div "加入" at bounding box center [592, 236] width 22 height 35
click at [951, 102] on icon "close" at bounding box center [946, 102] width 13 height 13
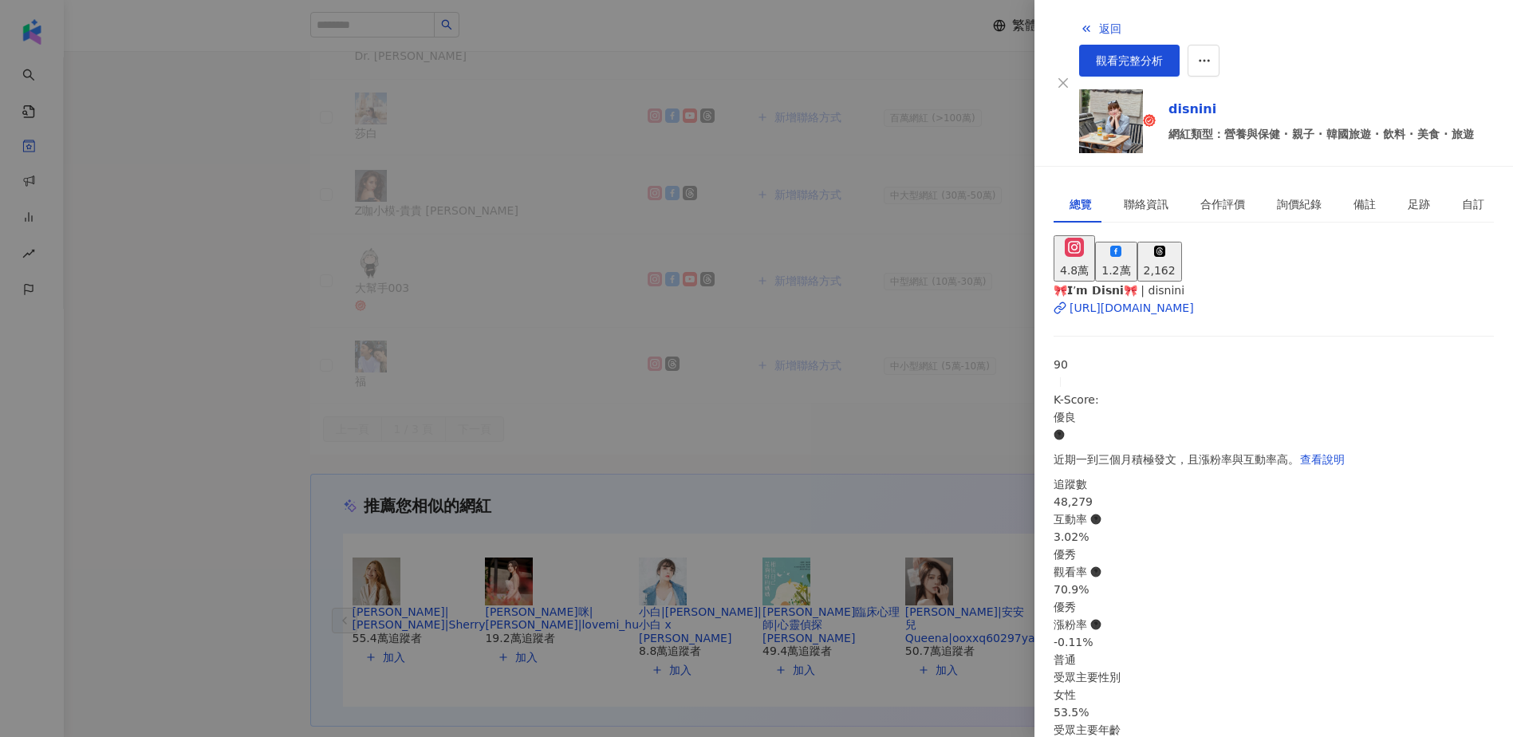
click at [215, 388] on div at bounding box center [756, 368] width 1513 height 737
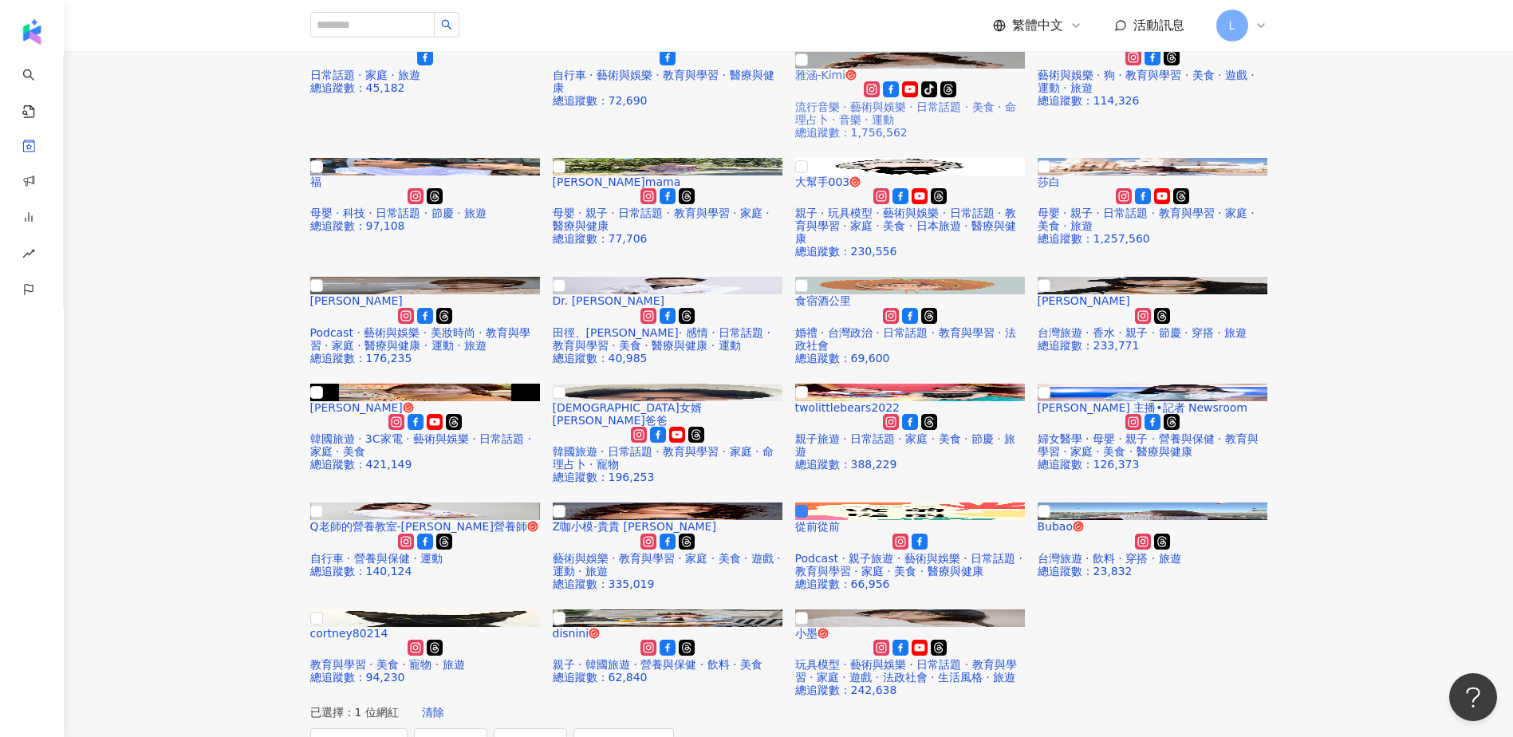
scroll to position [0, 0]
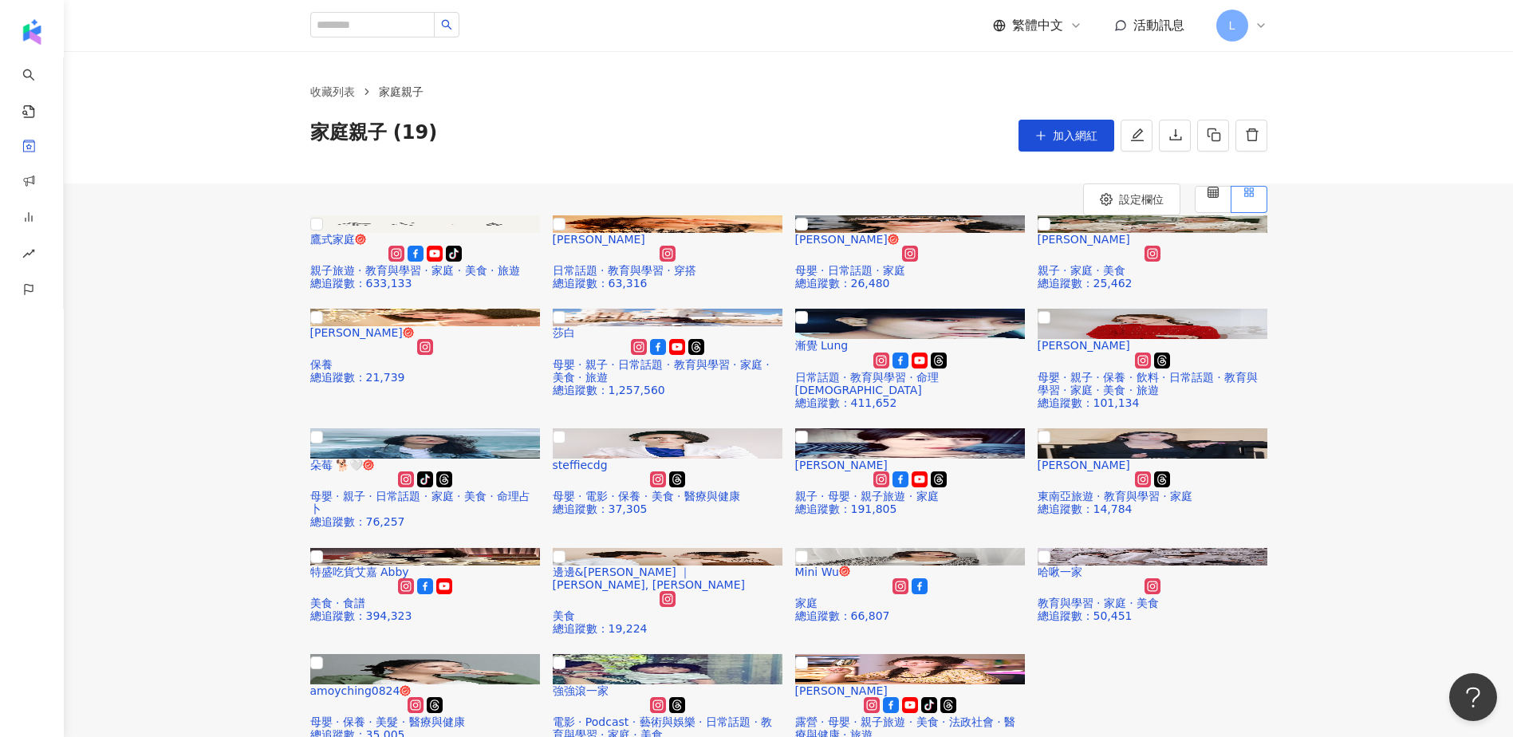
click at [242, 349] on div "鷹式家庭 tiktok-icon 親子旅遊 · 教育與學習 · 家庭 · 美食 · 旅遊 總追蹤數 ： 633,133 [PERSON_NAME] 日常話題 …" at bounding box center [788, 484] width 1449 height 539
click at [212, 453] on div "鷹式家庭 tiktok-icon 親子旅遊 · 教育與學習 · 家庭 · 美食 · 旅遊 總追蹤數 ： 633,133 [PERSON_NAME] 日常話題 …" at bounding box center [788, 484] width 1449 height 539
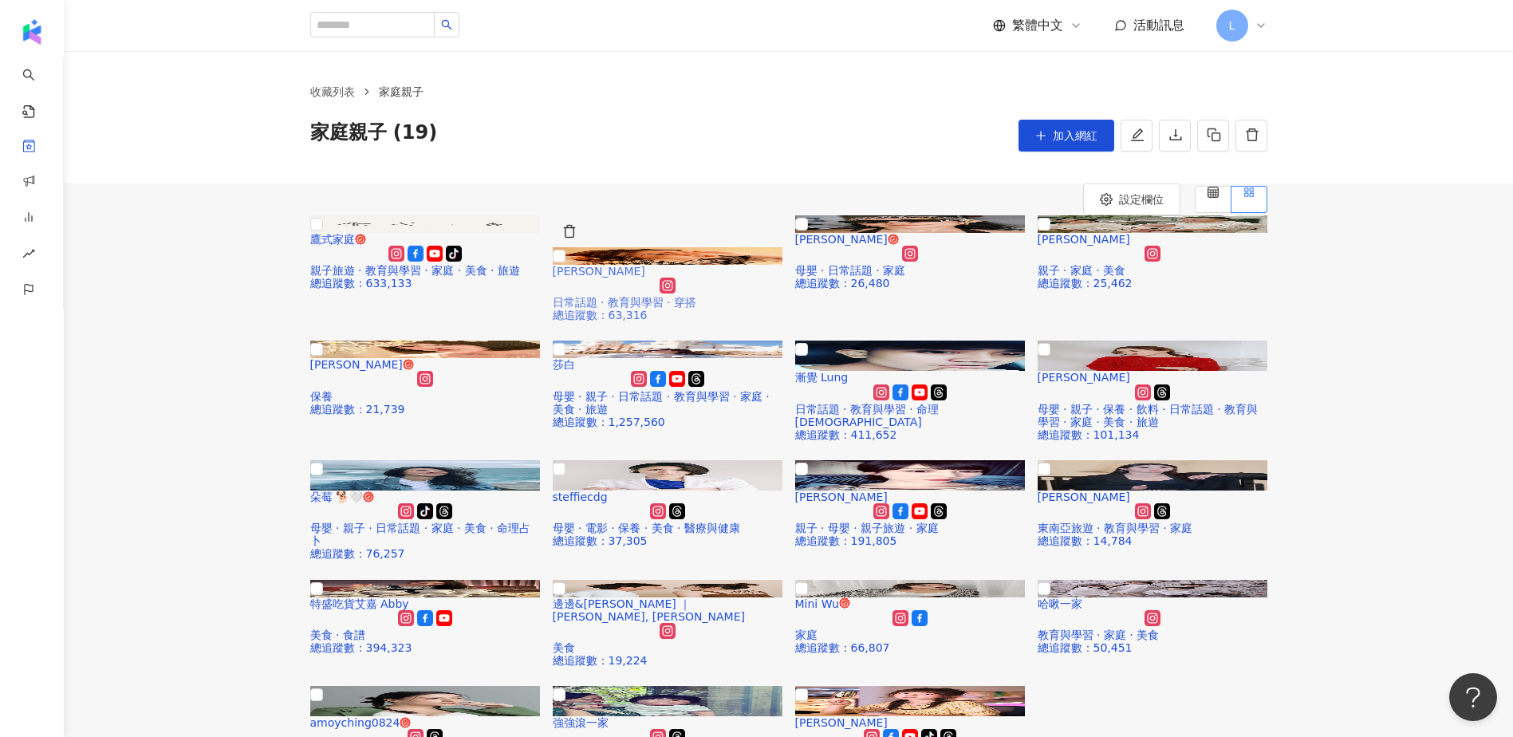
click at [645, 278] on span "[PERSON_NAME]" at bounding box center [599, 271] width 93 height 13
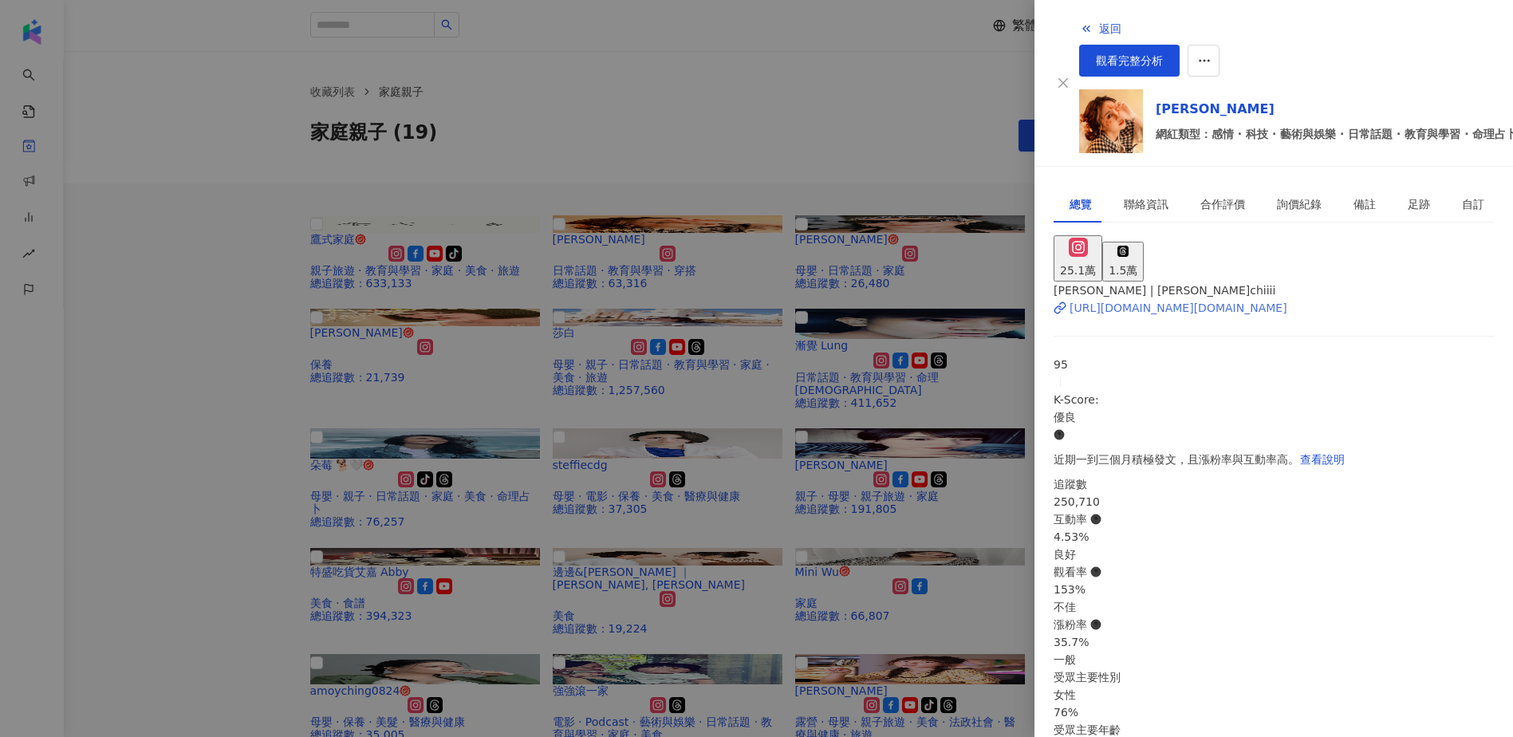
click at [1128, 299] on div "[URL][DOMAIN_NAME][DOMAIN_NAME]" at bounding box center [1178, 308] width 218 height 18
click at [226, 427] on div at bounding box center [756, 368] width 1513 height 737
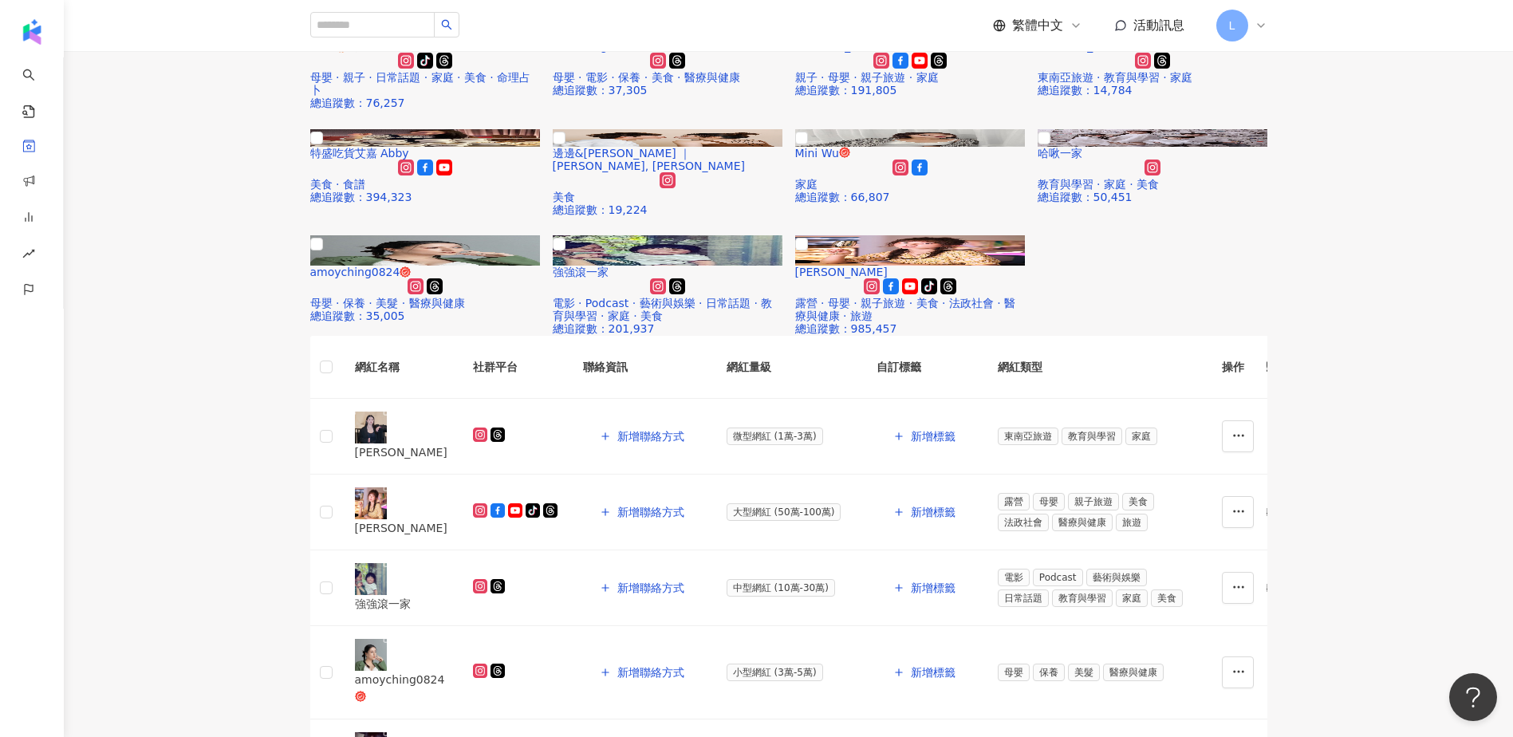
scroll to position [425, 0]
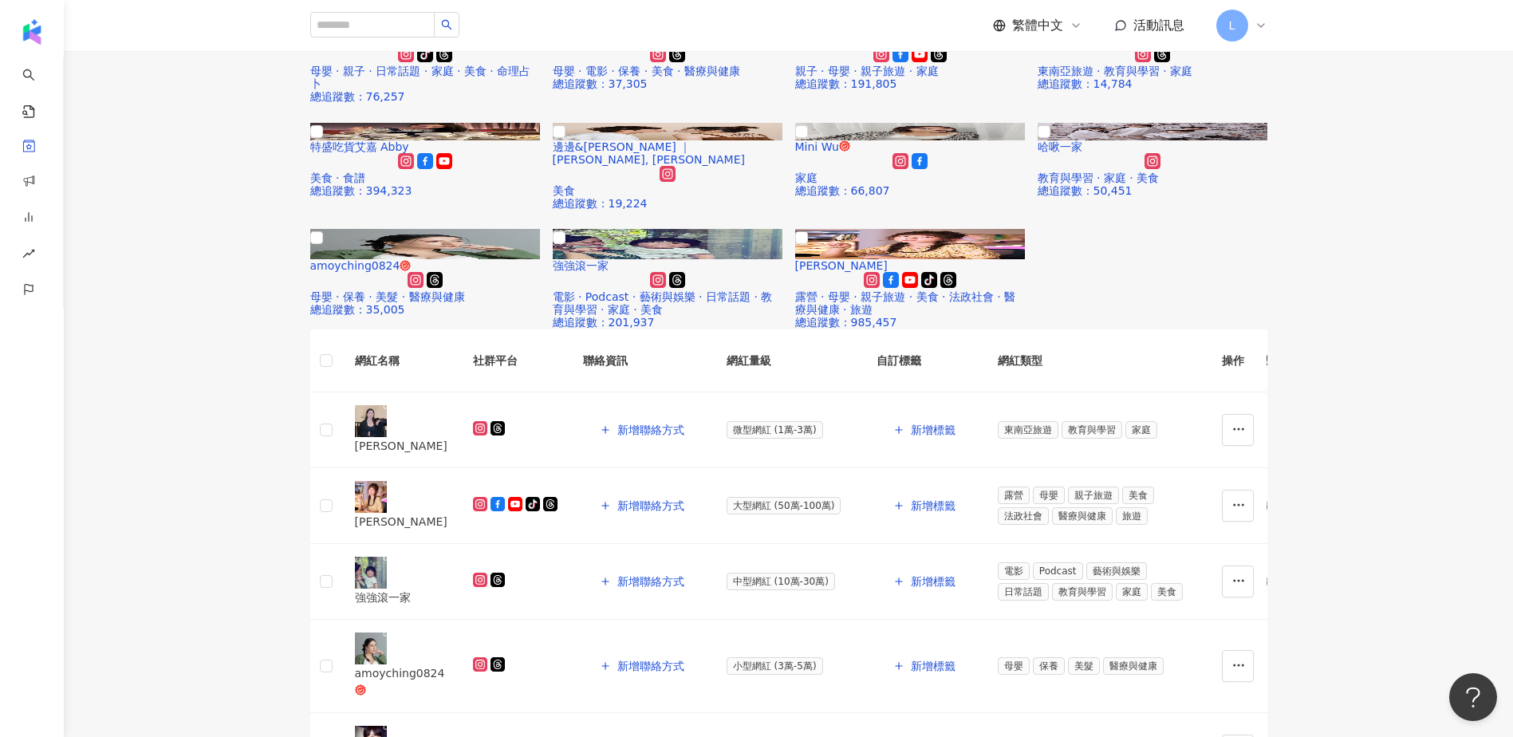
click at [218, 329] on div "鷹式家庭 tiktok-icon 親子旅遊 · 教育與學習 · 家庭 · 美食 · 旅遊 總追蹤數 ： 633,133 [PERSON_NAME] 日常話題 …" at bounding box center [788, 59] width 1449 height 539
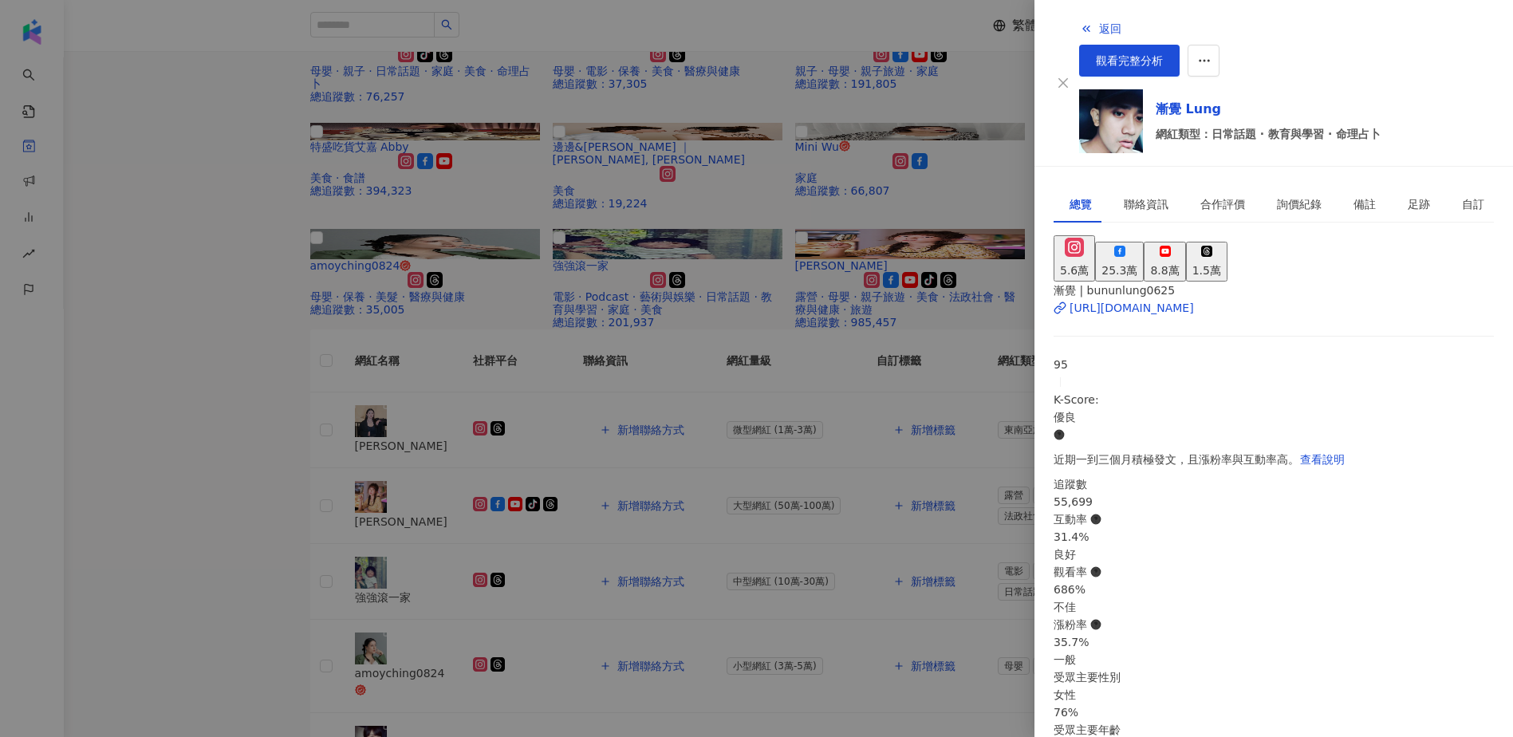
click at [1137, 262] on div "25.3萬" at bounding box center [1119, 271] width 36 height 18
click at [1152, 299] on div "[URL][DOMAIN_NAME]" at bounding box center [1131, 308] width 124 height 18
click at [238, 347] on div at bounding box center [756, 368] width 1513 height 737
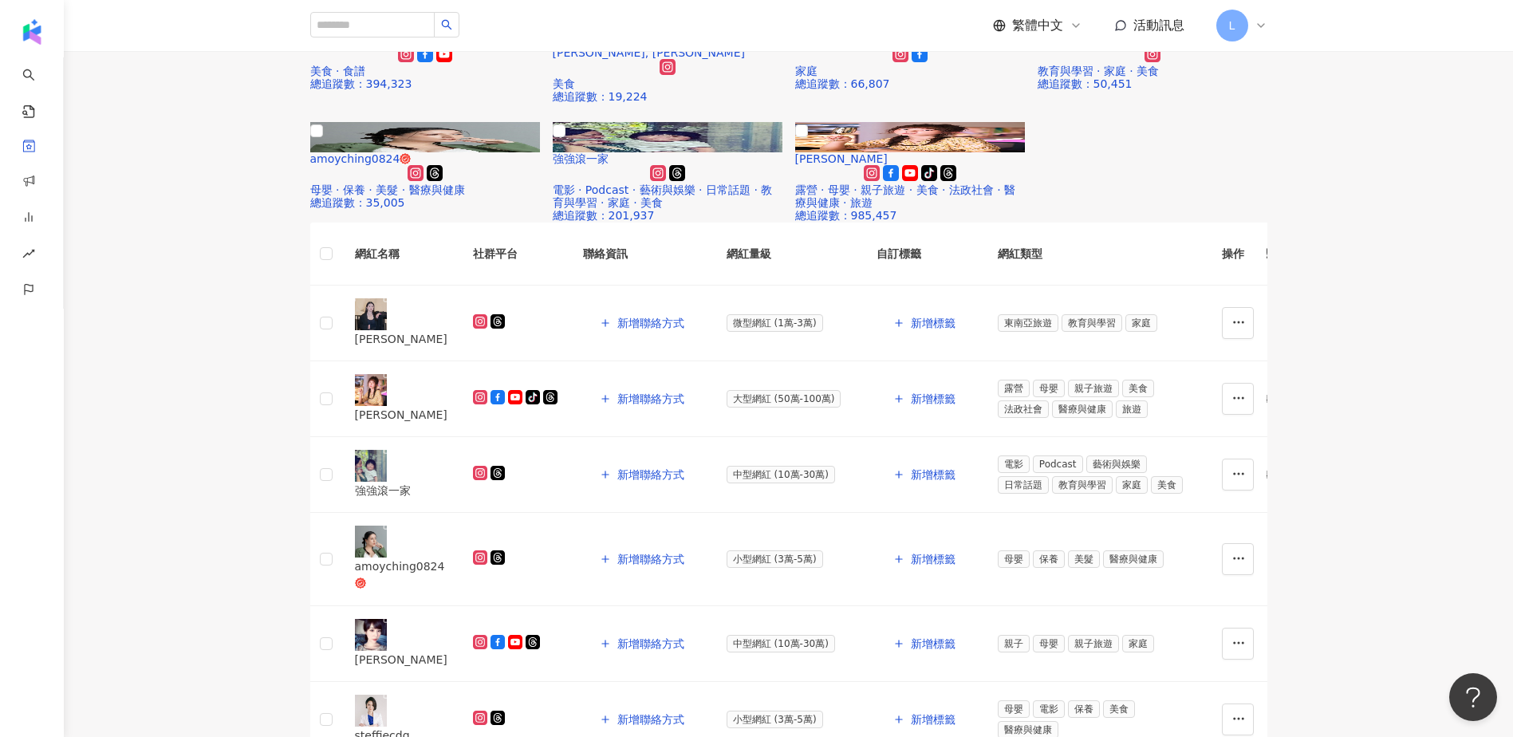
scroll to position [638, 0]
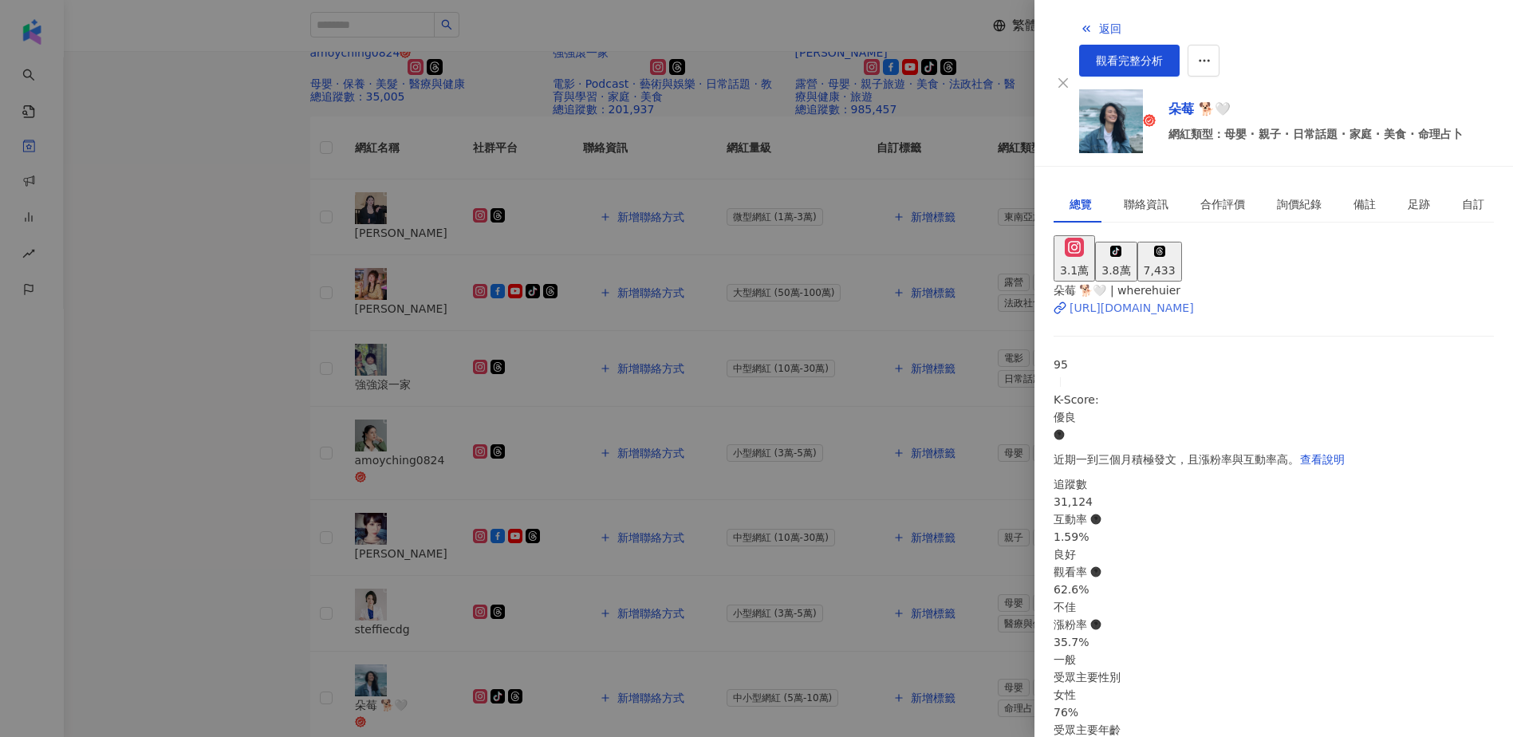
click at [1149, 299] on div "[URL][DOMAIN_NAME]" at bounding box center [1131, 308] width 124 height 18
click at [138, 392] on div at bounding box center [756, 368] width 1513 height 737
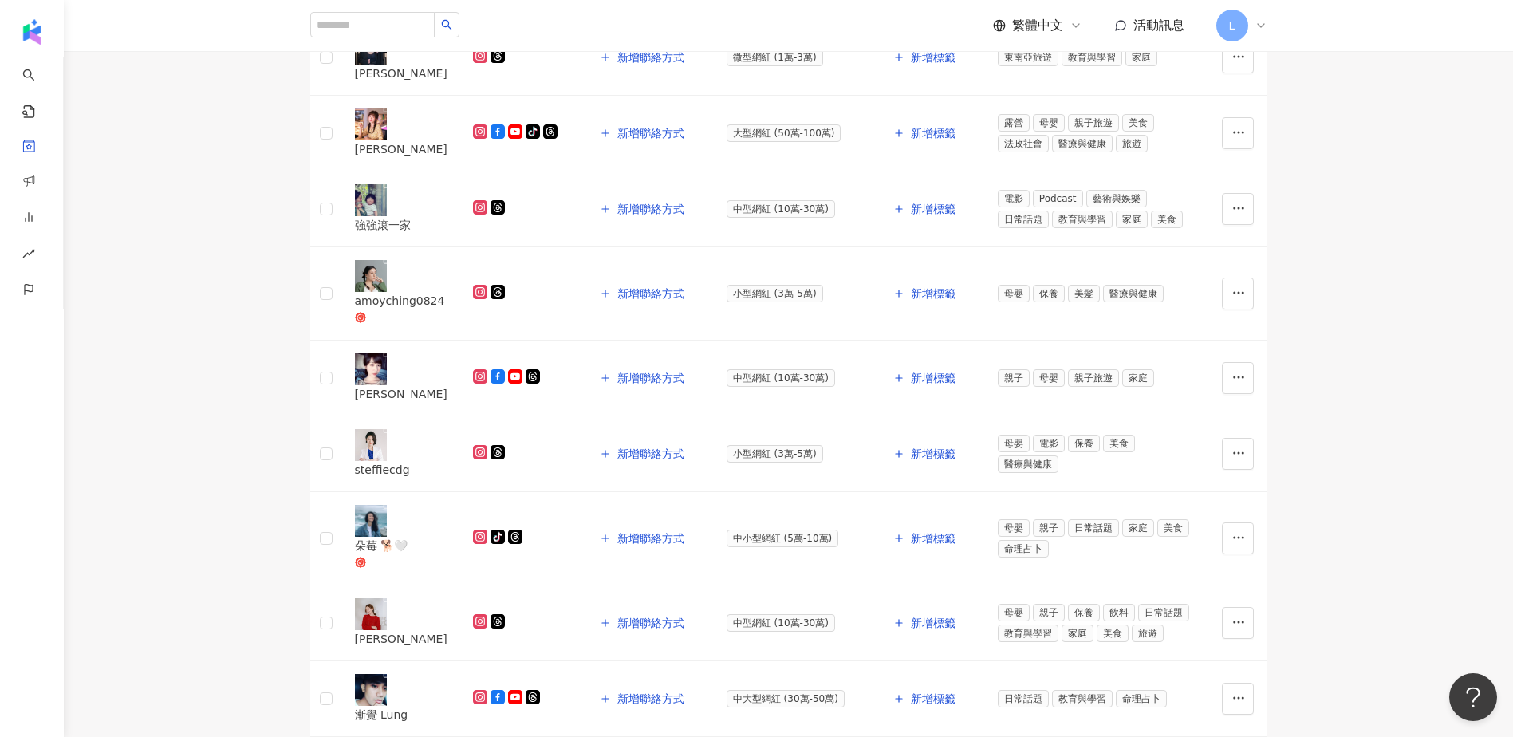
scroll to position [851, 0]
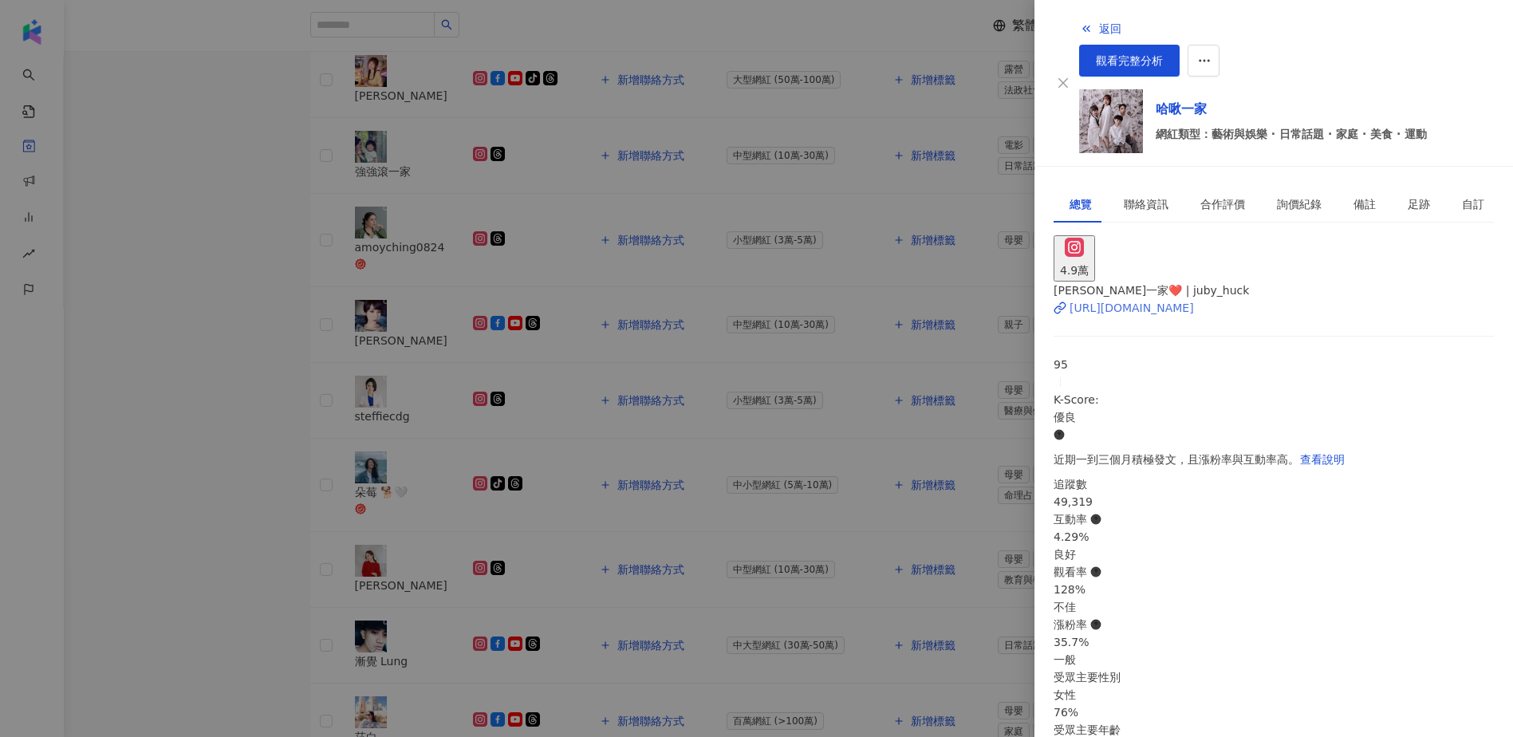
click at [1151, 299] on div "[URL][DOMAIN_NAME]" at bounding box center [1131, 308] width 124 height 18
click at [219, 366] on div at bounding box center [756, 368] width 1513 height 737
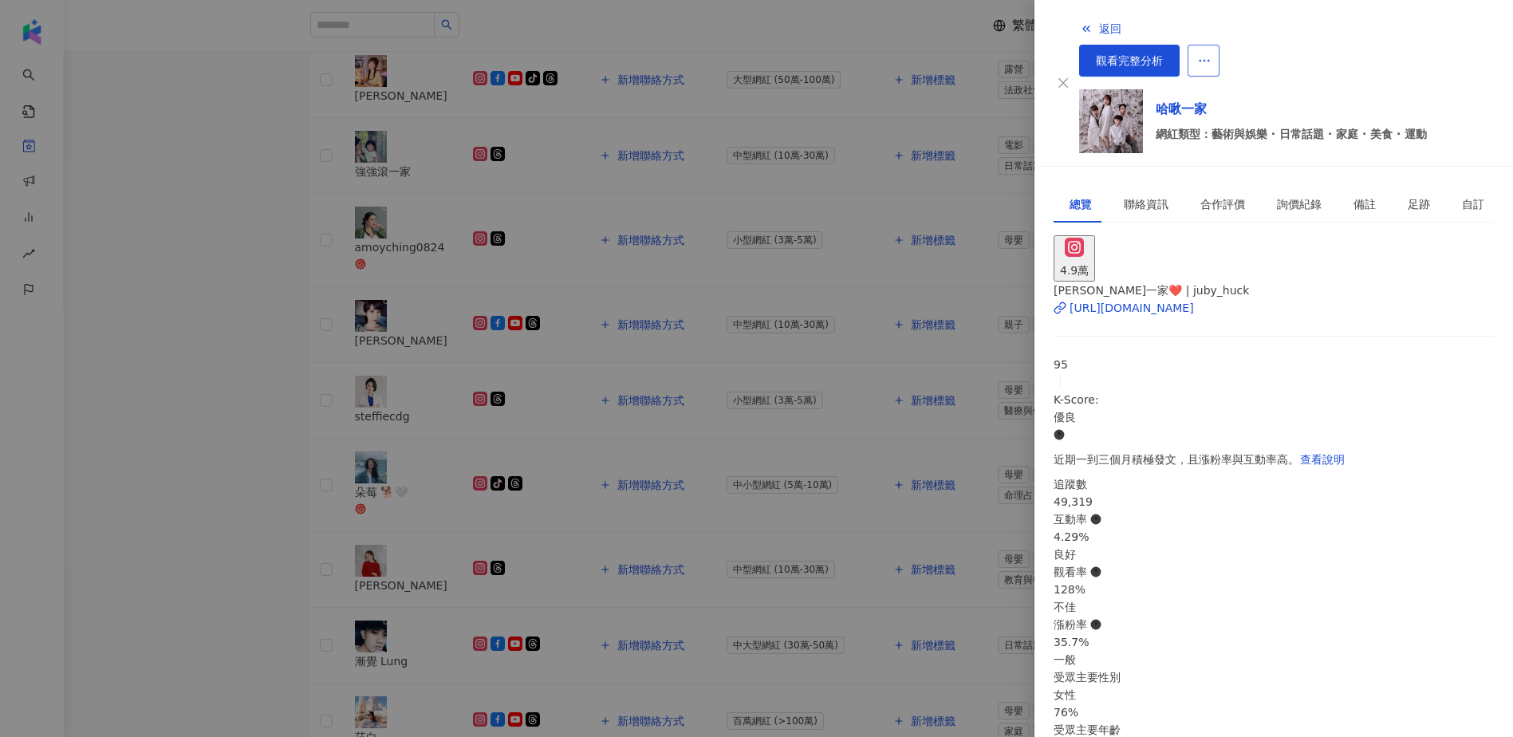
click at [1219, 45] on button "button" at bounding box center [1203, 61] width 32 height 32
click at [1433, 61] on div "加入網紅收藏" at bounding box center [1453, 64] width 67 height 18
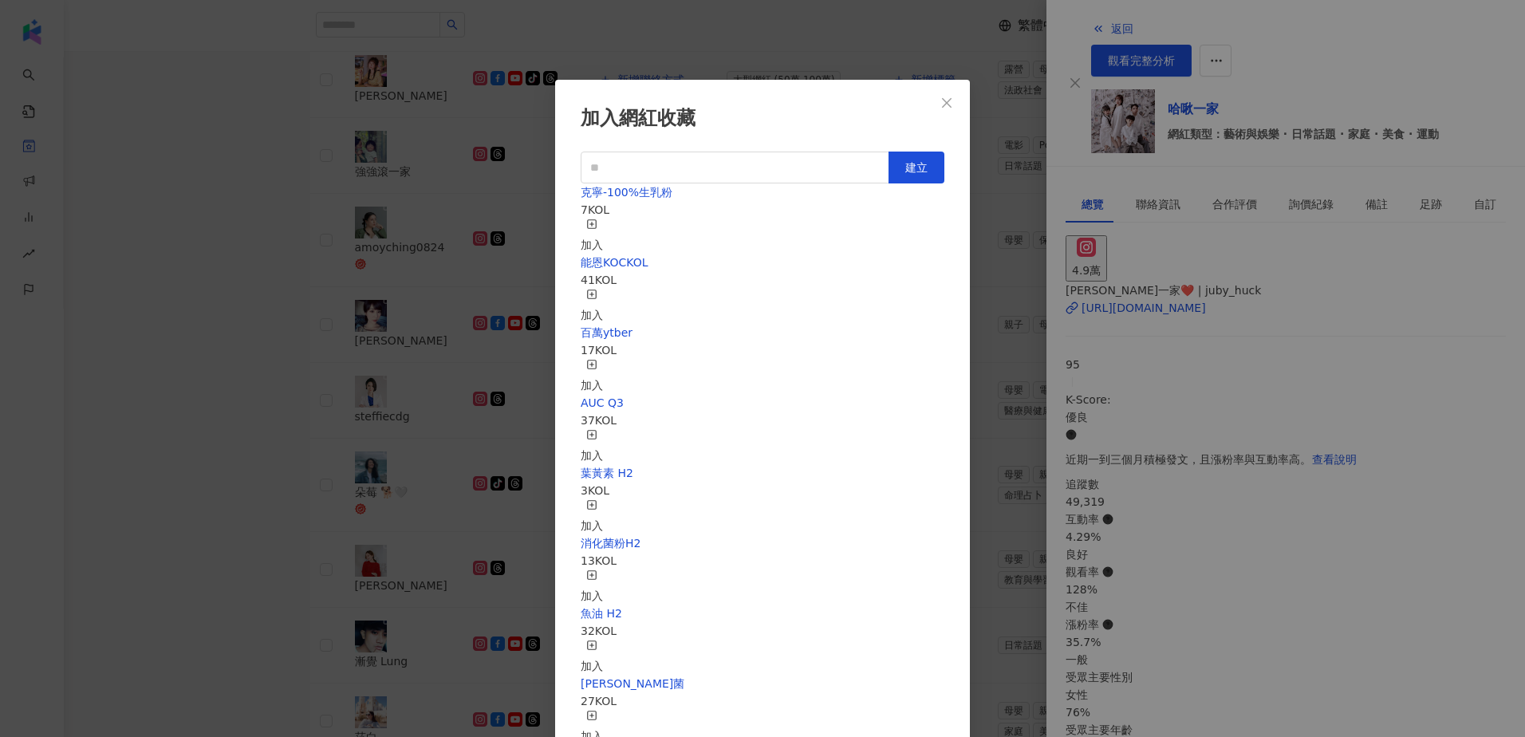
click at [603, 219] on div "加入" at bounding box center [592, 236] width 22 height 35
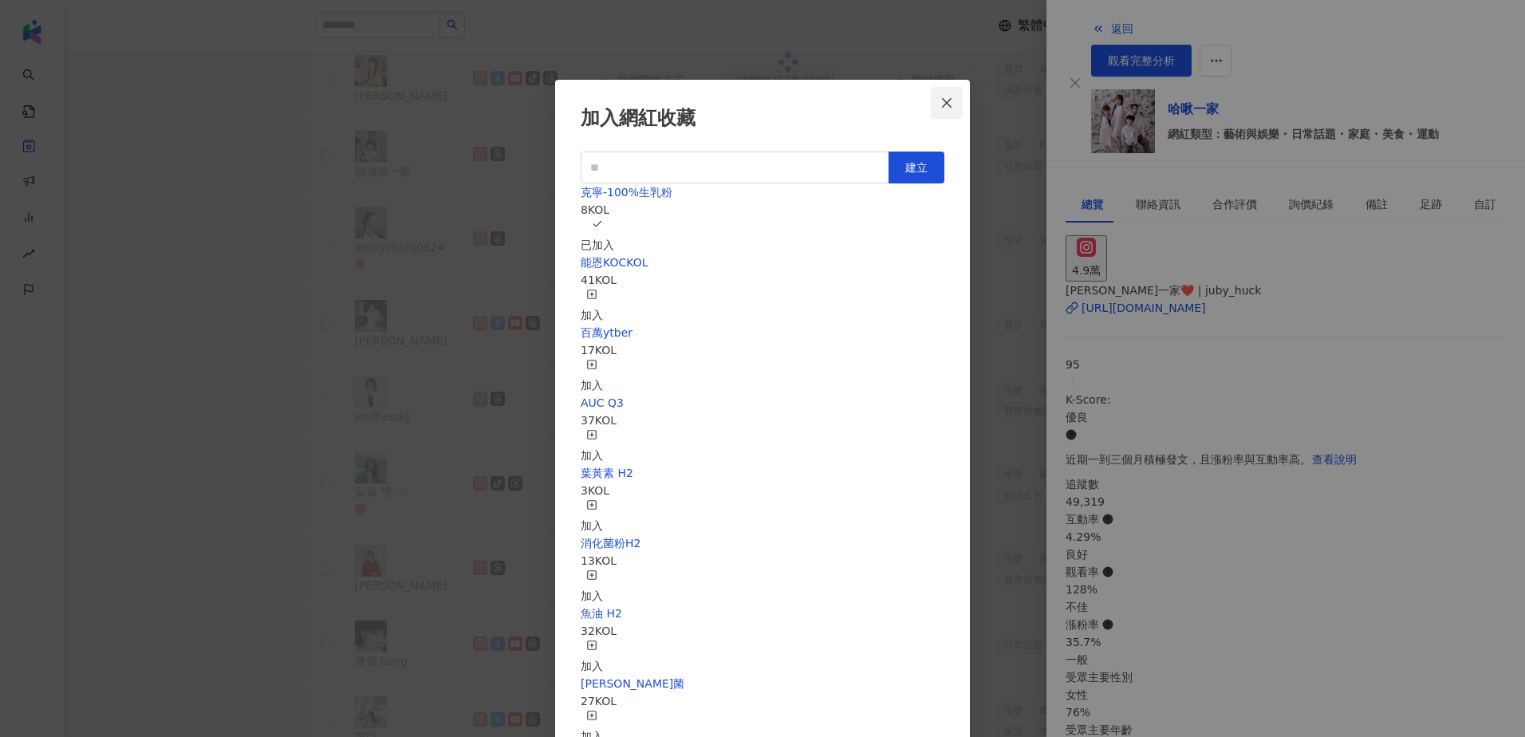
click at [953, 102] on icon "close" at bounding box center [946, 102] width 13 height 13
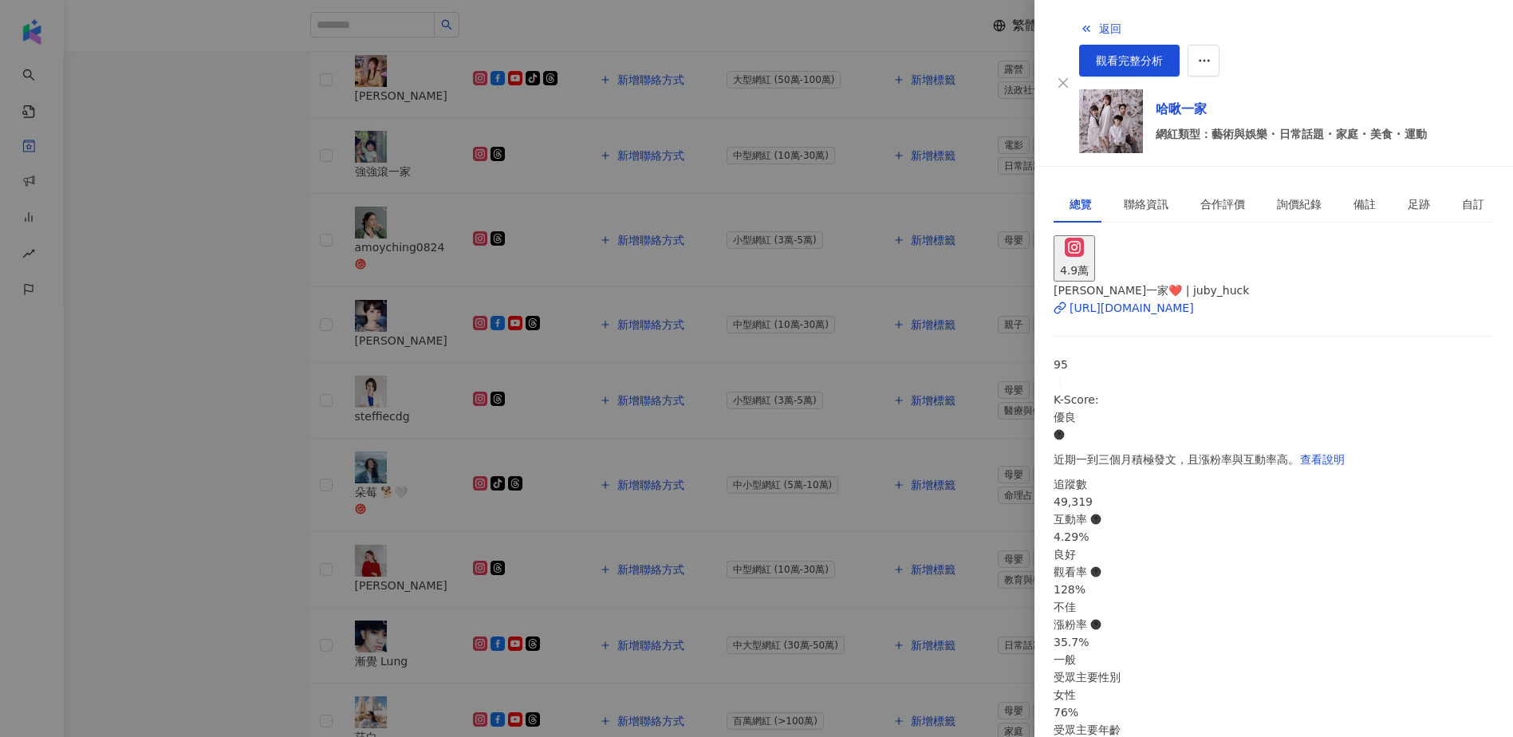
click at [211, 490] on div at bounding box center [756, 368] width 1513 height 737
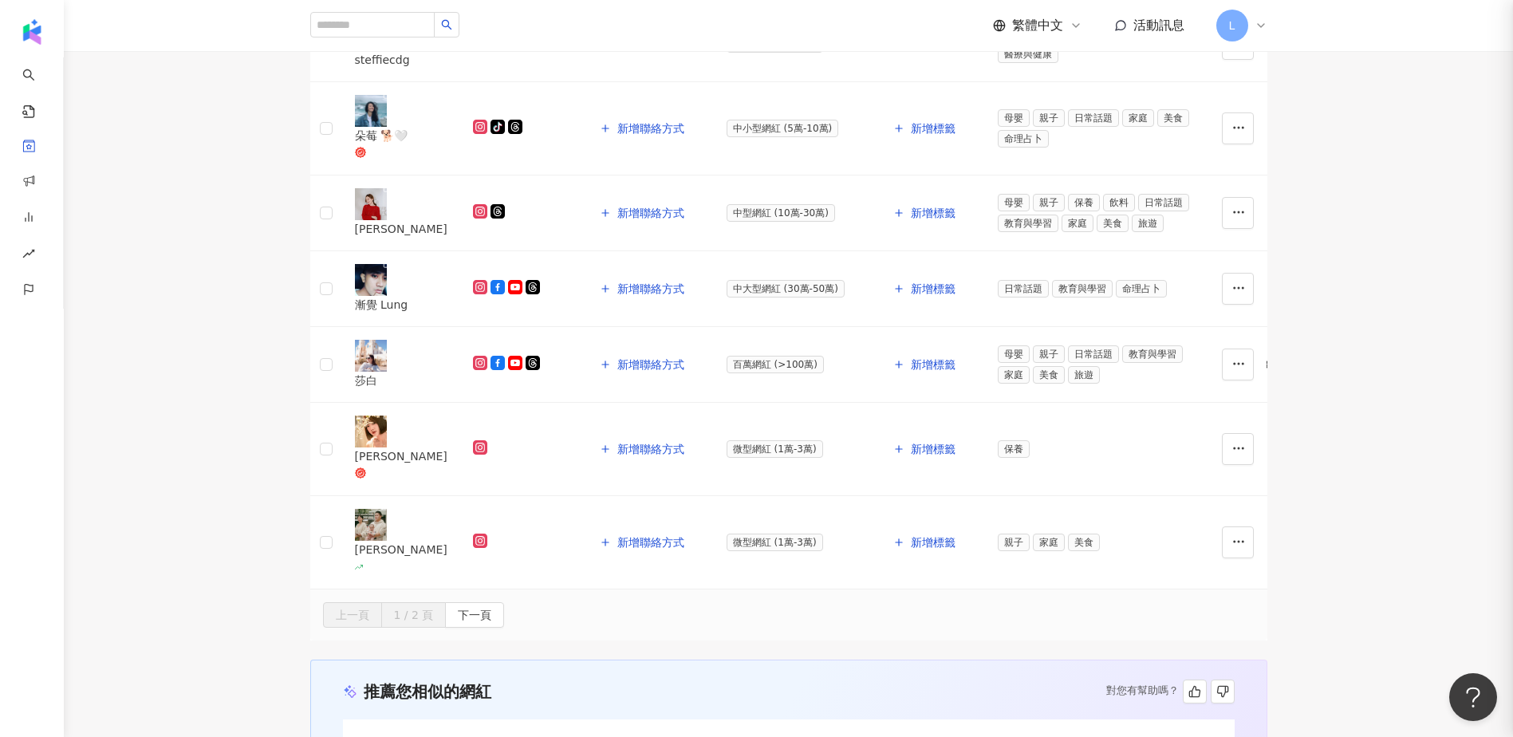
scroll to position [1276, 0]
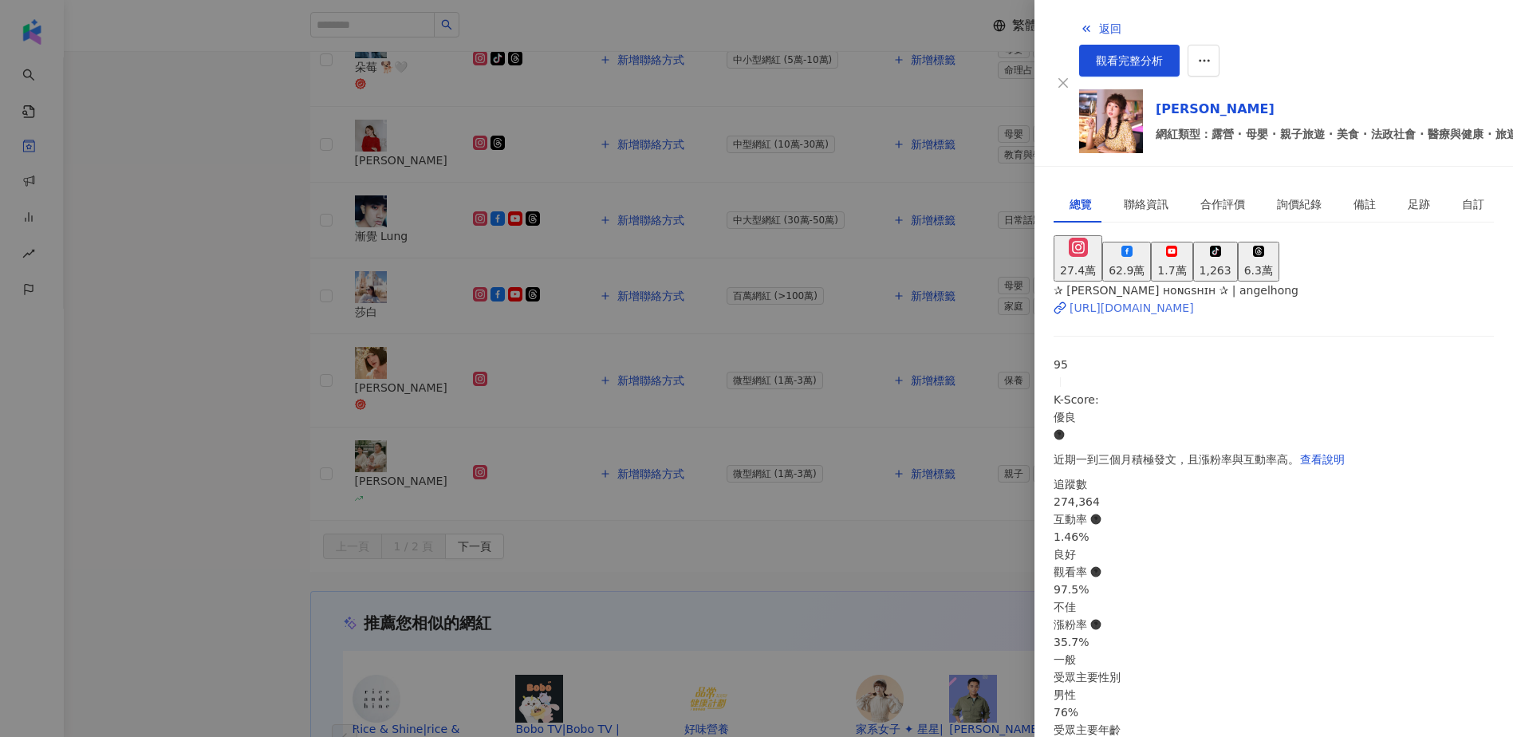
click at [1121, 299] on div "https://www.instagram.com/angelhong/" at bounding box center [1131, 308] width 124 height 18
click at [1151, 242] on button "62.9萬" at bounding box center [1126, 262] width 49 height 40
click at [1158, 299] on div "https://www.facebook.com/138637906284954" at bounding box center [1131, 308] width 124 height 18
click at [194, 363] on div at bounding box center [756, 368] width 1513 height 737
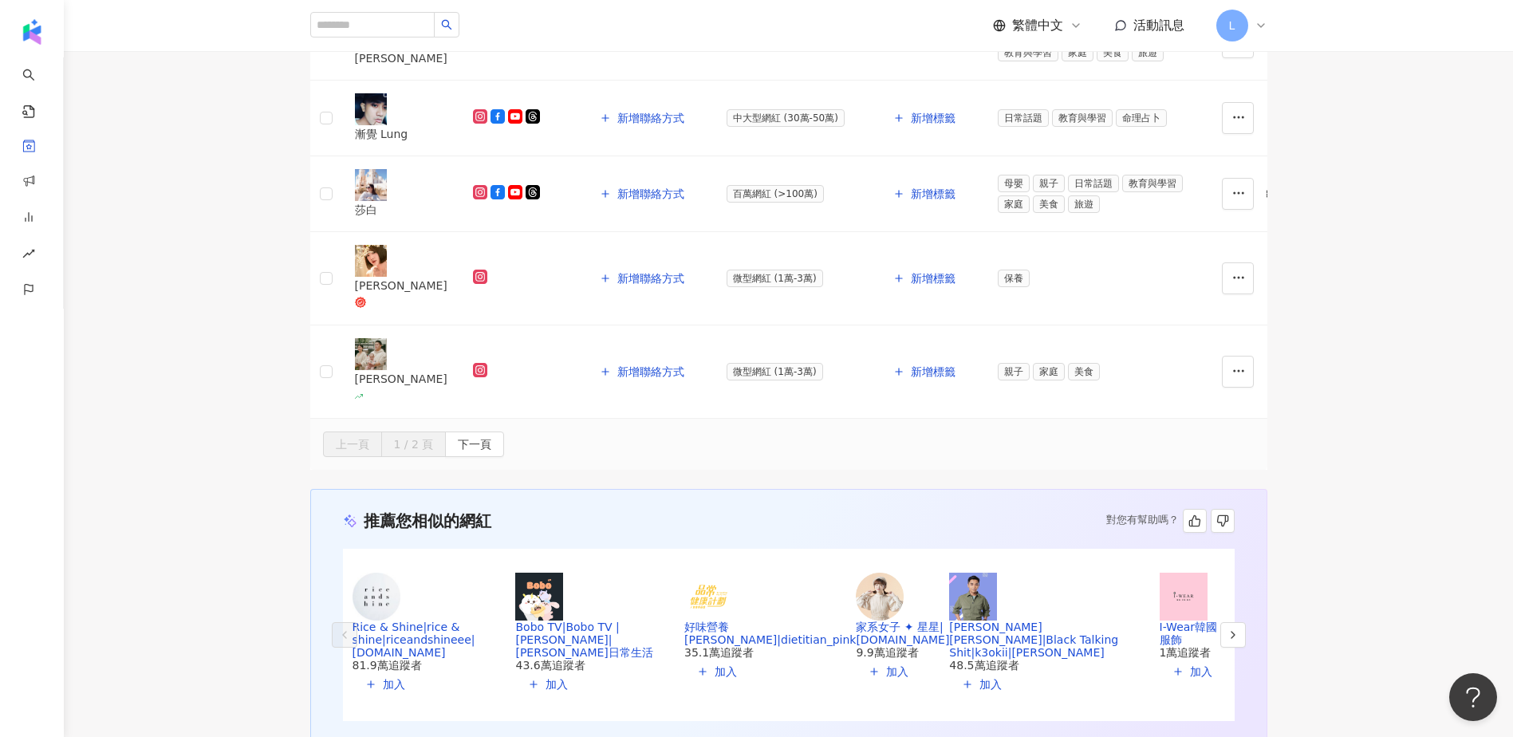
scroll to position [1382, 0]
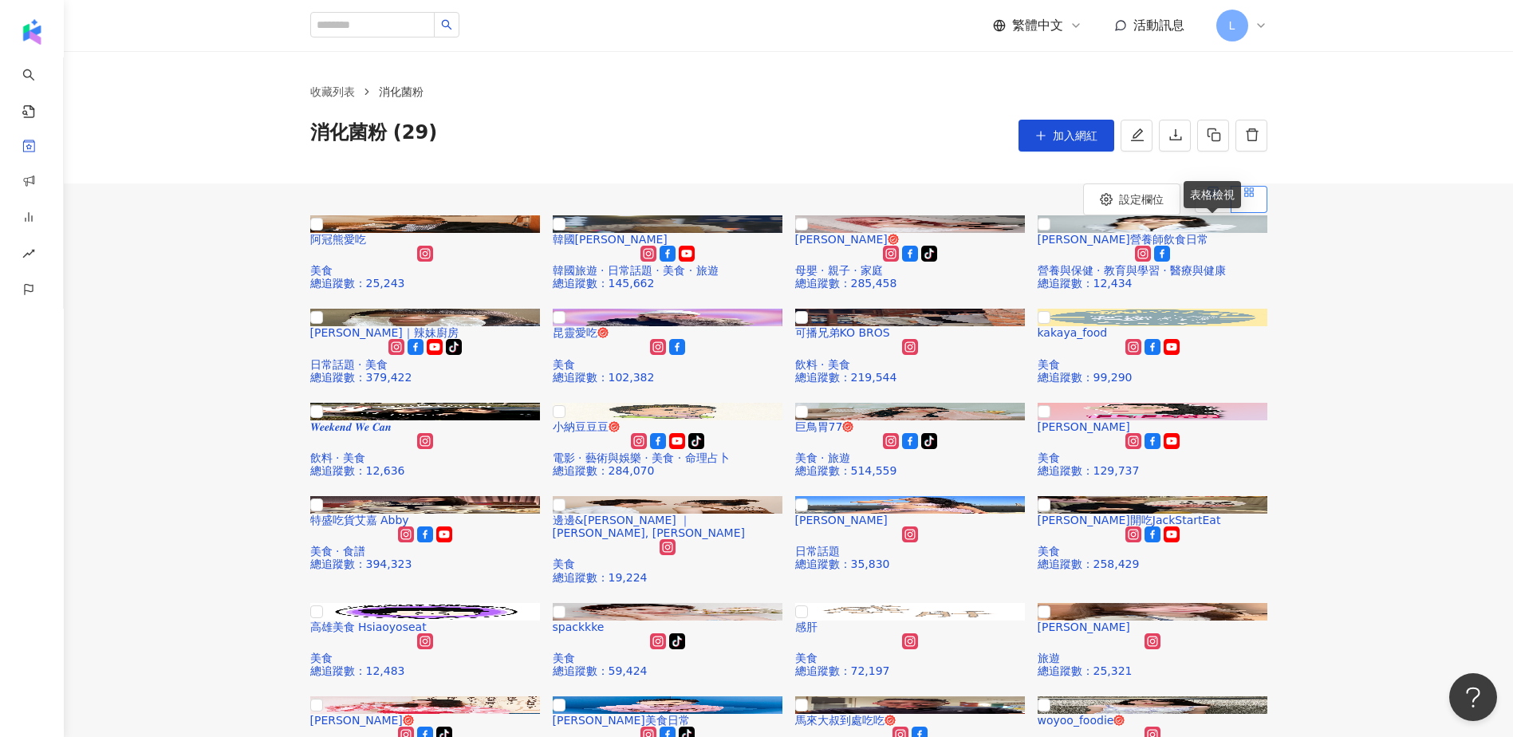
click at [1217, 212] on div at bounding box center [1212, 200] width 11 height 26
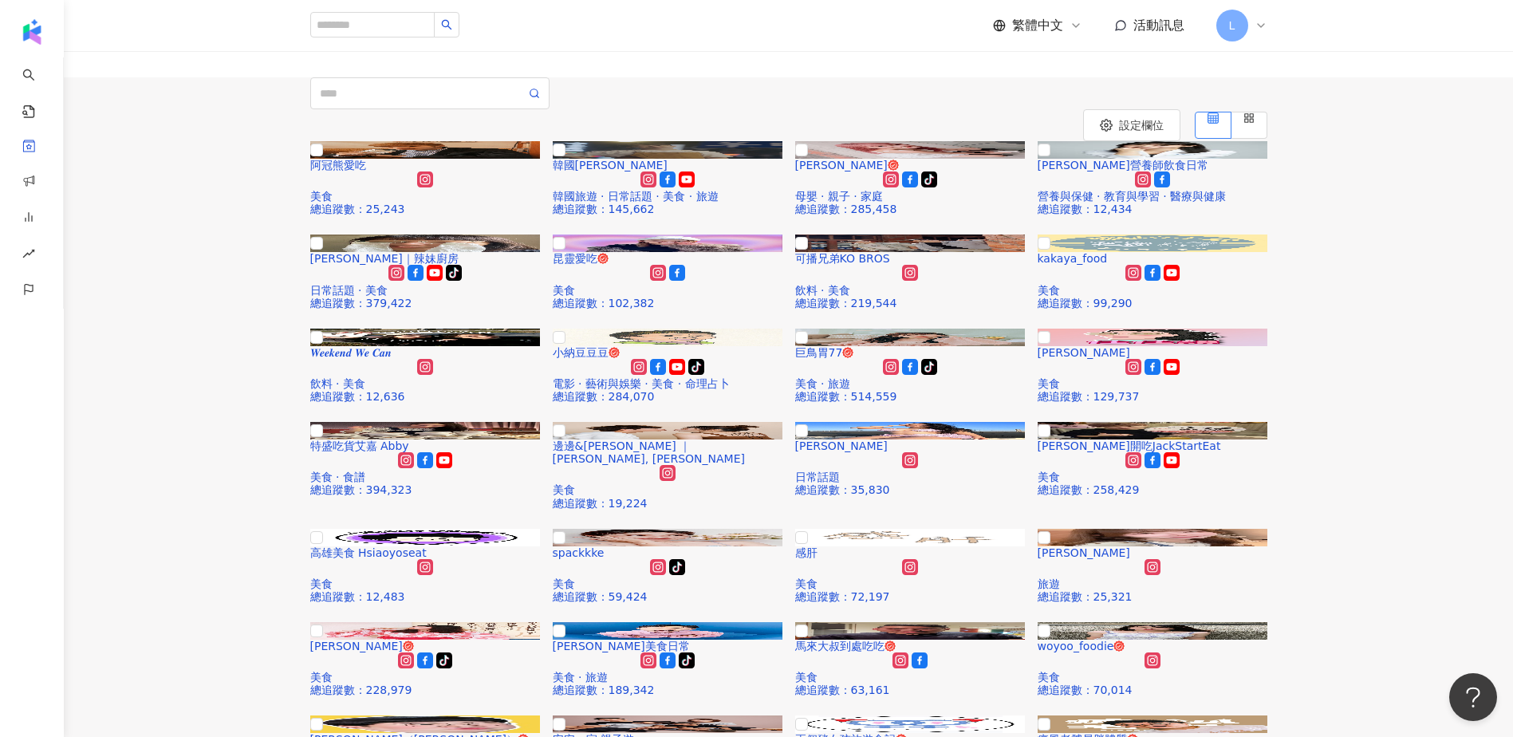
drag, startPoint x: 466, startPoint y: 386, endPoint x: 182, endPoint y: 388, distance: 283.9
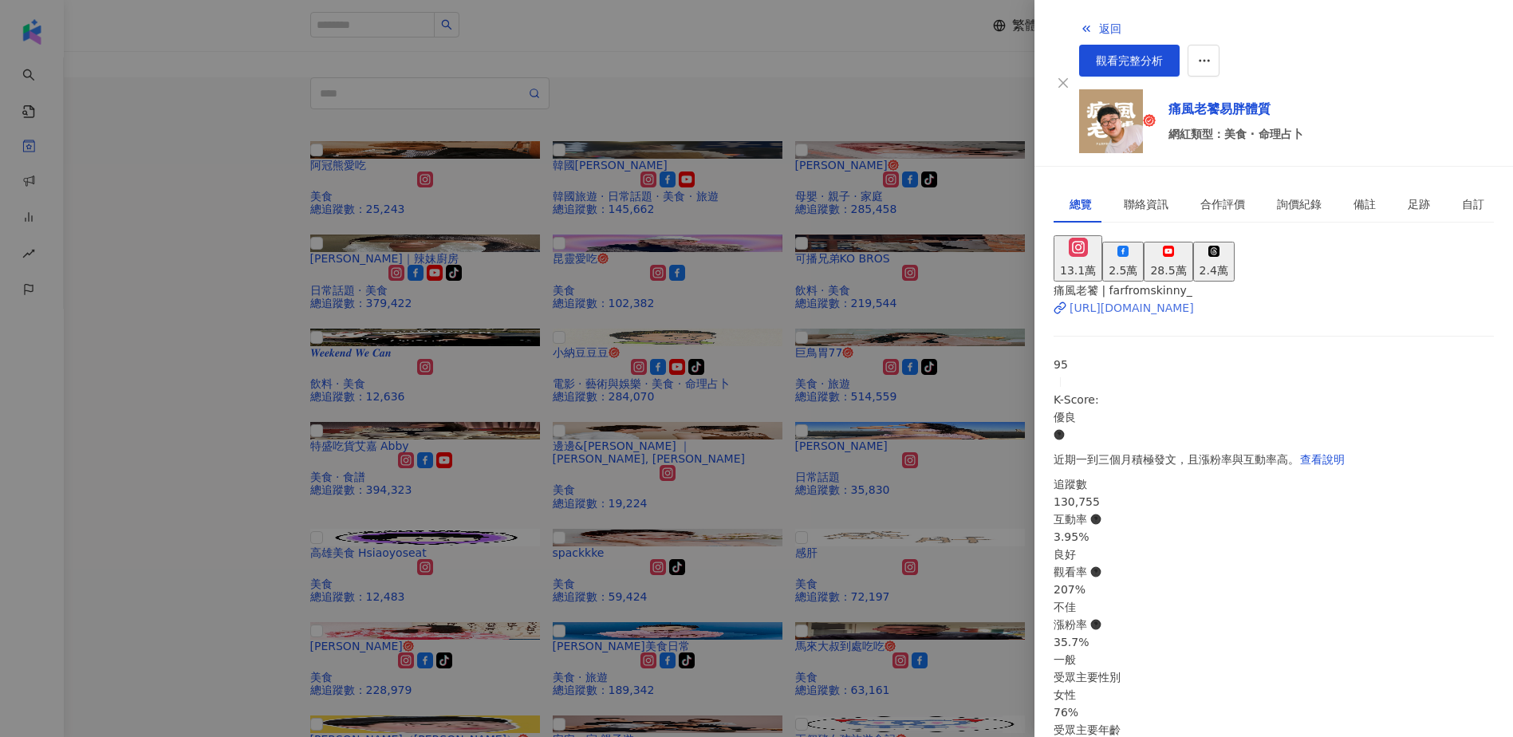
click at [1175, 299] on div "https://www.instagram.com/farfromskinny_/" at bounding box center [1131, 308] width 124 height 18
click at [139, 363] on div at bounding box center [756, 368] width 1513 height 737
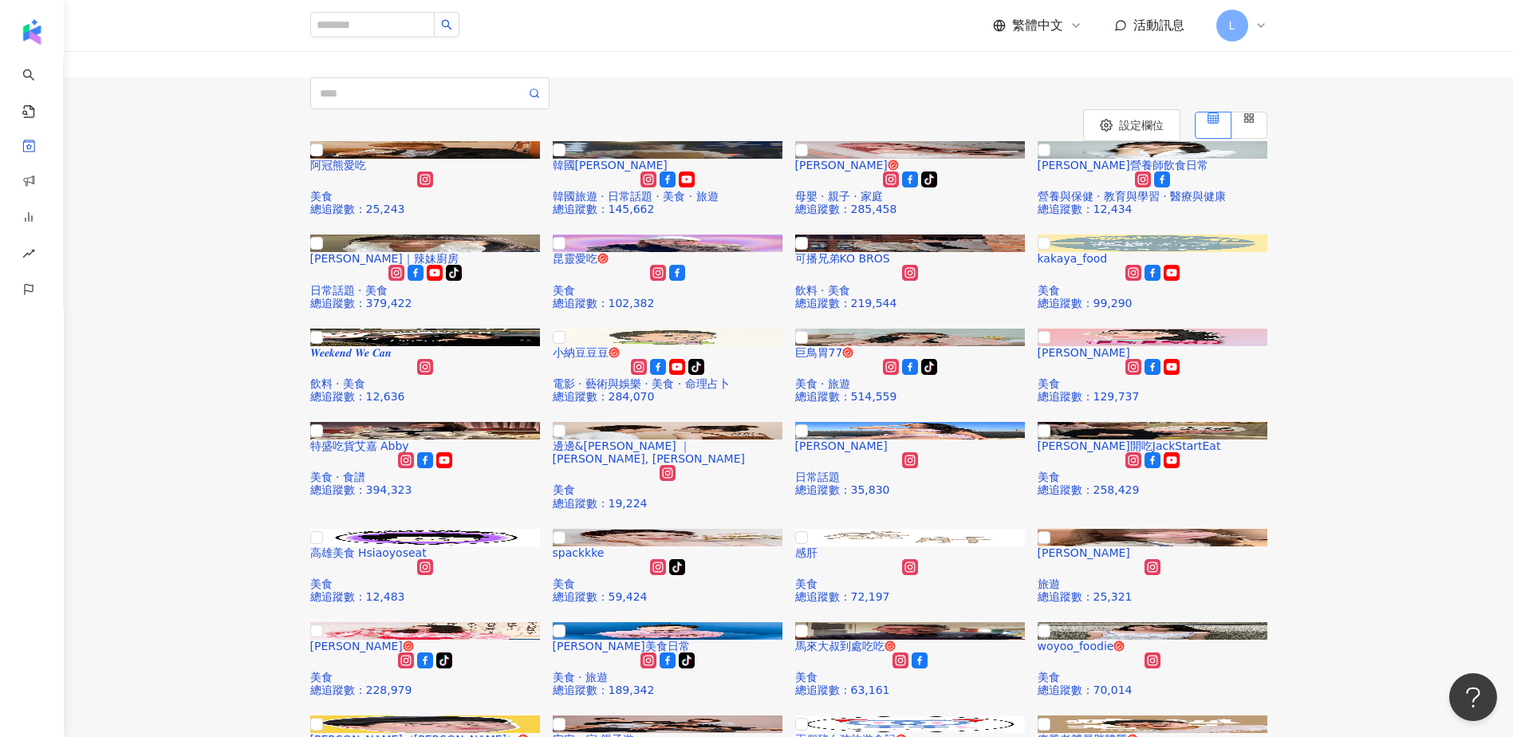
drag, startPoint x: 437, startPoint y: 497, endPoint x: 305, endPoint y: 477, distance: 133.9
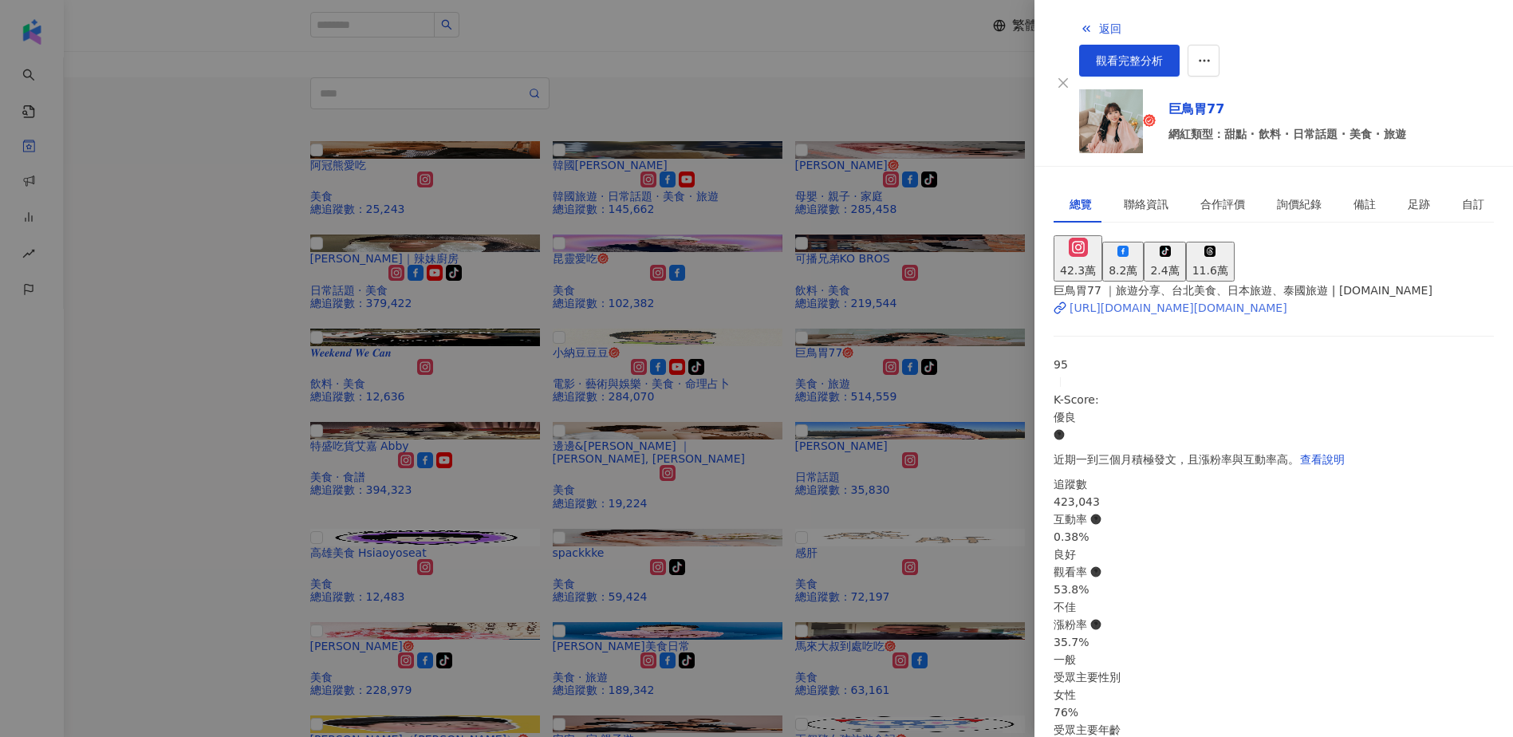
click at [1132, 299] on div "https://www.instagram.com/77.food/" at bounding box center [1178, 308] width 218 height 18
click at [183, 419] on div at bounding box center [756, 368] width 1513 height 737
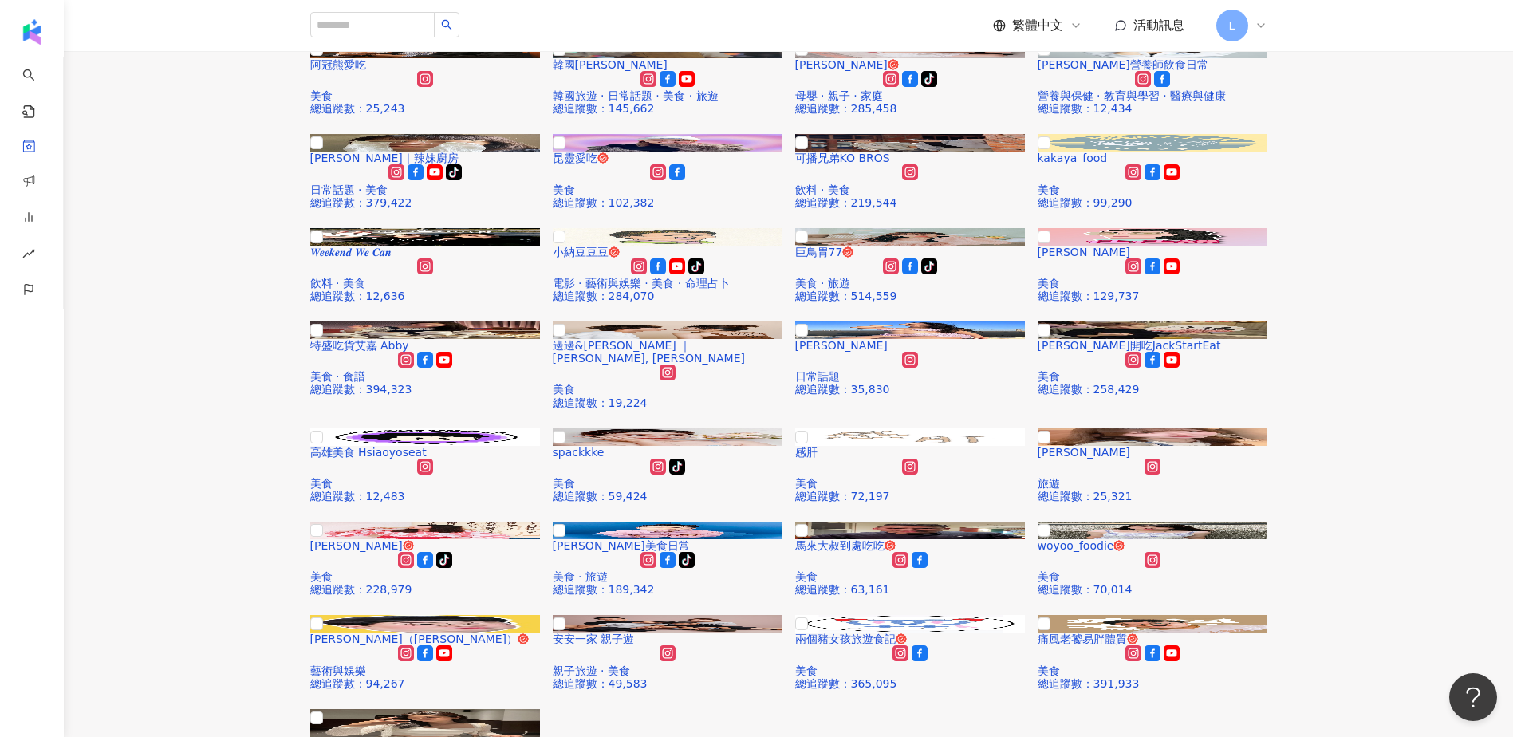
scroll to position [213, 0]
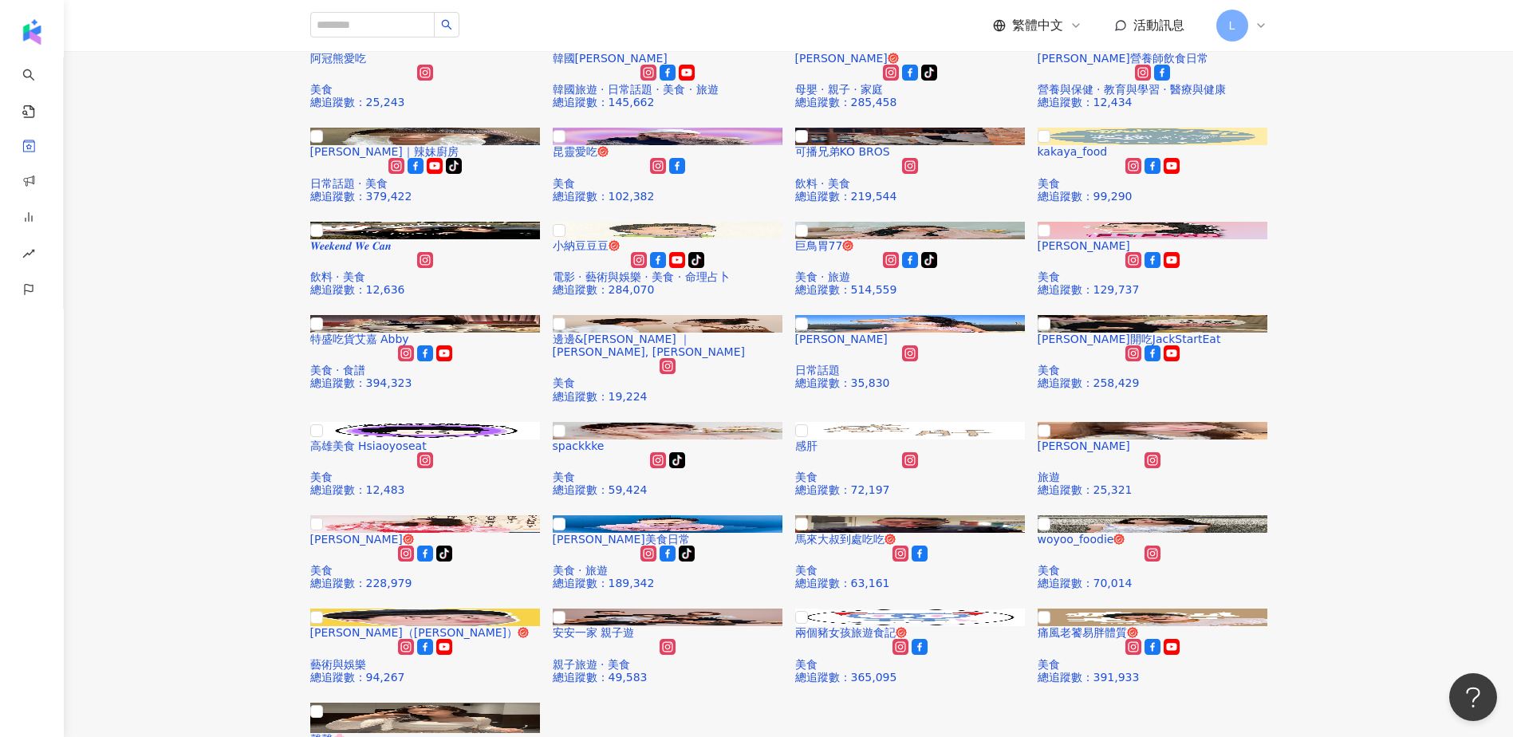
drag, startPoint x: 434, startPoint y: 458, endPoint x: 248, endPoint y: 451, distance: 185.9
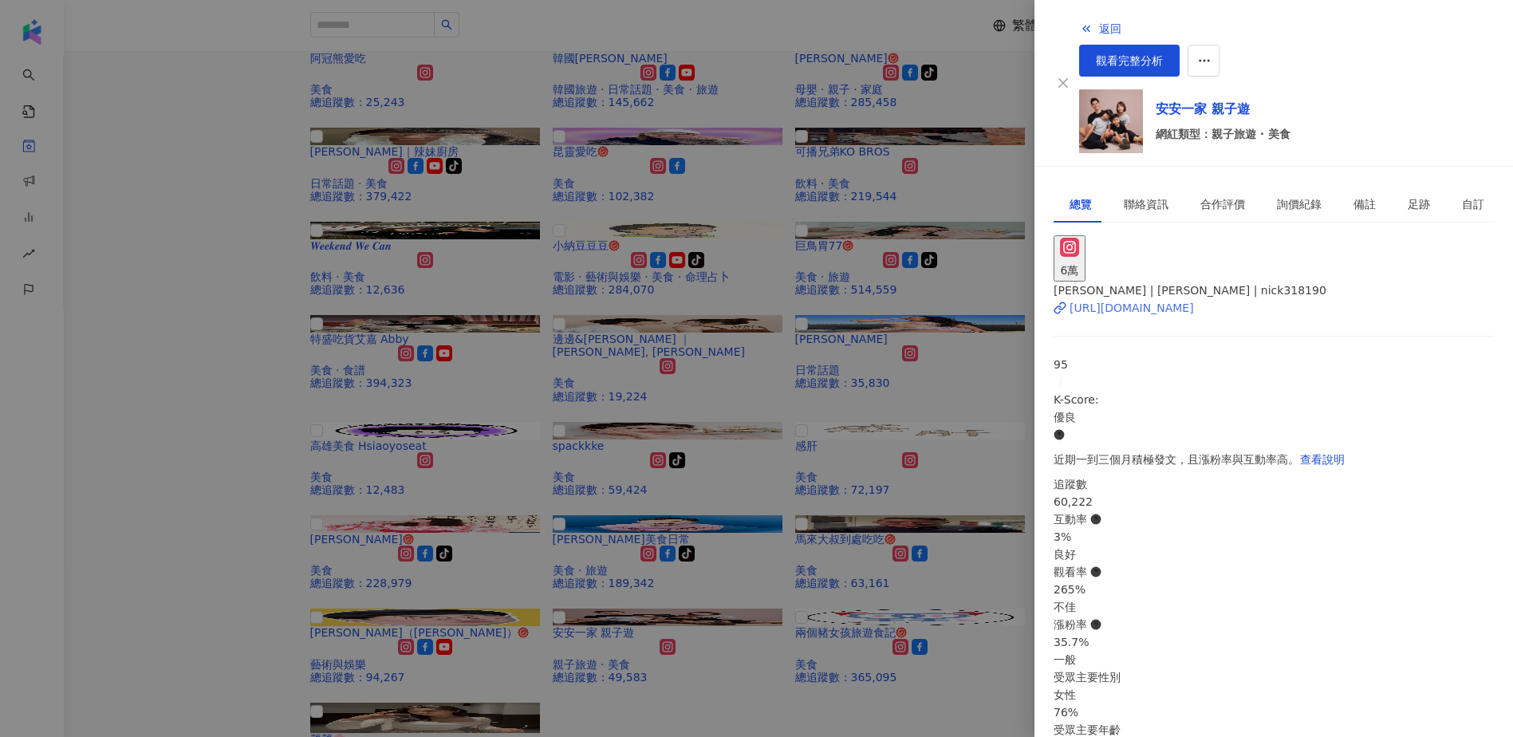
click at [1172, 299] on div "https://www.instagram.com/nick318190/" at bounding box center [1131, 308] width 124 height 18
click at [218, 376] on div at bounding box center [756, 368] width 1513 height 737
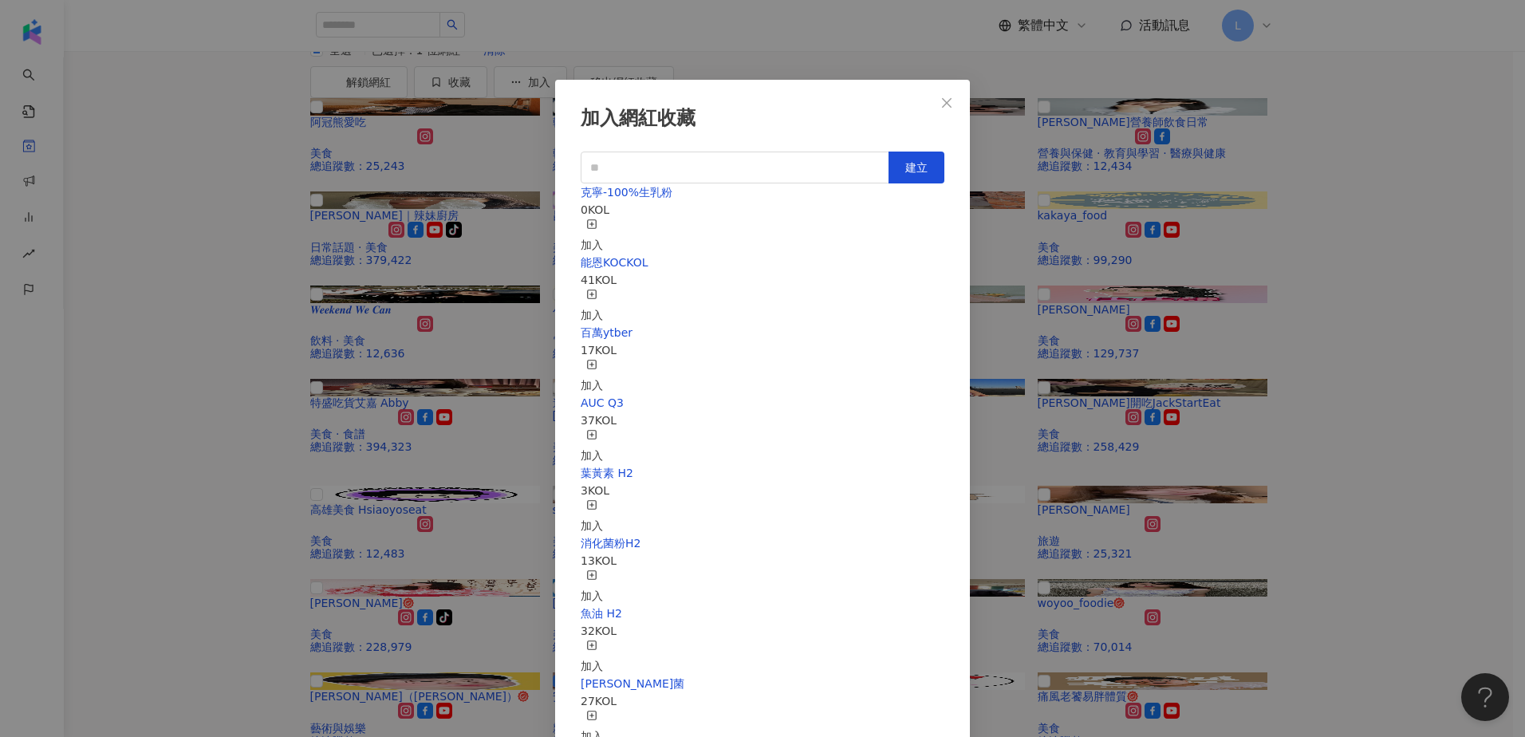
click at [603, 219] on div "加入" at bounding box center [592, 236] width 22 height 35
click at [947, 104] on icon "close" at bounding box center [947, 102] width 10 height 10
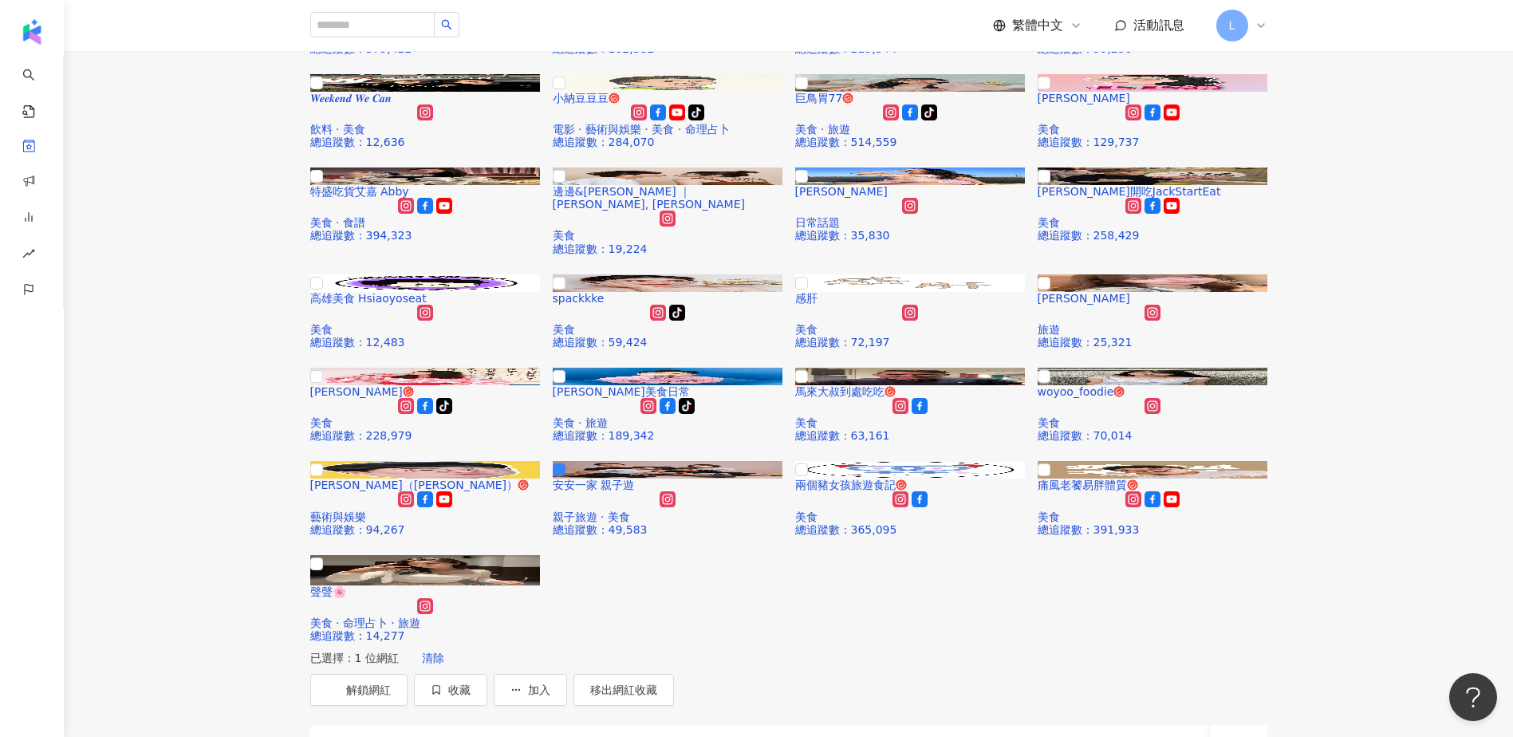
scroll to position [425, 0]
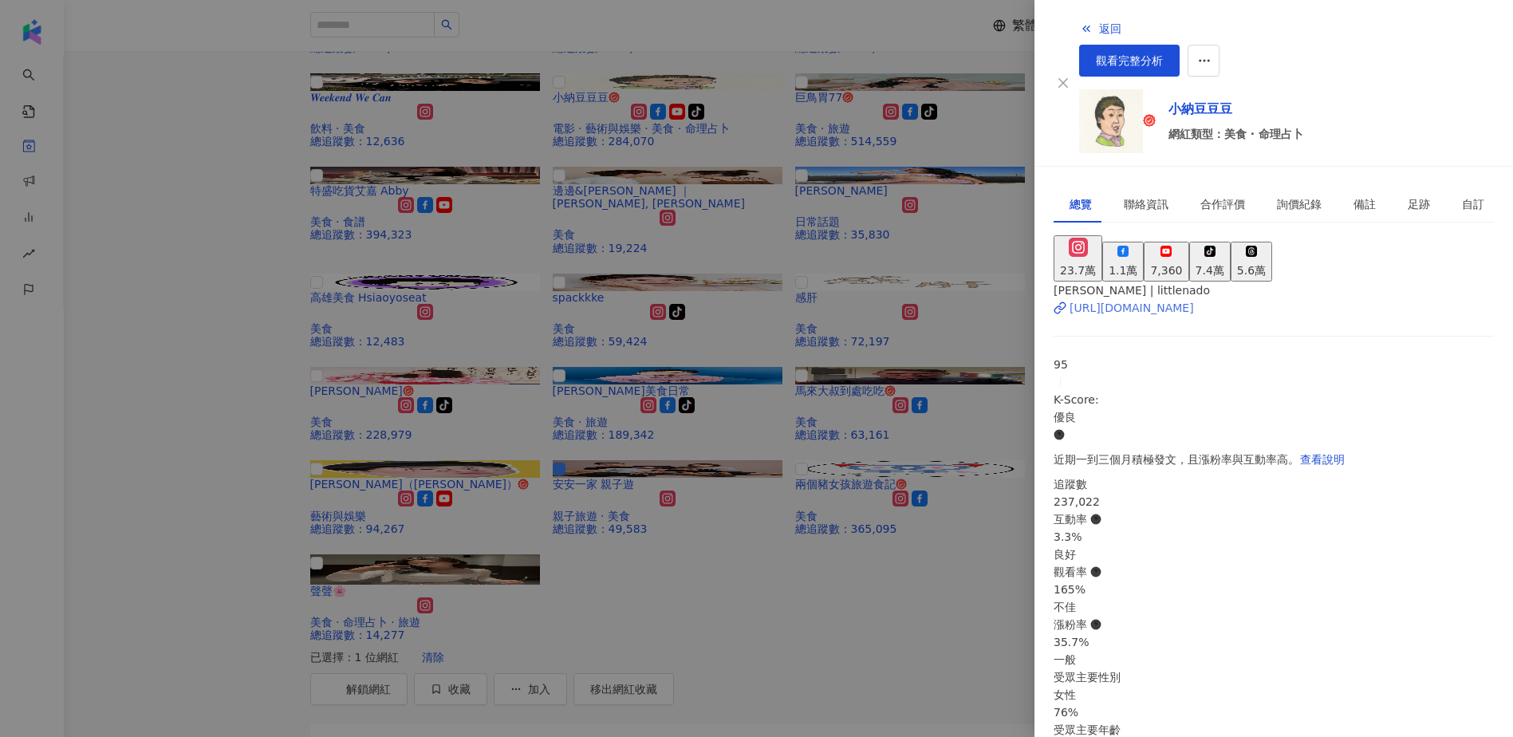
click at [1194, 299] on div "https://www.instagram.com/littlenado/" at bounding box center [1131, 308] width 124 height 18
click at [213, 392] on div at bounding box center [756, 368] width 1513 height 737
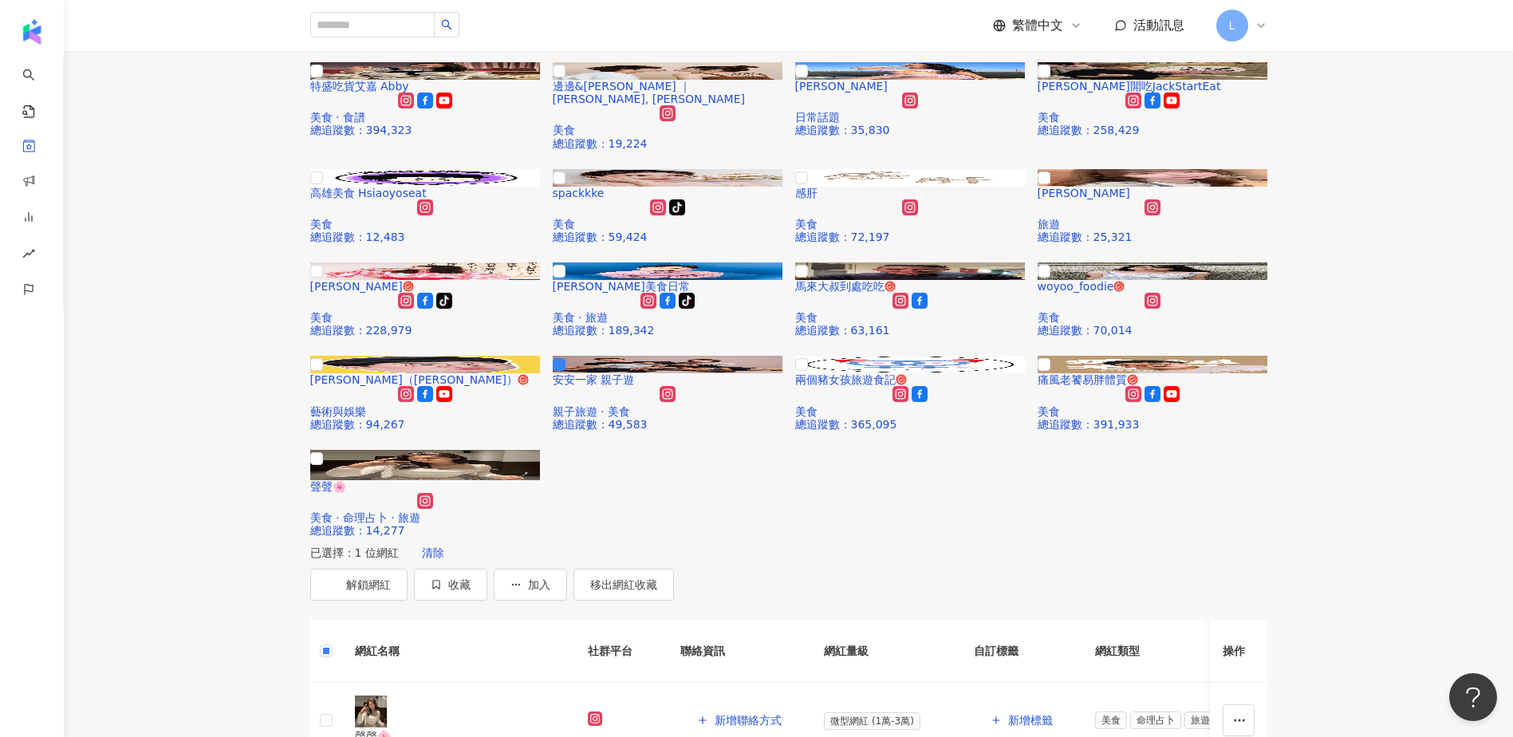
scroll to position [532, 0]
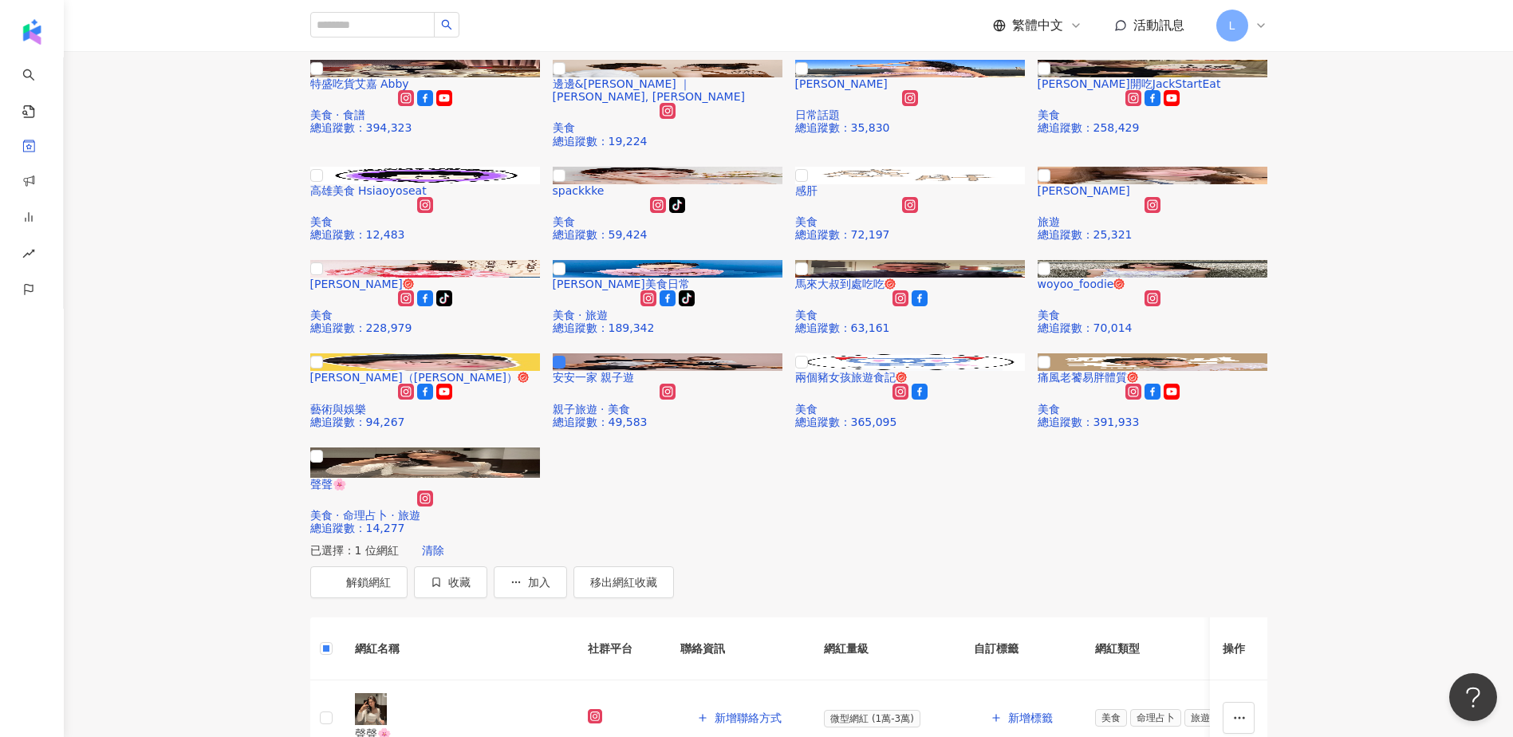
drag, startPoint x: 872, startPoint y: 643, endPoint x: 774, endPoint y: 562, distance: 126.3
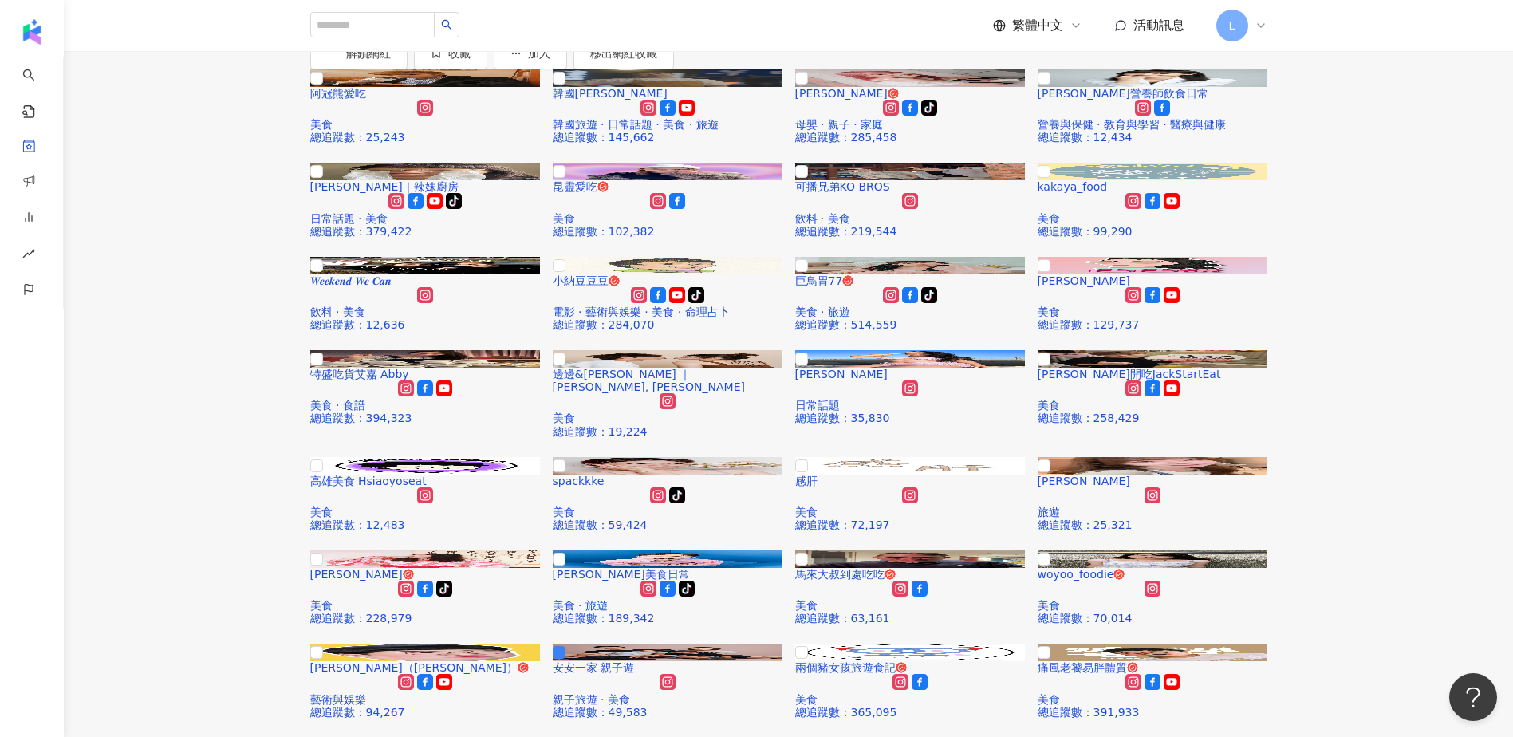
scroll to position [213, 0]
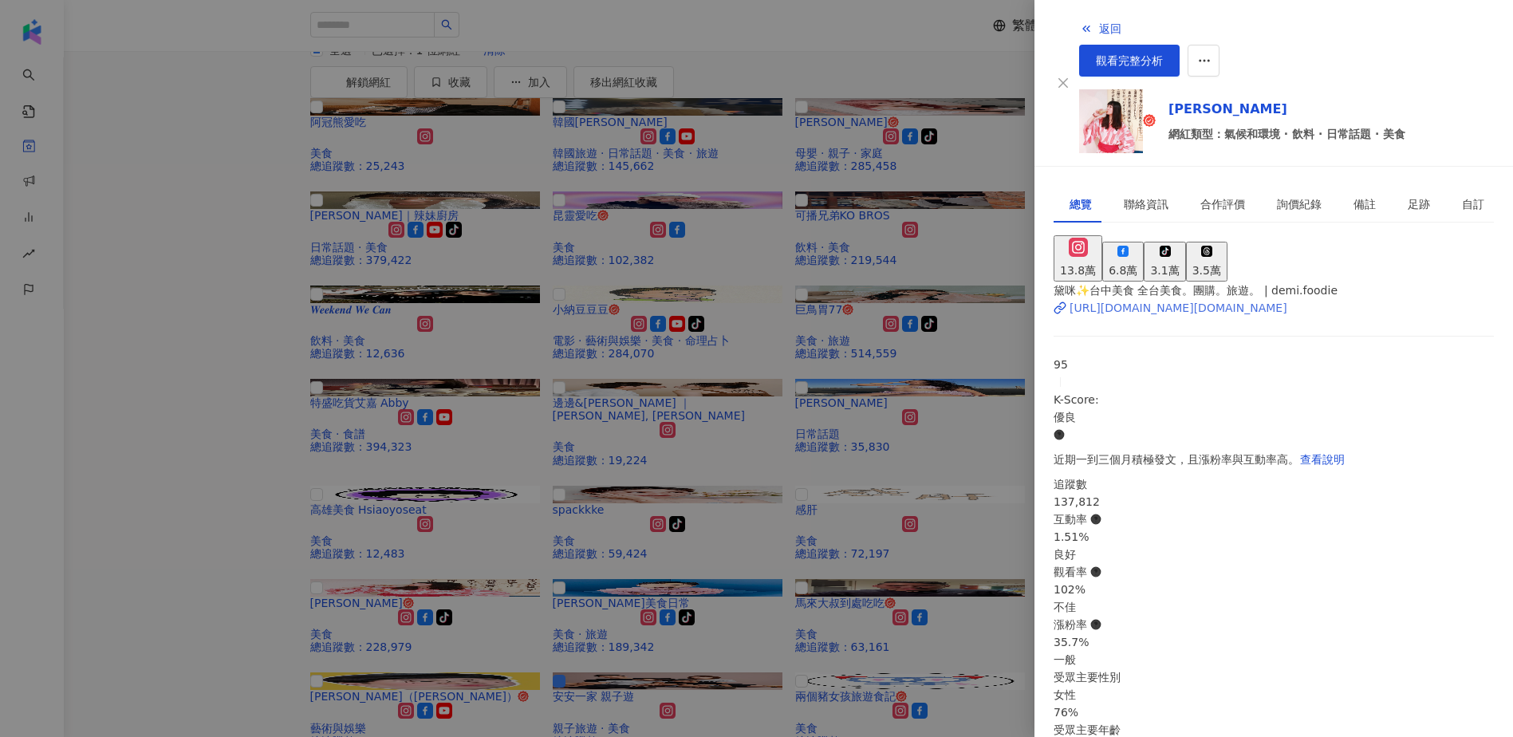
click at [1152, 299] on div "https://www.instagram.com/demi.foodie/" at bounding box center [1178, 308] width 218 height 18
click at [206, 345] on div at bounding box center [756, 368] width 1513 height 737
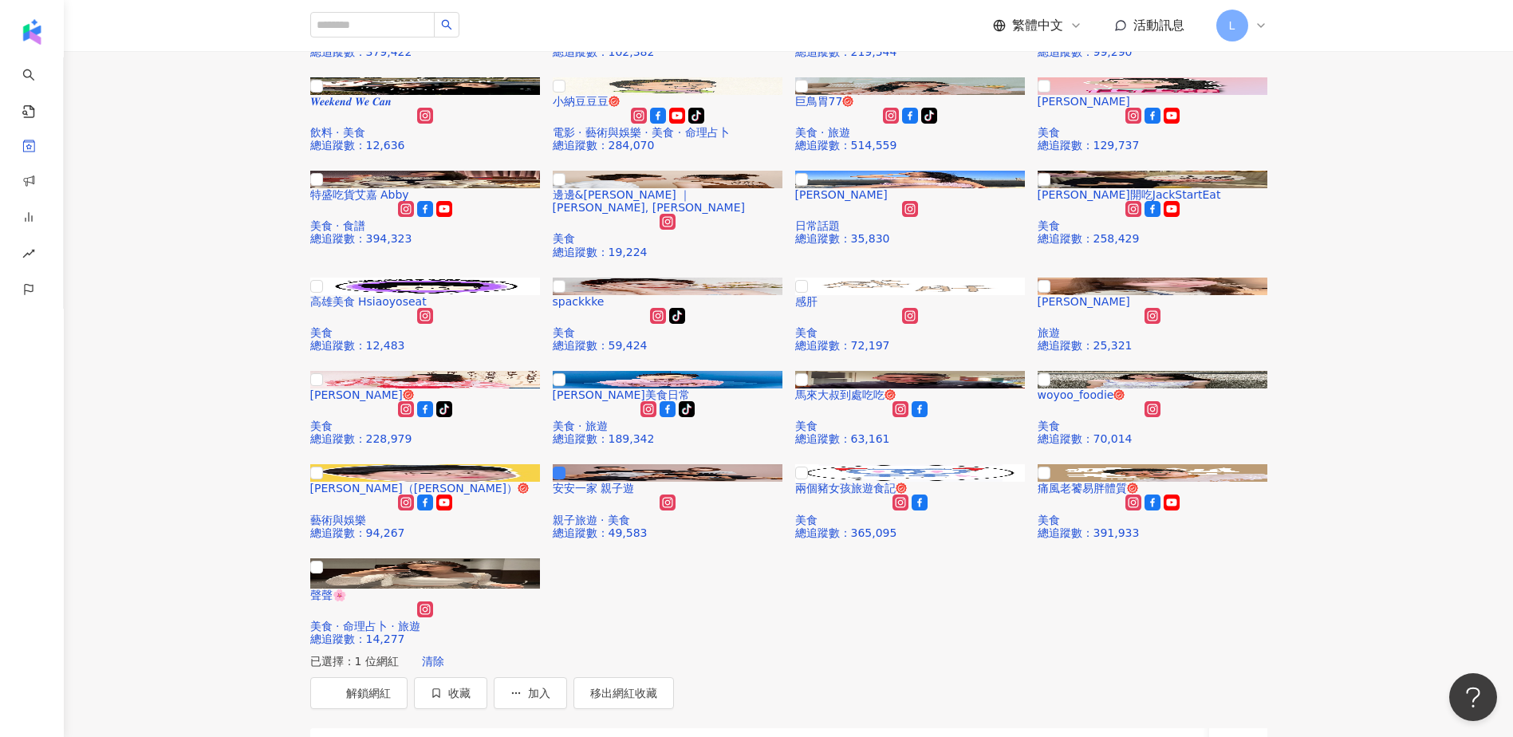
scroll to position [425, 0]
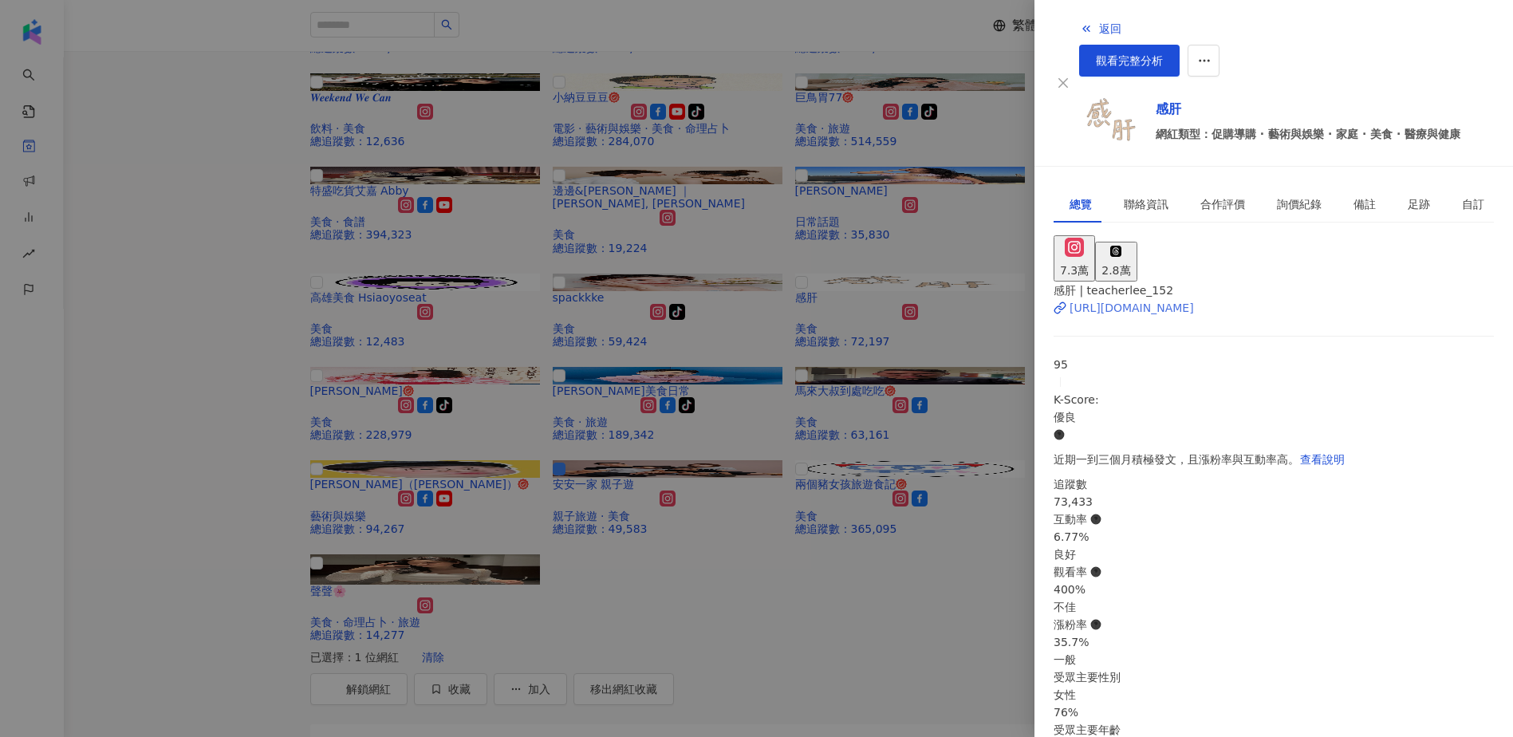
click at [1169, 299] on div "https://www.instagram.com/teacherlee_152/" at bounding box center [1131, 308] width 124 height 18
click at [269, 303] on div at bounding box center [756, 368] width 1513 height 737
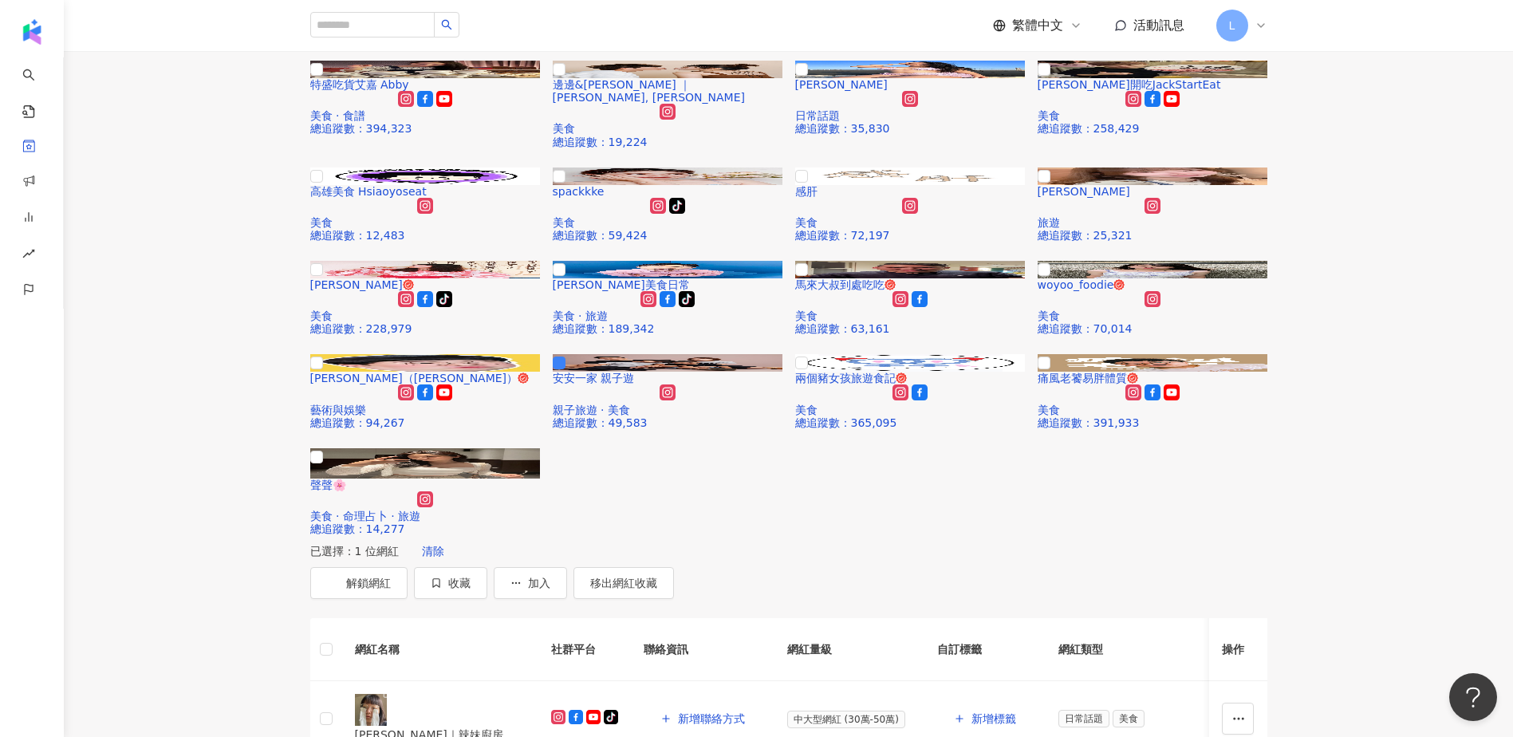
scroll to position [532, 0]
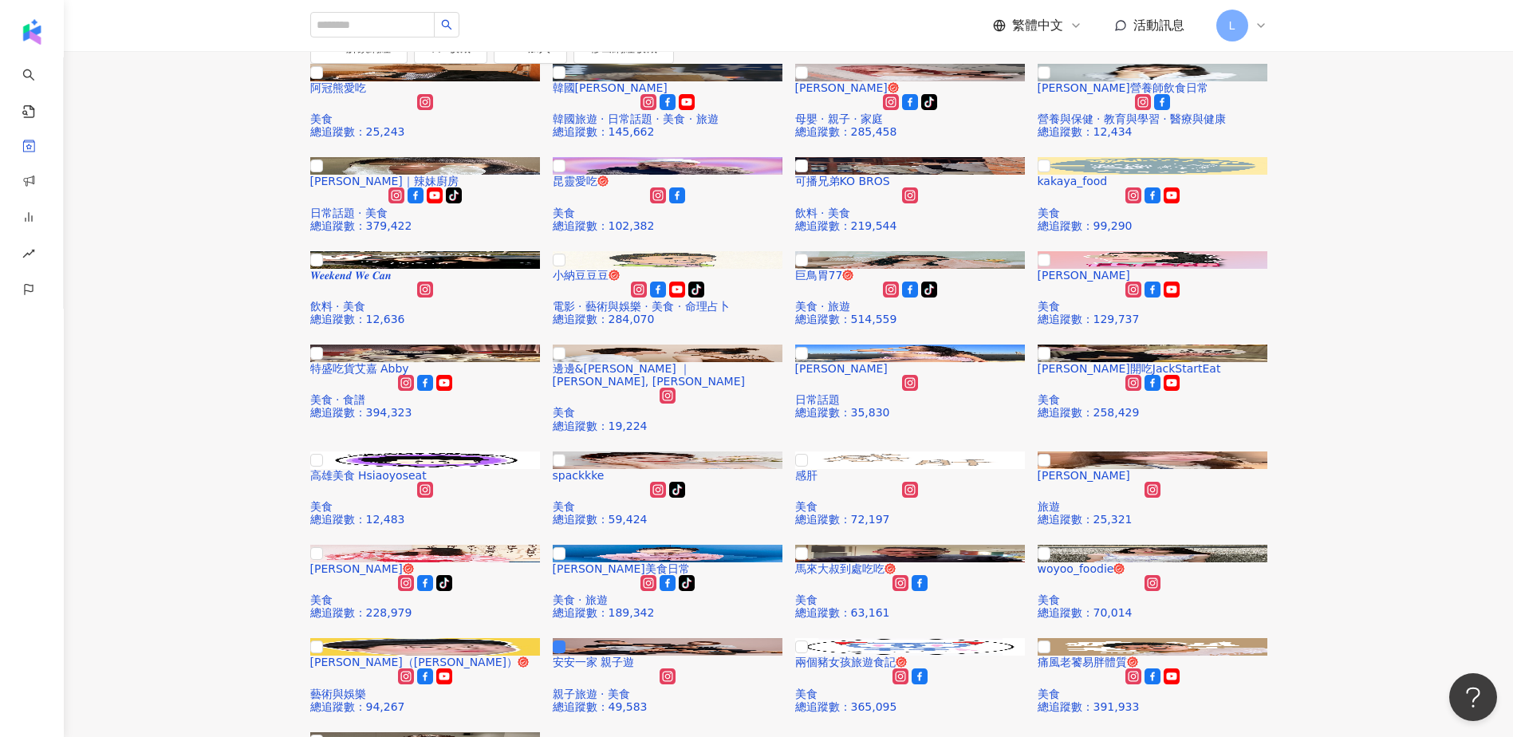
scroll to position [191, 0]
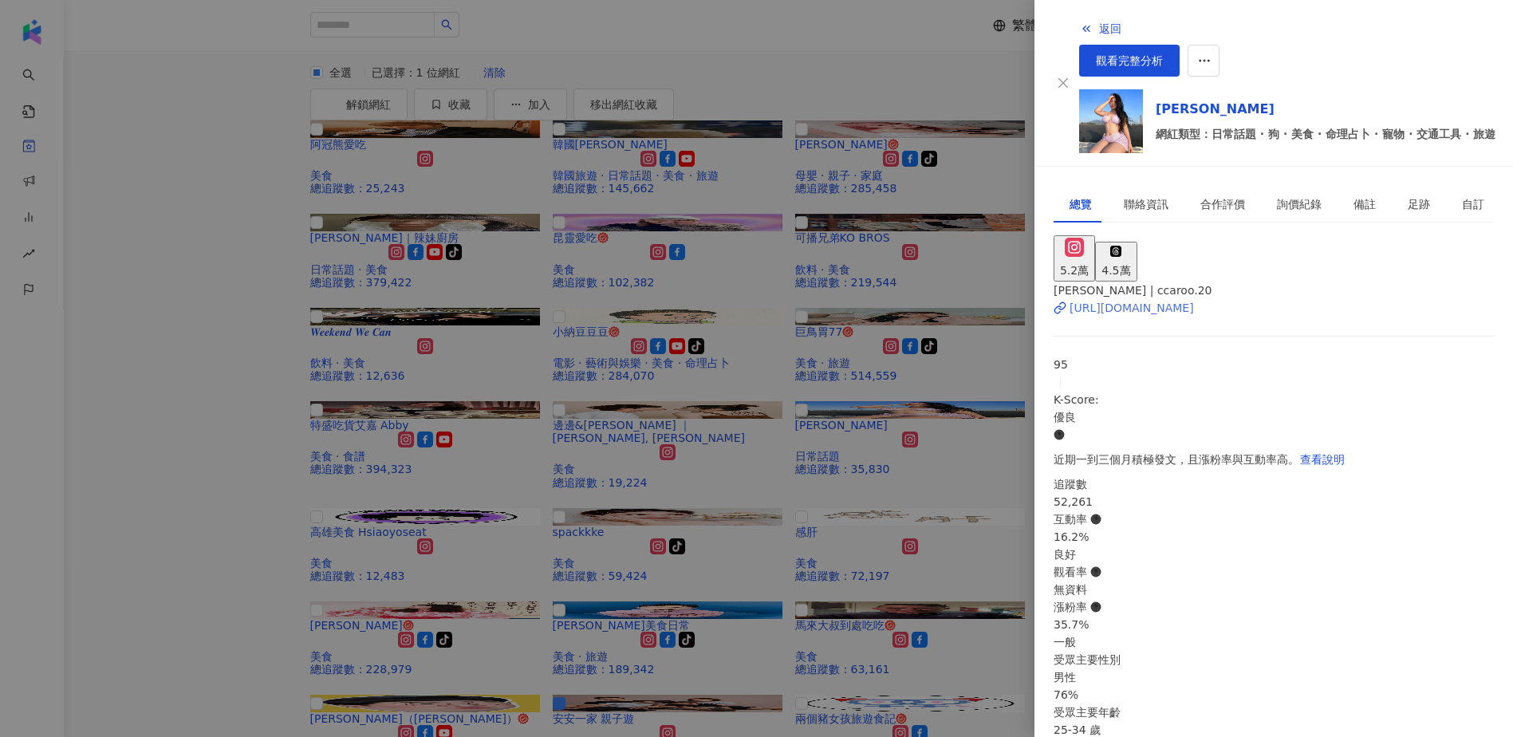
click at [1168, 299] on div "https://www.instagram.com/ccaroo.20/" at bounding box center [1131, 308] width 124 height 18
click at [238, 335] on div at bounding box center [756, 368] width 1513 height 737
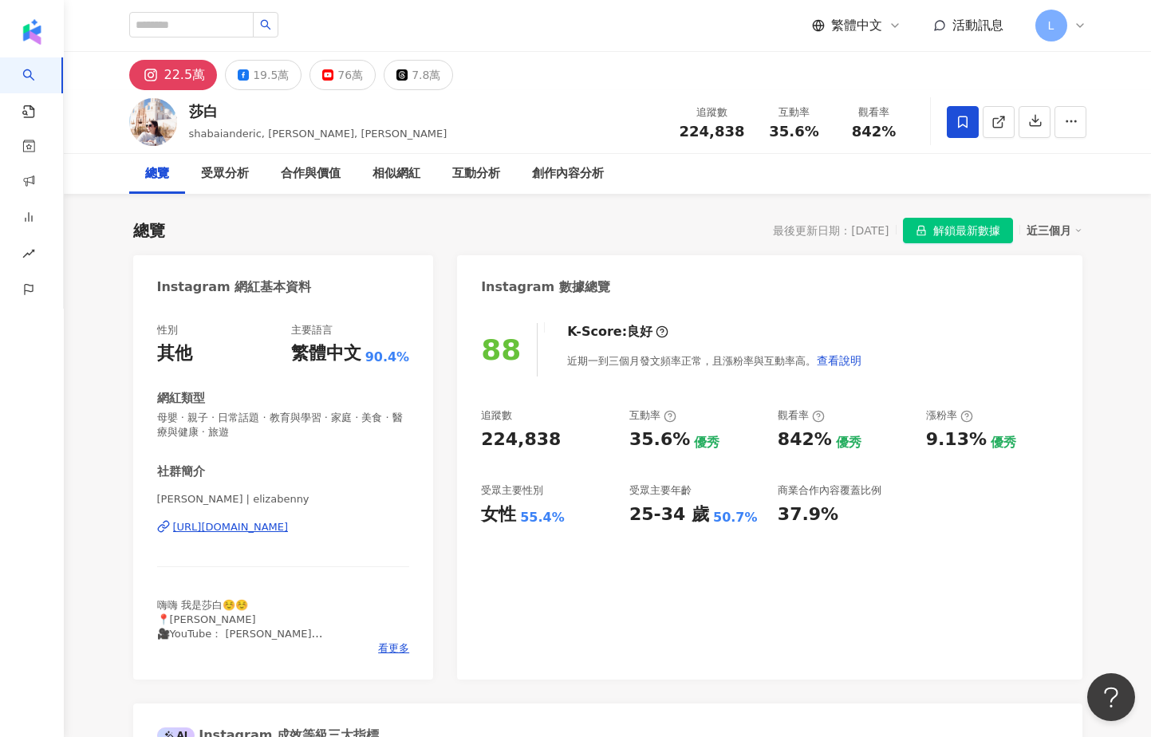
click at [254, 526] on div "[URL][DOMAIN_NAME]" at bounding box center [231, 527] width 116 height 14
click at [964, 132] on span at bounding box center [963, 122] width 32 height 32
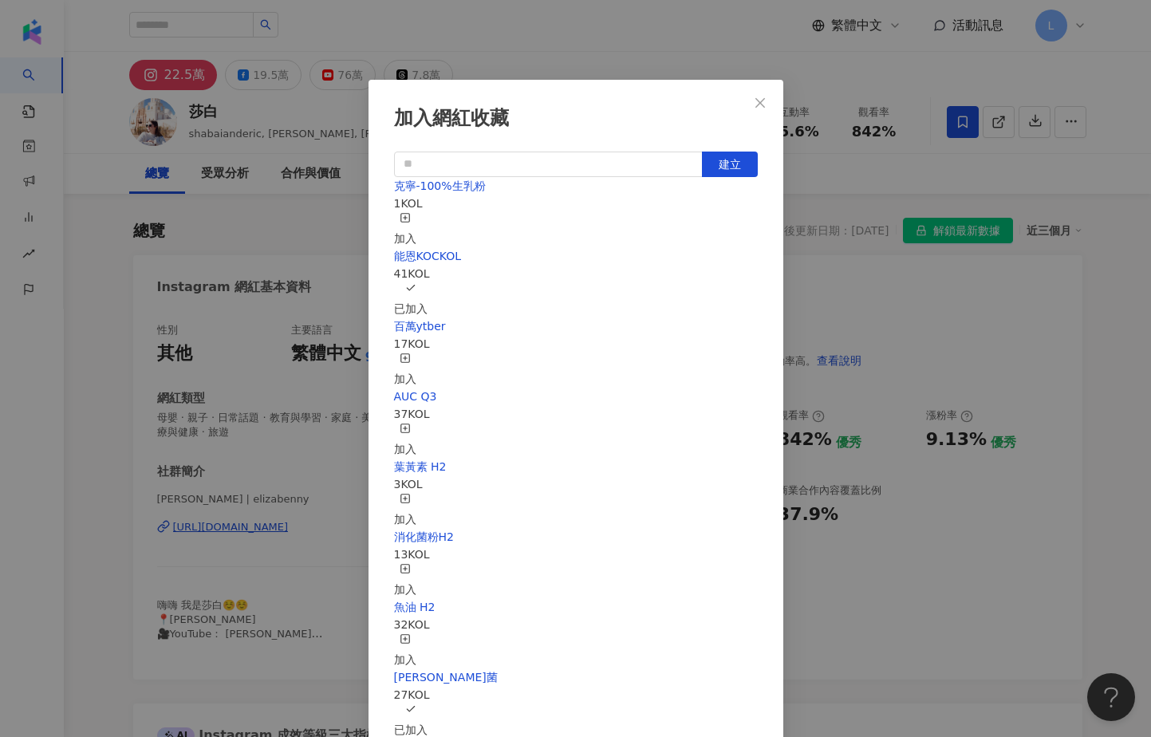
click at [416, 221] on div "加入" at bounding box center [405, 229] width 22 height 35
click at [761, 98] on icon "close" at bounding box center [760, 102] width 13 height 13
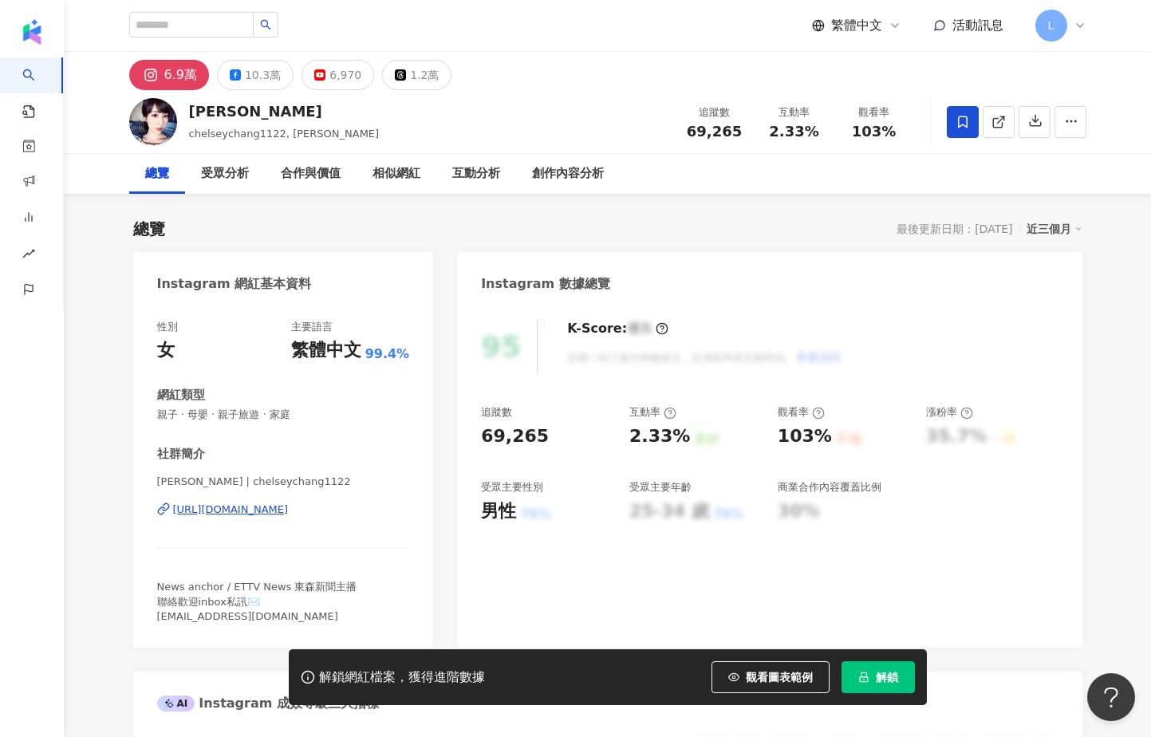
click at [246, 510] on div "https://www.instagram.com/chelseychang1122/" at bounding box center [231, 509] width 116 height 14
click at [234, 73] on rect at bounding box center [234, 74] width 7 height 7
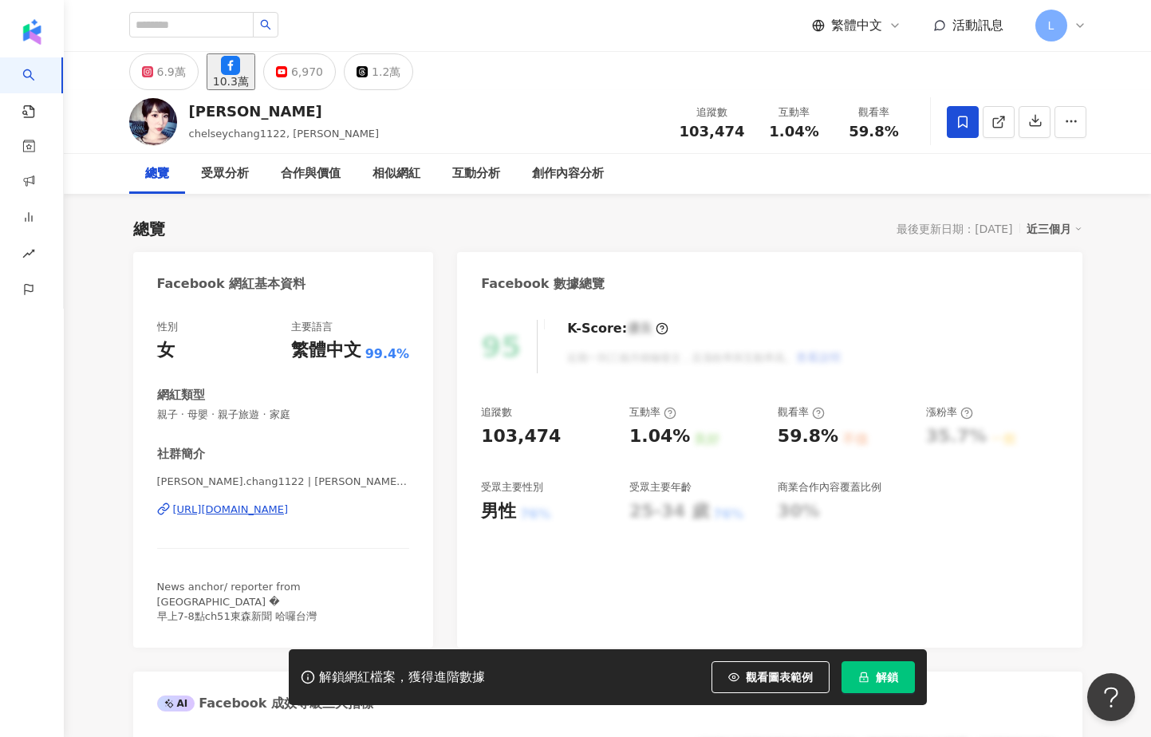
click at [284, 507] on div "https://www.facebook.com/350112561800329" at bounding box center [231, 509] width 116 height 14
click div "6.9萬"
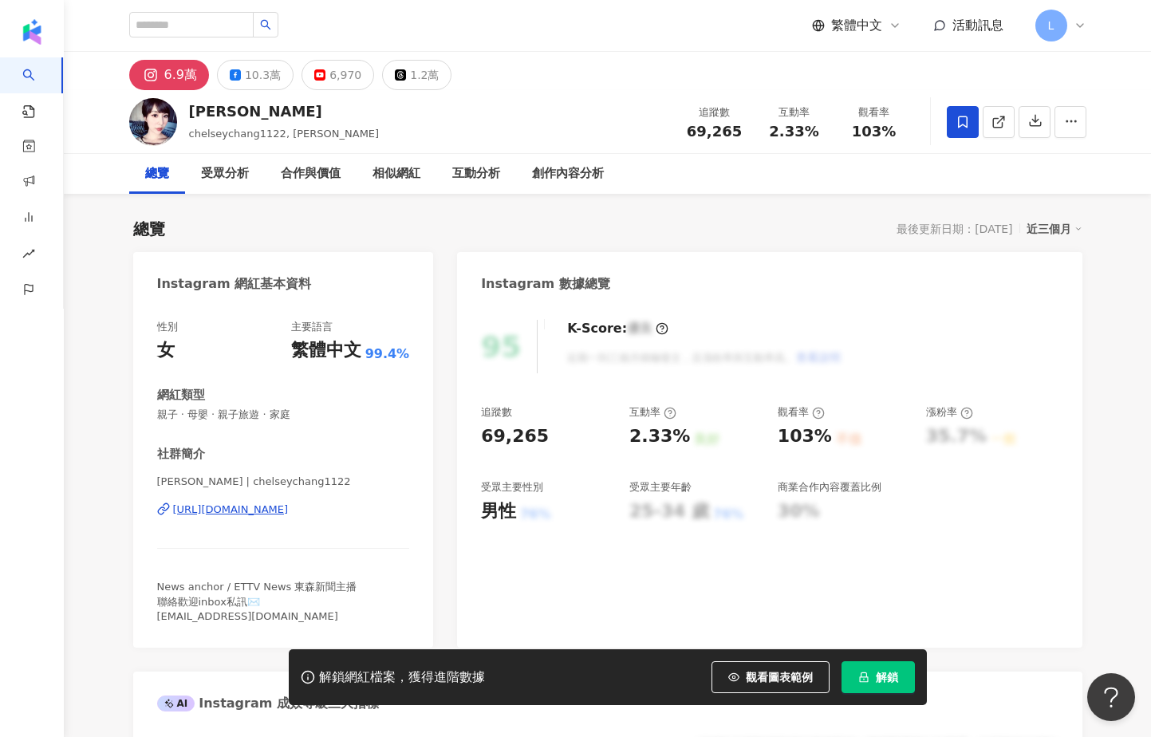
drag, startPoint x: 331, startPoint y: 508, endPoint x: 335, endPoint y: 488, distance: 20.3
click div "https://www.instagram.com/chelseychang1122/"
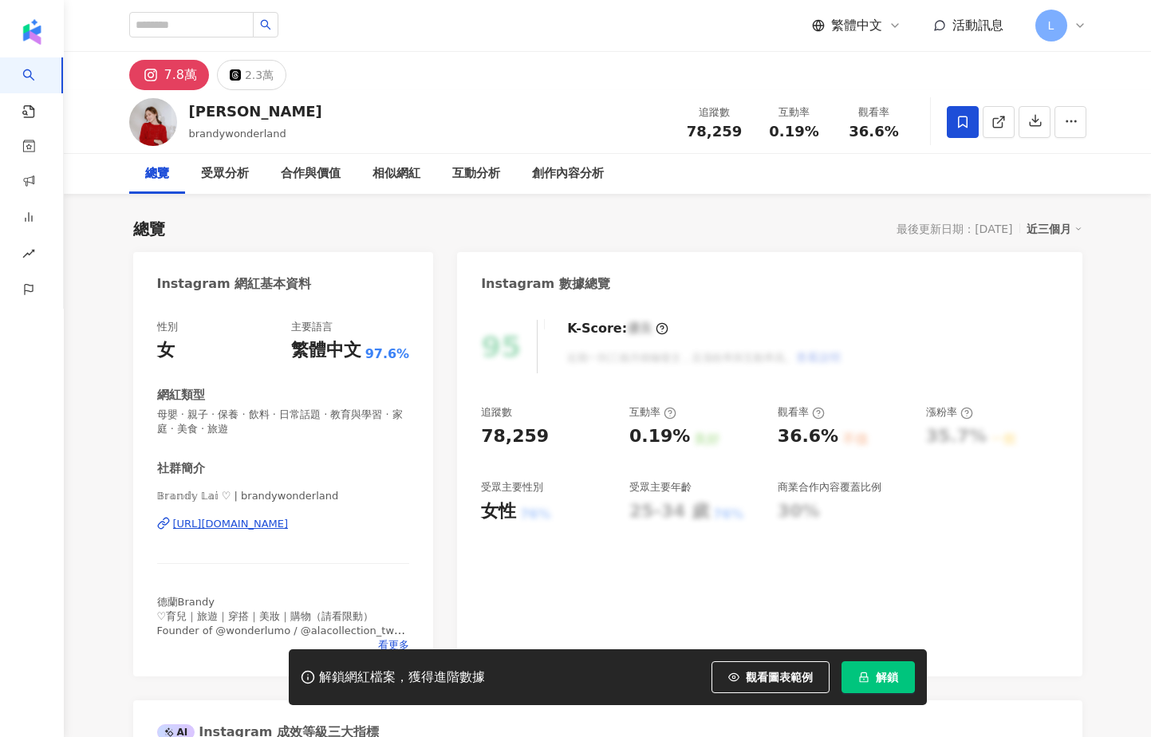
click at [289, 530] on div "[URL][DOMAIN_NAME]" at bounding box center [231, 524] width 116 height 14
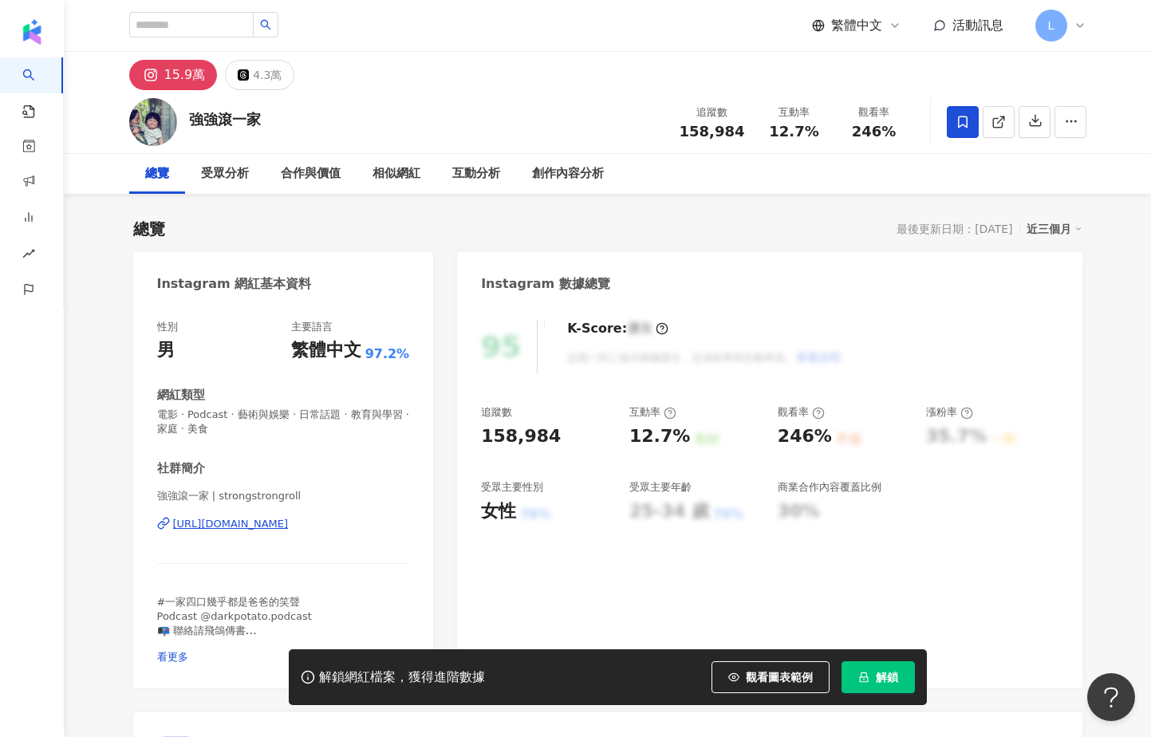
click at [206, 529] on div "https://www.instagram.com/strongstrongroll/" at bounding box center [231, 524] width 116 height 14
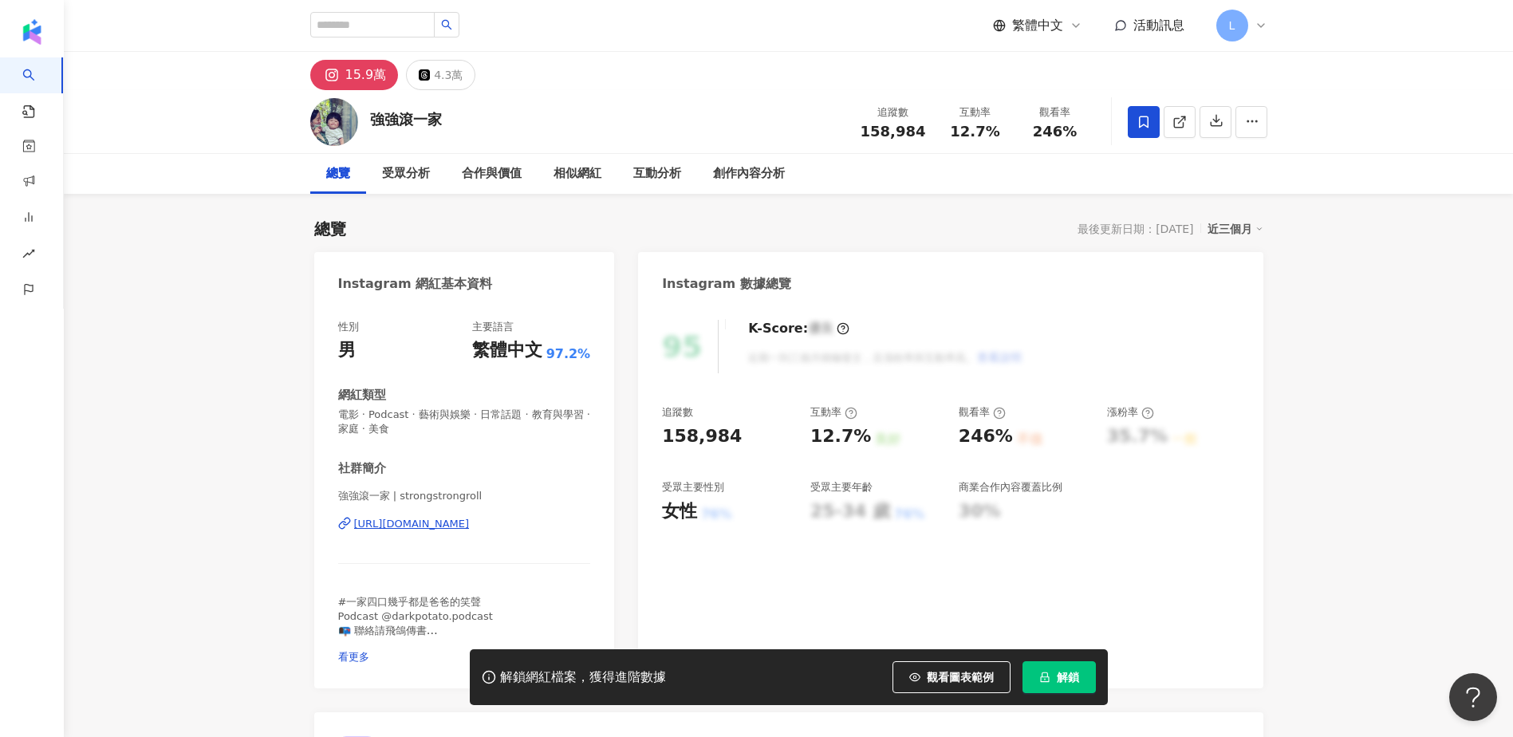
click at [1132, 128] on span at bounding box center [1144, 122] width 32 height 32
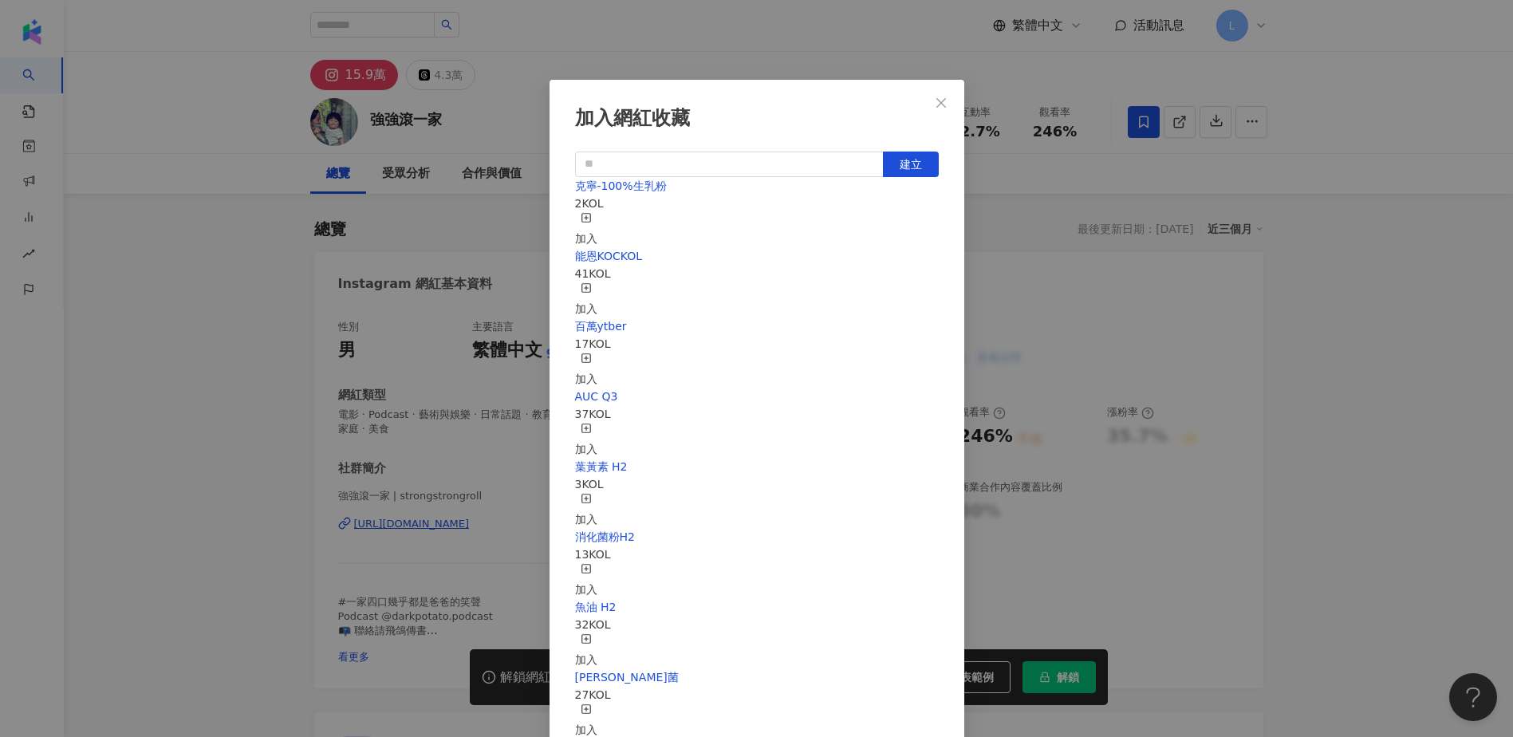
click at [597, 214] on div "加入" at bounding box center [586, 229] width 22 height 35
click at [943, 103] on icon "close" at bounding box center [941, 102] width 13 height 13
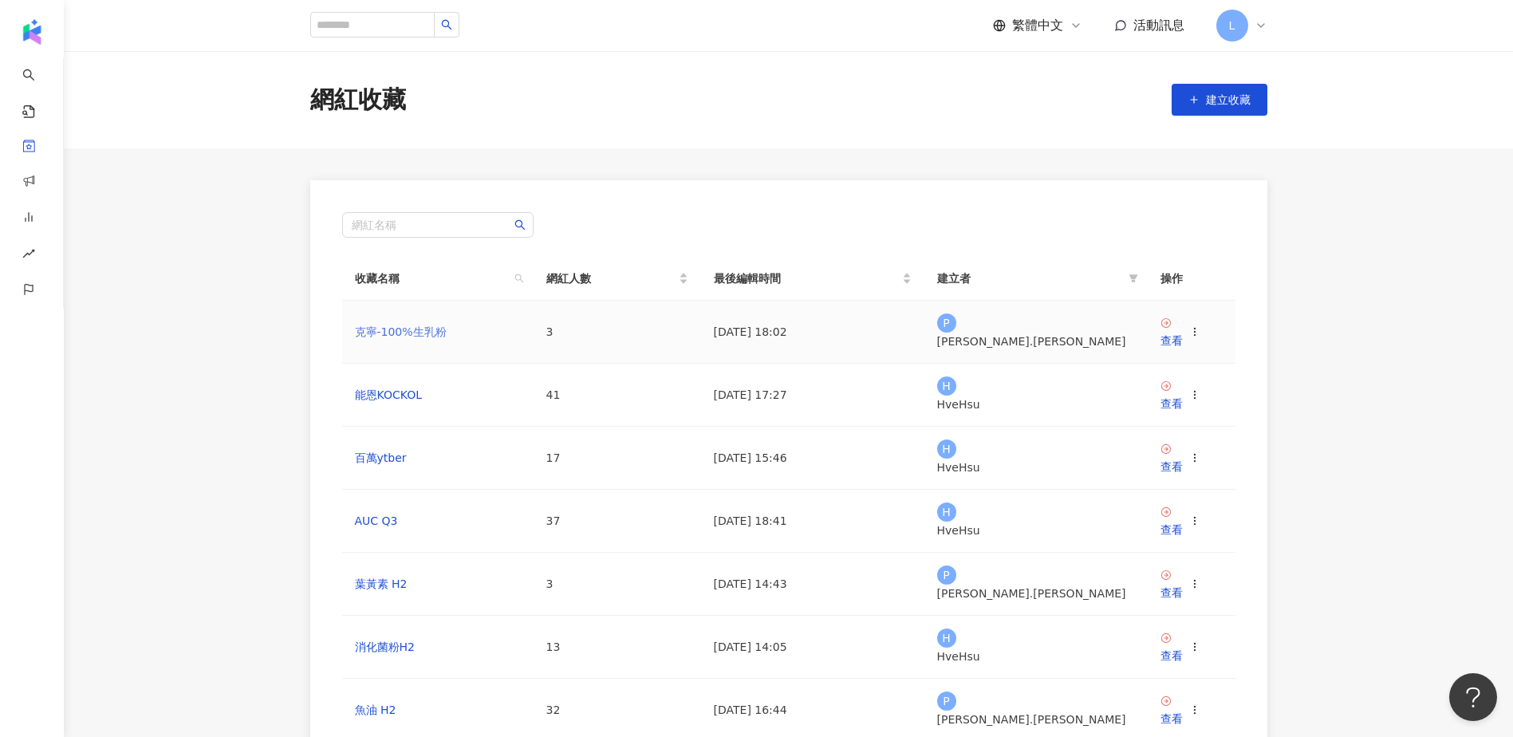
click at [415, 325] on link "克寧-100%生乳粉" at bounding box center [401, 331] width 92 height 13
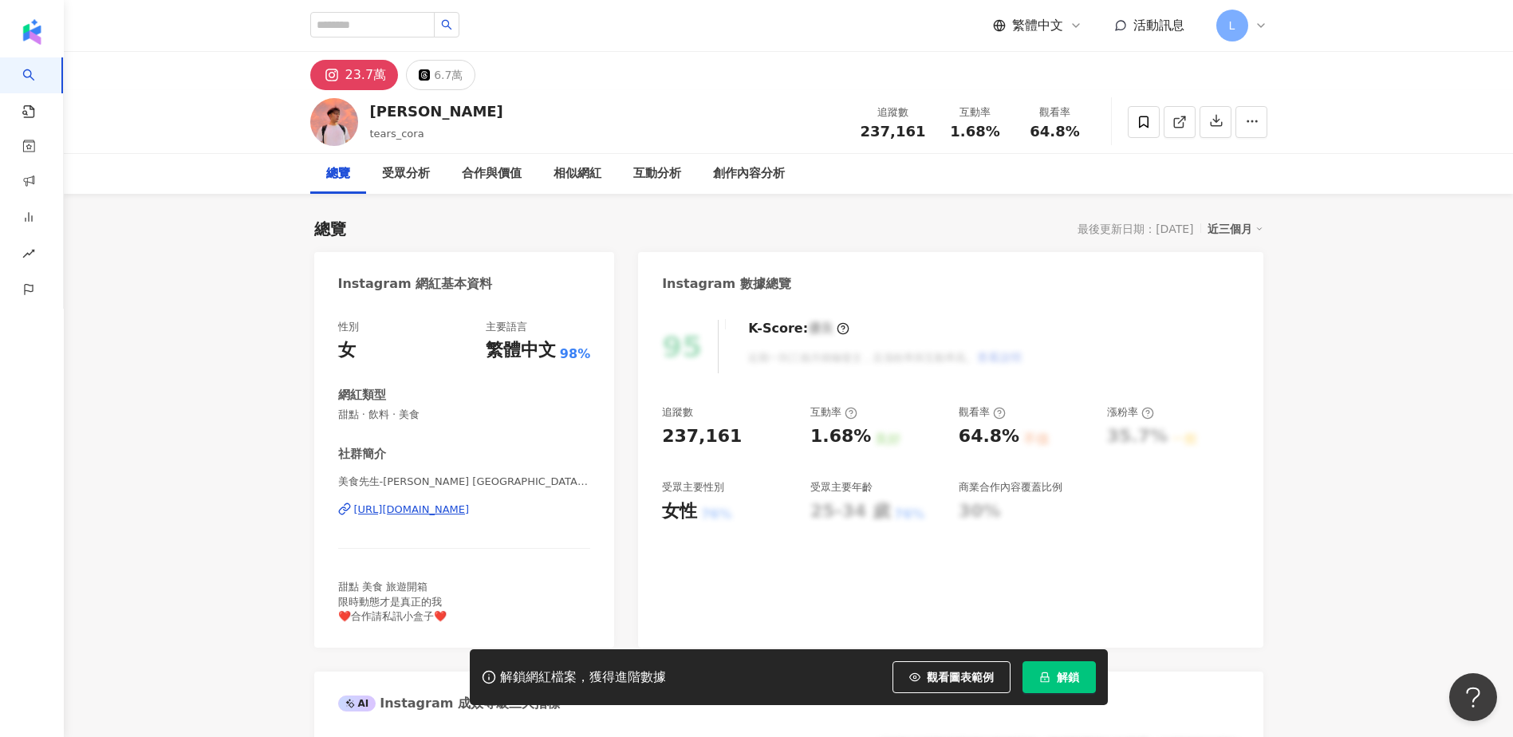
click at [386, 509] on div "https://www.instagram.com/chenghsu_0525/" at bounding box center [412, 509] width 116 height 14
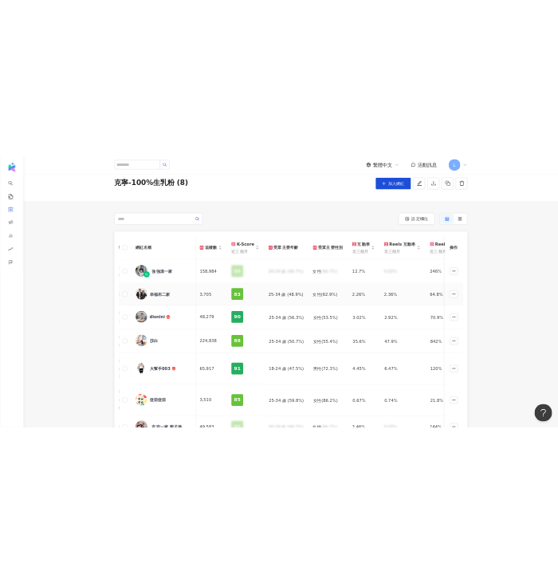
scroll to position [106, 0]
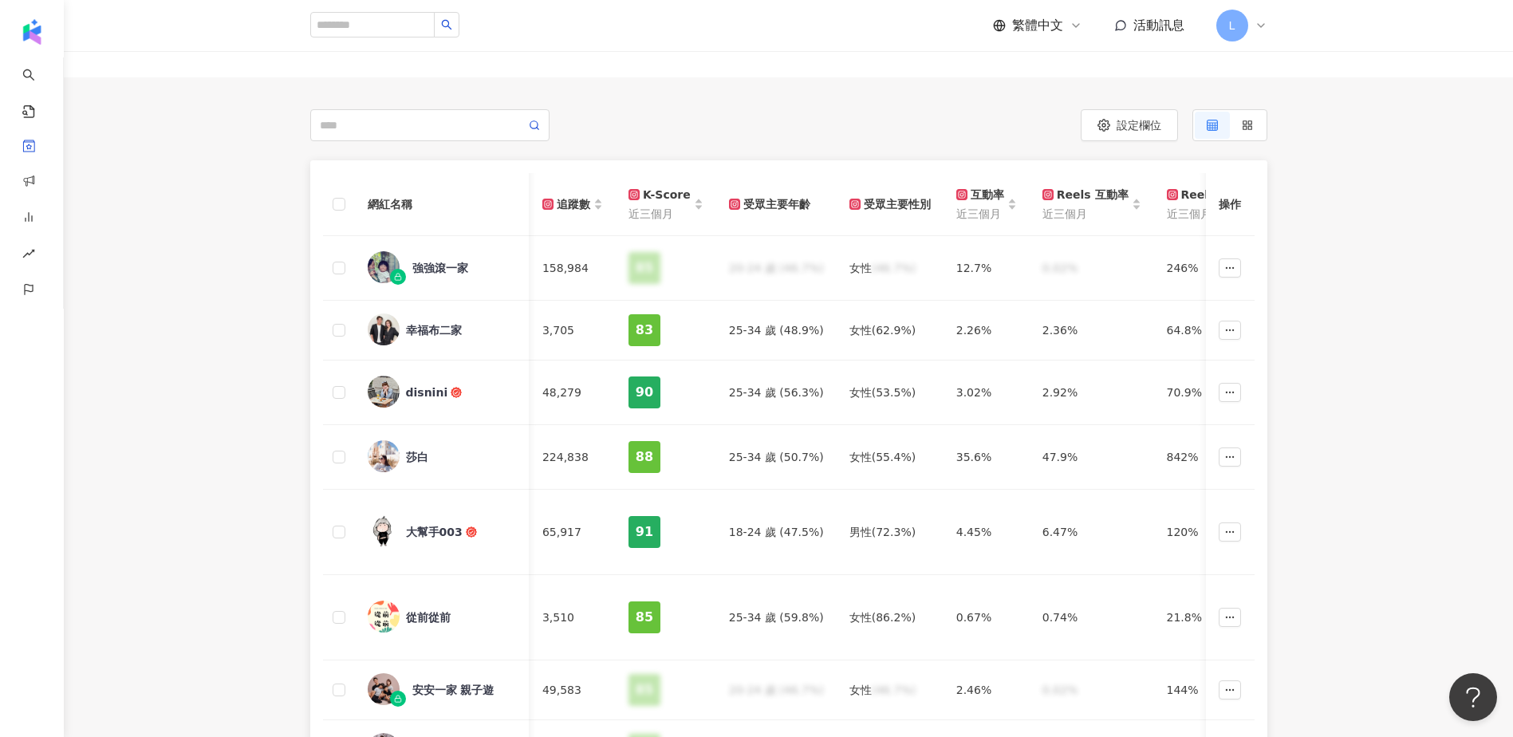
click at [128, 257] on div "網紅名稱 社群平台 聯絡資訊 網紅量級 自訂標籤 網紅類型 追蹤數 K-Score 近三個月 受眾主要年齡 受眾主要性別 互動率 近三個月 Reels 互動率…" at bounding box center [788, 514] width 1449 height 709
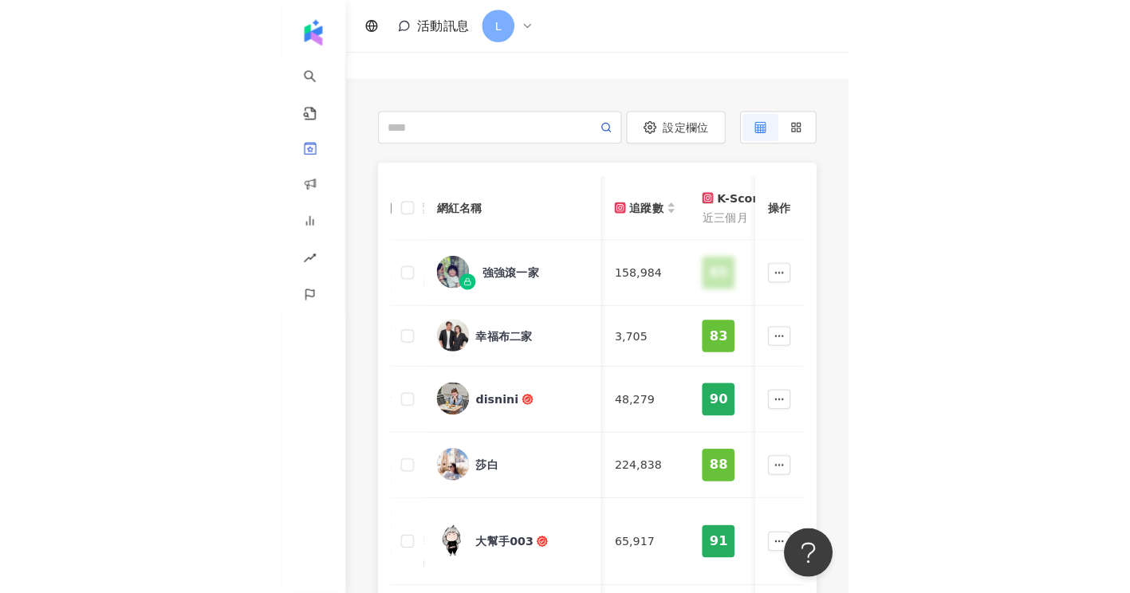
scroll to position [0, 655]
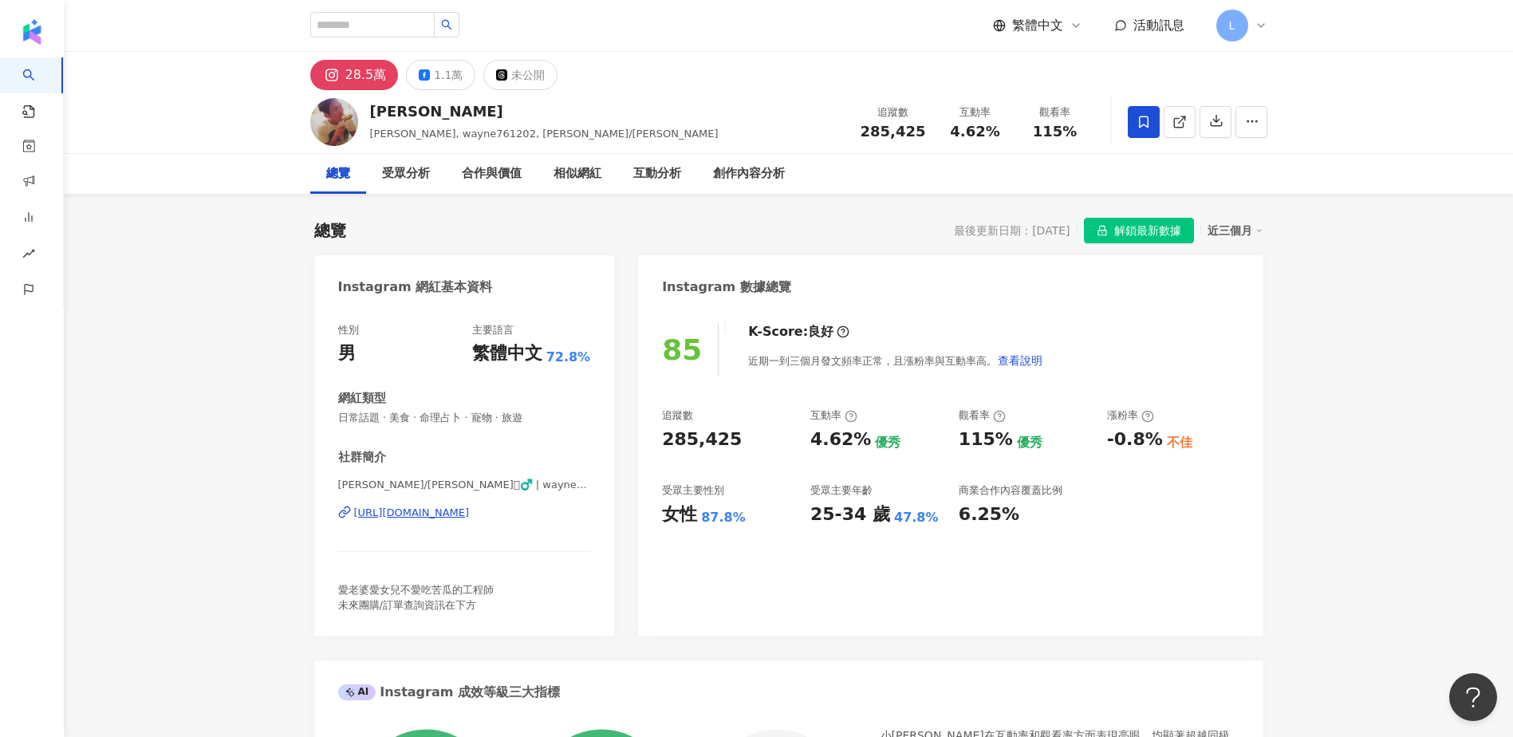
click at [409, 512] on div "[URL][DOMAIN_NAME]" at bounding box center [412, 513] width 116 height 14
click at [1144, 125] on icon at bounding box center [1144, 122] width 10 height 12
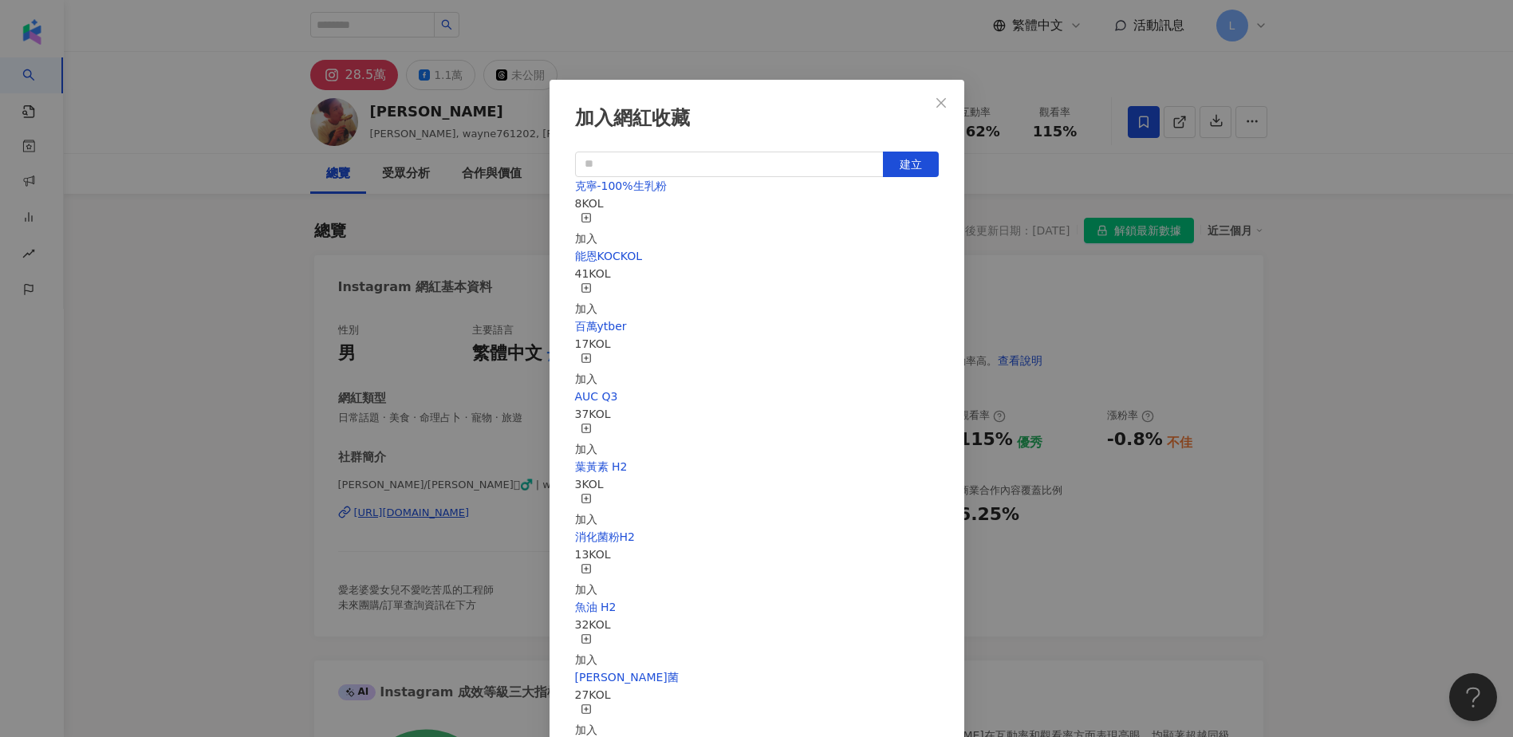
click at [597, 218] on div "加入" at bounding box center [586, 229] width 22 height 35
click at [239, 294] on div "加入網紅收藏 建立 克寧-100%生乳粉 9 KOL 已加入 能恩KOCKOL 41 KOL 加入 百萬ytber 17 KOL 加入 AUC Q3 37 K…" at bounding box center [756, 368] width 1513 height 737
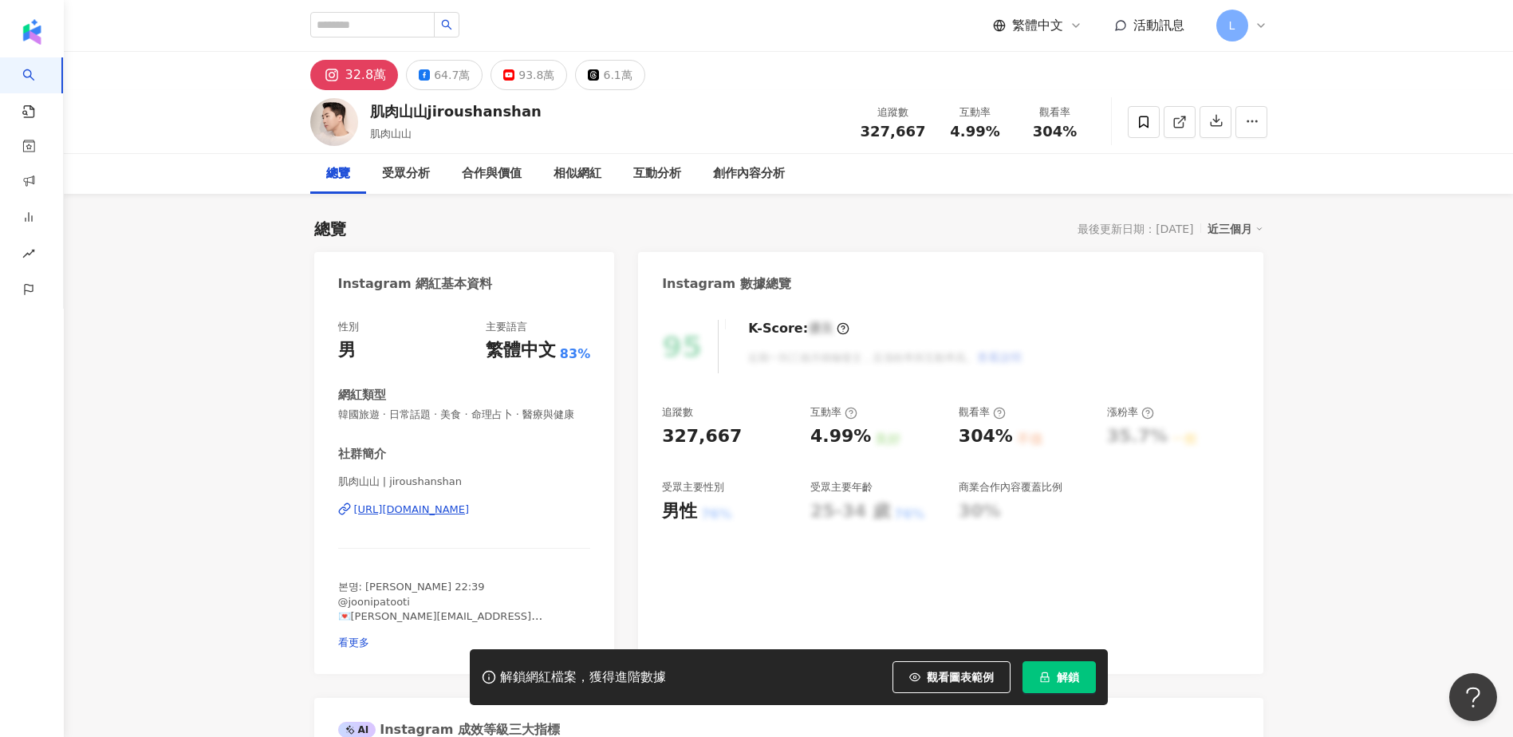
click at [459, 540] on div "肌肉山山 | jiroushanshan https://www.instagram.com/jiroushanshan/" at bounding box center [464, 521] width 253 height 93
click at [463, 517] on div "https://www.instagram.com/jiroushanshan/" at bounding box center [412, 509] width 116 height 14
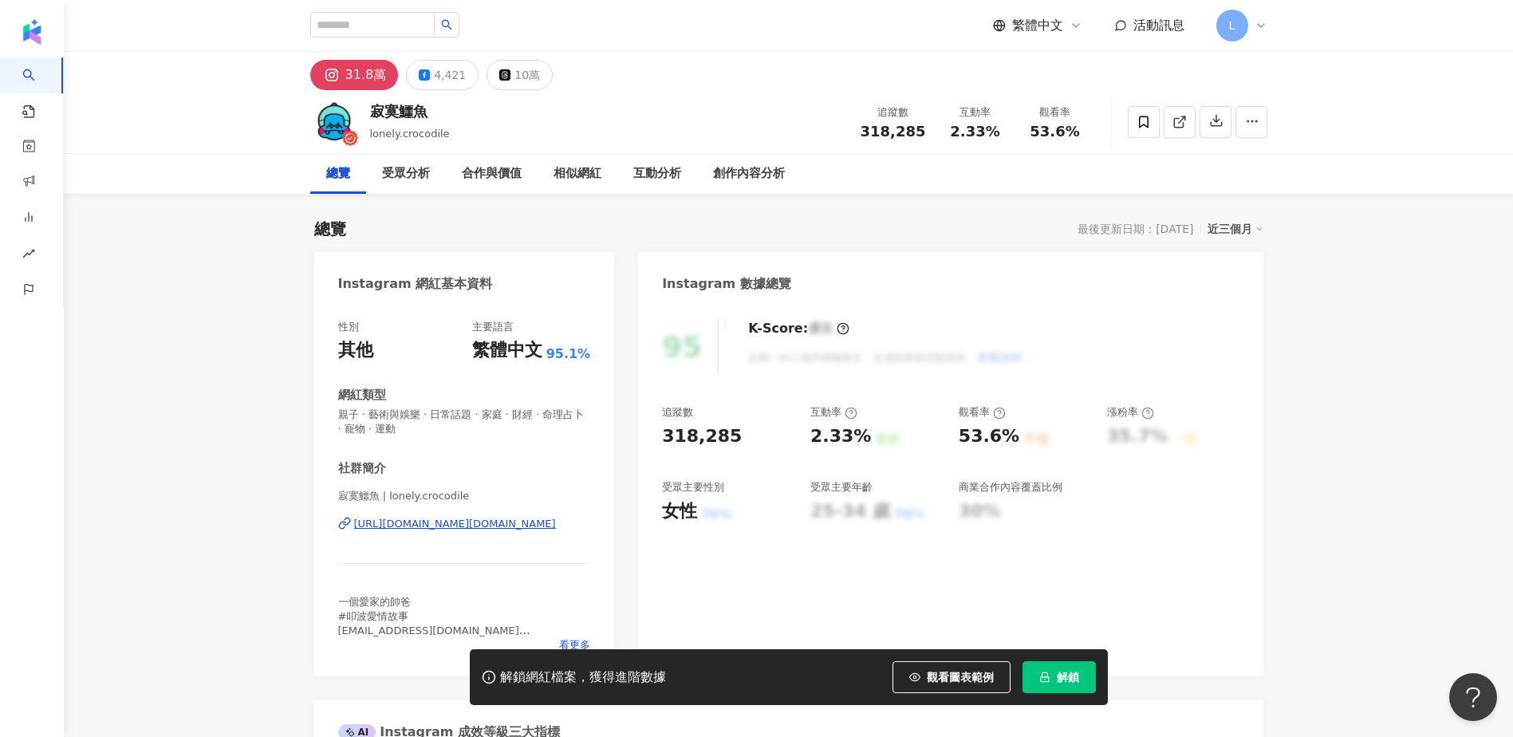
click at [413, 519] on div "https://www.instagram.com/lonely.crocodile/" at bounding box center [455, 524] width 202 height 14
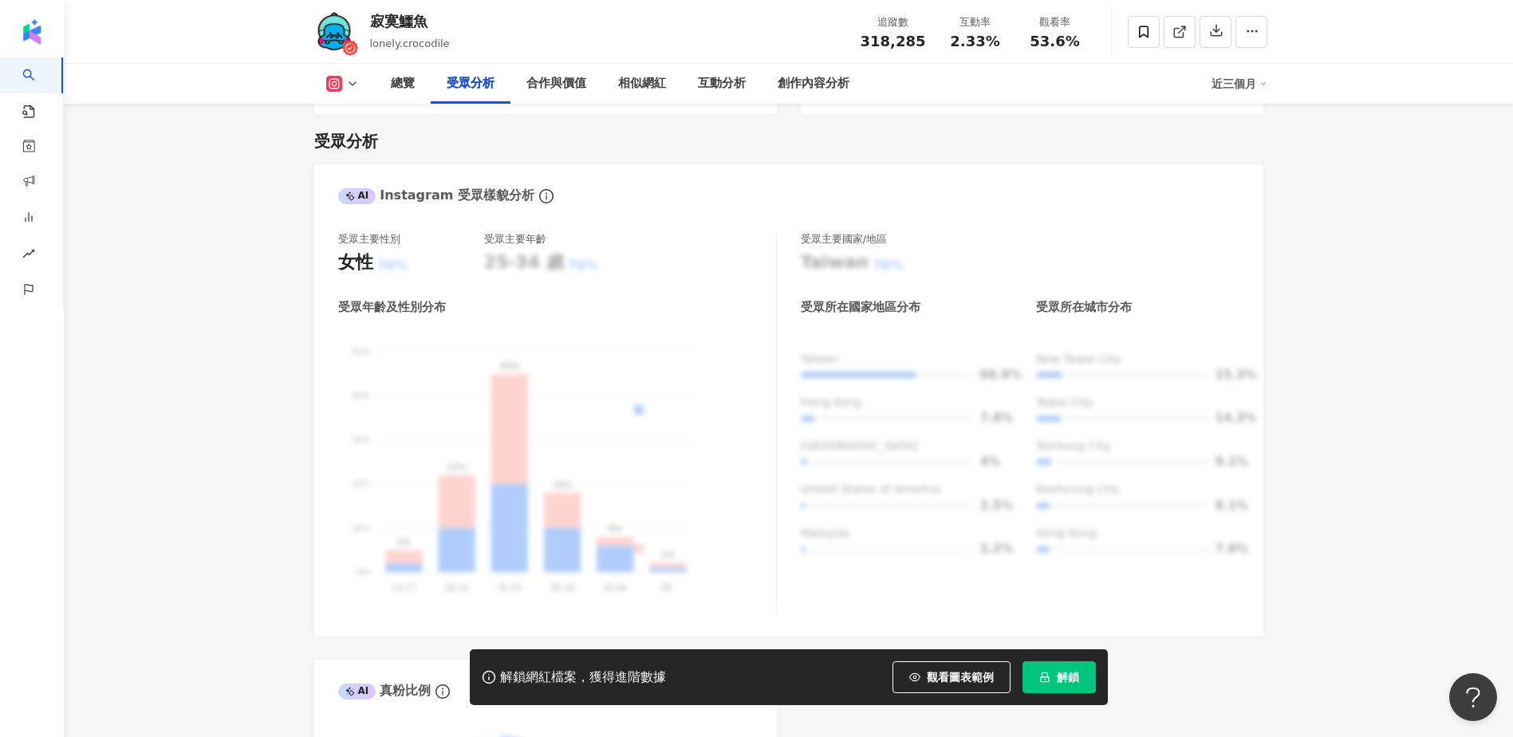
scroll to position [1489, 0]
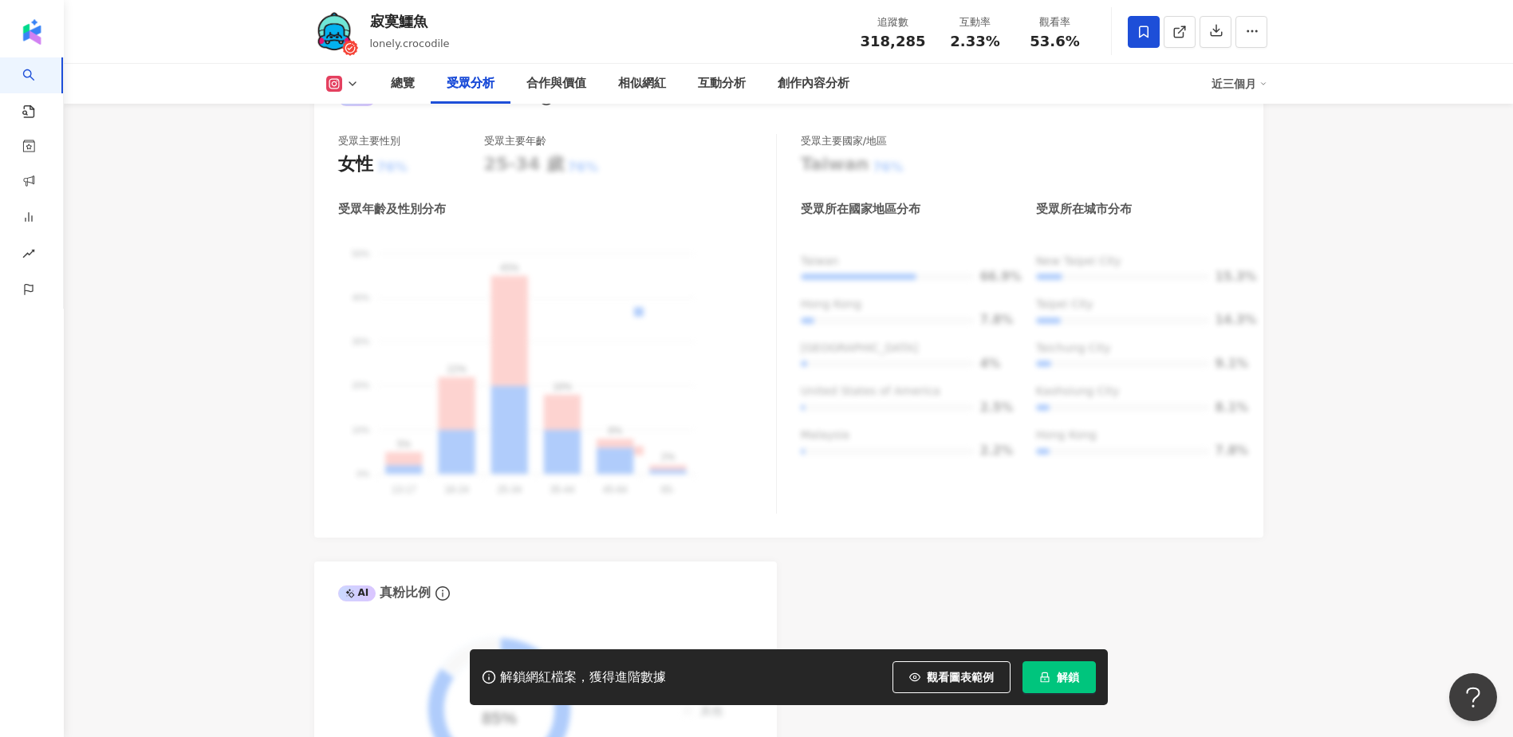
click at [1146, 33] on icon at bounding box center [1143, 32] width 14 height 14
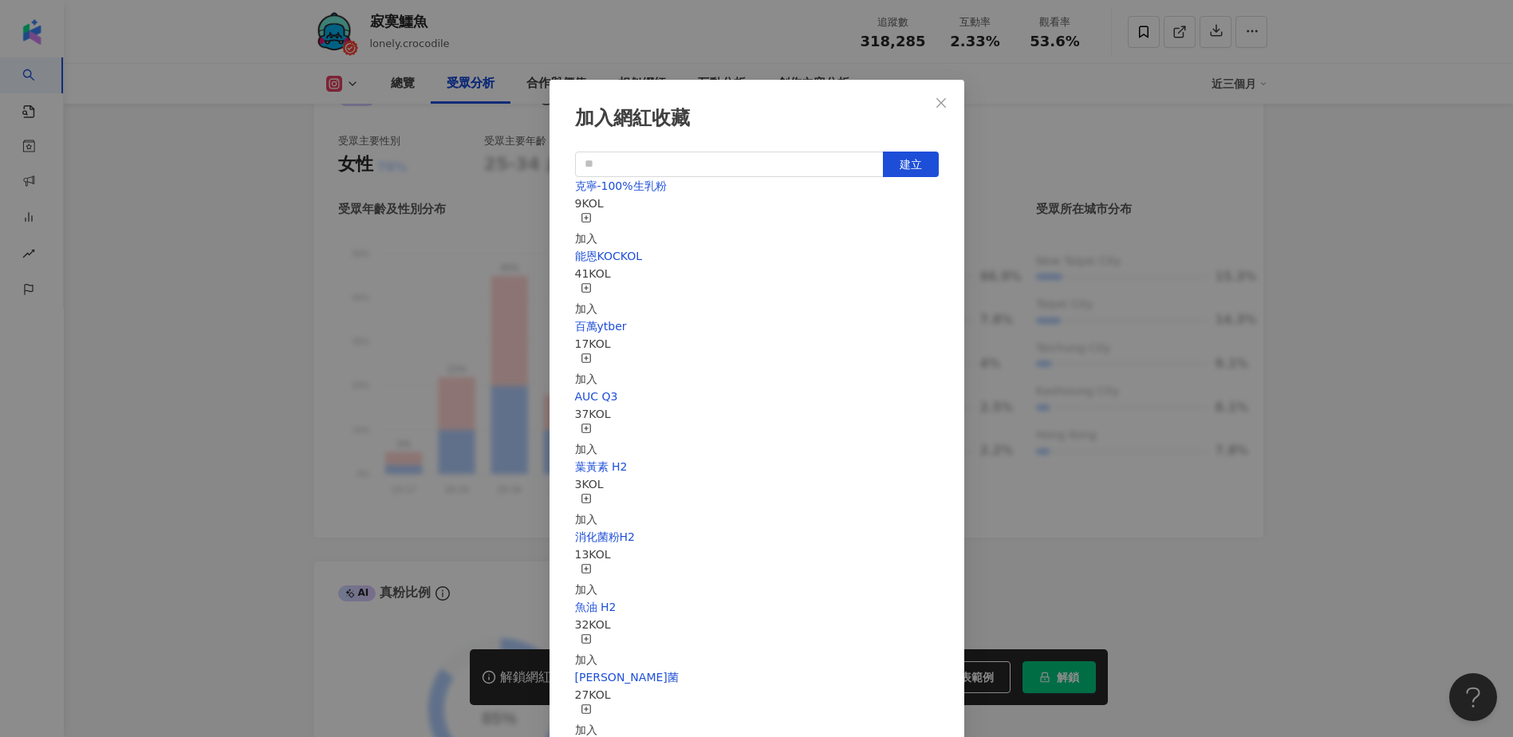
click at [597, 217] on div "加入" at bounding box center [586, 229] width 22 height 35
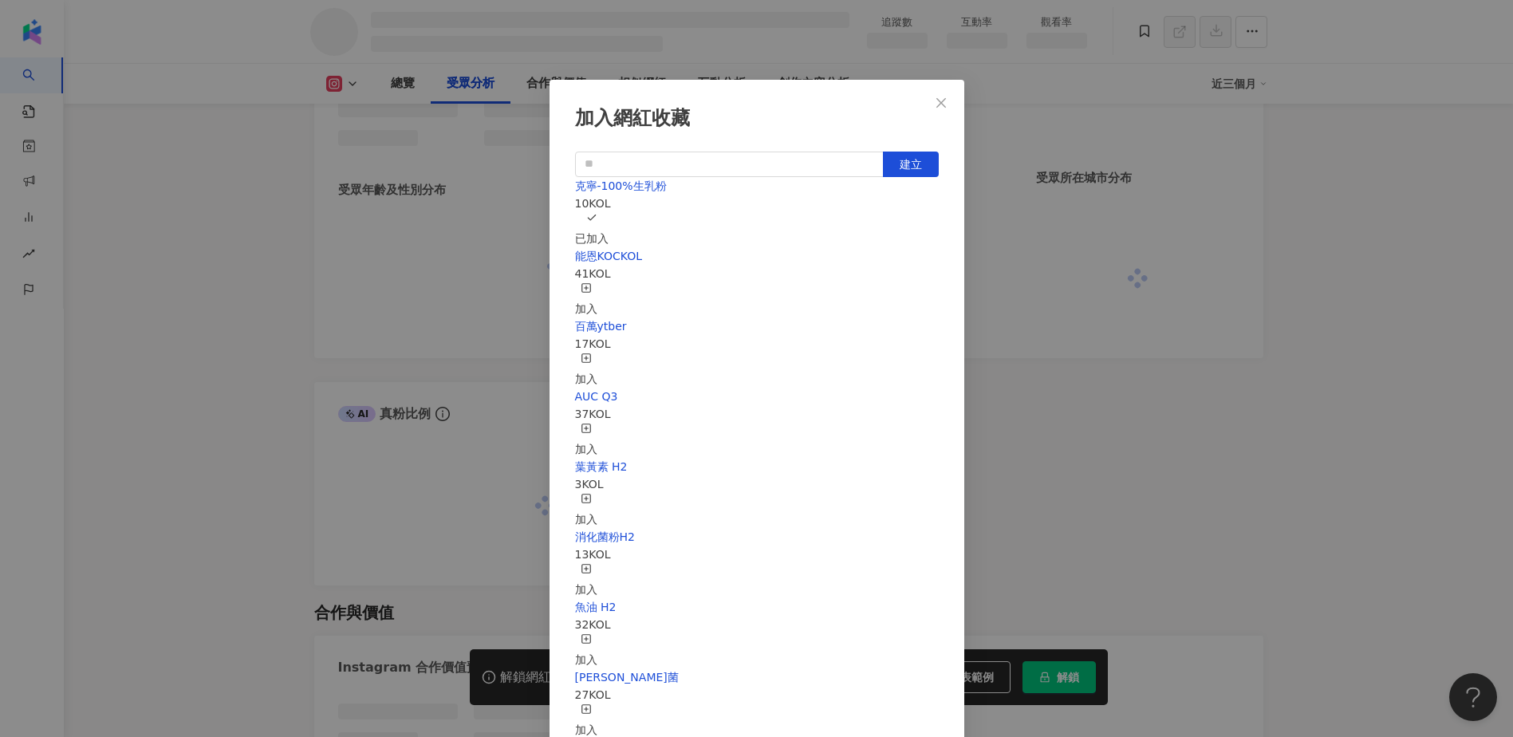
scroll to position [1311, 0]
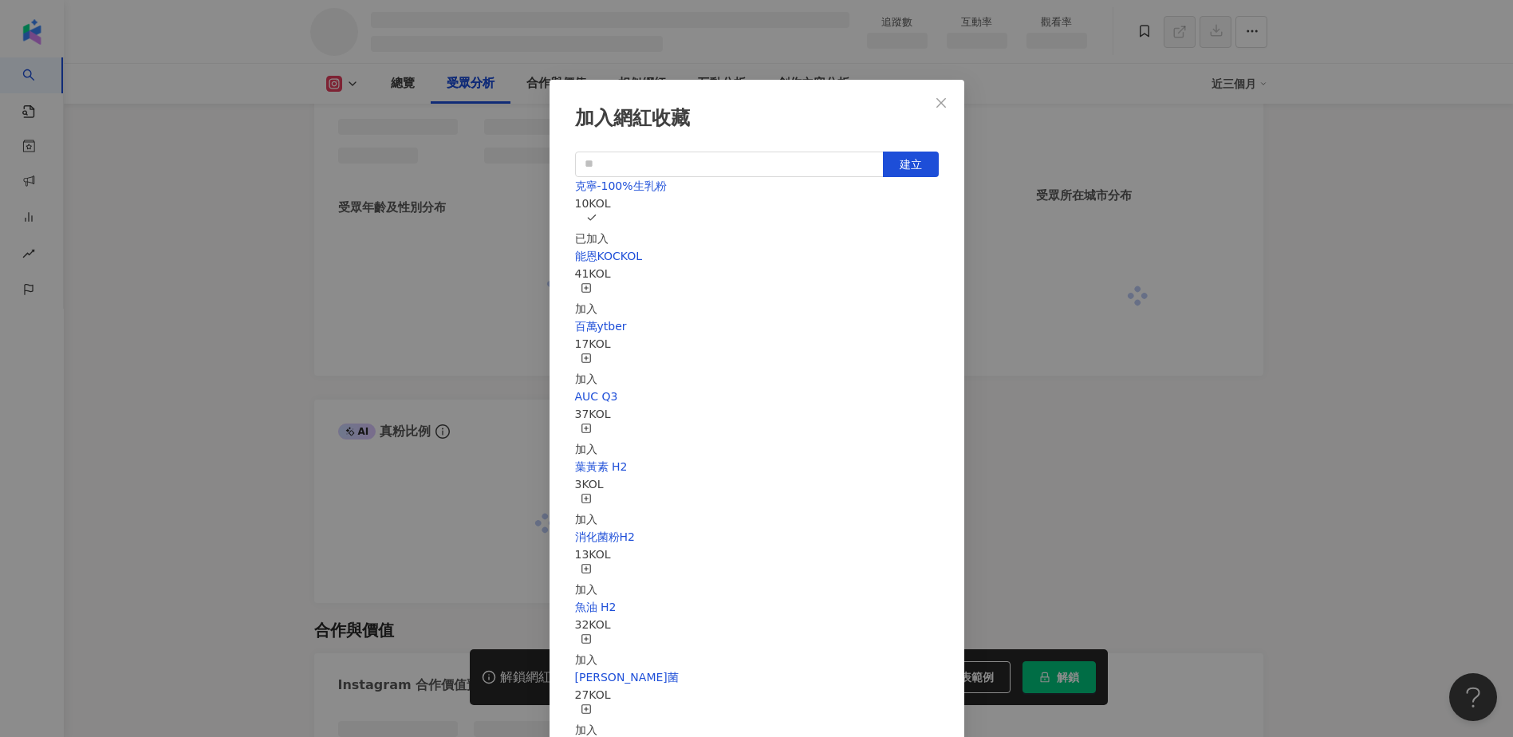
click at [735, 67] on div "加入網紅收藏 建立 克寧-100%生乳粉 10 KOL 已加入 能恩KOCKOL 41 KOL 加入 百萬ytber 17 KOL 加入 AUC Q3 37 …" at bounding box center [756, 368] width 1513 height 737
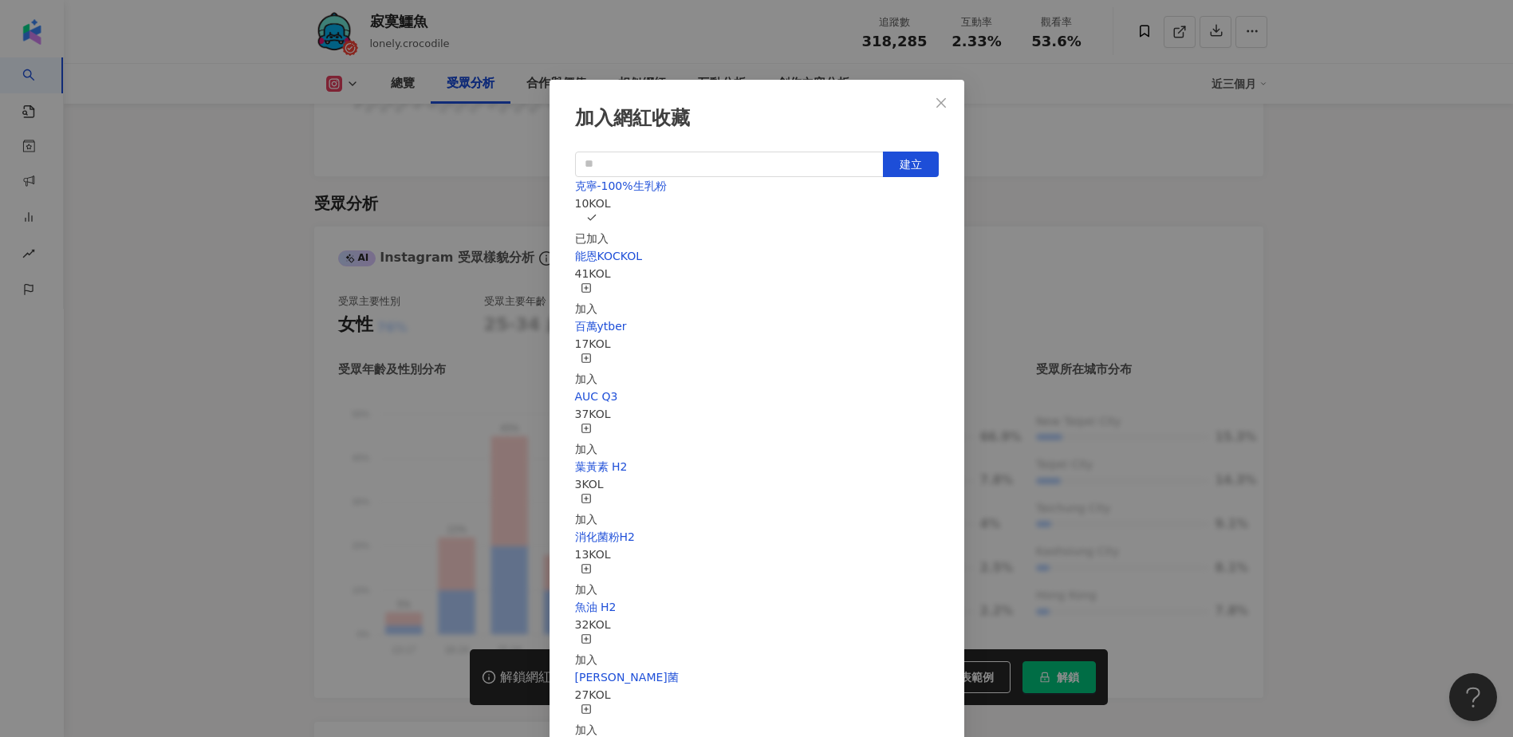
scroll to position [1471, 0]
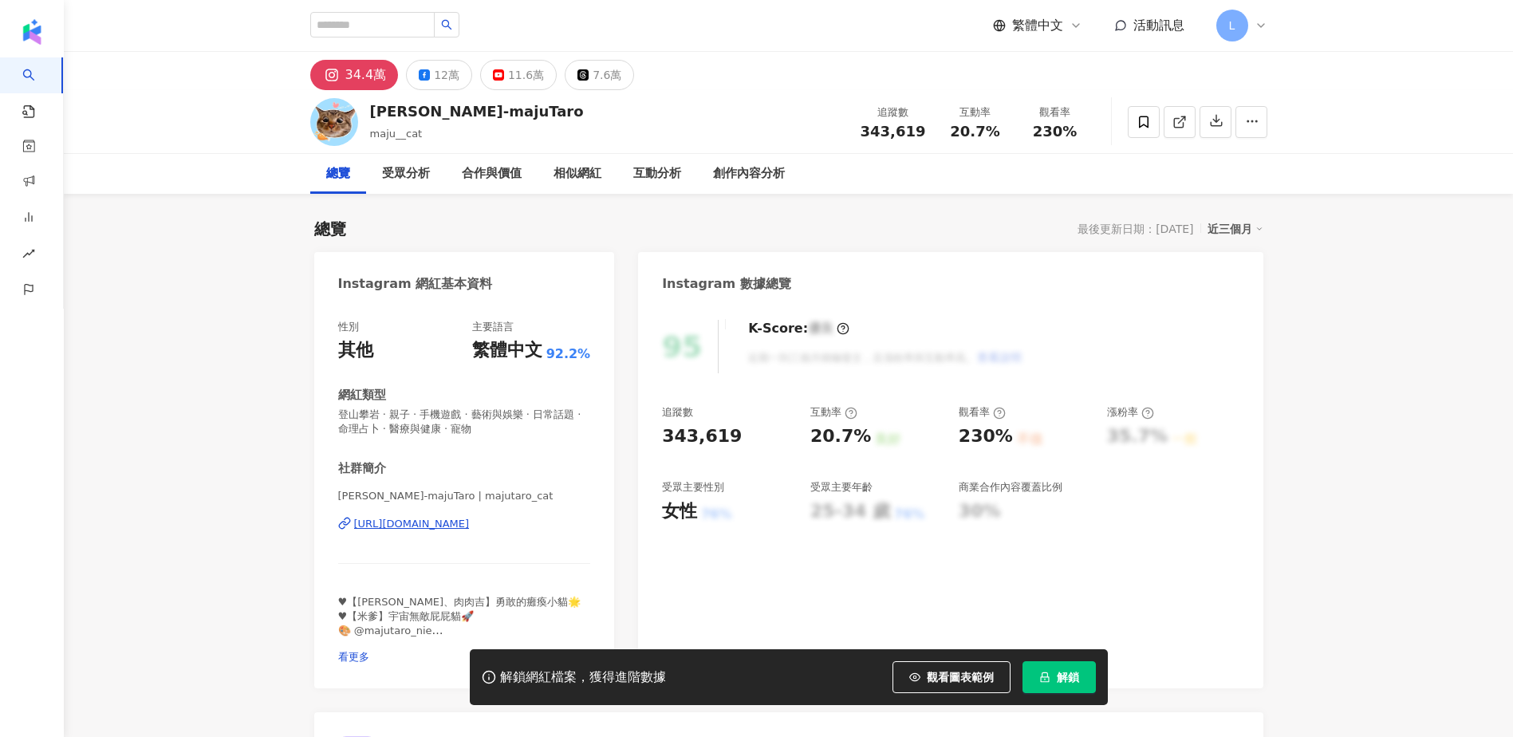
click at [419, 515] on div "[PERSON_NAME]-[PERSON_NAME] | majutaro_cat [URL][DOMAIN_NAME]" at bounding box center [464, 535] width 253 height 93
click at [423, 521] on div "[URL][DOMAIN_NAME]" at bounding box center [412, 524] width 116 height 14
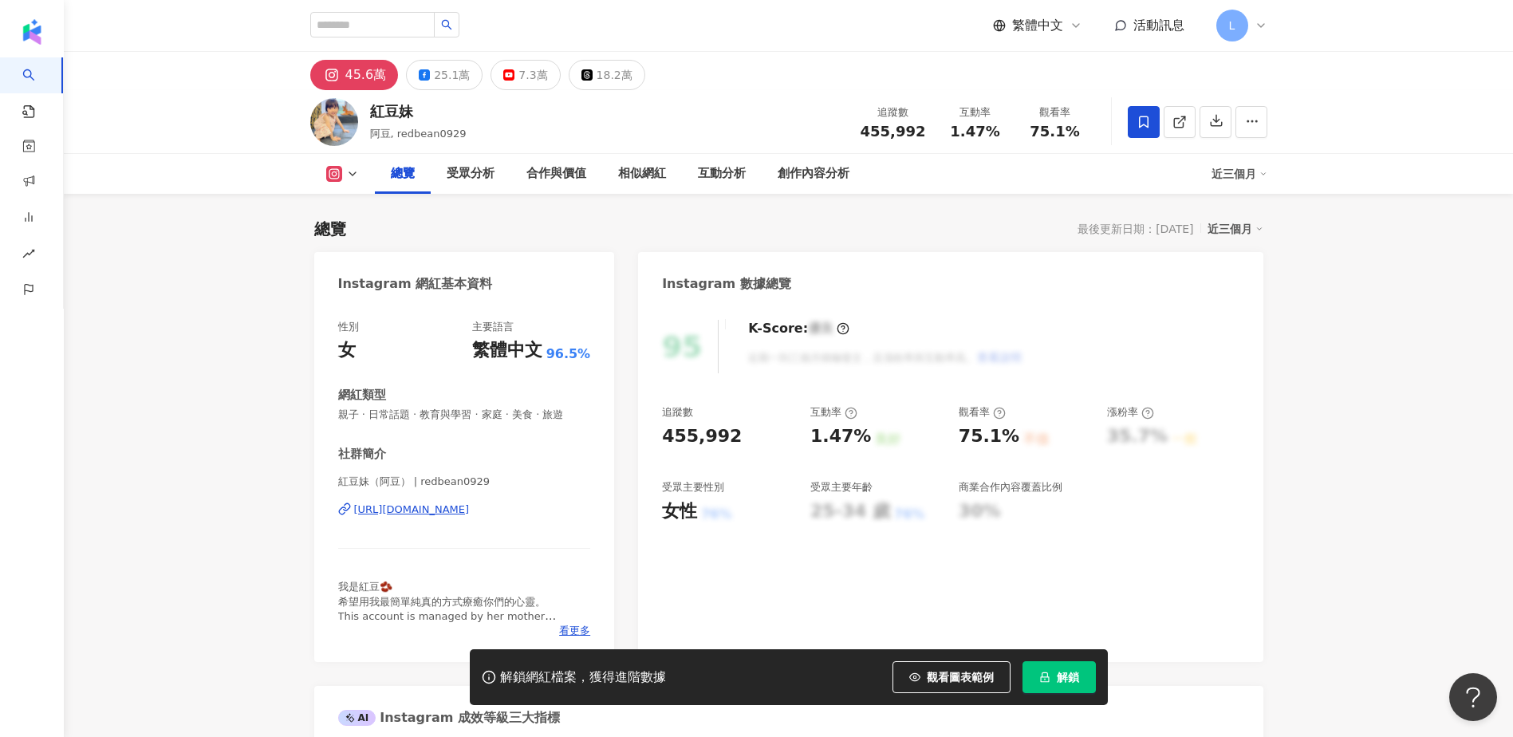
scroll to position [106, 0]
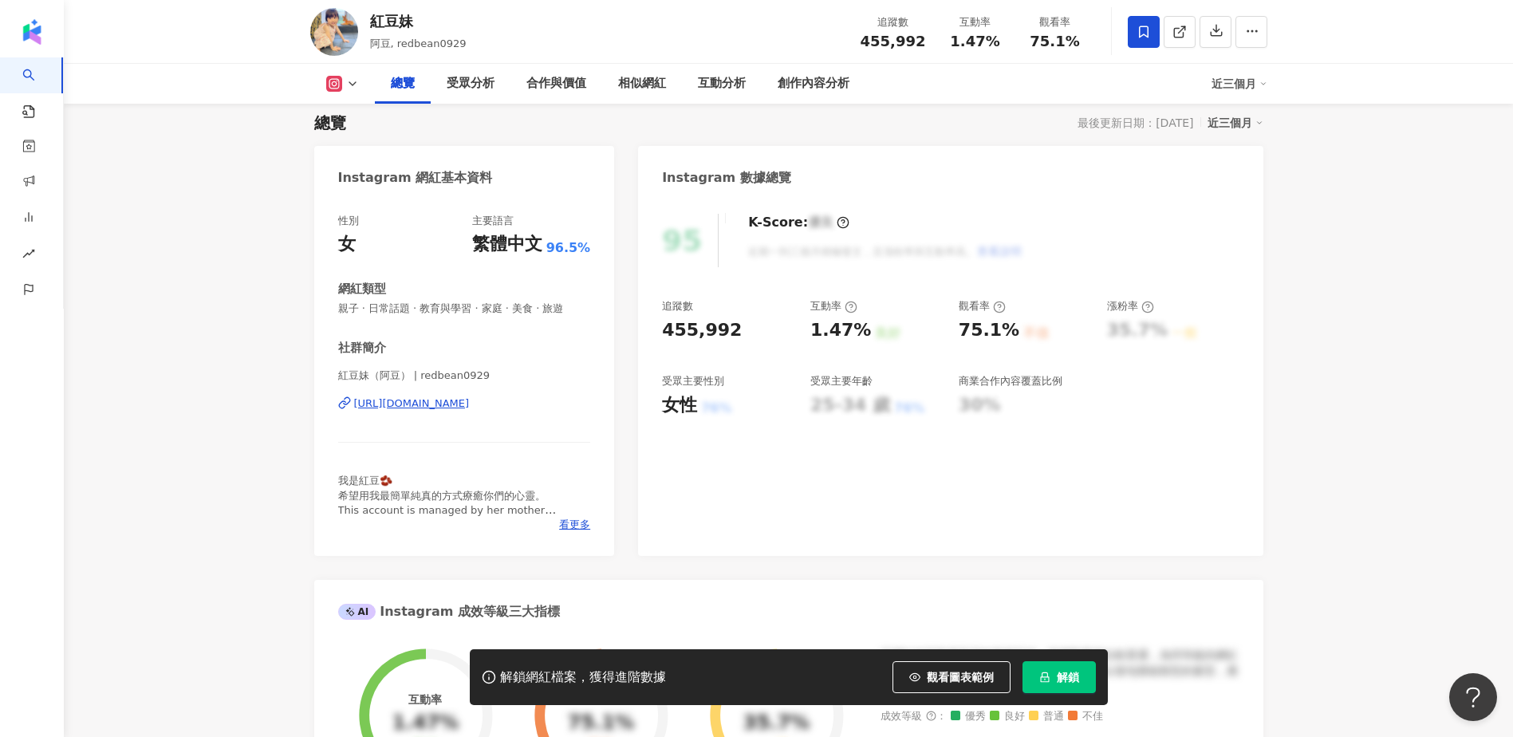
click at [430, 413] on div "紅豆妹（阿豆） | redbean0929 [URL][DOMAIN_NAME]" at bounding box center [464, 414] width 253 height 93
click at [435, 404] on div "[URL][DOMAIN_NAME]" at bounding box center [412, 403] width 116 height 14
click at [1133, 38] on span at bounding box center [1144, 32] width 32 height 32
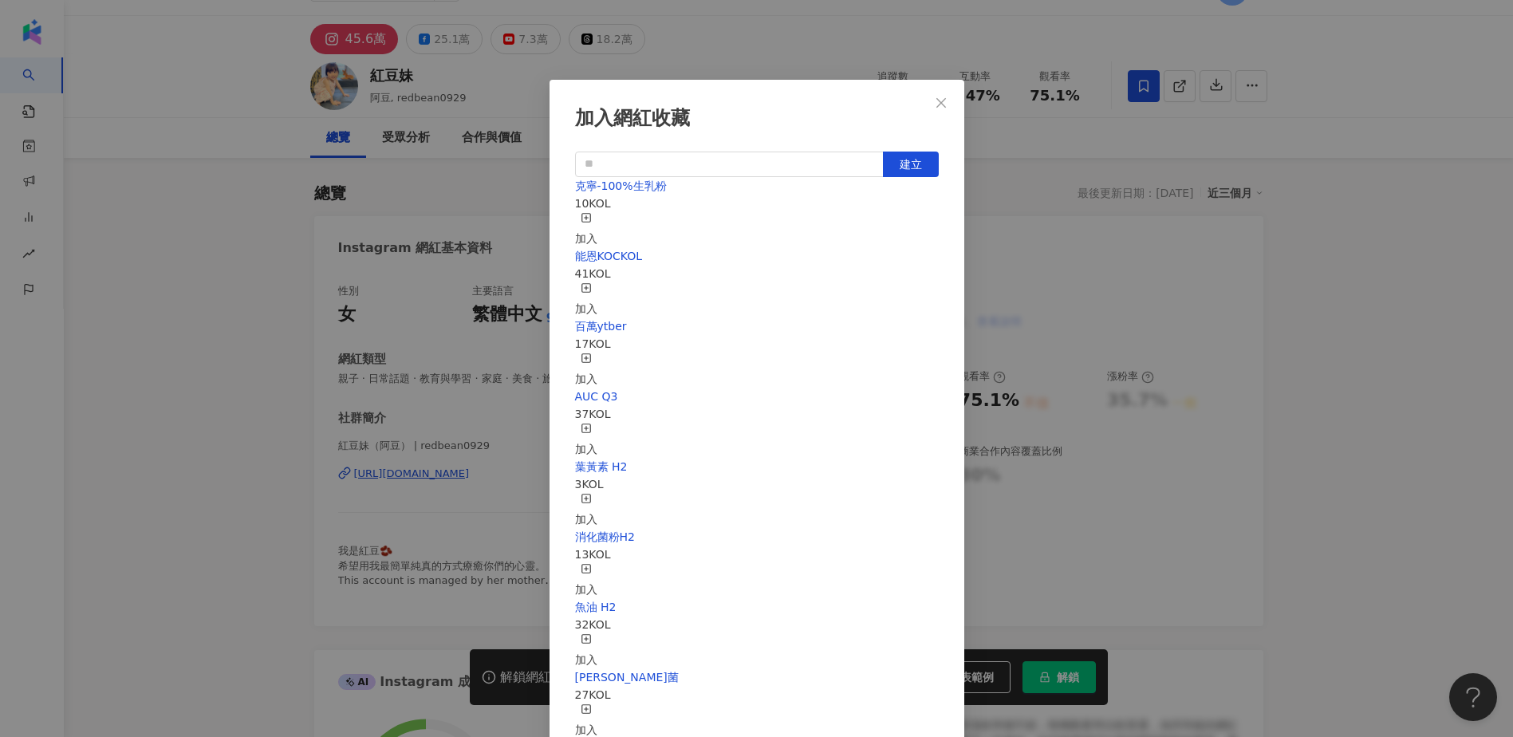
scroll to position [0, 0]
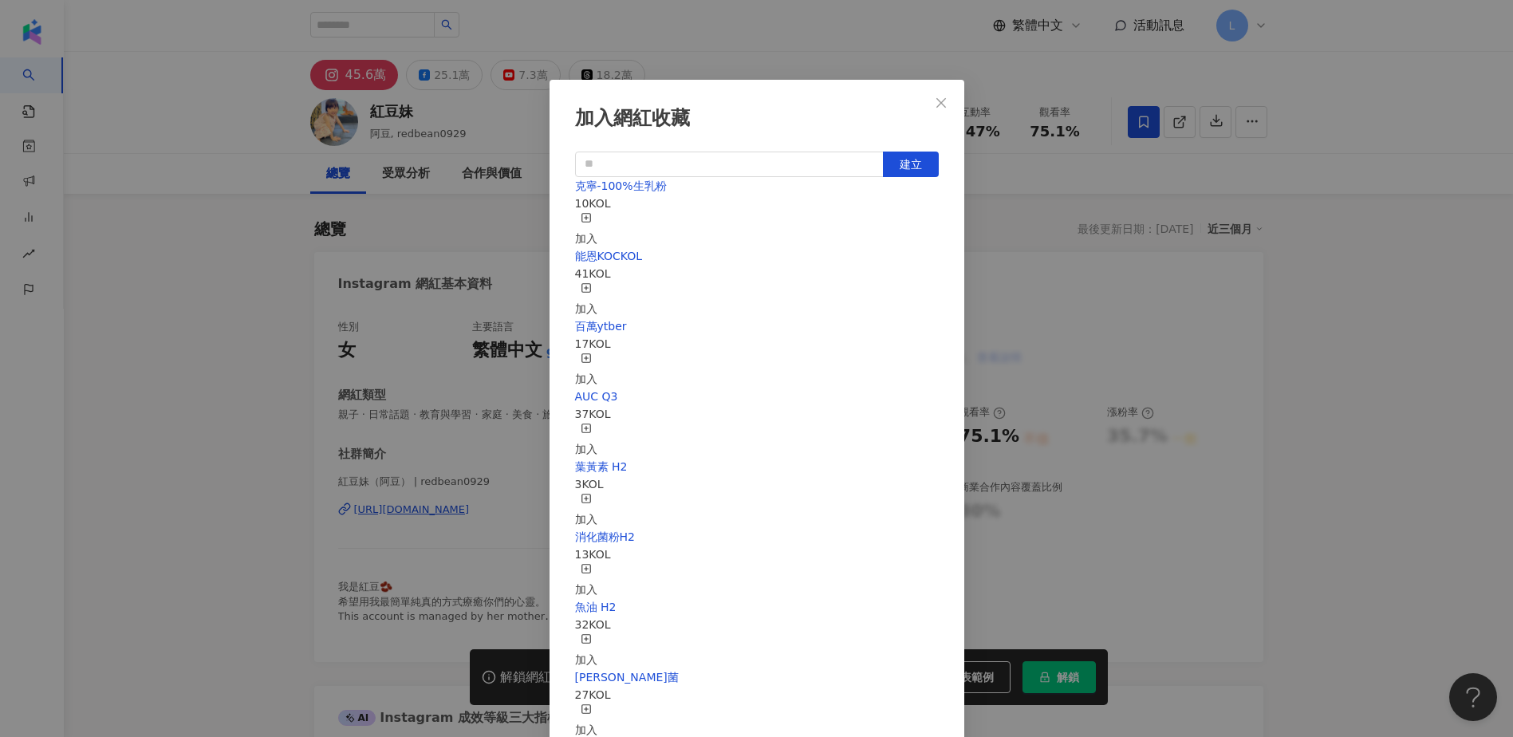
click at [597, 216] on div "加入" at bounding box center [586, 229] width 22 height 35
click at [938, 103] on icon "close" at bounding box center [941, 102] width 13 height 13
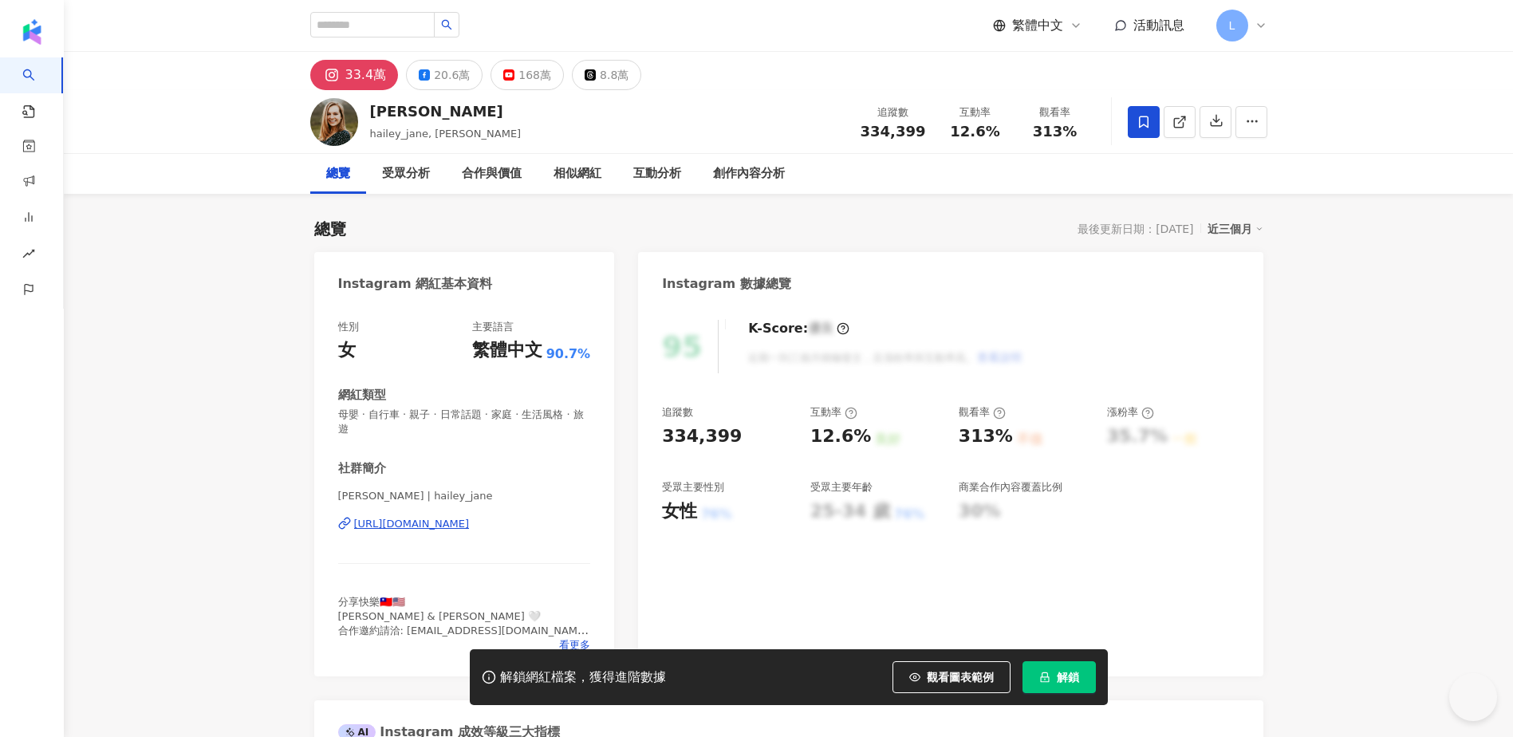
click at [408, 532] on div "[PERSON_NAME] | hailey_jane [URL][DOMAIN_NAME]" at bounding box center [464, 535] width 253 height 93
click at [410, 528] on div "[URL][DOMAIN_NAME]" at bounding box center [412, 524] width 116 height 14
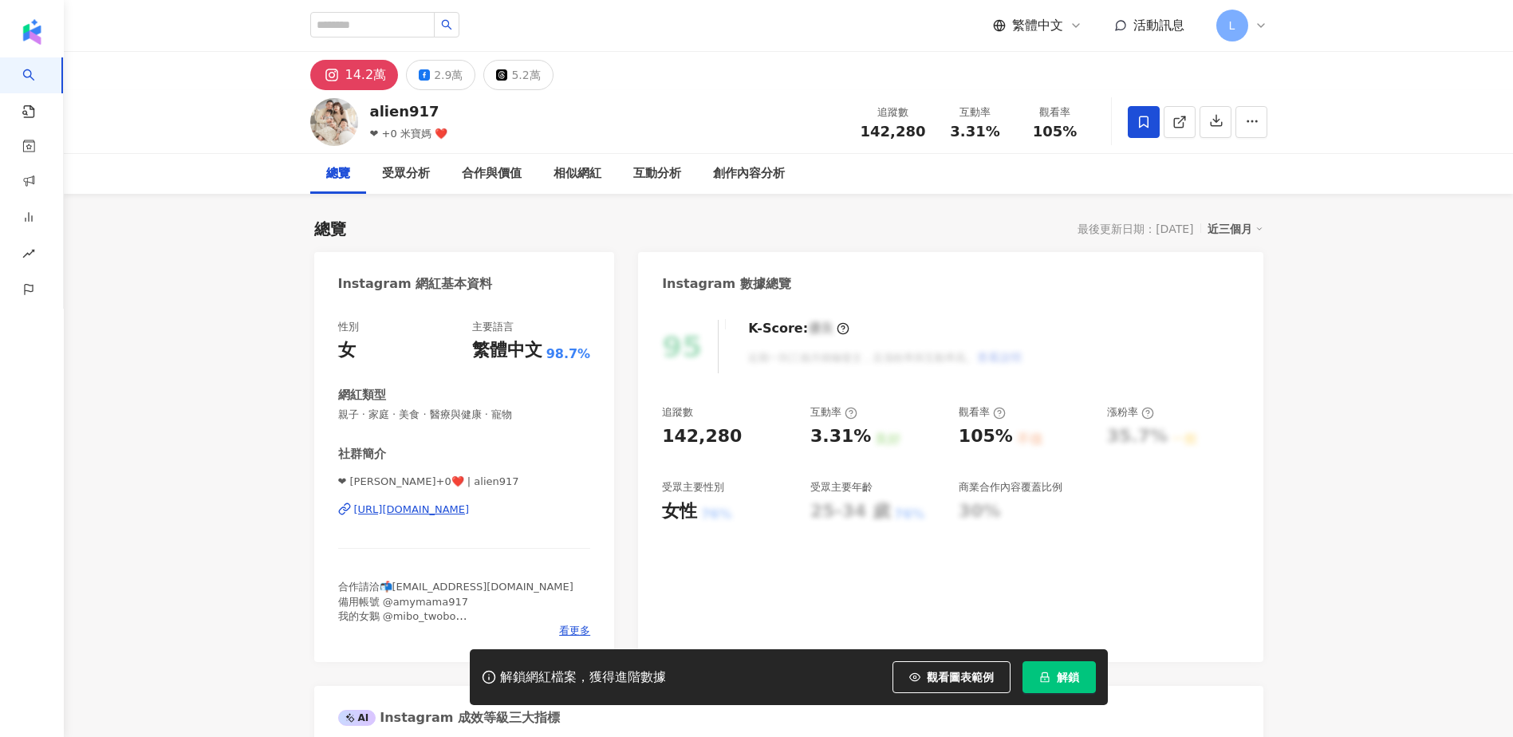
click at [413, 506] on div "https://www.instagram.com/alien917/" at bounding box center [412, 509] width 116 height 14
click at [1153, 113] on span at bounding box center [1144, 122] width 32 height 32
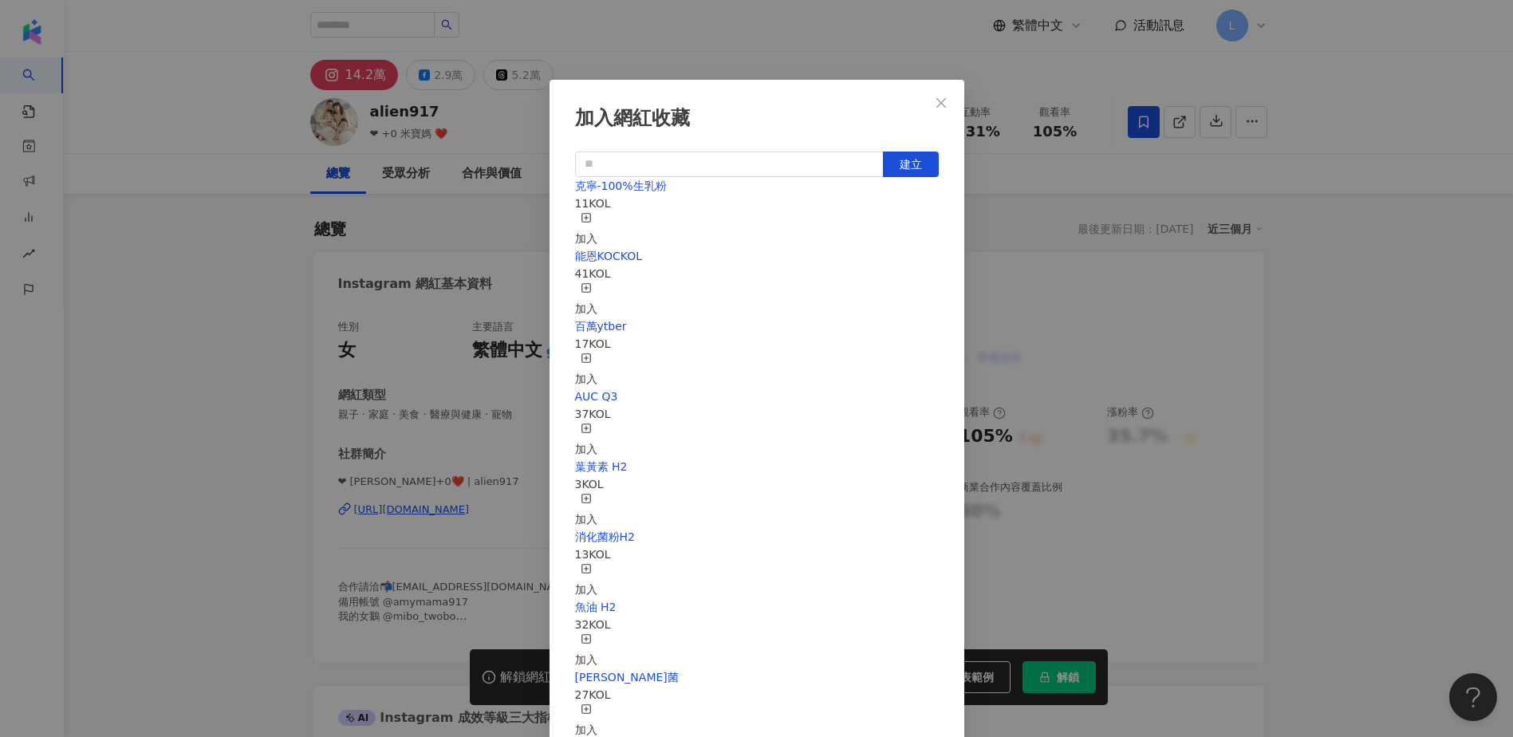
click at [597, 213] on div "加入" at bounding box center [586, 229] width 22 height 35
click at [776, 39] on div "加入網紅收藏 建立 克寧-100%生乳粉 12 KOL 已加入 能恩KOCKOL 41 KOL 加入 百萬ytber 17 KOL 加入 AUC Q3 37 …" at bounding box center [756, 368] width 1513 height 737
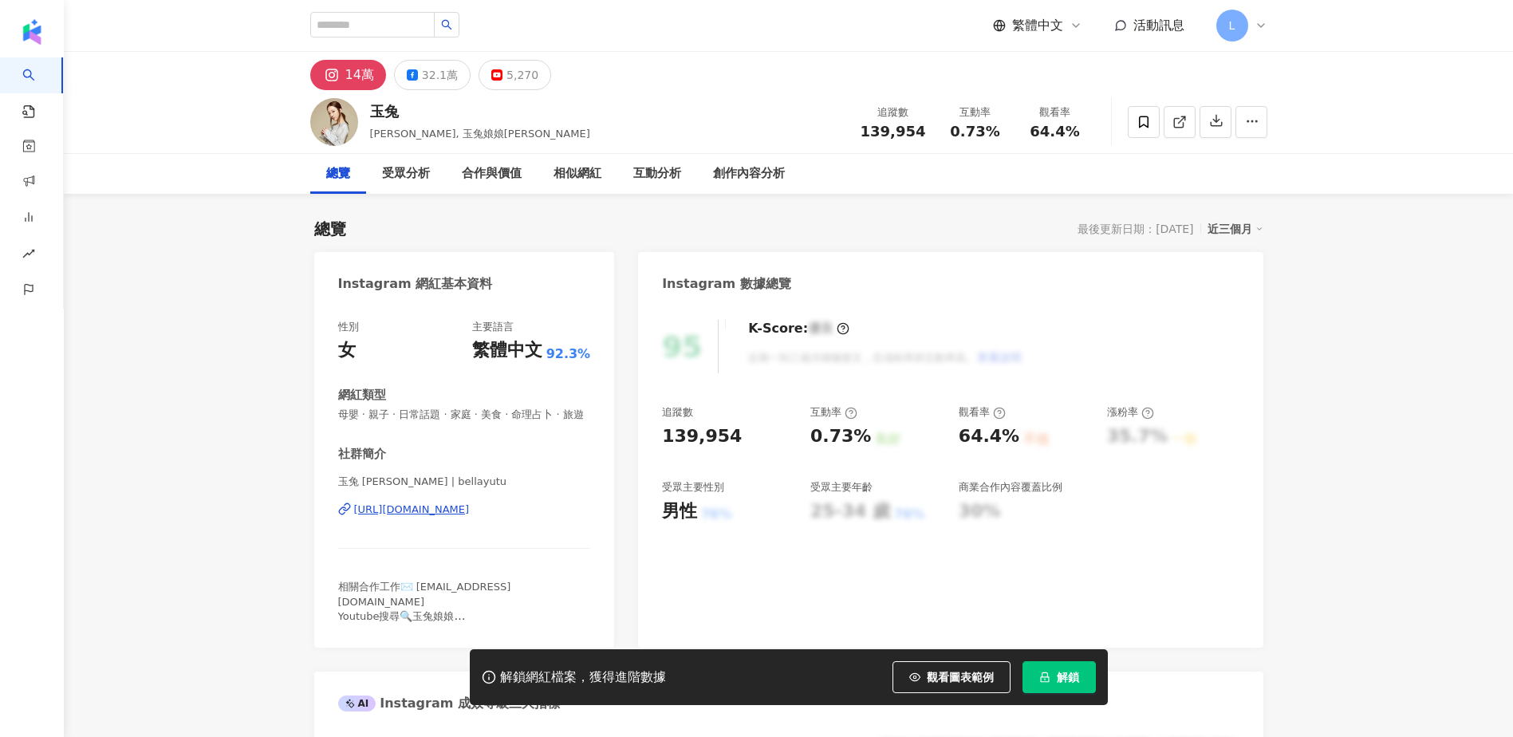
click at [448, 517] on div "[URL][DOMAIN_NAME]" at bounding box center [412, 509] width 116 height 14
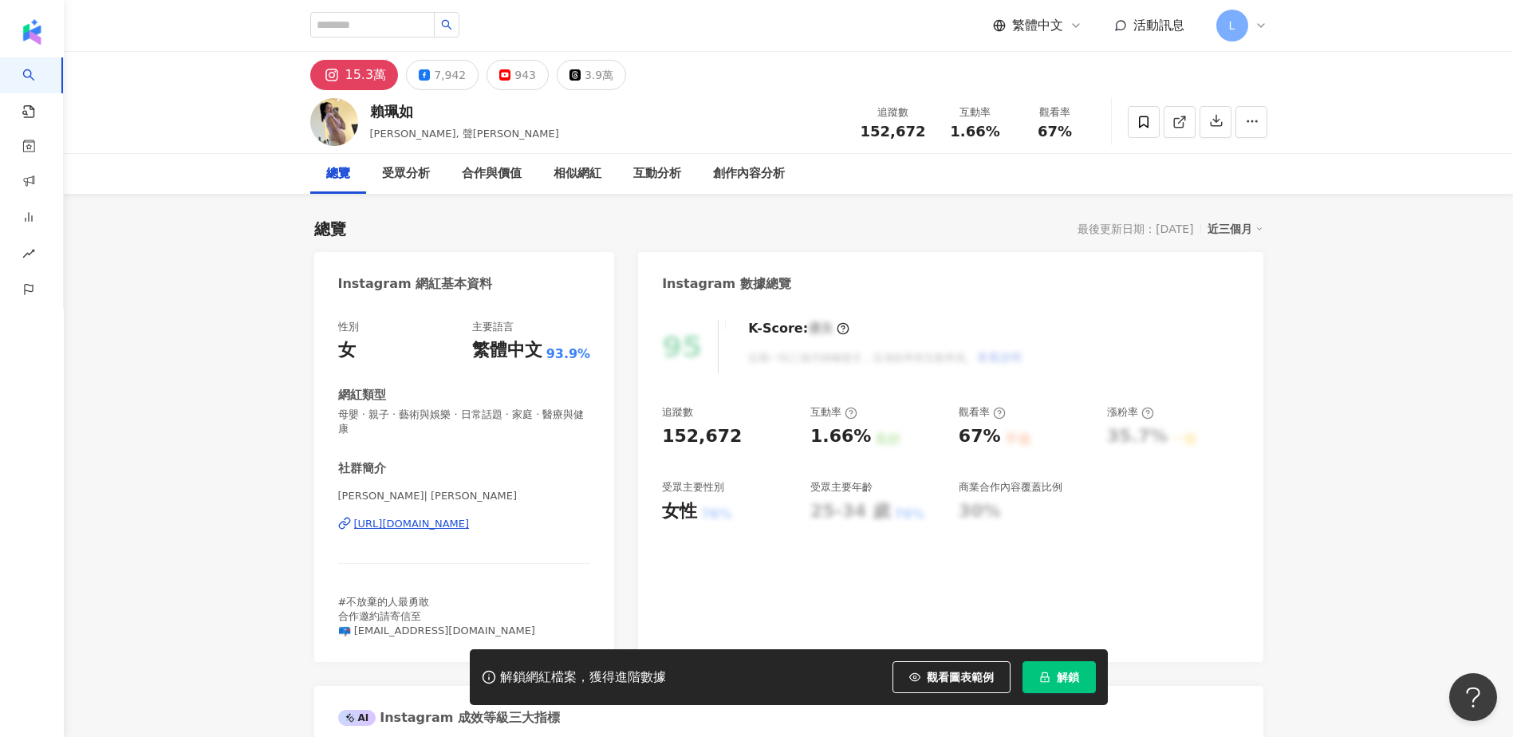
click at [425, 524] on div "https://www.instagram.com/vinolai/" at bounding box center [412, 524] width 116 height 14
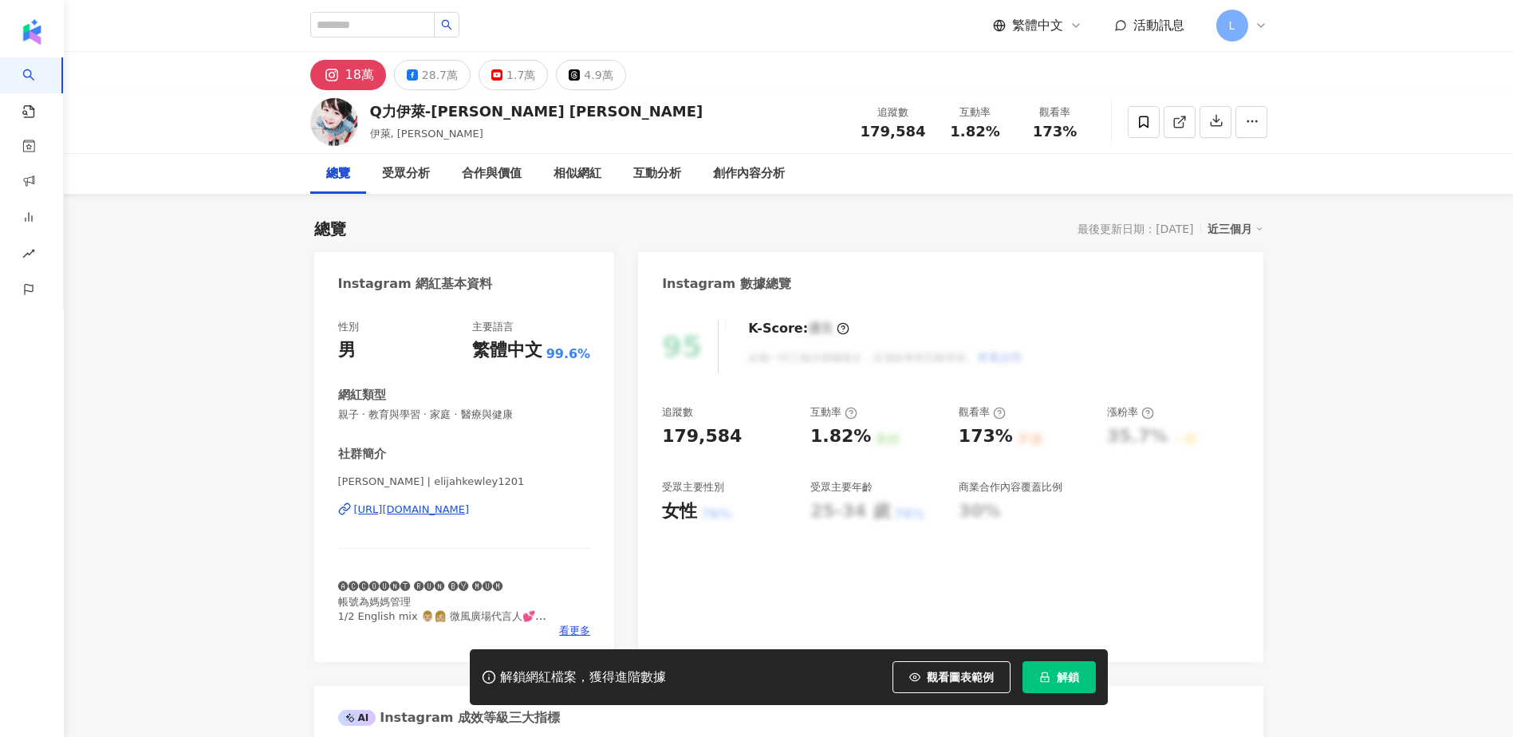
click at [421, 510] on div "https://www.instagram.com/elijahkewley1201/" at bounding box center [412, 509] width 116 height 14
click at [1135, 125] on span at bounding box center [1144, 122] width 32 height 32
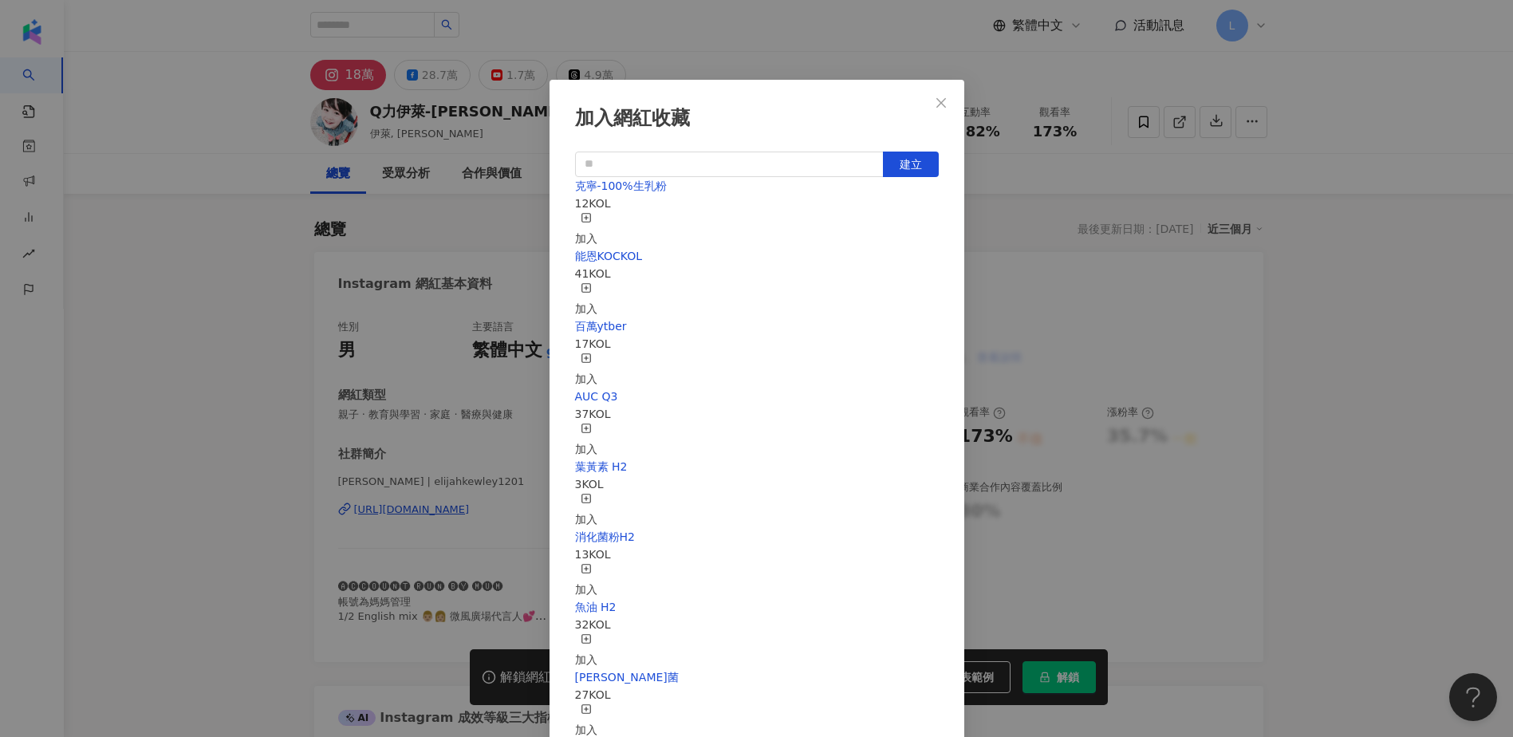
click at [597, 222] on div "加入" at bounding box center [586, 229] width 22 height 35
click at [941, 104] on icon "close" at bounding box center [941, 102] width 13 height 13
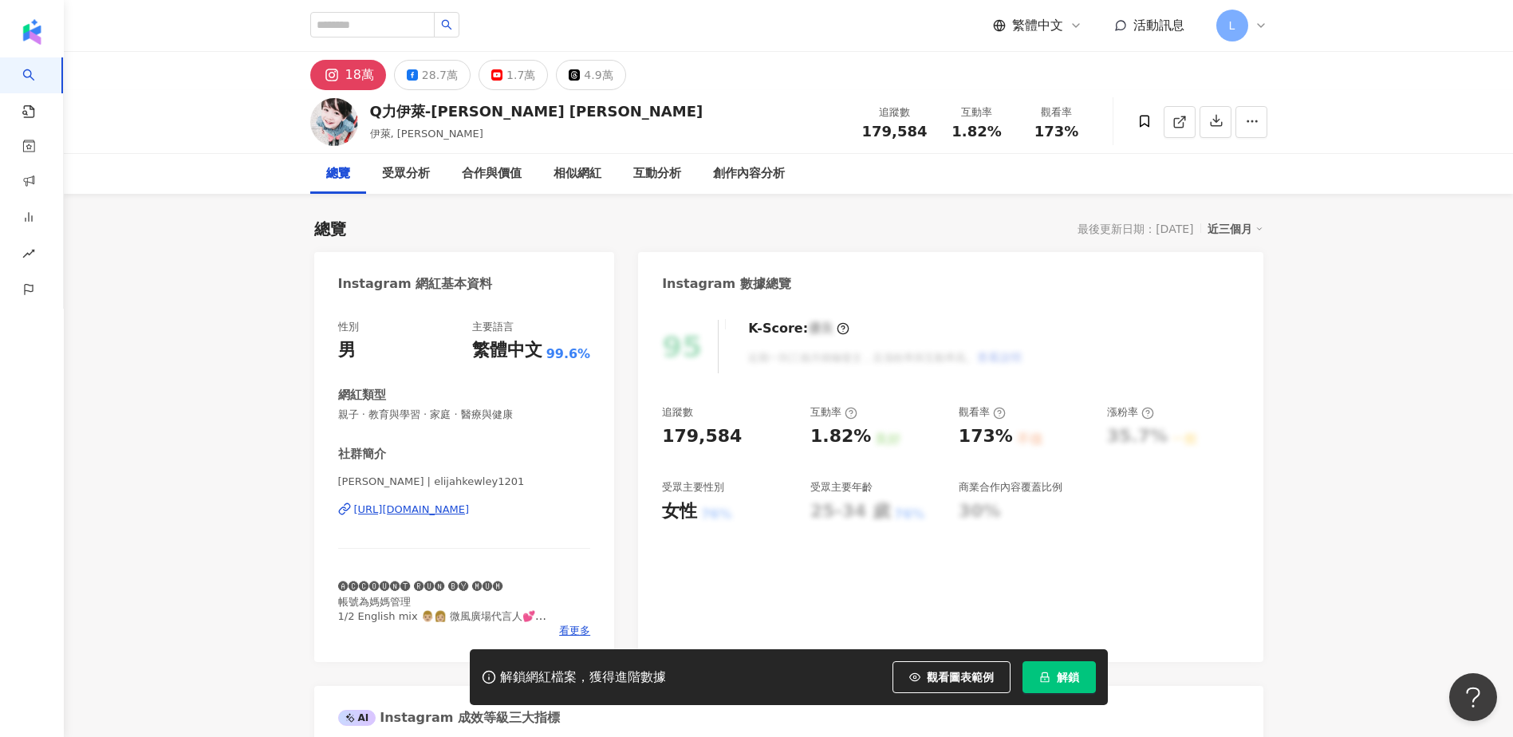
click at [682, 115] on div "Q力伊萊-Elijah Kewley 池東澤 伊萊, 池東澤 追蹤數 179,584 互動率 1.82% 觀看率 173%" at bounding box center [788, 121] width 1021 height 63
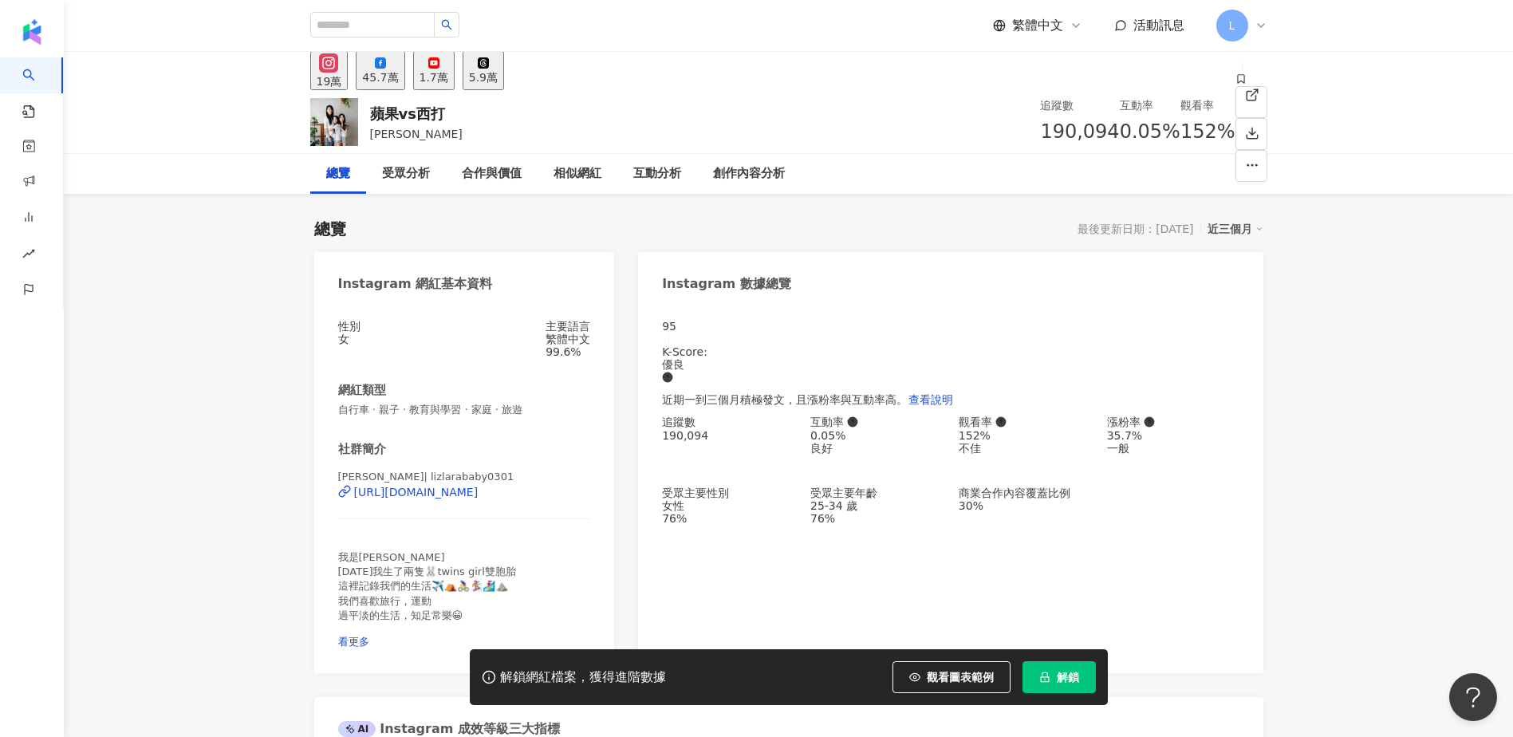
click at [435, 498] on div "[URL][DOMAIN_NAME]" at bounding box center [416, 492] width 124 height 13
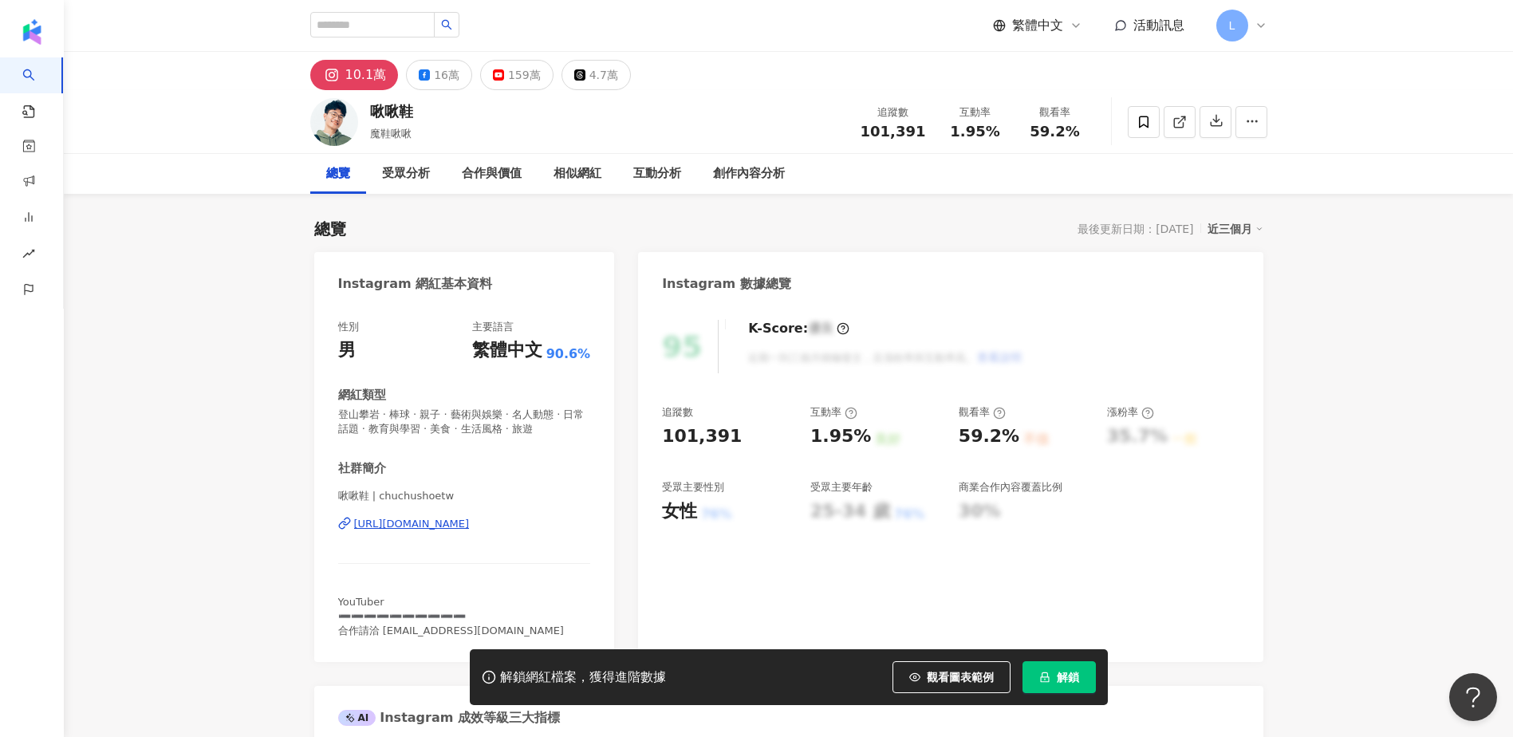
click at [443, 530] on div "https://www.instagram.com/chuchushoetw/" at bounding box center [412, 524] width 116 height 14
click at [1145, 132] on span at bounding box center [1144, 122] width 32 height 32
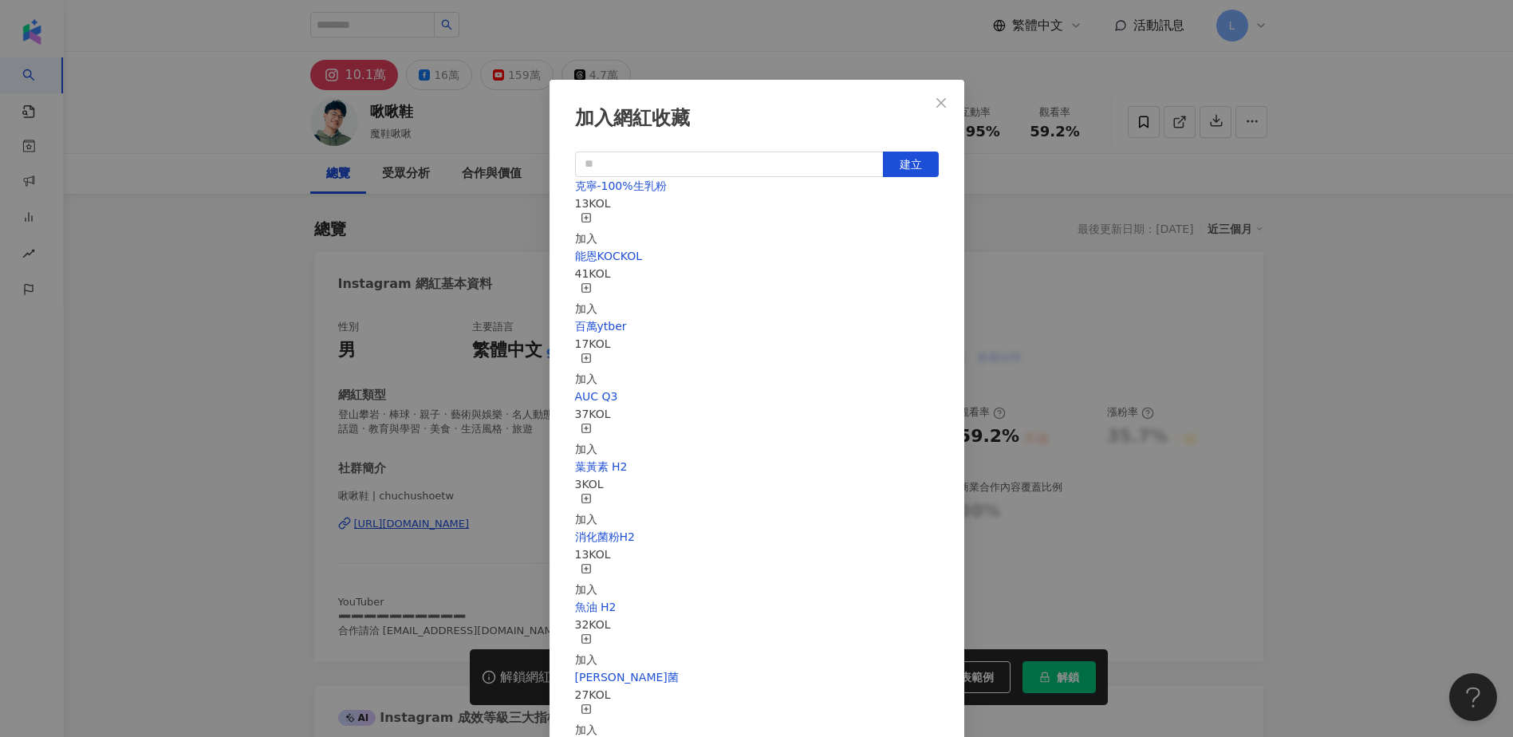
click at [597, 218] on div "加入" at bounding box center [586, 229] width 22 height 35
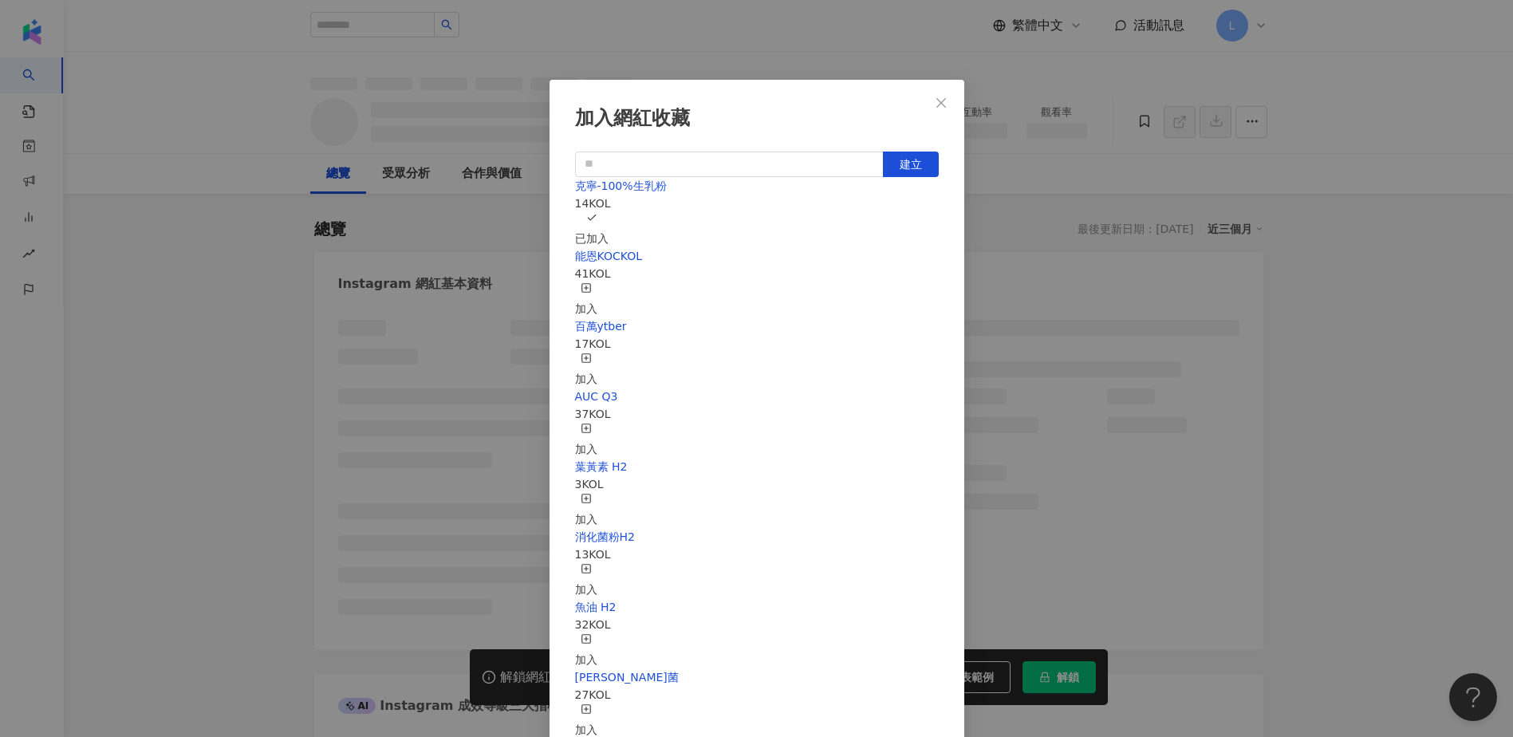
click at [243, 263] on div "加入網紅收藏 建立 克寧-100%生乳粉 14 KOL 已加入 能恩KOCKOL 41 KOL 加入 百萬ytber 17 KOL 加入 AUC Q3 37 …" at bounding box center [756, 368] width 1513 height 737
click at [262, 284] on div "加入網紅收藏 建立 克寧-100%生乳粉 14 KOL 已加入 能恩KOCKOL 41 KOL 加入 百萬ytber 17 KOL 加入 AUC Q3 37 …" at bounding box center [756, 368] width 1513 height 737
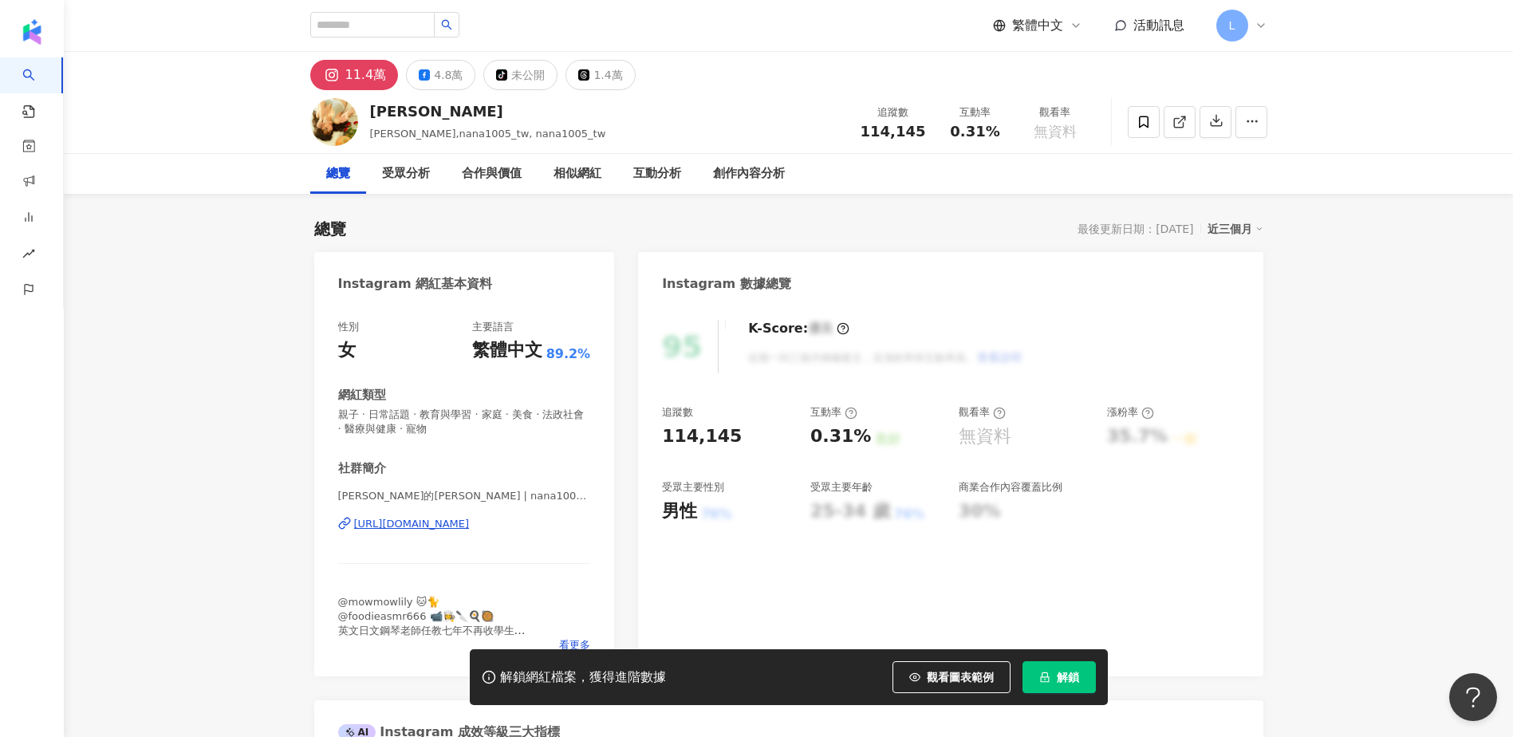
click at [423, 529] on div "[URL][DOMAIN_NAME]" at bounding box center [412, 524] width 116 height 14
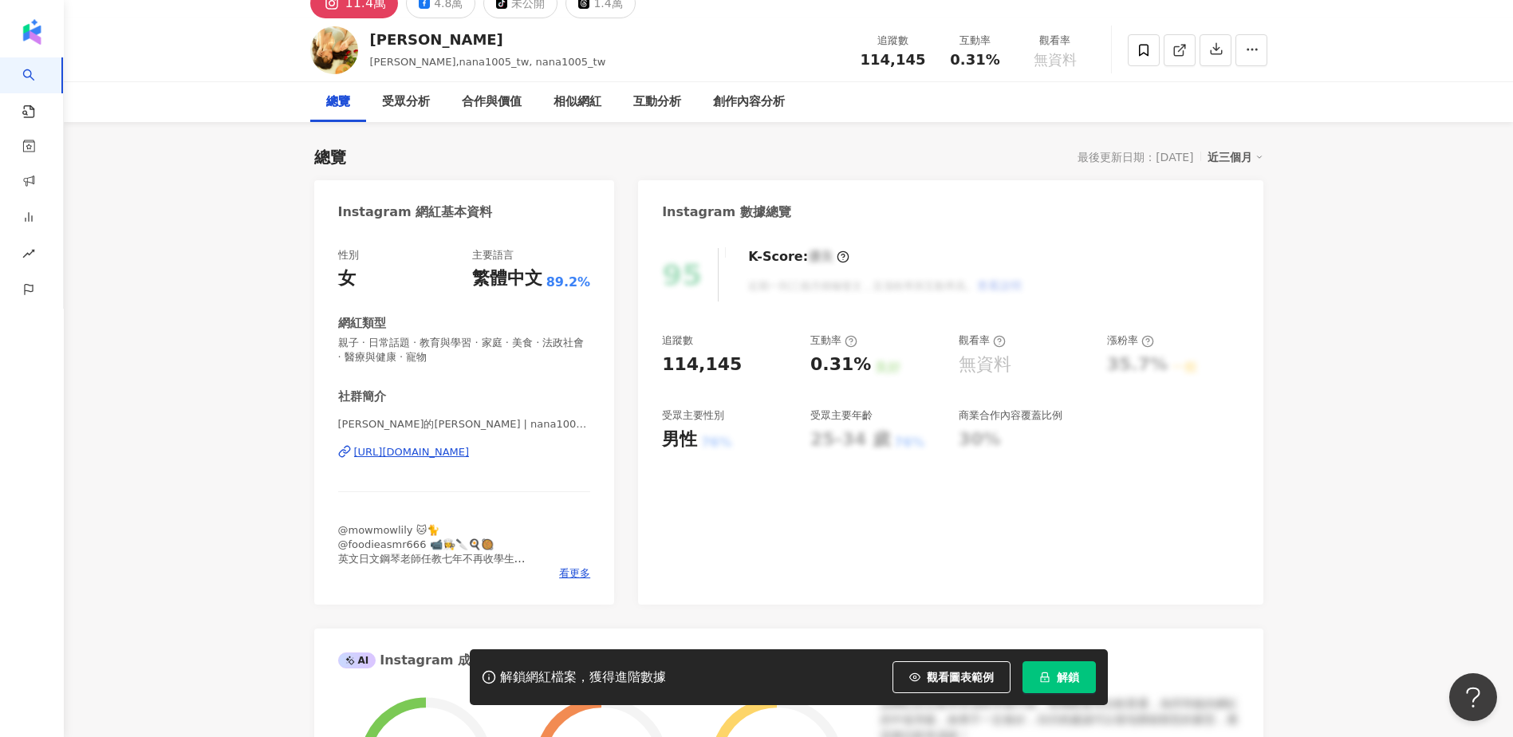
scroll to position [106, 0]
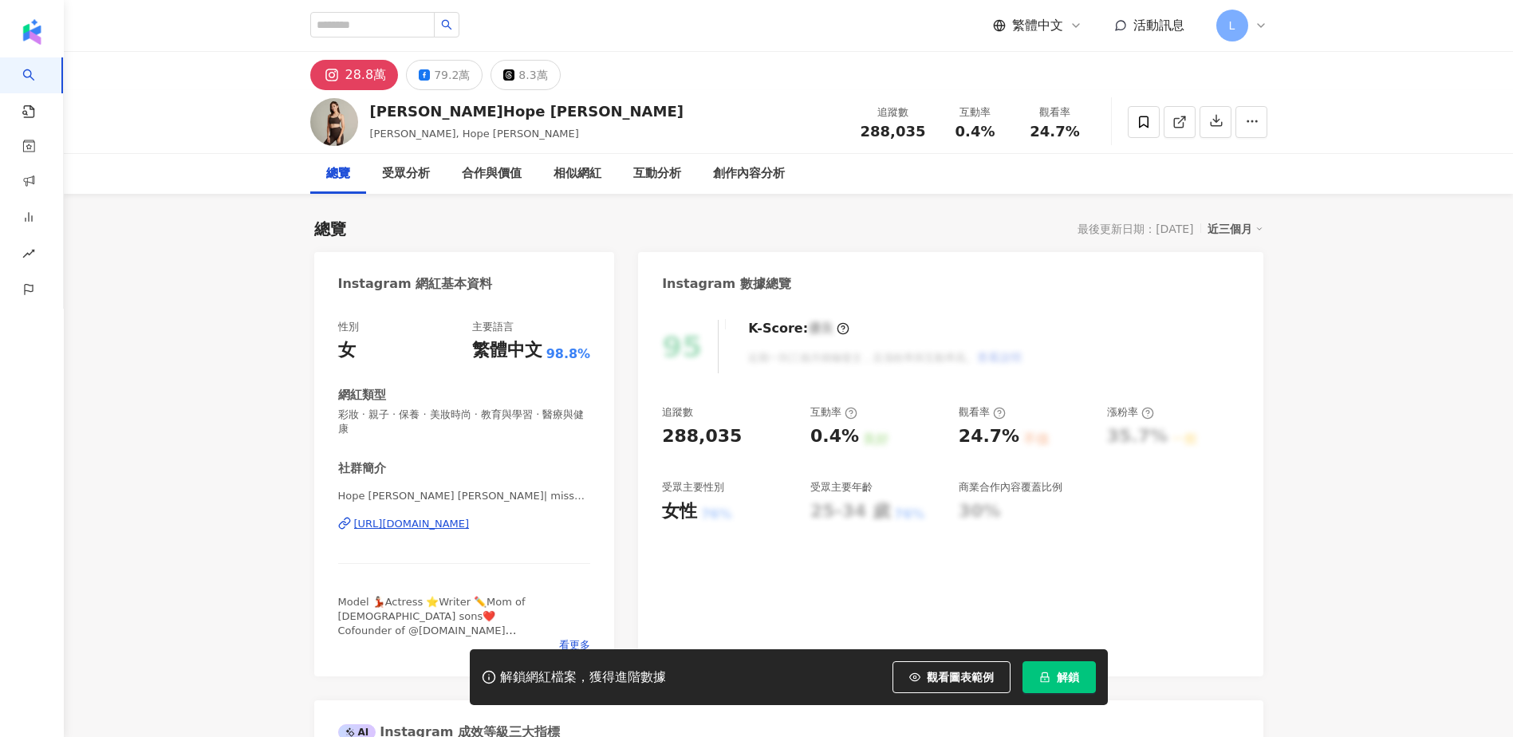
click at [447, 522] on div "[URL][DOMAIN_NAME]" at bounding box center [412, 524] width 116 height 14
click at [447, 86] on button "79.2萬" at bounding box center [444, 75] width 77 height 30
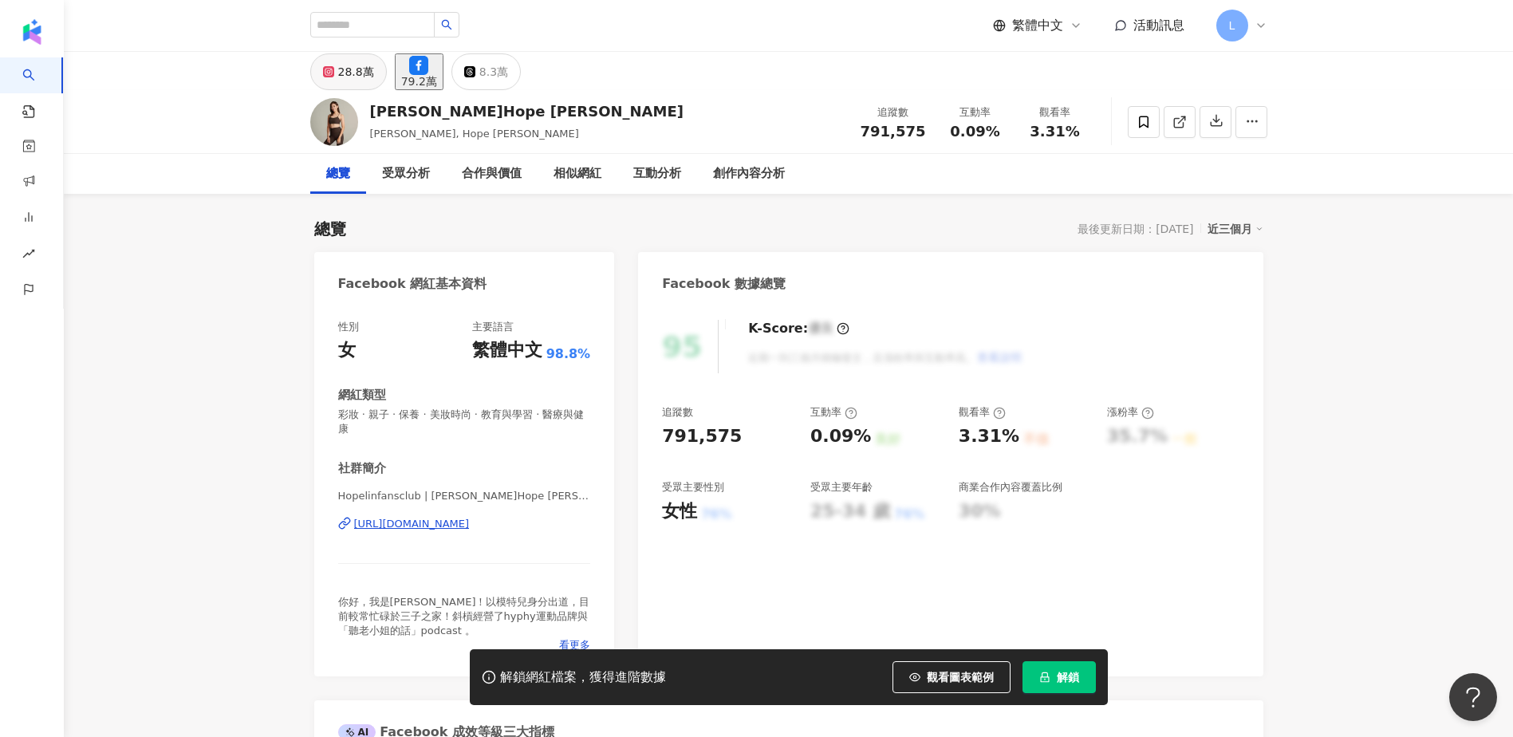
click at [339, 83] on div "28.8萬" at bounding box center [356, 72] width 36 height 22
click at [1140, 128] on icon at bounding box center [1143, 122] width 14 height 14
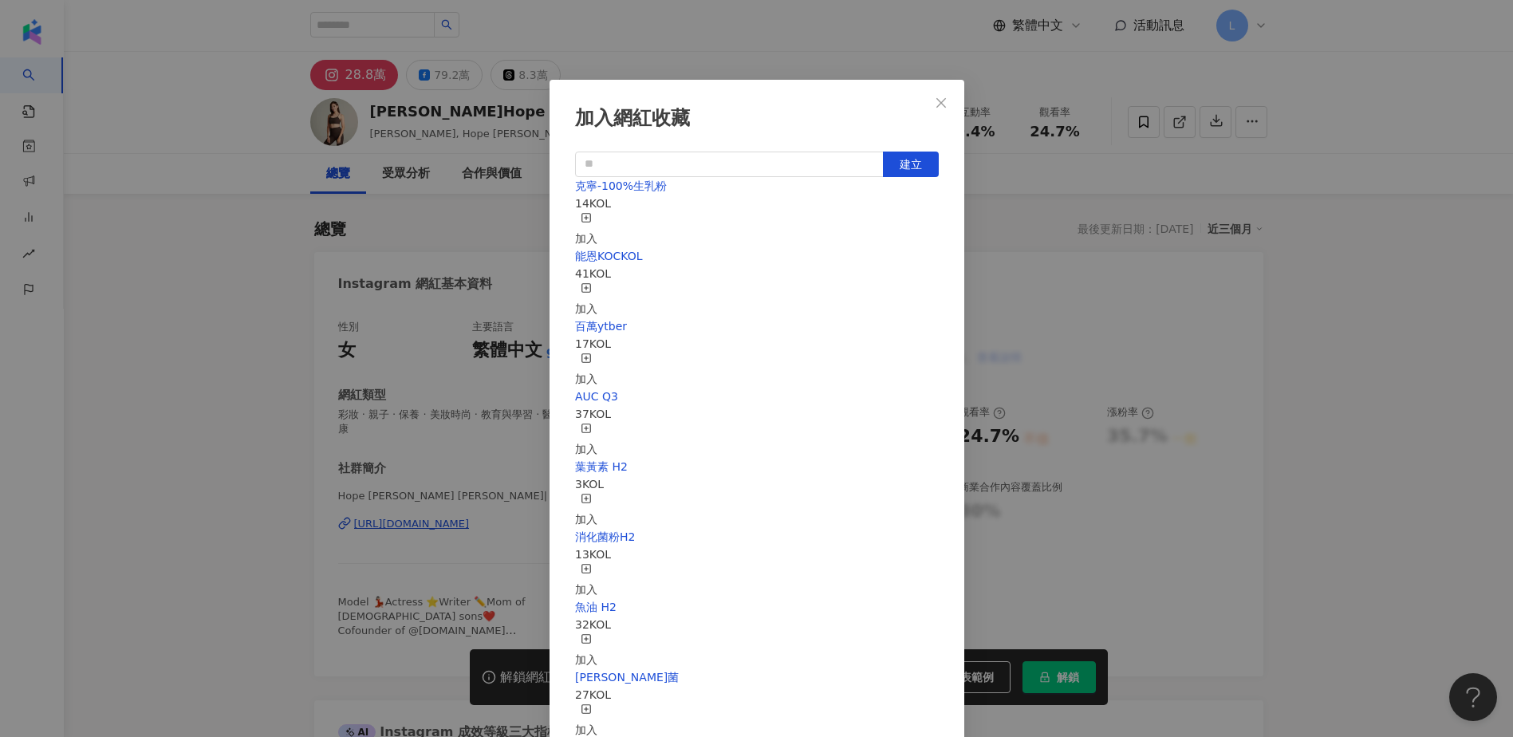
click at [597, 219] on div "加入" at bounding box center [586, 229] width 22 height 35
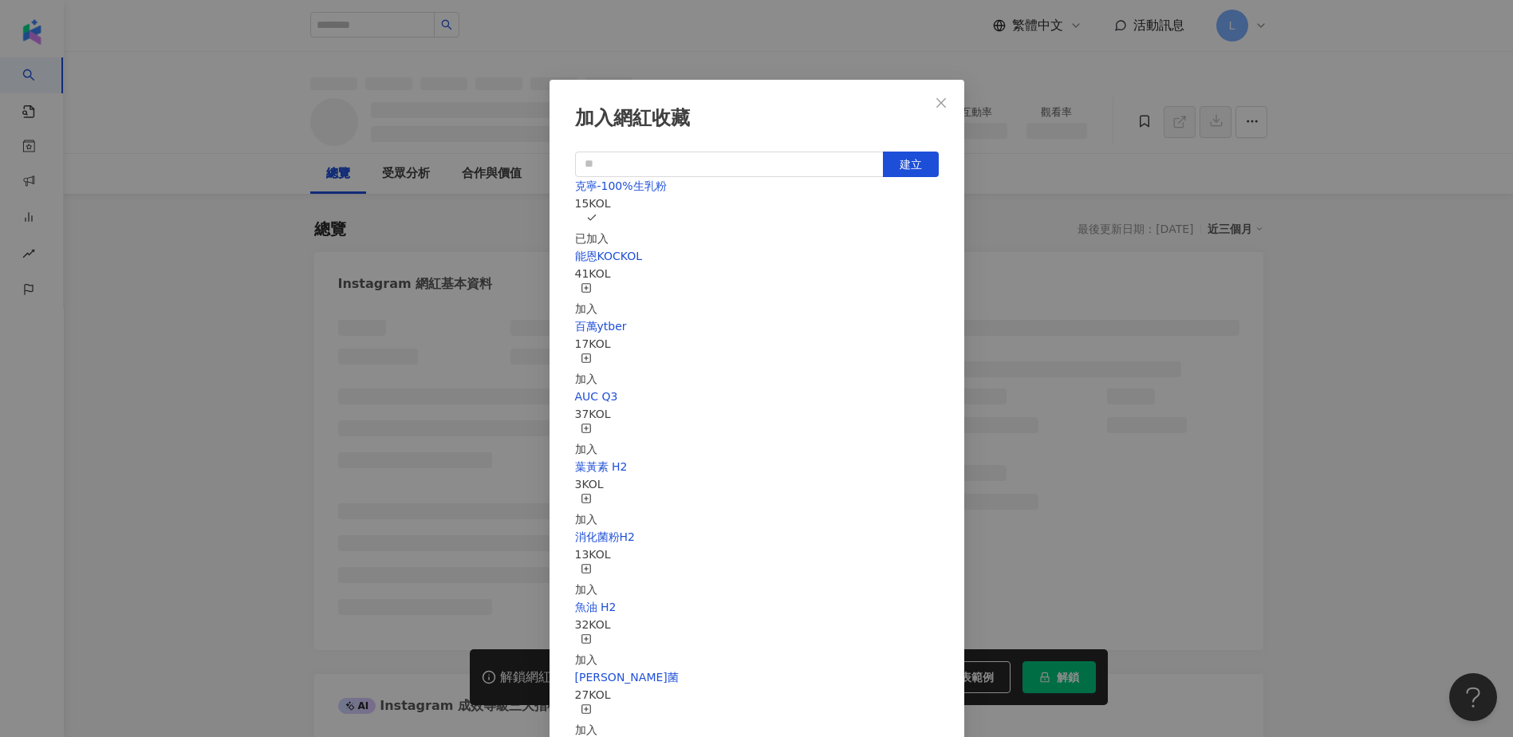
click at [939, 105] on icon "close" at bounding box center [941, 102] width 10 height 10
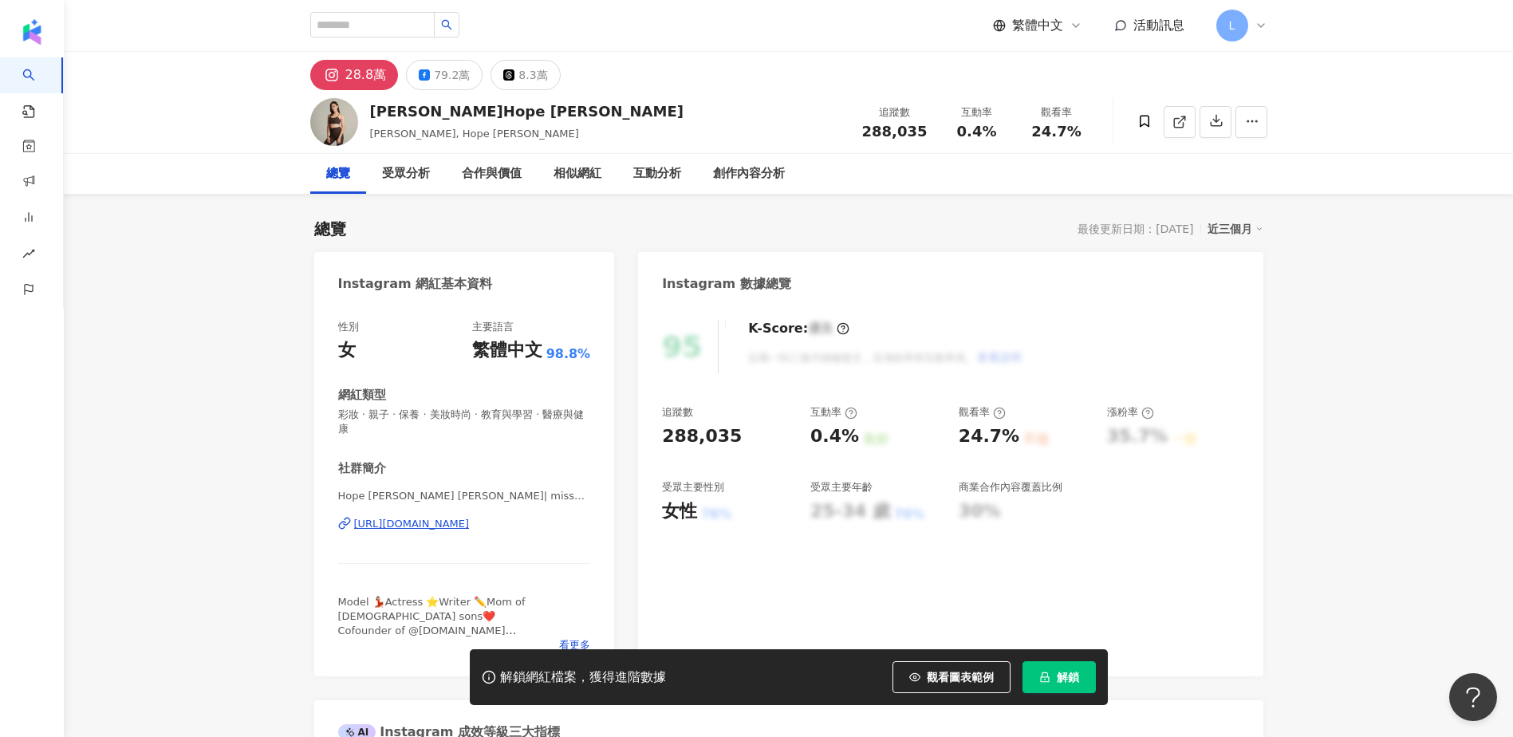
click at [943, 104] on div "加入網紅收藏 建立 克寧-100%生乳粉 15 KOL 已加入 能恩KOCKOL 41 KOL 加入 百萬ytber 17 KOL 加入 AUC Q3 37 …" at bounding box center [756, 368] width 1513 height 737
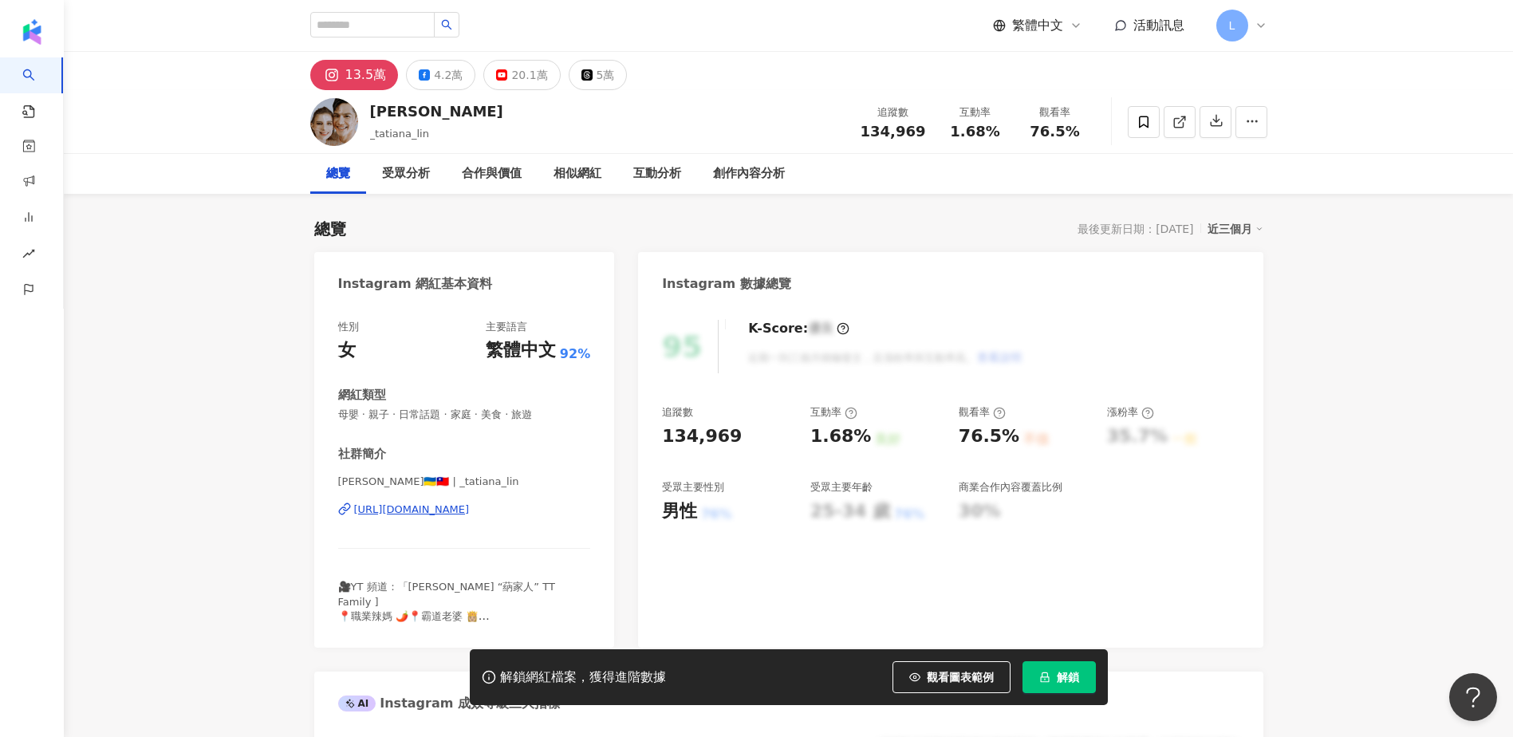
click at [421, 509] on div "[URL][DOMAIN_NAME]" at bounding box center [412, 509] width 116 height 14
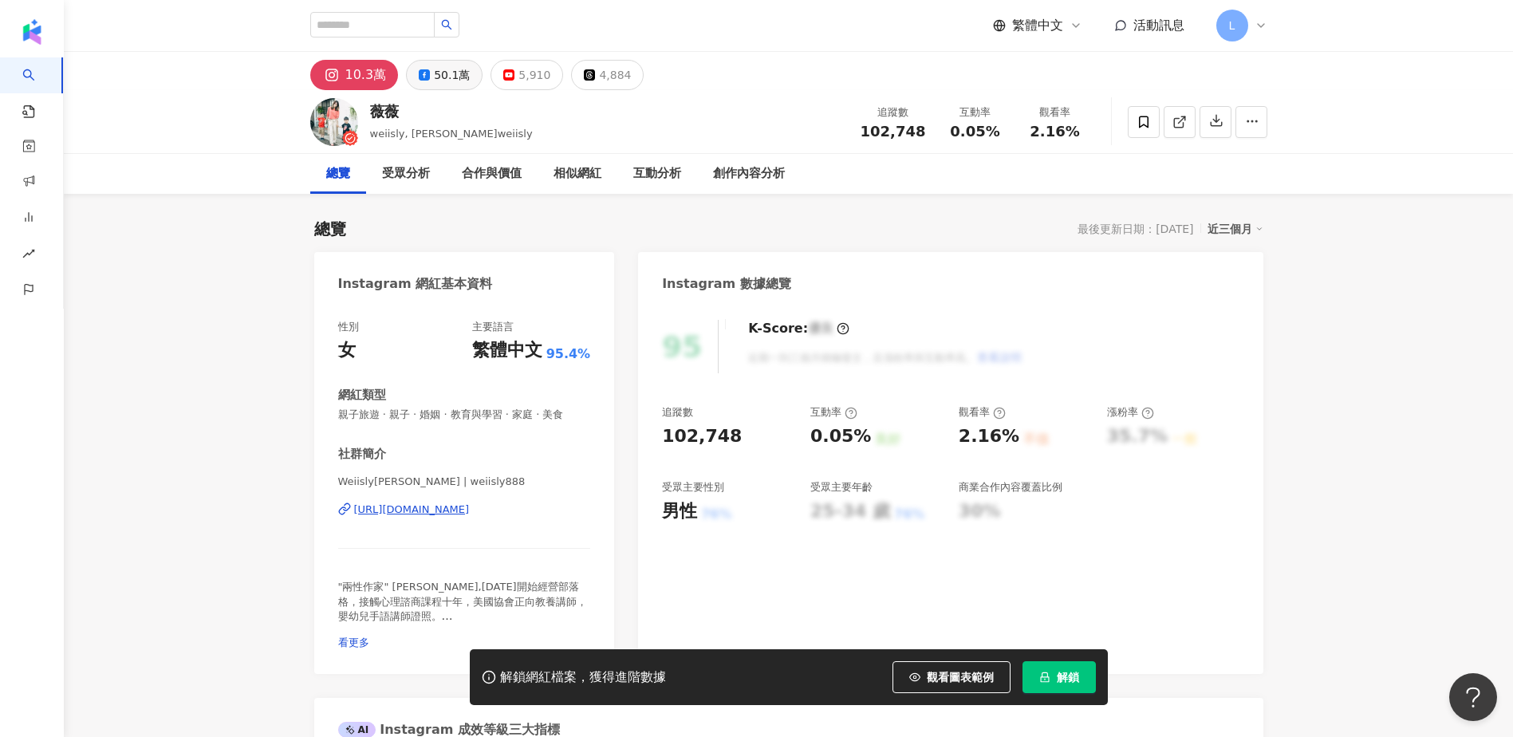
click at [456, 77] on div "50.1萬" at bounding box center [452, 75] width 36 height 22
click at [431, 510] on div "https://www.facebook.com/165711422779" at bounding box center [412, 509] width 116 height 14
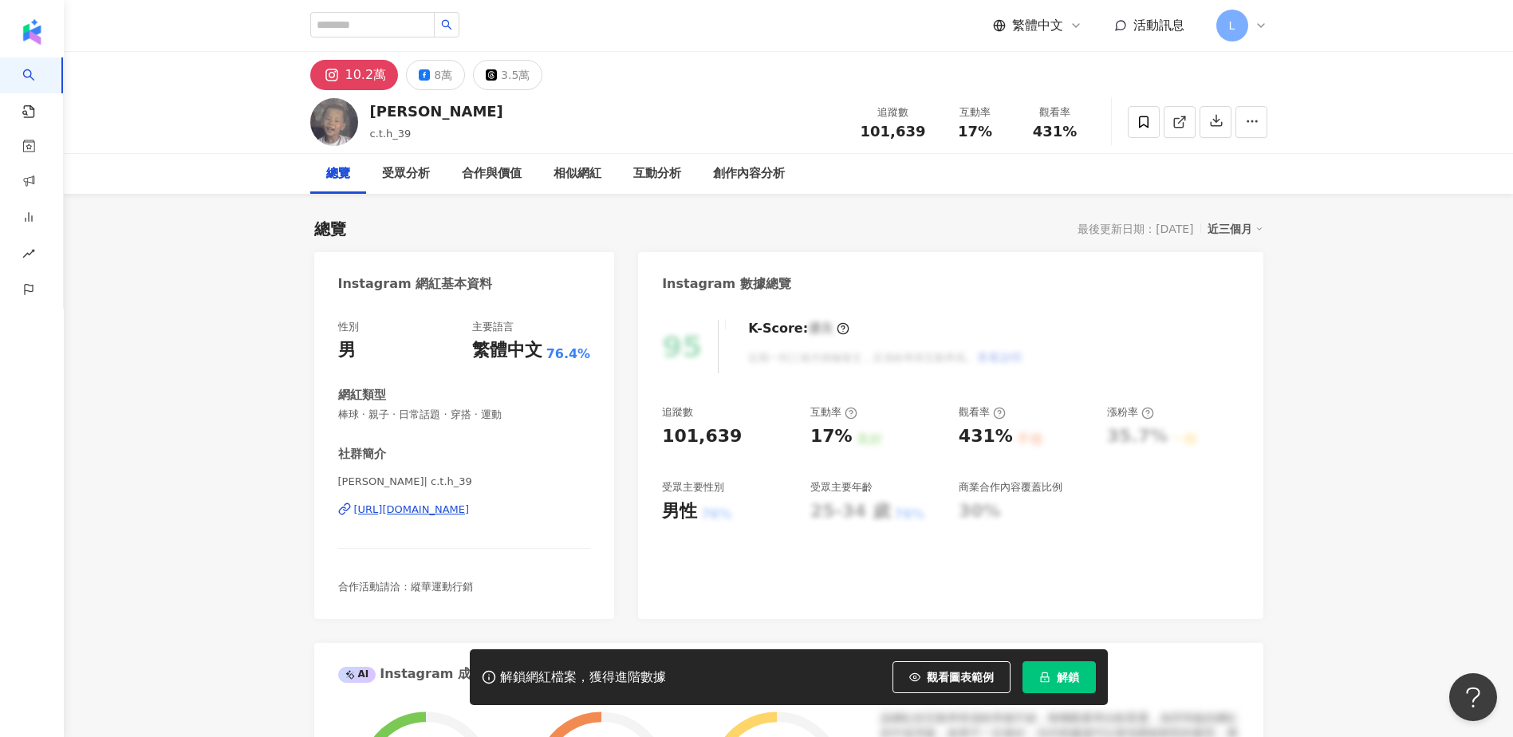
click at [449, 508] on div "https://www.instagram.com/c.t.h_39/" at bounding box center [412, 509] width 116 height 14
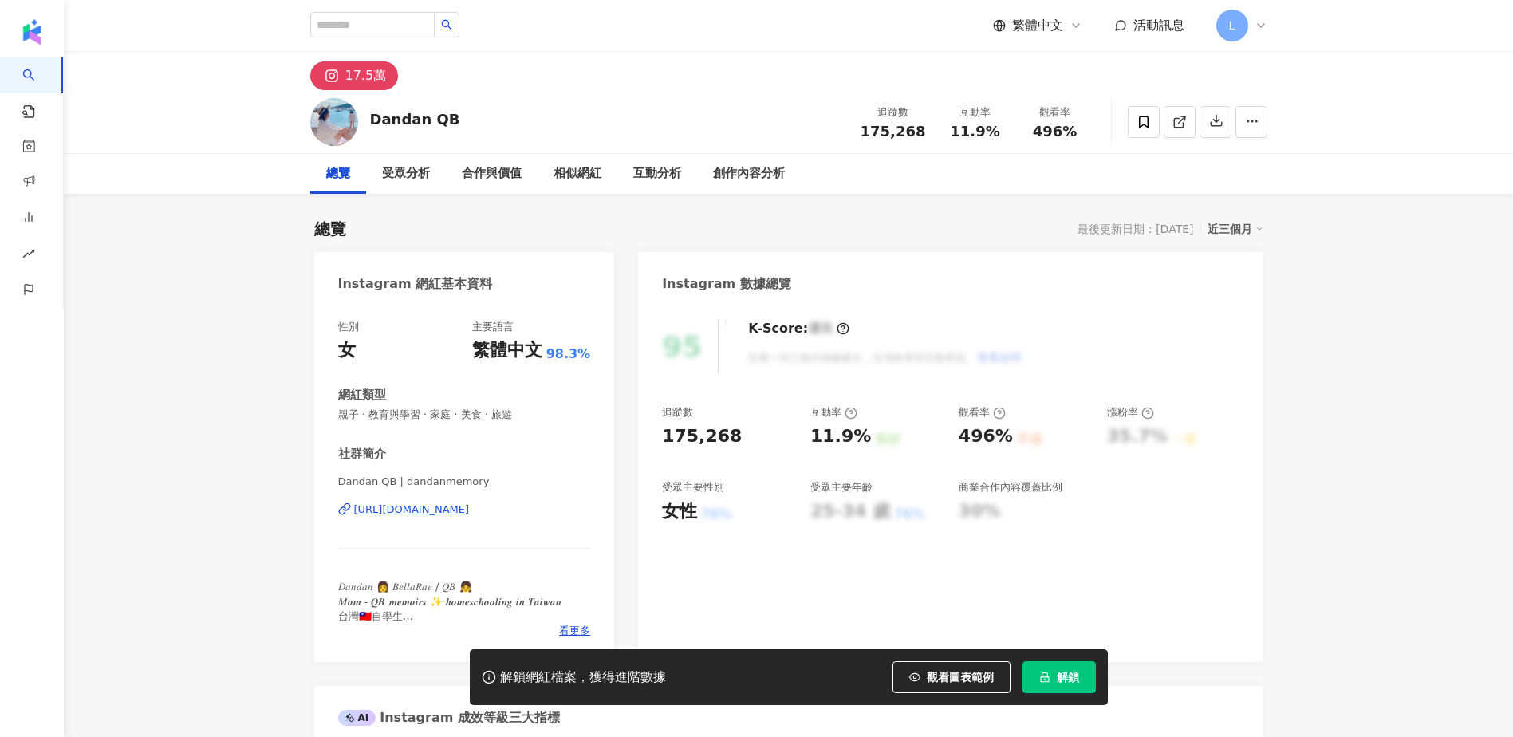
click at [422, 515] on div "https://www.instagram.com/dandanmemory/" at bounding box center [412, 509] width 116 height 14
click at [1140, 125] on icon at bounding box center [1144, 122] width 10 height 12
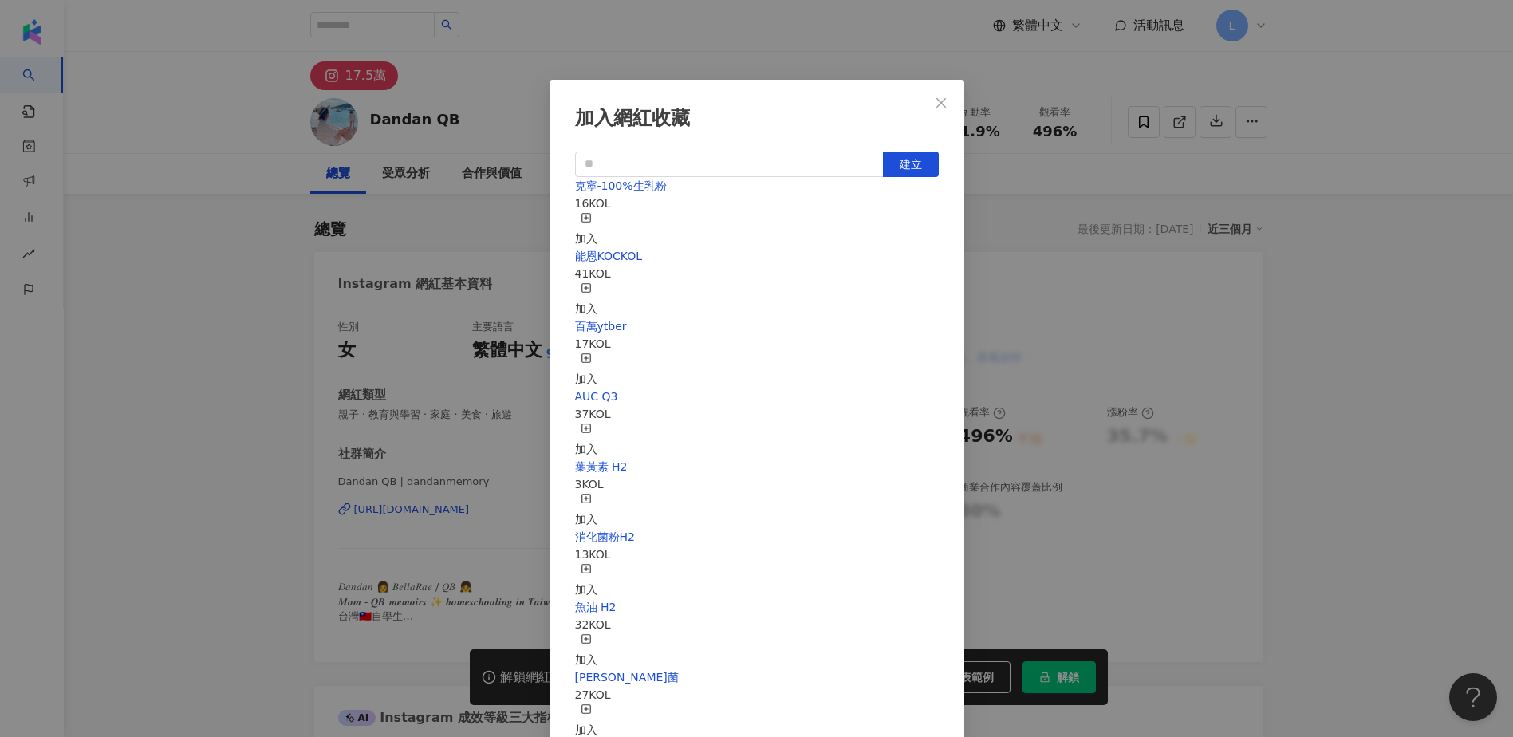
click at [597, 221] on div "加入" at bounding box center [586, 229] width 22 height 35
click at [728, 46] on div "加入網紅收藏 建立 克寧-100%生乳粉 17 KOL 已加入 能恩KOCKOL 41 KOL 加入 百萬ytber 17 KOL 加入 AUC Q3 37 …" at bounding box center [756, 368] width 1513 height 737
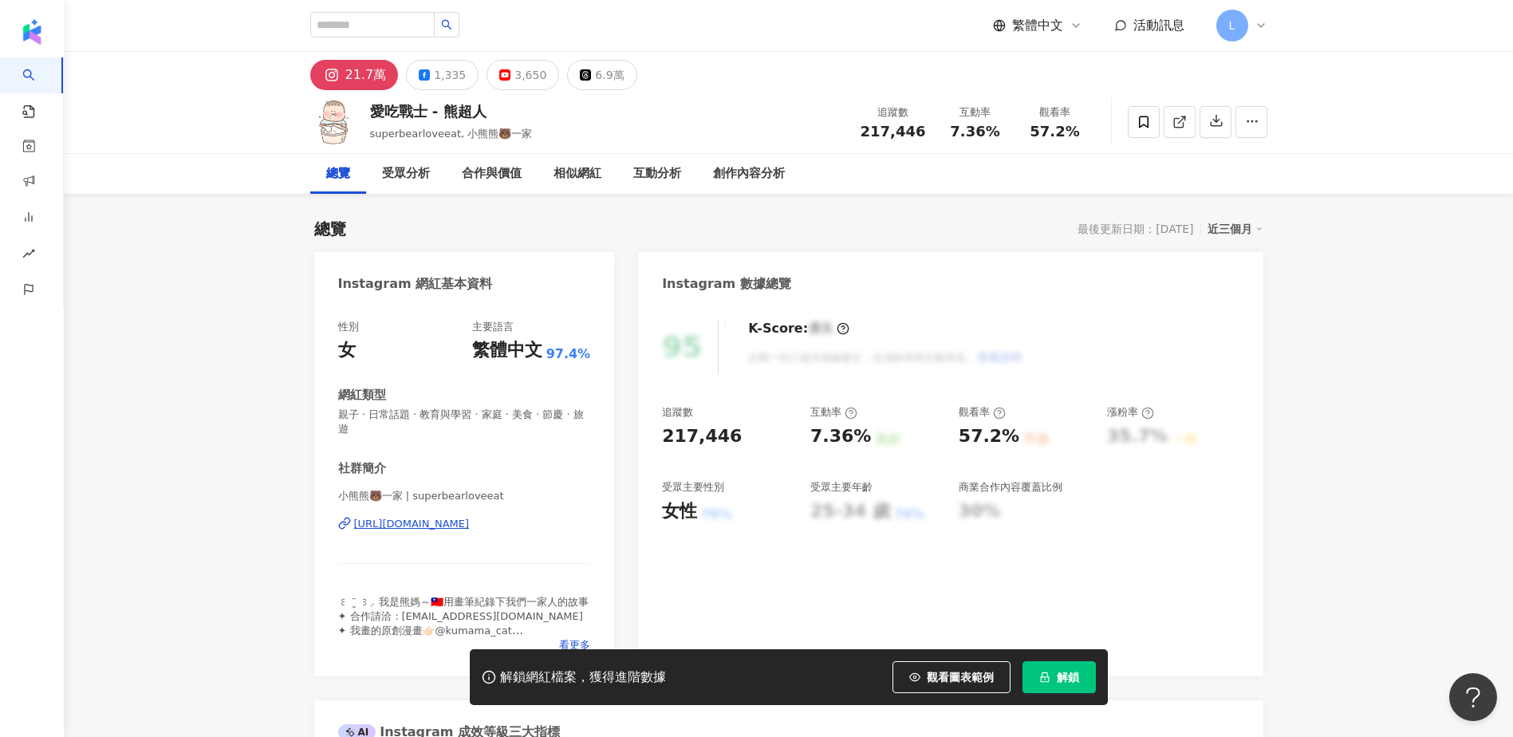
click at [415, 522] on div "[URL][DOMAIN_NAME]" at bounding box center [412, 524] width 116 height 14
click at [1157, 124] on span at bounding box center [1144, 122] width 32 height 32
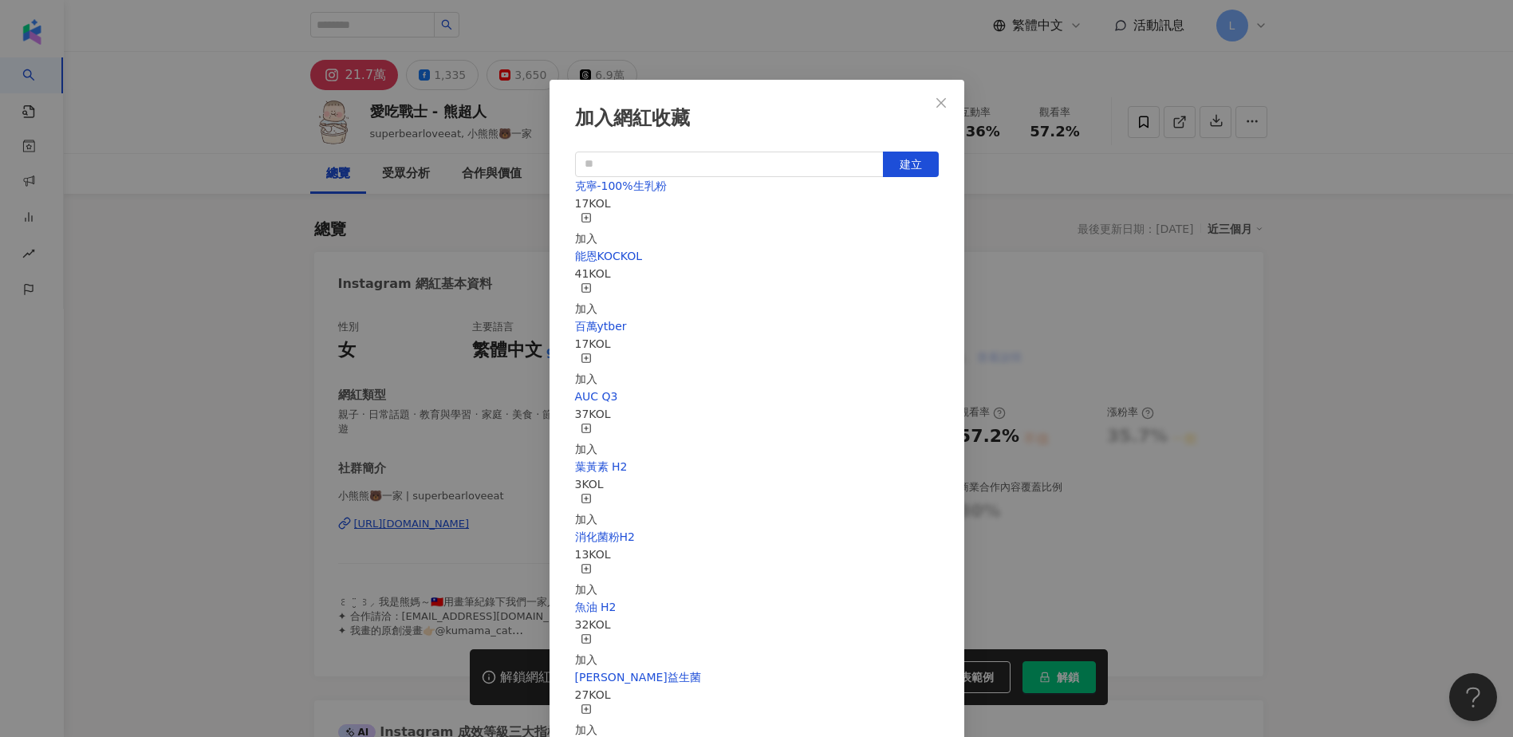
click at [592, 217] on icon "button" at bounding box center [586, 217] width 11 height 11
click at [942, 98] on icon "close" at bounding box center [941, 102] width 13 height 13
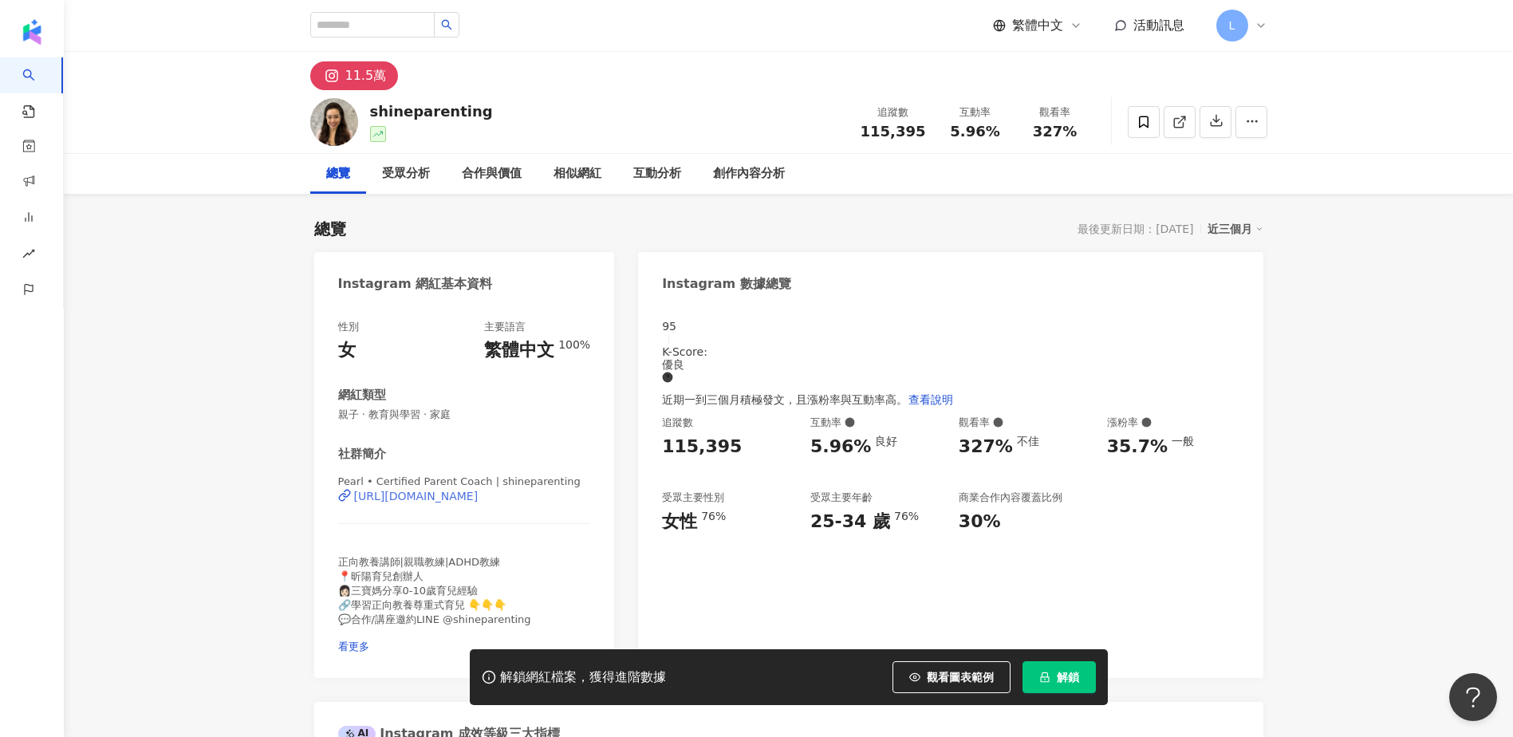
click at [451, 502] on div "[URL][DOMAIN_NAME]" at bounding box center [416, 496] width 124 height 13
click at [1139, 120] on icon at bounding box center [1144, 122] width 10 height 12
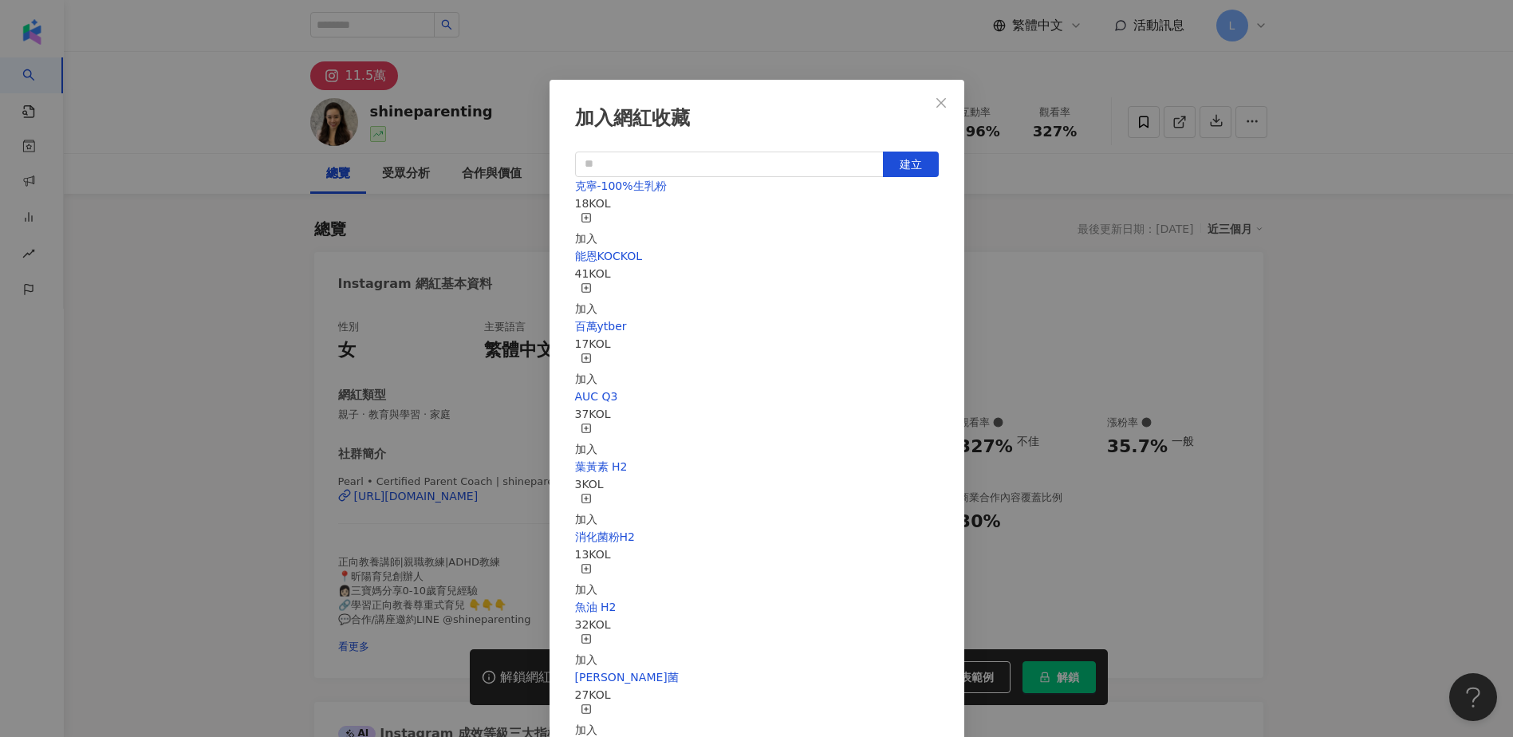
click at [597, 222] on div "加入" at bounding box center [586, 229] width 22 height 35
click at [620, 225] on div "取消收藏" at bounding box center [597, 229] width 45 height 35
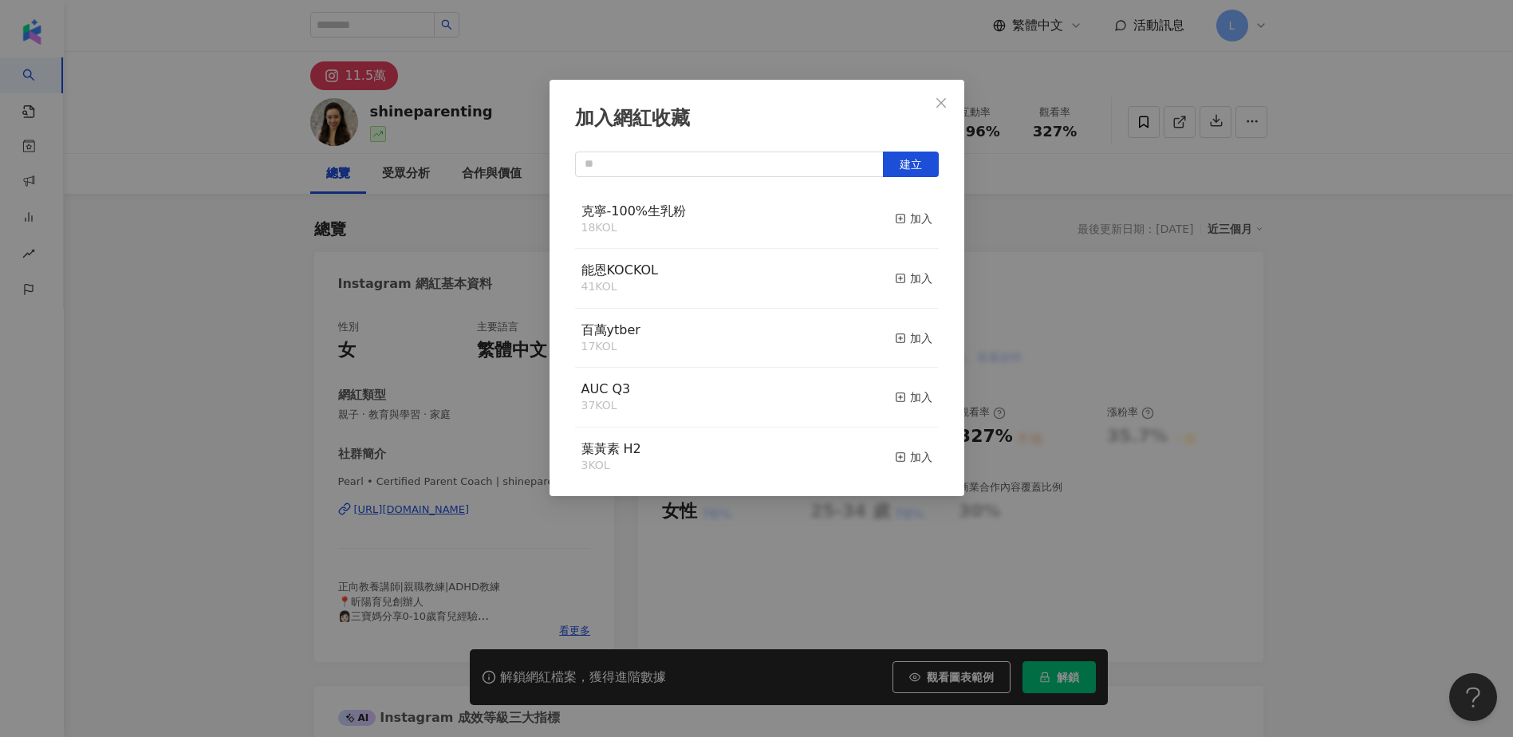
click at [762, 97] on div "加入網紅收藏 建立 克寧-100%生乳粉 18 KOL 加入 能恩KOCKOL 41 KOL 加入 百萬ytber 17 KOL 加入 AUC Q3 37 K…" at bounding box center [756, 288] width 415 height 416
click at [263, 365] on div "加入網紅收藏 建立 克寧-100%生乳粉 18 KOL 加入 能恩KOCKOL 41 KOL 加入 百萬ytber 17 KOL 加入 AUC Q3 37 K…" at bounding box center [756, 368] width 1513 height 737
